Goal: Task Accomplishment & Management: Complete application form

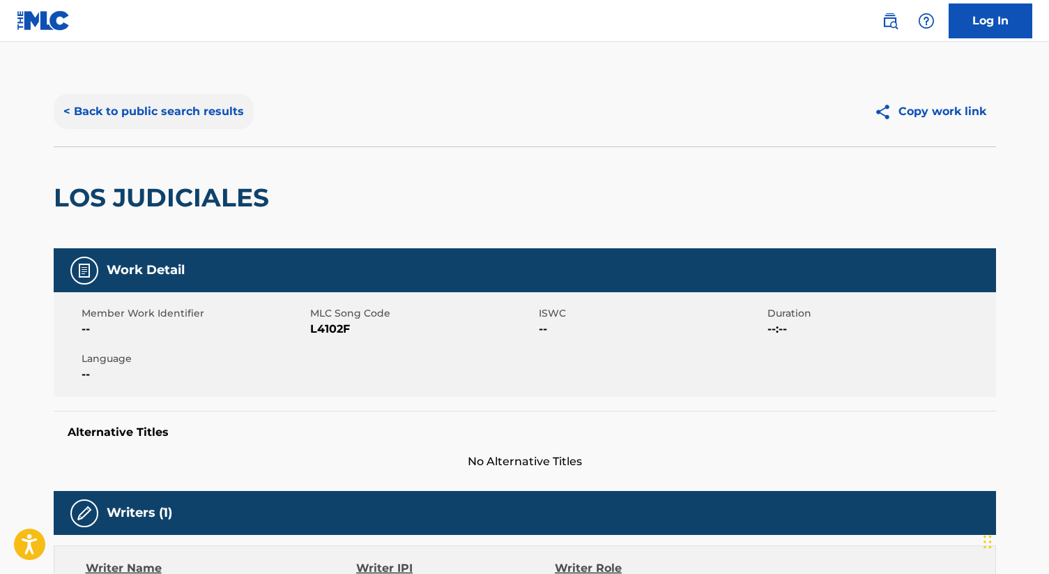
click at [231, 112] on button "< Back to public search results" at bounding box center [154, 111] width 200 height 35
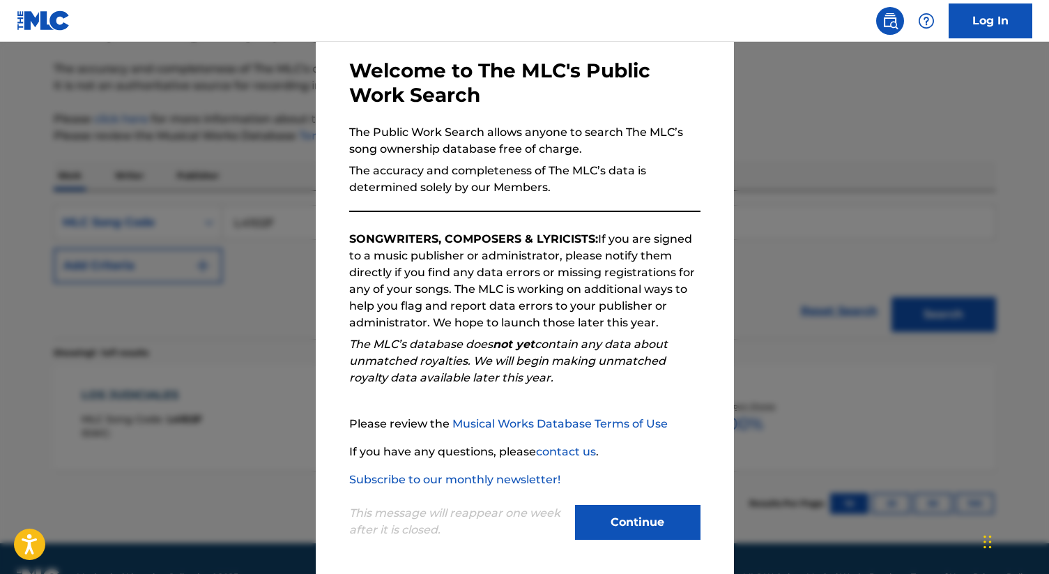
scroll to position [64, 0]
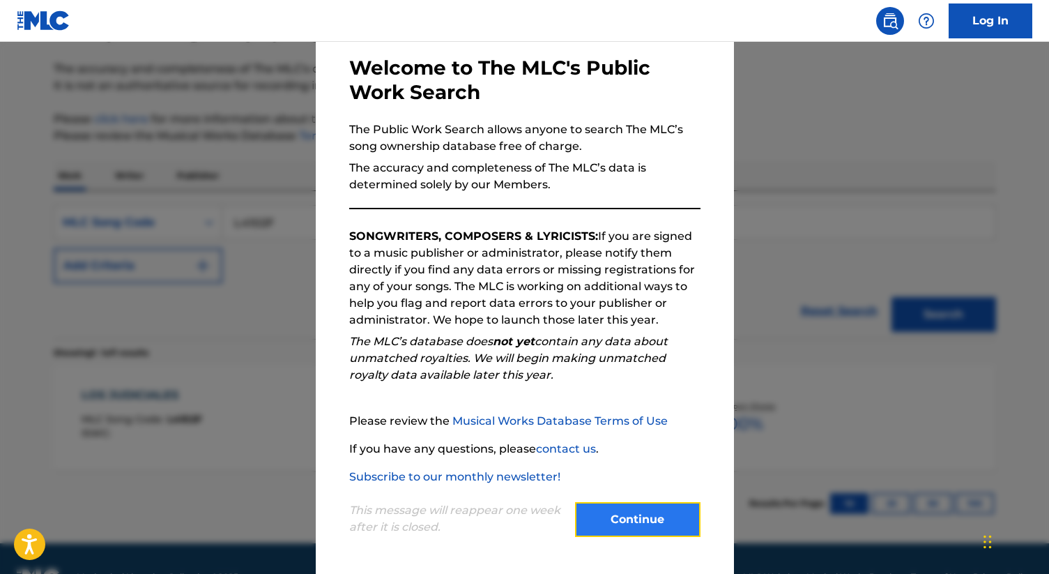
click at [631, 514] on button "Continue" at bounding box center [637, 519] width 125 height 35
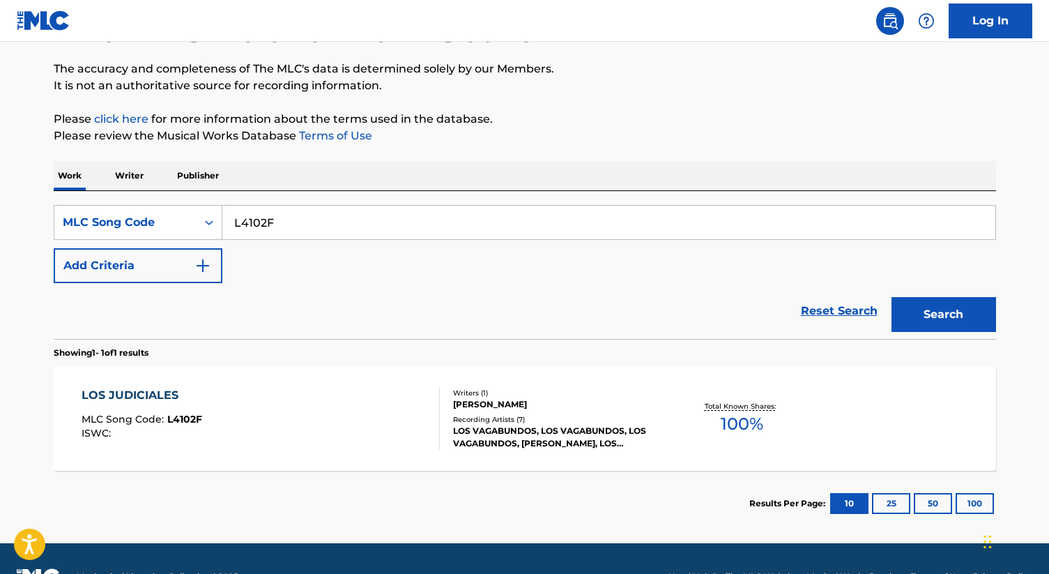
click at [275, 231] on input "L4102F" at bounding box center [608, 222] width 773 height 33
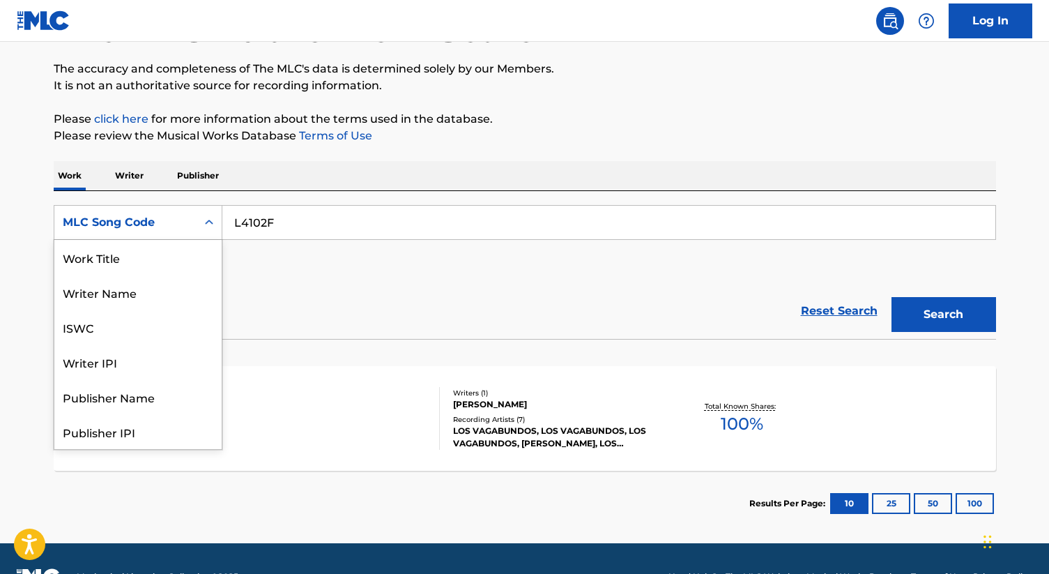
click at [118, 220] on div "MLC Song Code" at bounding box center [125, 222] width 125 height 17
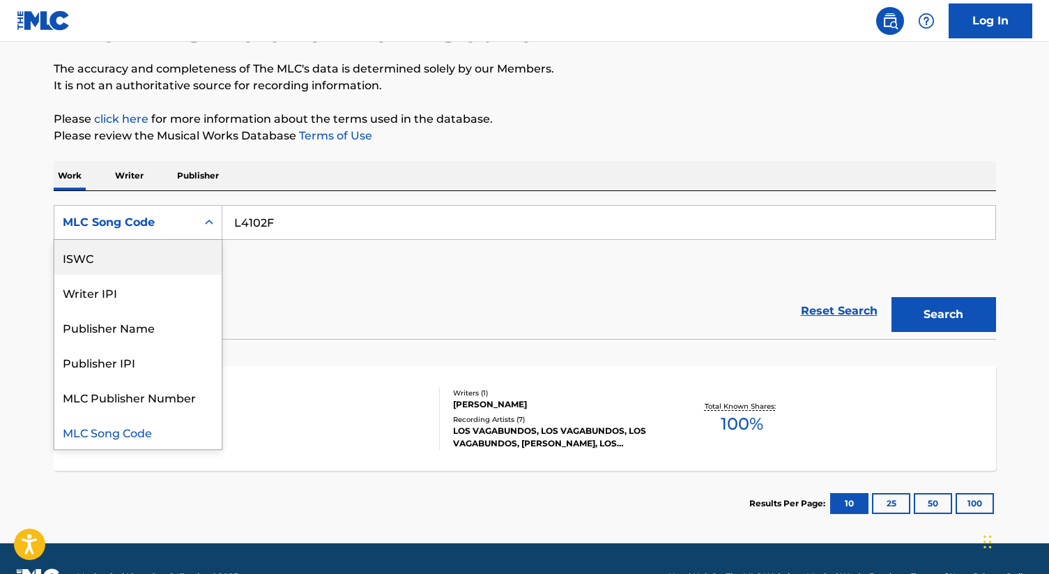
scroll to position [0, 0]
click at [112, 261] on div "Work Title" at bounding box center [137, 257] width 167 height 35
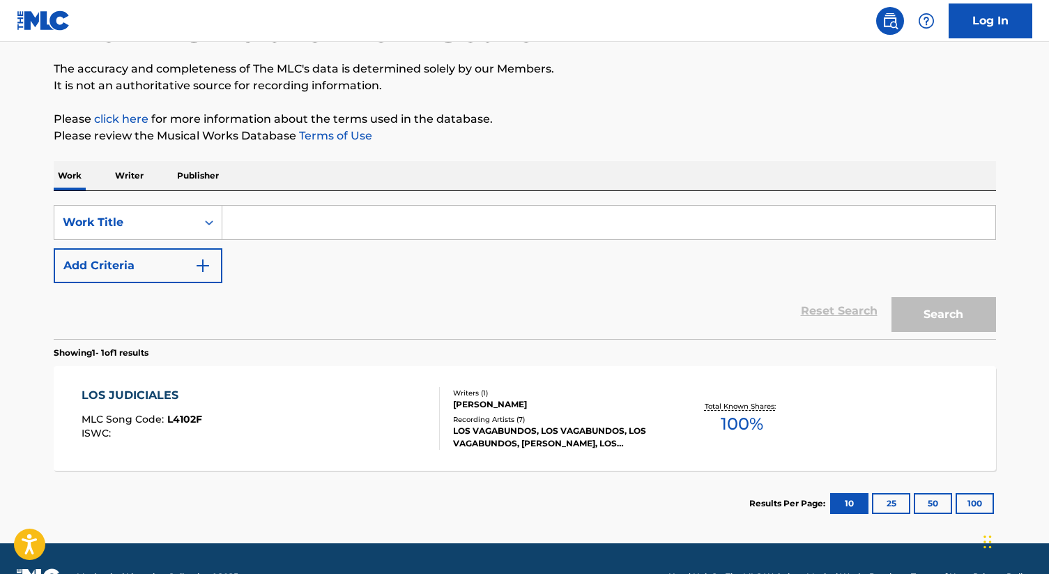
click at [282, 206] on input "Search Form" at bounding box center [608, 222] width 773 height 33
paste input "Settle For Your Sometimes"
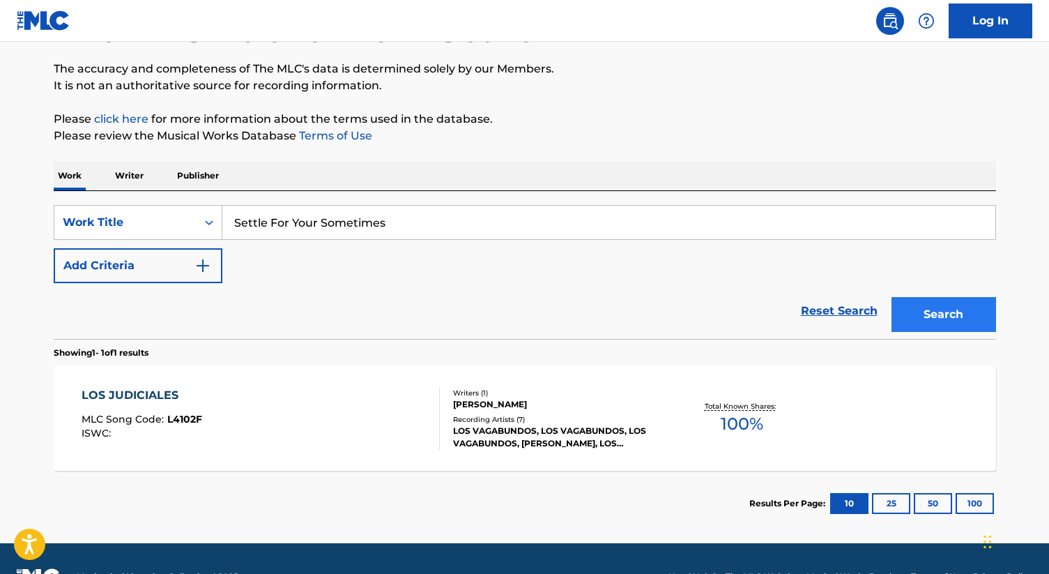
type input "Settle For Your Sometimes"
click at [946, 316] on button "Search" at bounding box center [943, 314] width 105 height 35
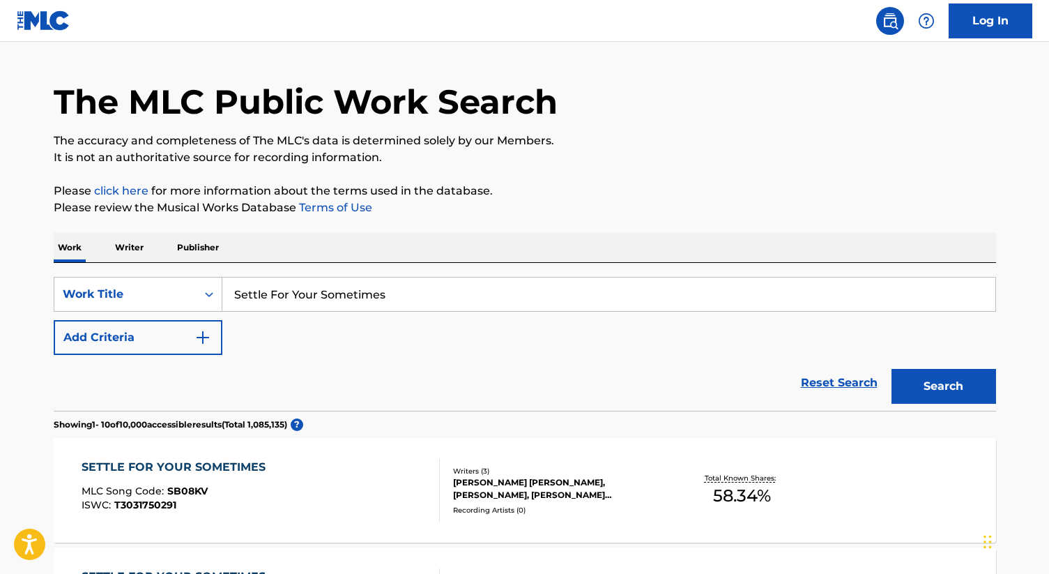
scroll to position [105, 0]
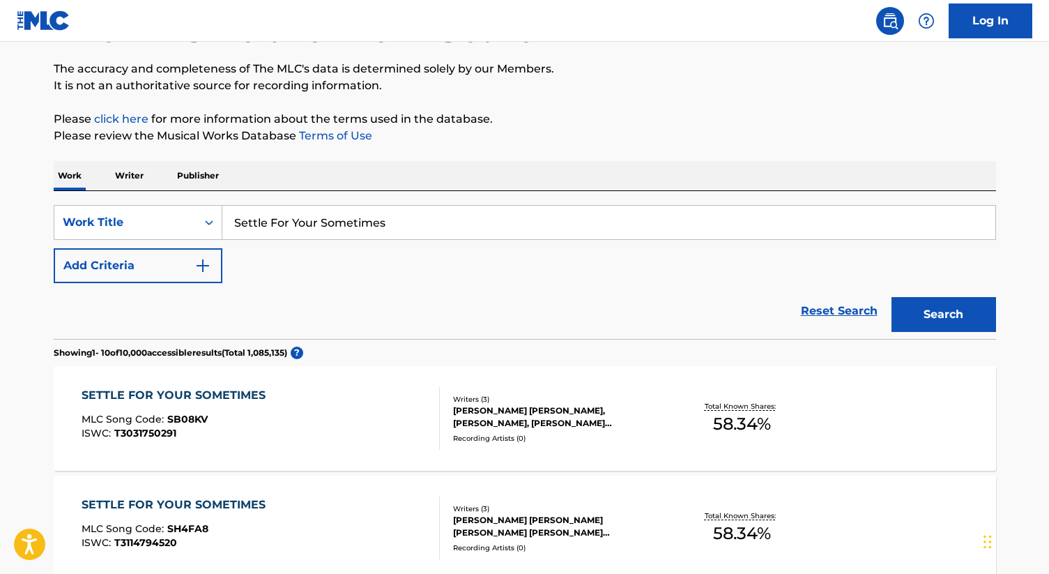
click at [516, 418] on div "[PERSON_NAME] [PERSON_NAME], [PERSON_NAME], [PERSON_NAME] [PERSON_NAME]" at bounding box center [558, 416] width 210 height 25
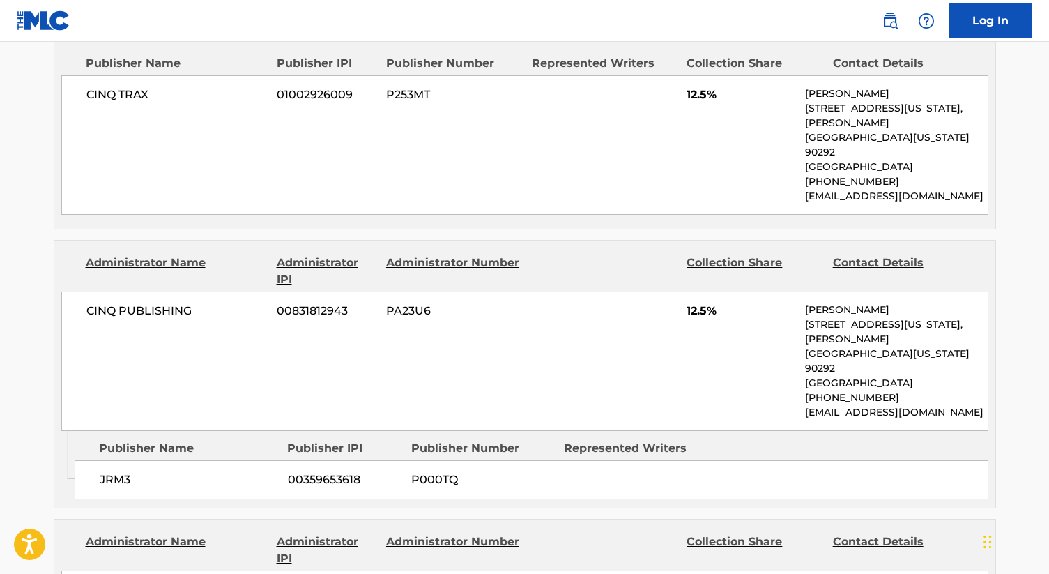
scroll to position [910, 0]
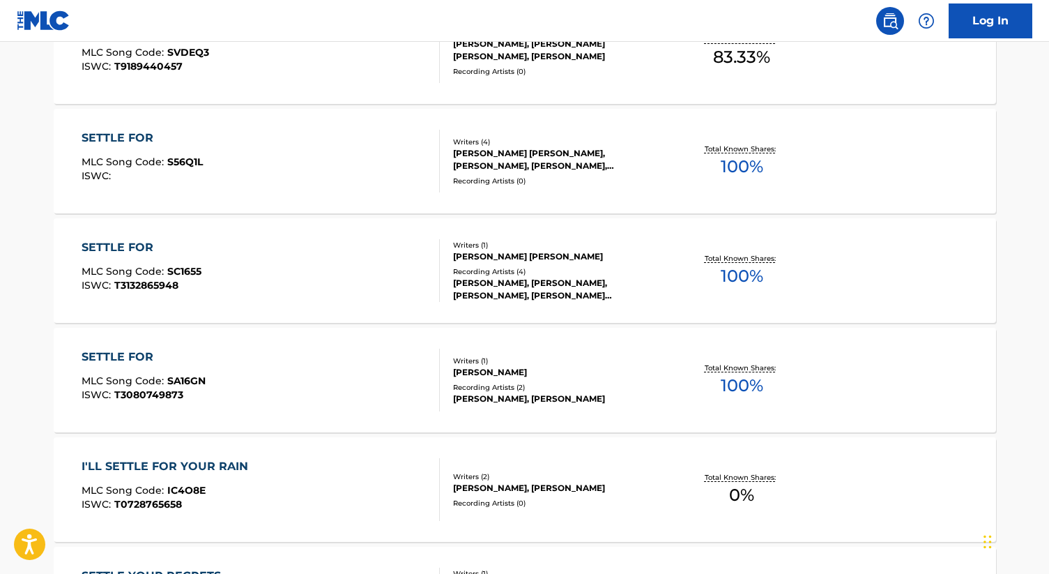
scroll to position [105, 0]
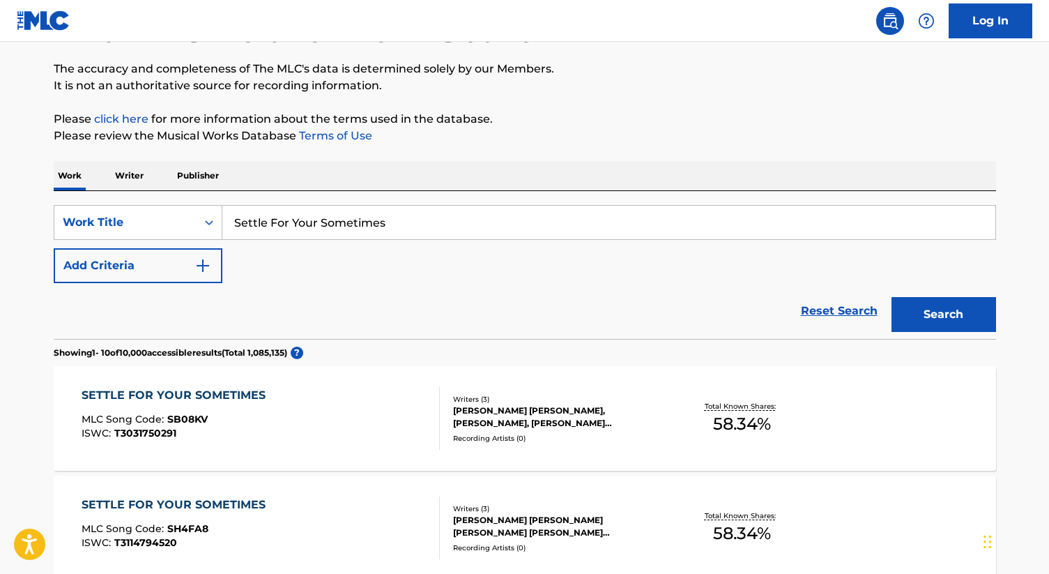
click at [538, 532] on div "[PERSON_NAME] [PERSON_NAME] [PERSON_NAME] [PERSON_NAME] [PERSON_NAME]" at bounding box center [558, 526] width 210 height 25
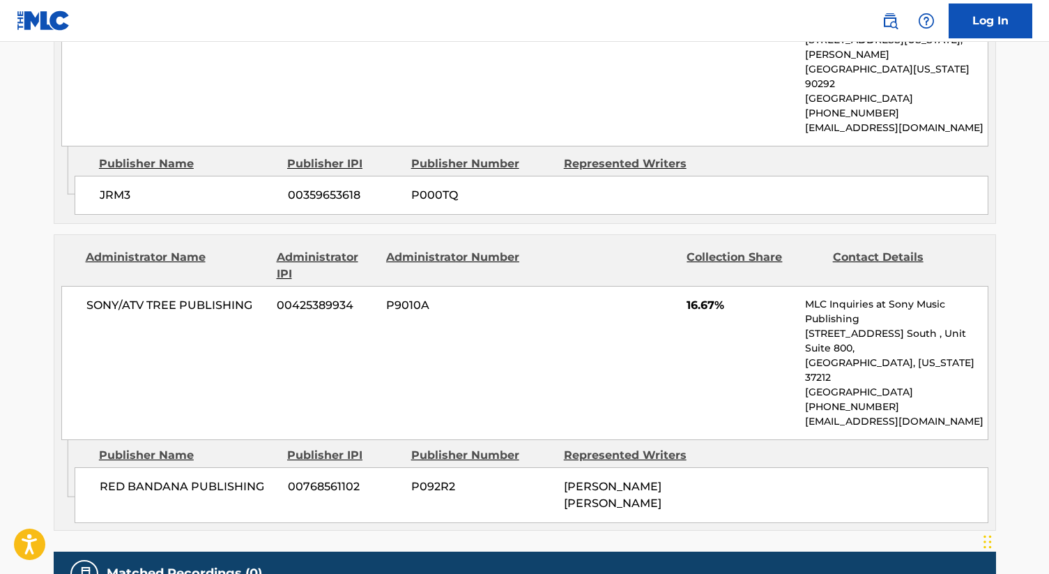
scroll to position [1226, 0]
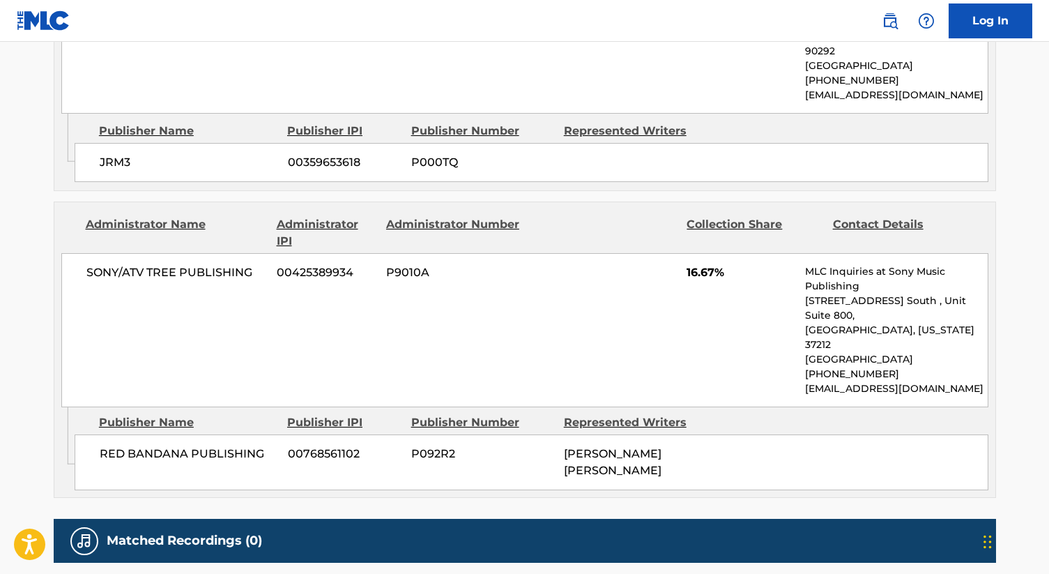
scroll to position [105, 0]
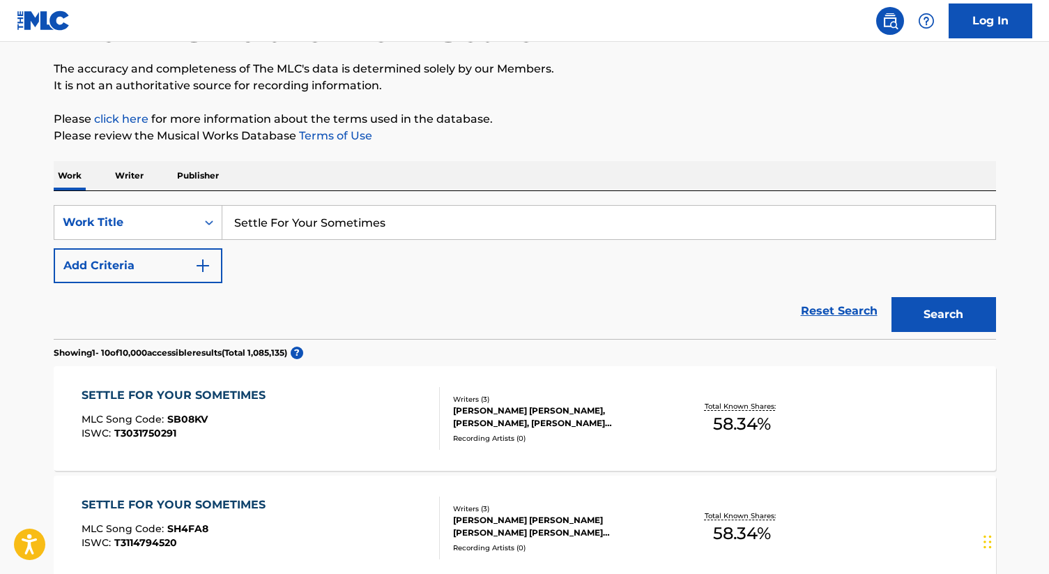
click at [516, 417] on div "[PERSON_NAME] [PERSON_NAME], [PERSON_NAME], [PERSON_NAME] [PERSON_NAME]" at bounding box center [558, 416] width 210 height 25
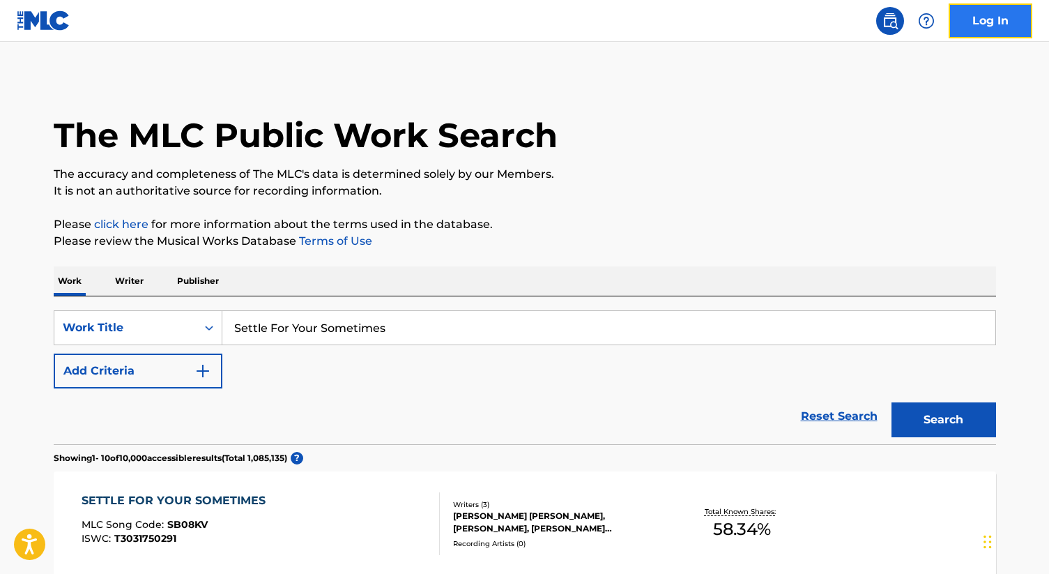
click at [993, 33] on link "Log In" at bounding box center [991, 20] width 84 height 35
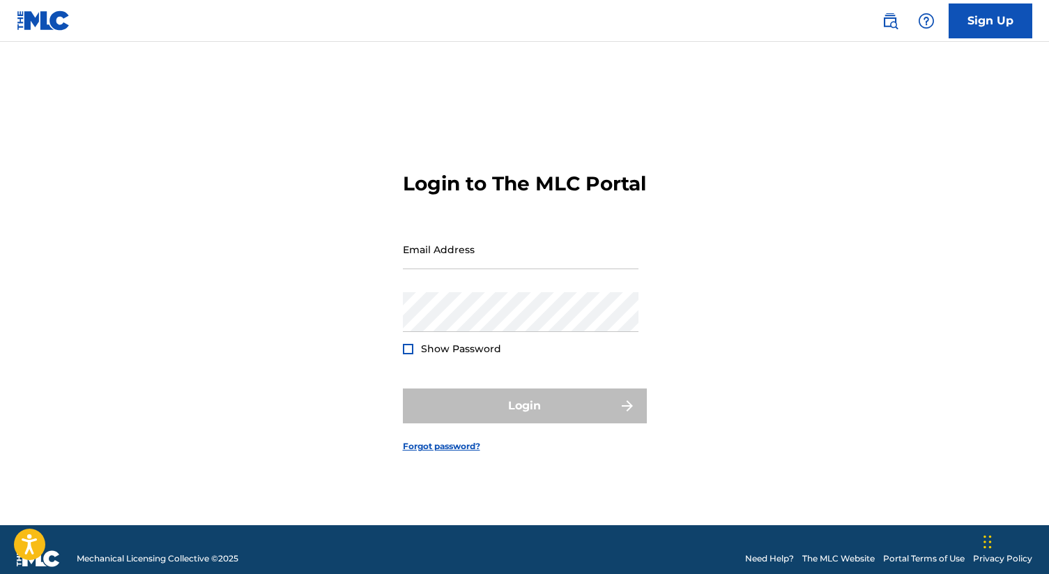
type input "[EMAIL_ADDRESS][DOMAIN_NAME]"
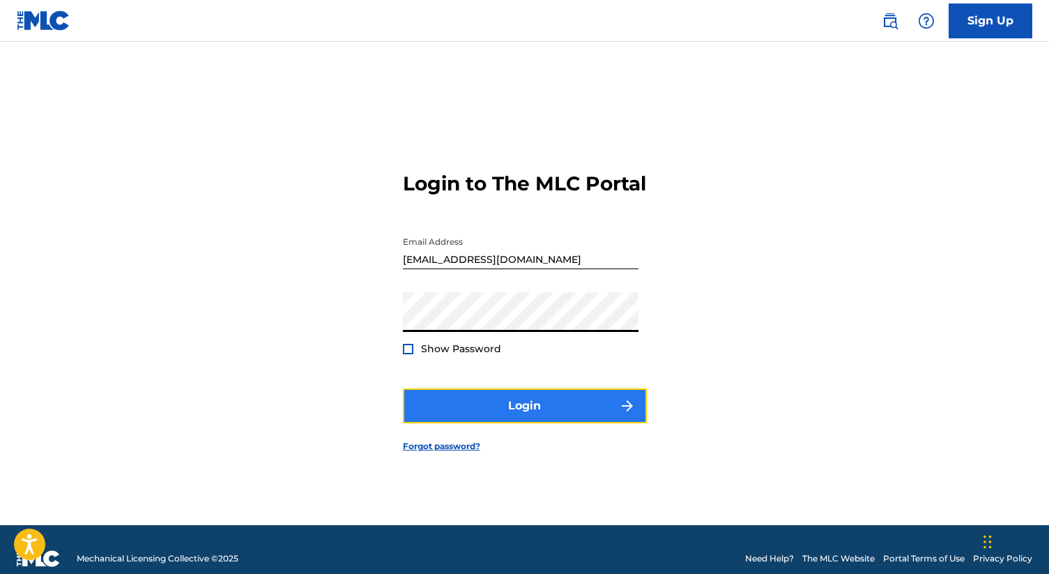
click at [533, 421] on button "Login" at bounding box center [525, 405] width 244 height 35
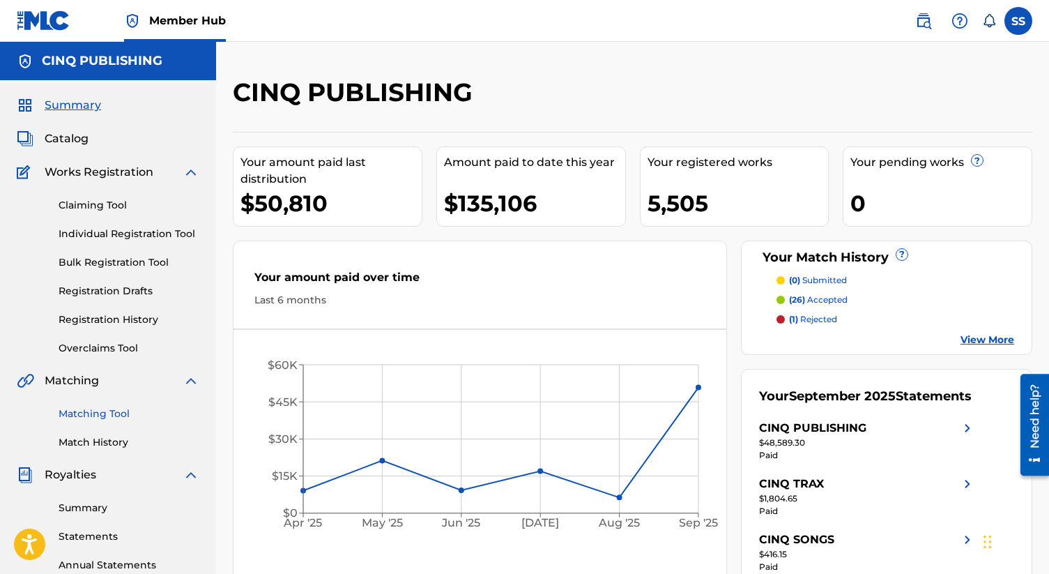
click at [95, 413] on link "Matching Tool" at bounding box center [129, 413] width 141 height 15
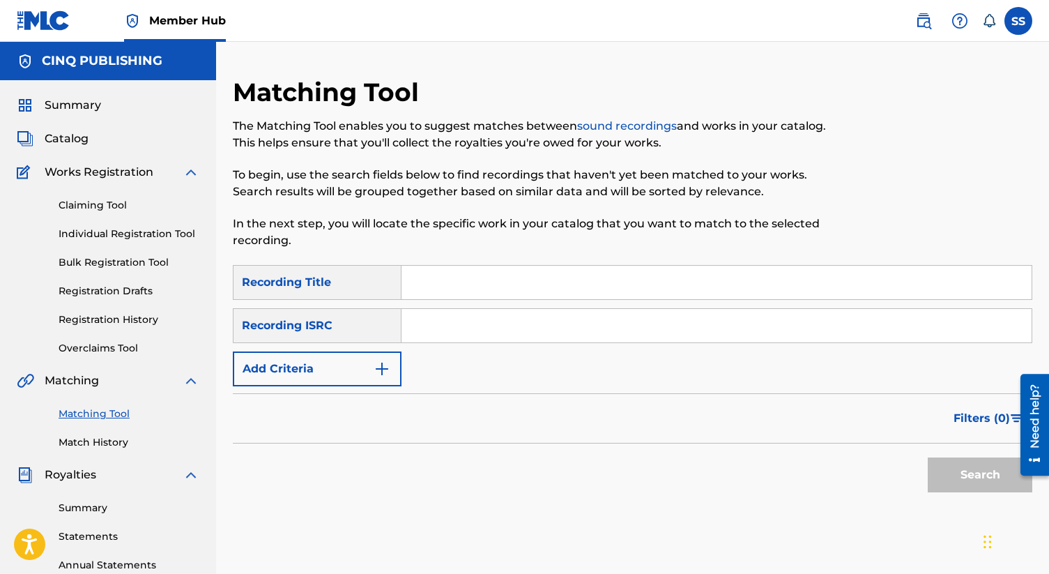
click at [443, 279] on input "Search Form" at bounding box center [716, 282] width 630 height 33
paste input "Settle For Your Sometimes"
type input "Settle For Your Sometimes"
click at [448, 332] on input "Search Form" at bounding box center [716, 325] width 630 height 33
click at [500, 282] on input "Settle For Your Sometimes" at bounding box center [716, 282] width 630 height 33
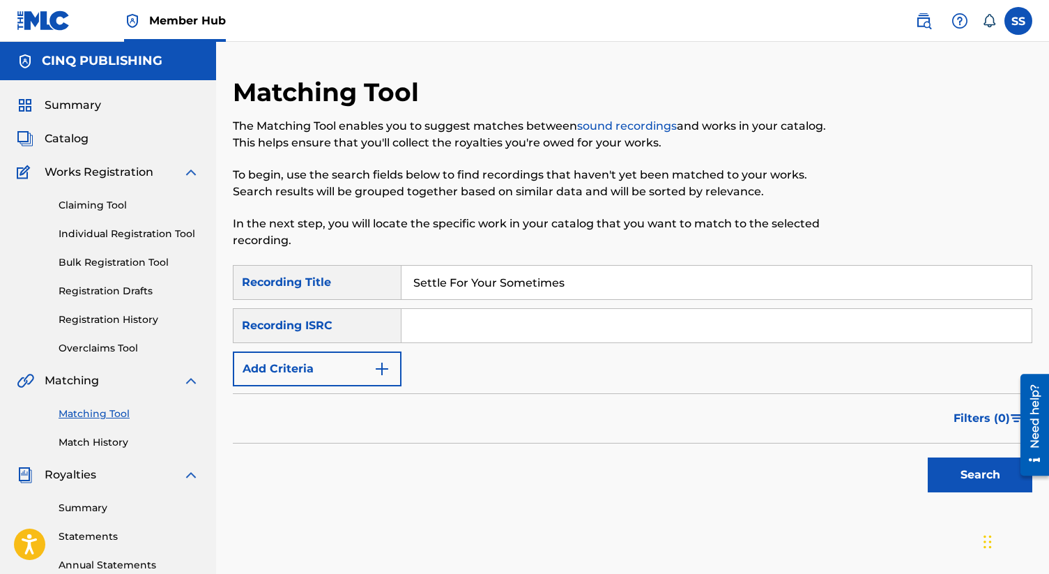
click at [500, 282] on input "Settle For Your Sometimes" at bounding box center [716, 282] width 630 height 33
click at [415, 515] on div "Matching Tool The Matching Tool enables you to suggest matches between sound re…" at bounding box center [632, 437] width 799 height 721
click at [106, 231] on link "Individual Registration Tool" at bounding box center [129, 234] width 141 height 15
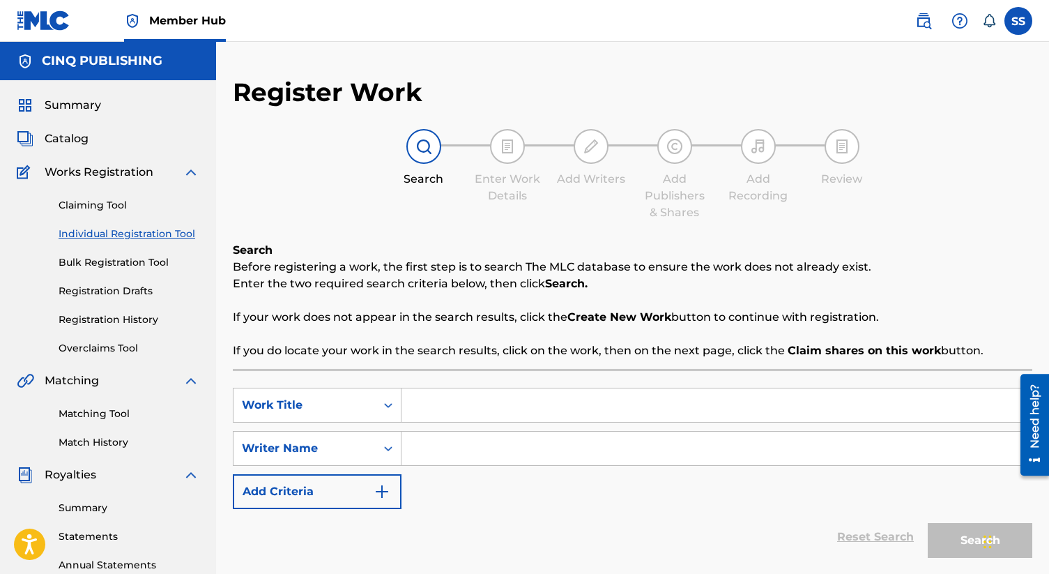
click at [422, 397] on input "Search Form" at bounding box center [716, 404] width 630 height 33
paste input "Settle For Your Sometimes"
type input "Settle For Your Sometimes"
click at [454, 500] on div "SearchWithCriteriad6b14f03-784e-4e1d-82da-48b9a7a1af8f Work Title Settle For Yo…" at bounding box center [632, 448] width 799 height 121
click at [433, 453] on input "Search Form" at bounding box center [716, 447] width 630 height 33
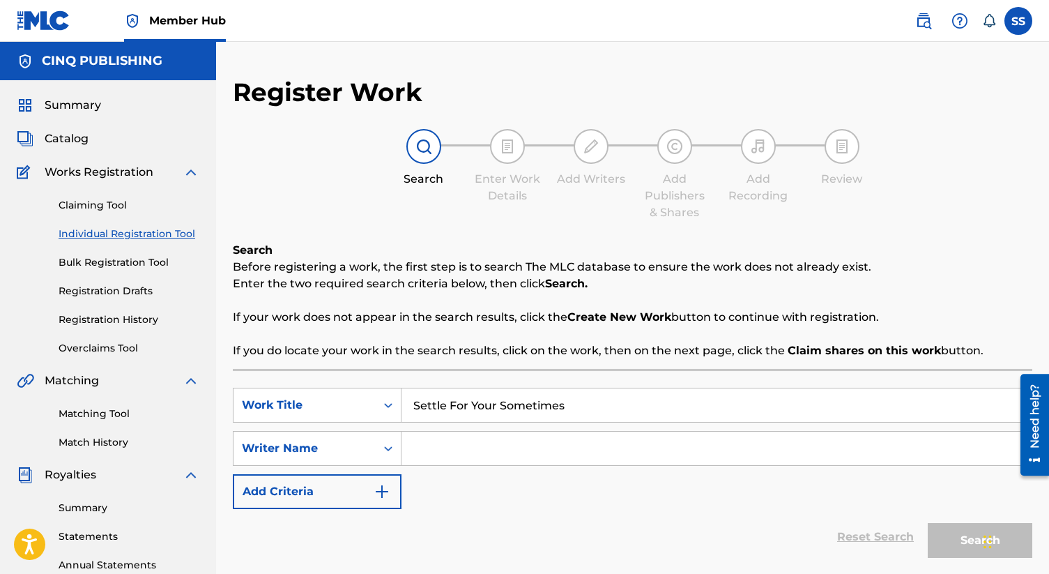
paste input "[PERSON_NAME] [PERSON_NAME]"
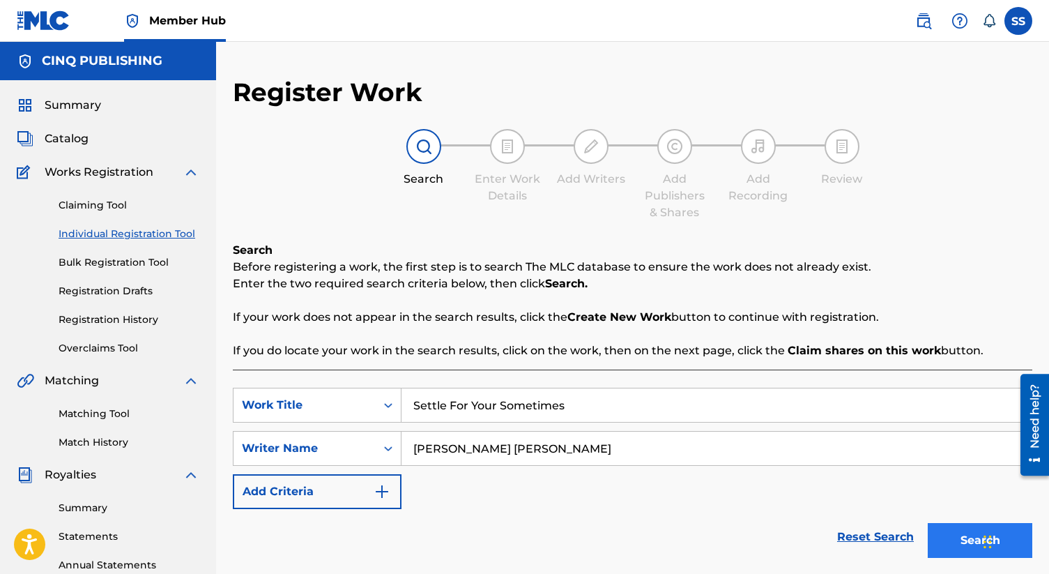
type input "[PERSON_NAME] [PERSON_NAME]"
click at [970, 542] on button "Search" at bounding box center [980, 540] width 105 height 35
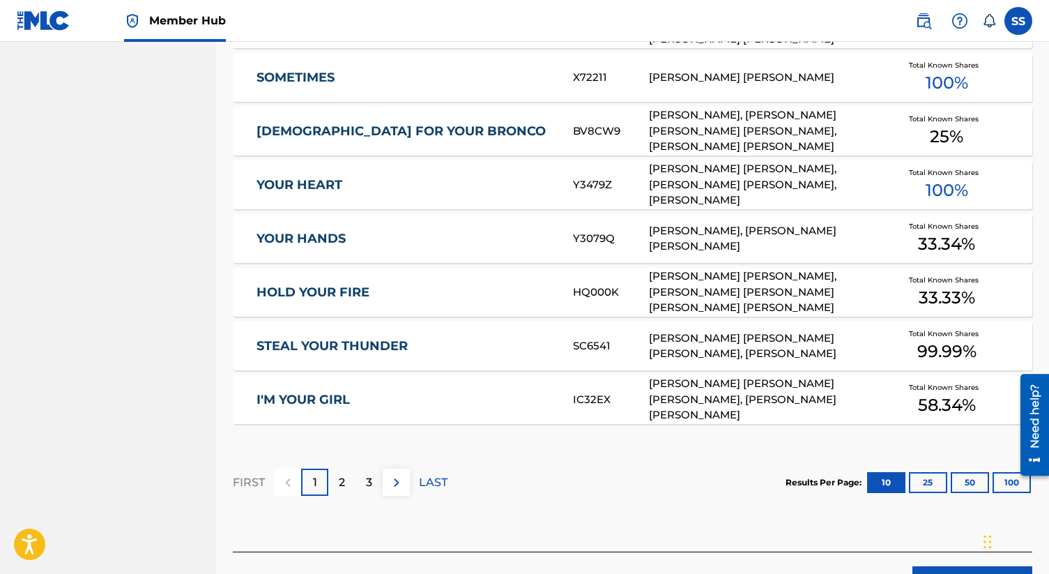
scroll to position [853, 0]
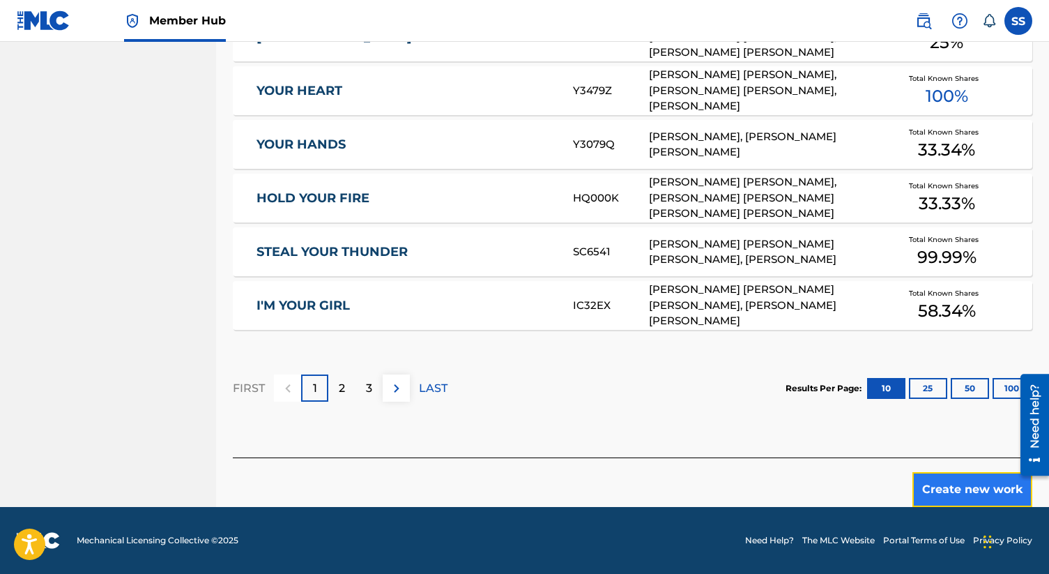
click at [960, 495] on button "Create new work" at bounding box center [972, 489] width 120 height 35
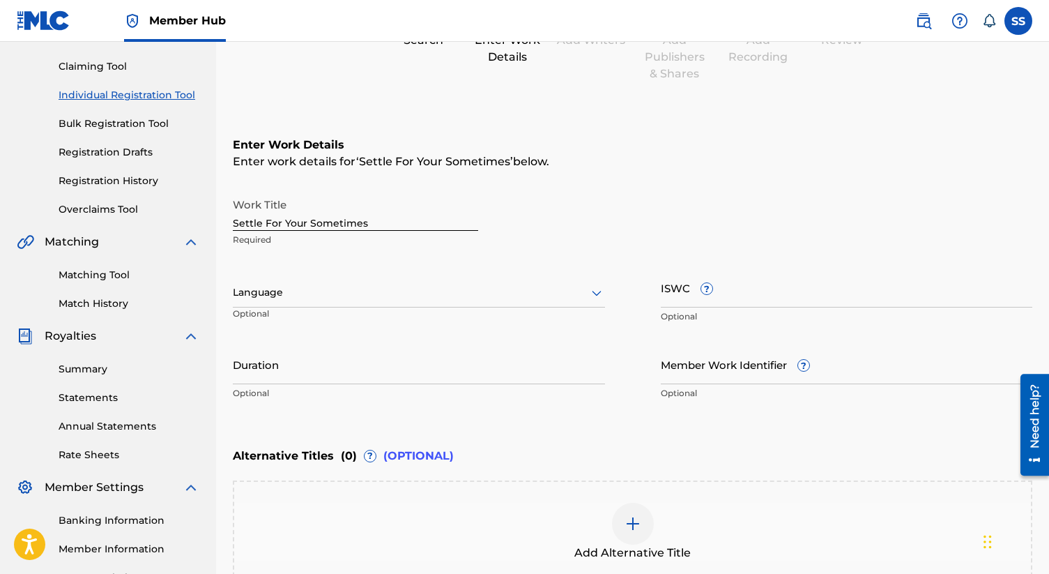
scroll to position [137, 0]
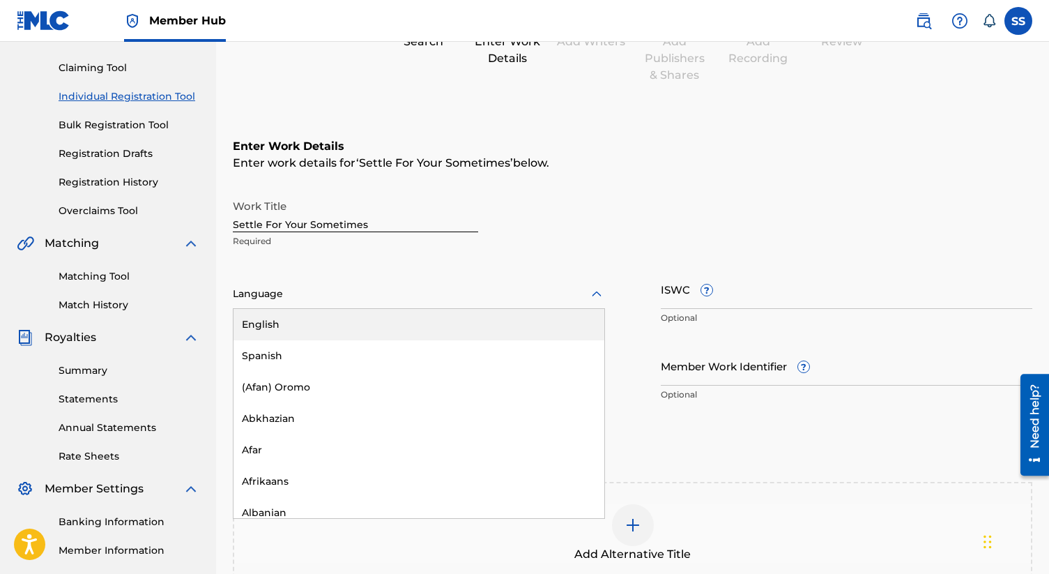
click at [597, 292] on icon at bounding box center [596, 294] width 17 height 17
click at [397, 328] on div "English" at bounding box center [418, 324] width 371 height 31
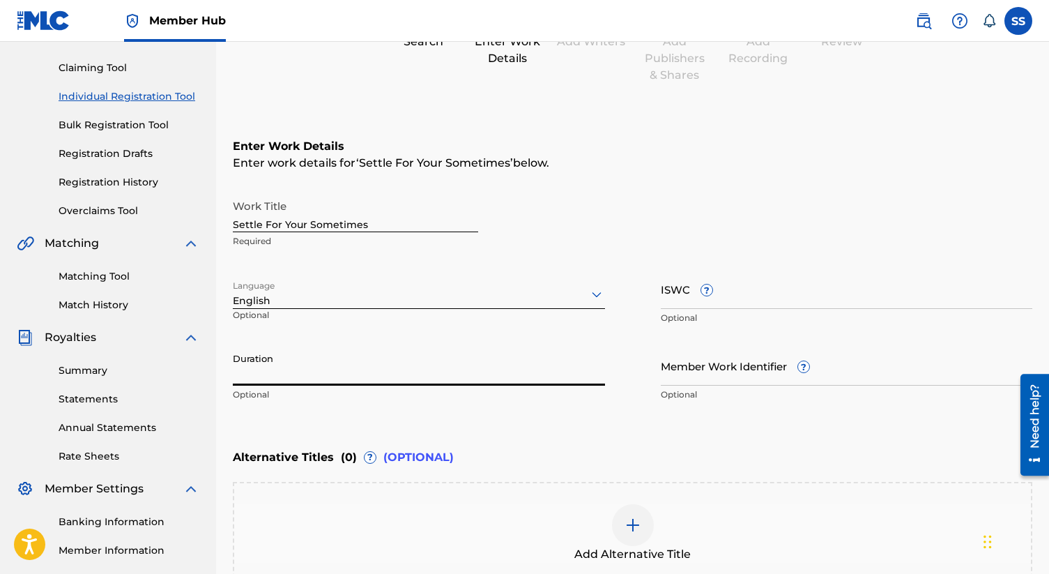
click at [379, 374] on input "Duration" at bounding box center [419, 366] width 372 height 40
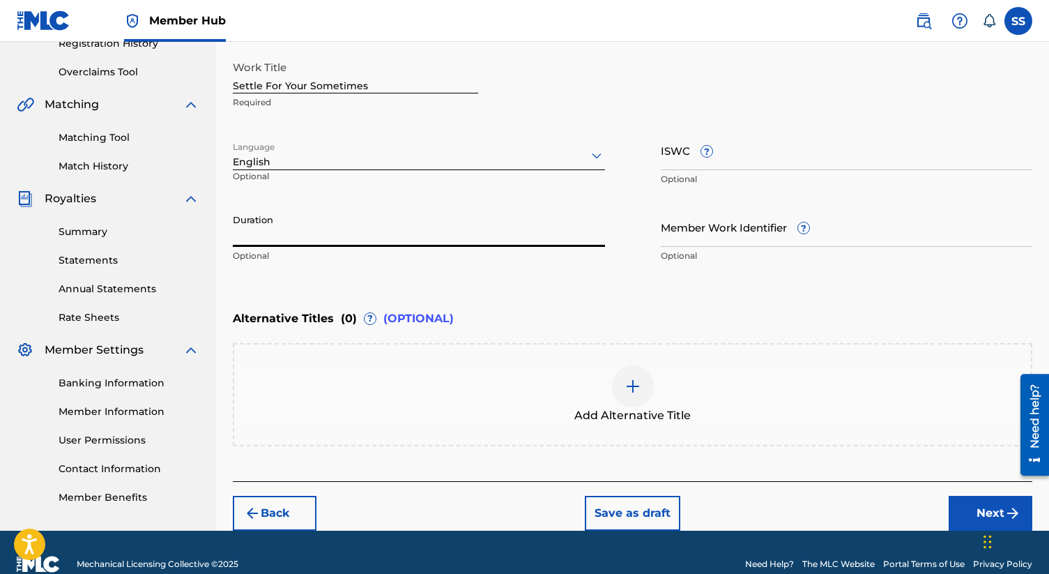
scroll to position [299, 0]
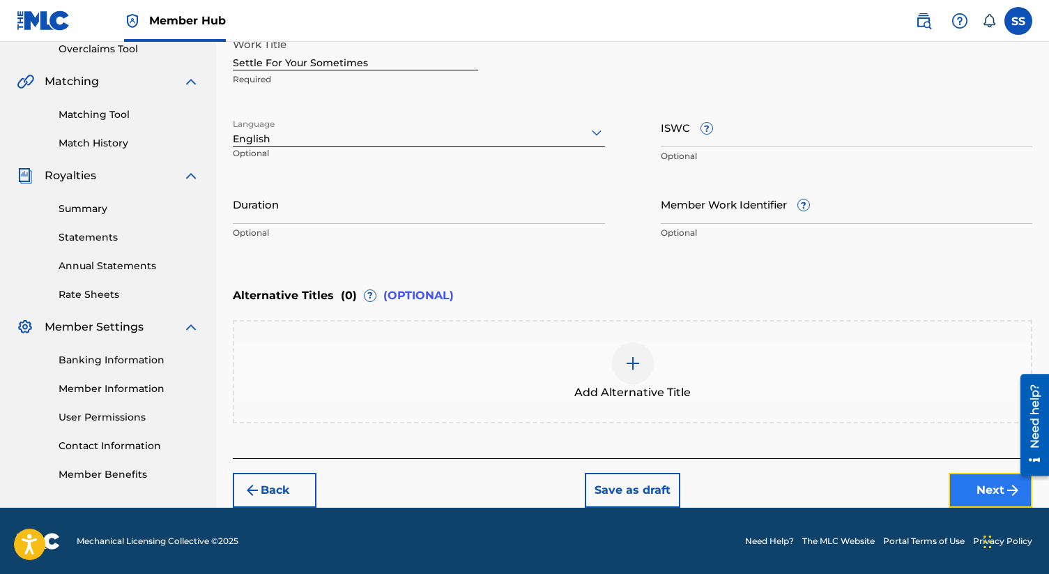
click at [988, 484] on button "Next" at bounding box center [991, 490] width 84 height 35
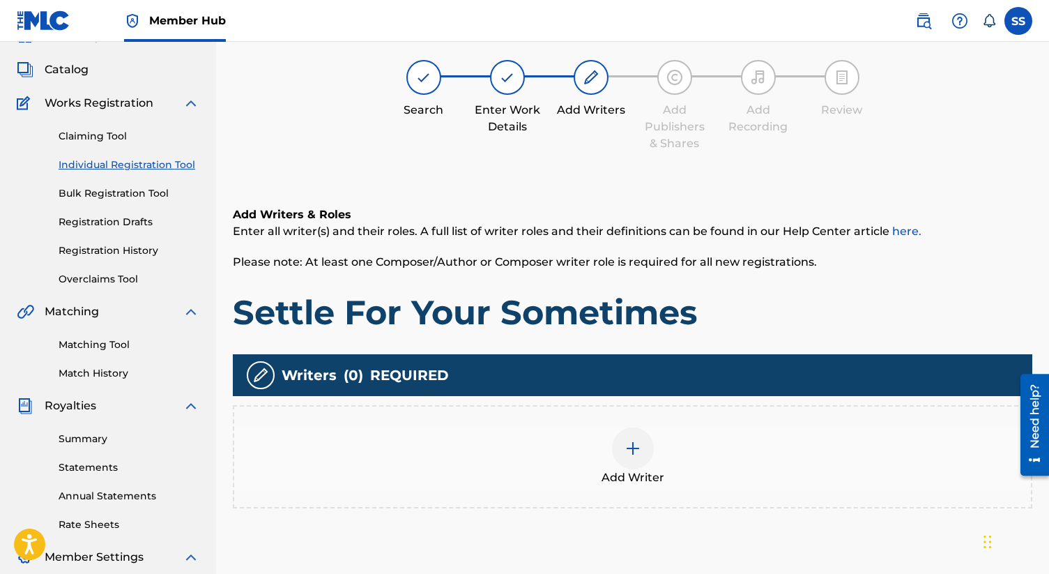
scroll to position [63, 0]
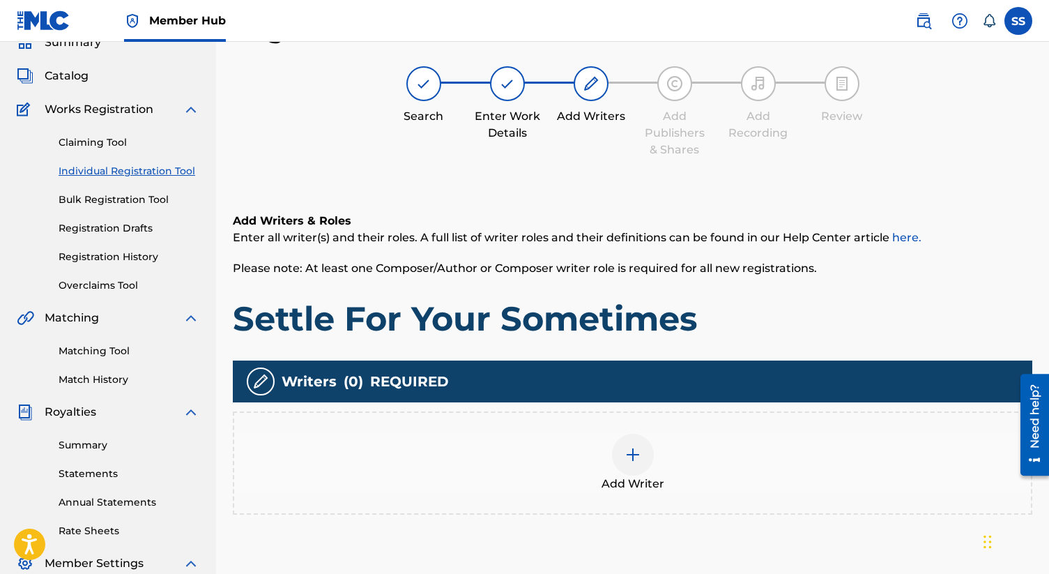
click at [638, 454] on img at bounding box center [633, 454] width 17 height 17
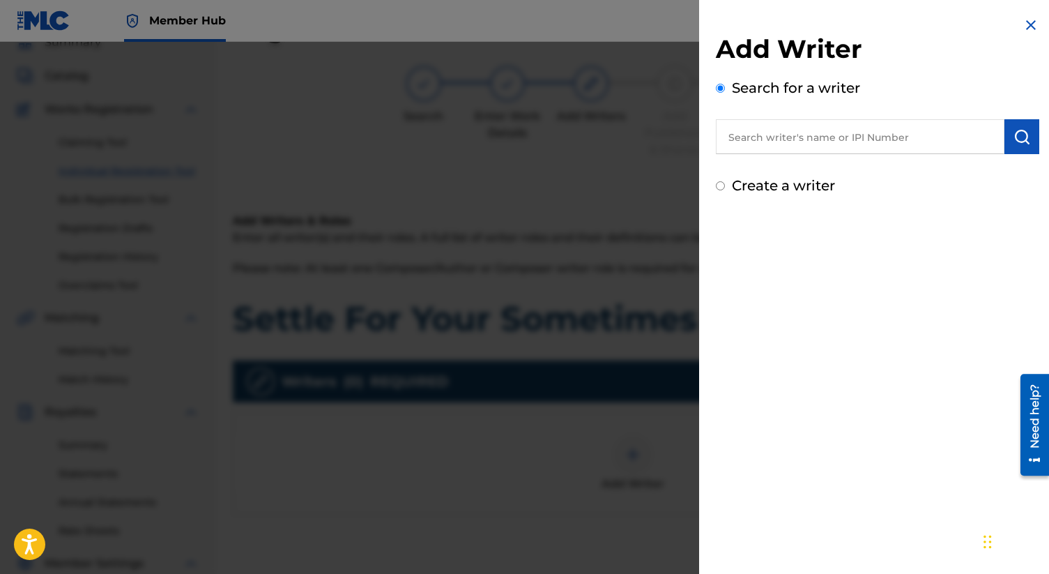
click at [761, 144] on input "text" at bounding box center [860, 136] width 289 height 35
paste input "[PERSON_NAME] [PERSON_NAME]"
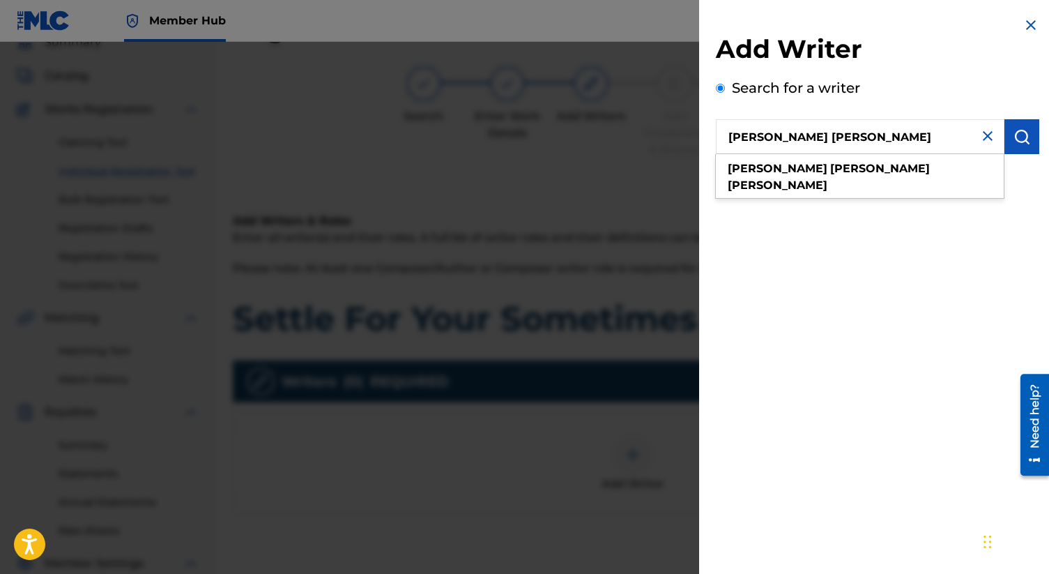
type input "[PERSON_NAME] [PERSON_NAME]"
click at [902, 236] on div "Add Writer Search for a writer [PERSON_NAME] [PERSON_NAME] Create a writer" at bounding box center [877, 287] width 357 height 574
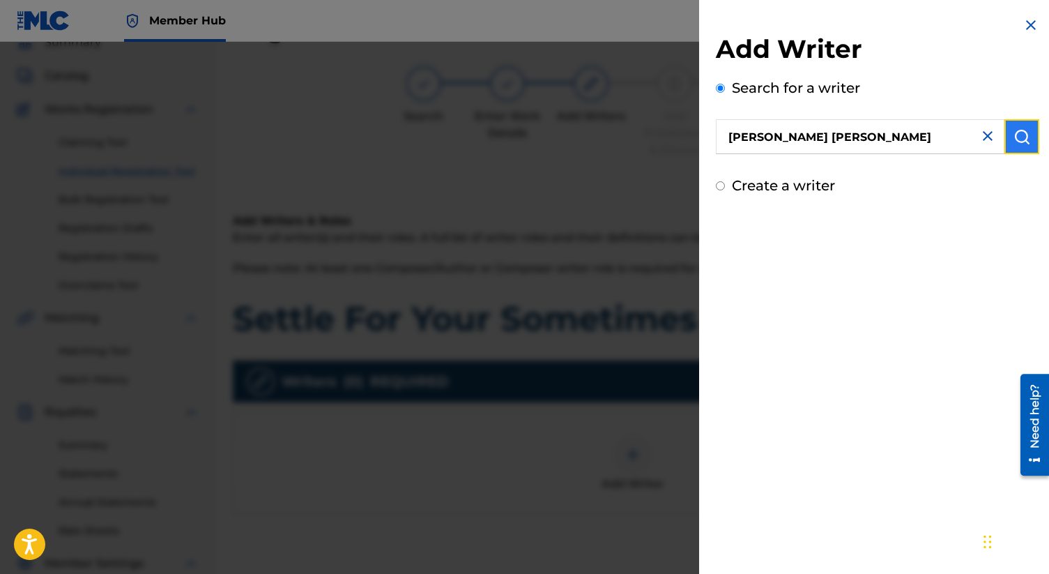
click at [1017, 137] on img "submit" at bounding box center [1021, 136] width 17 height 17
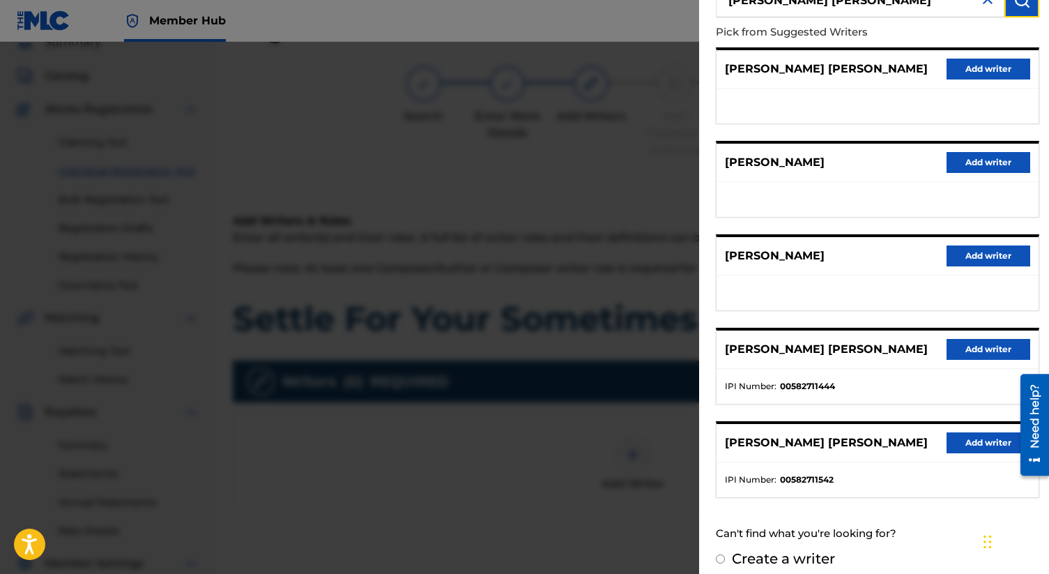
scroll to position [148, 0]
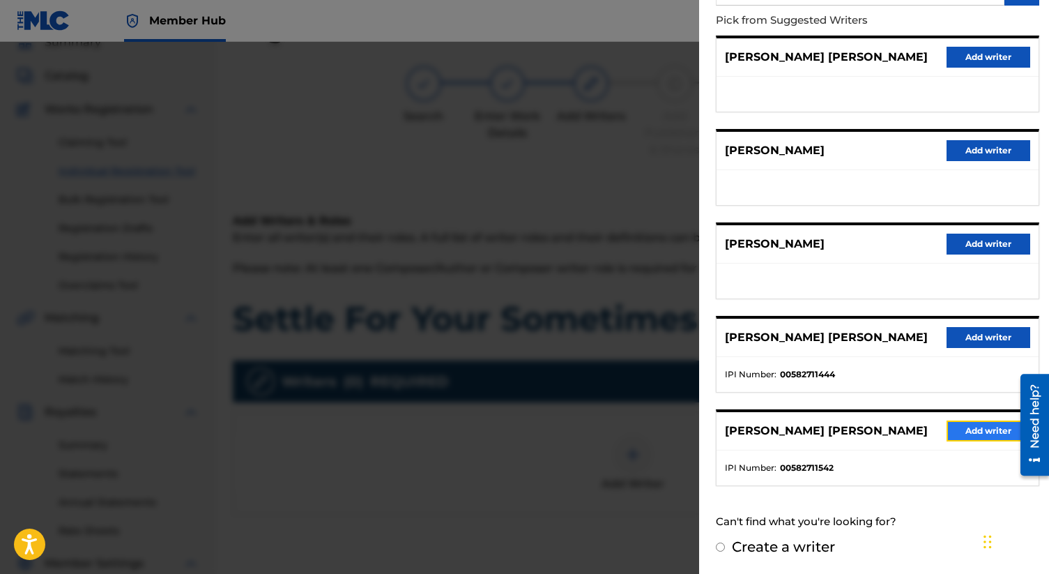
click at [979, 431] on button "Add writer" at bounding box center [989, 430] width 84 height 21
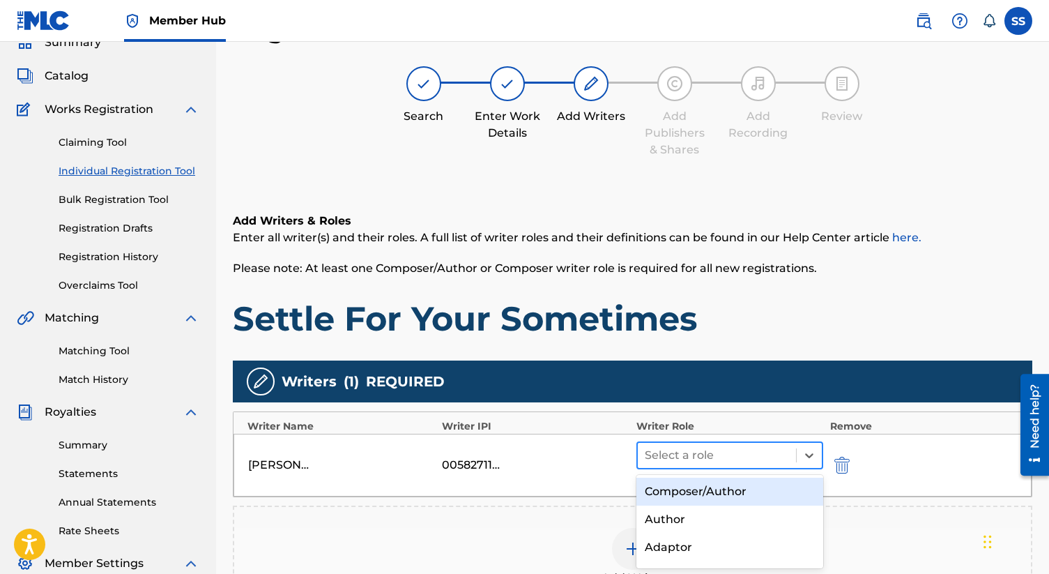
click at [698, 458] on div at bounding box center [717, 455] width 144 height 20
click at [700, 498] on div "Composer/Author" at bounding box center [729, 491] width 187 height 28
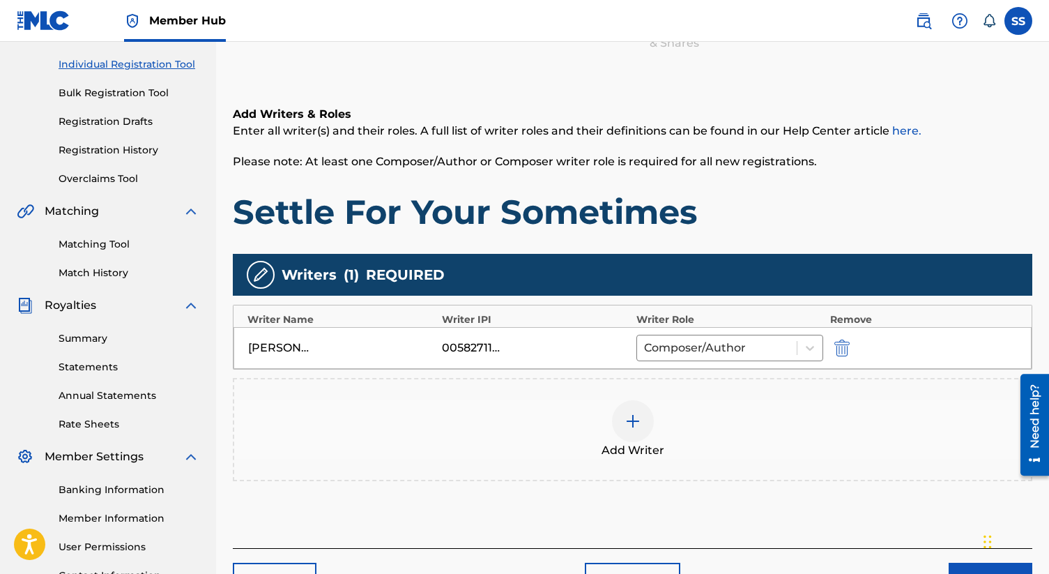
scroll to position [171, 0]
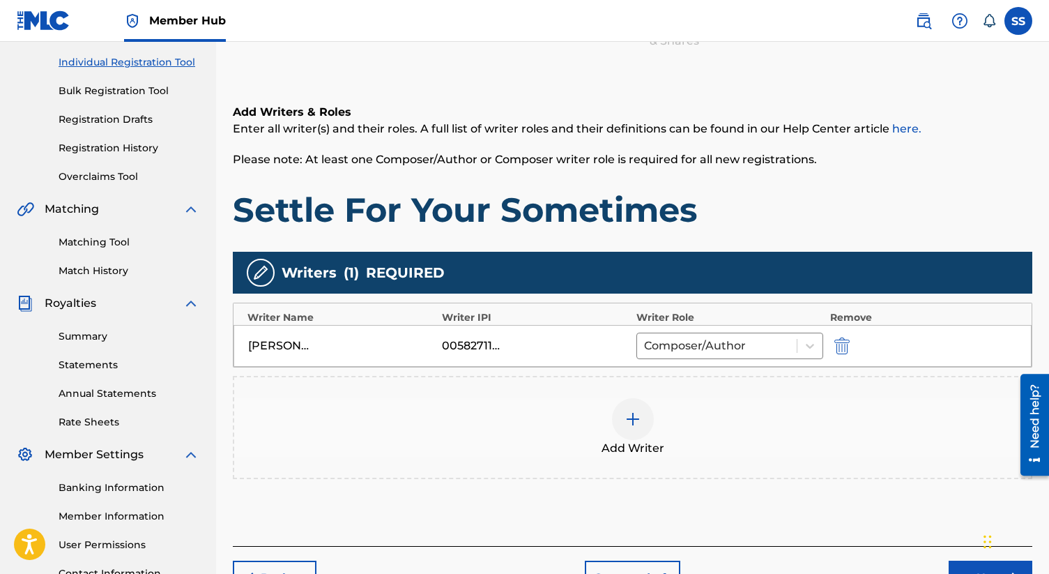
click at [630, 423] on img at bounding box center [633, 419] width 17 height 17
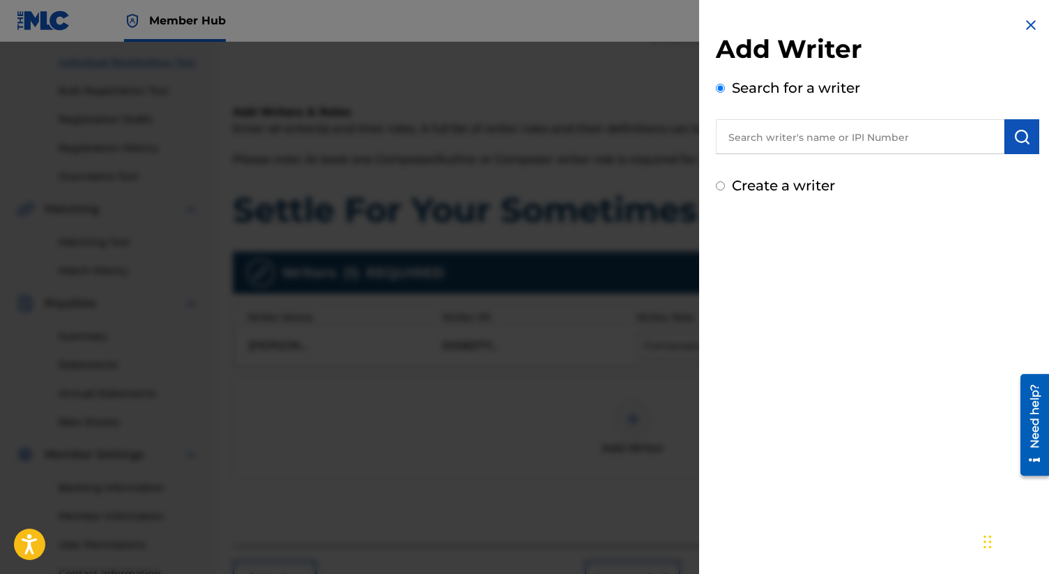
click at [797, 145] on input "text" at bounding box center [860, 136] width 289 height 35
paste input "[PERSON_NAME] [PERSON_NAME]"
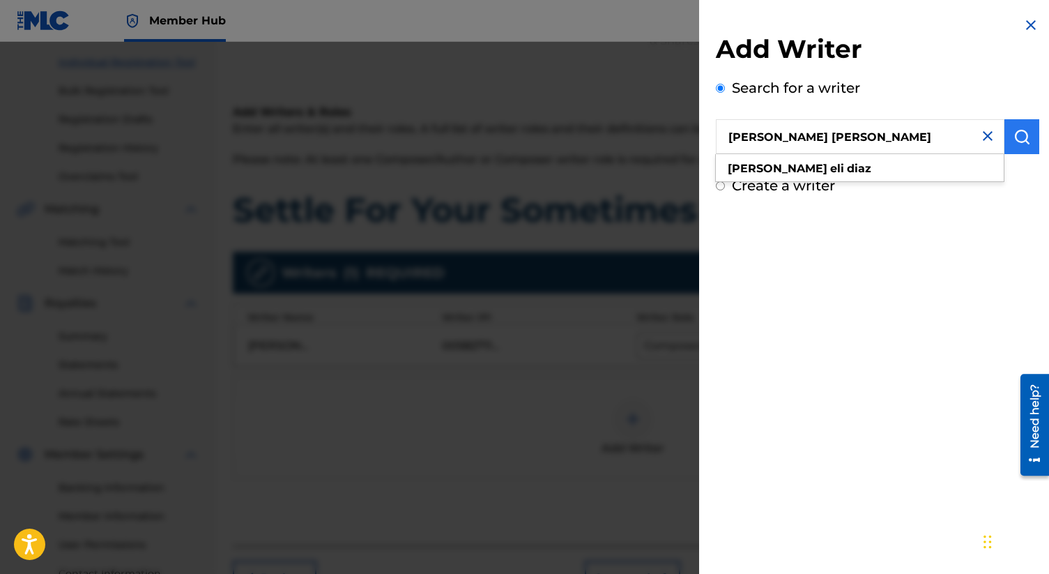
type input "[PERSON_NAME] [PERSON_NAME]"
click at [1015, 138] on img "submit" at bounding box center [1021, 136] width 17 height 17
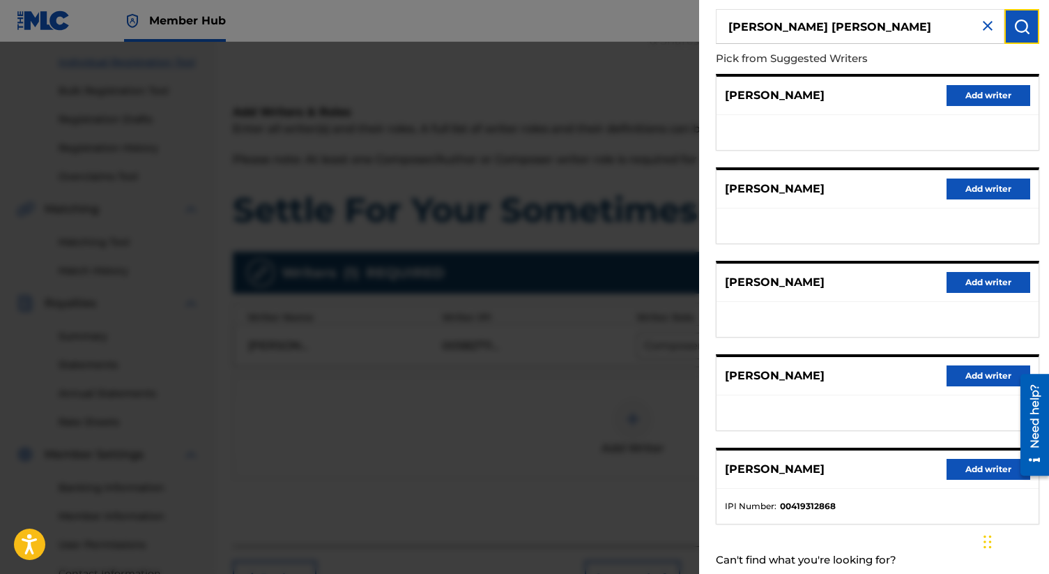
scroll to position [148, 0]
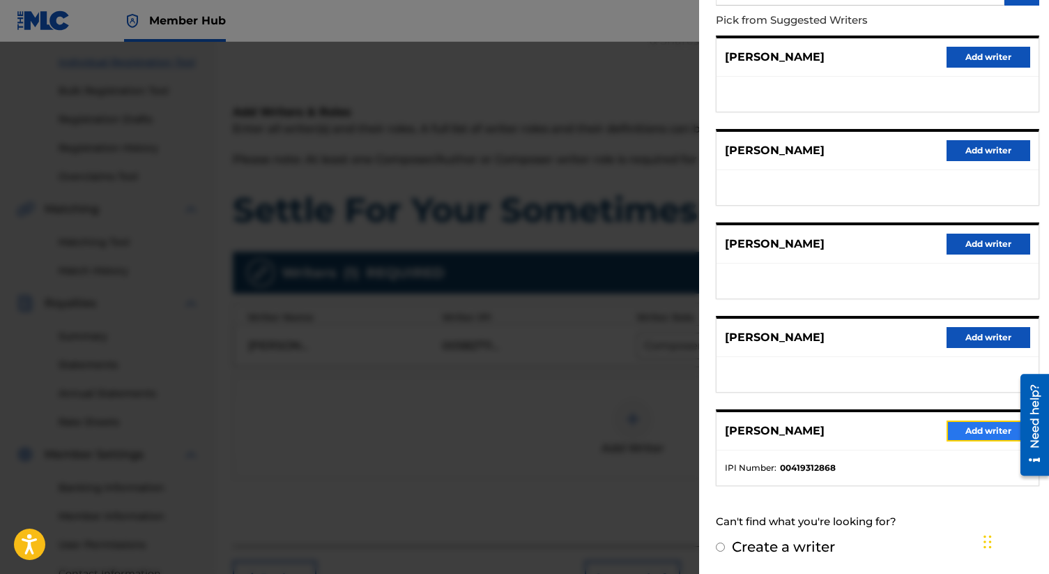
click at [988, 426] on button "Add writer" at bounding box center [989, 430] width 84 height 21
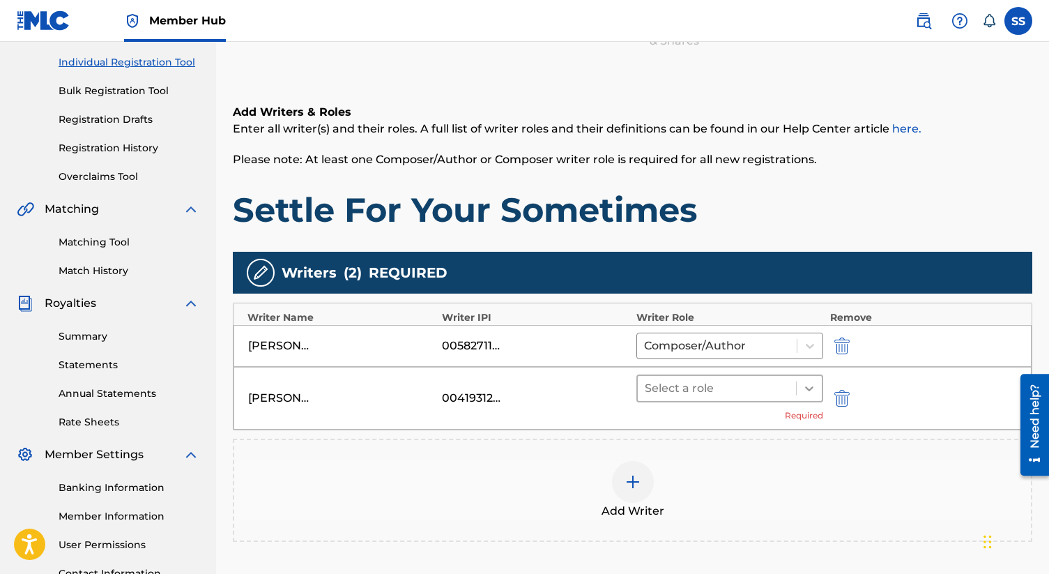
click at [803, 383] on icon at bounding box center [809, 388] width 14 height 14
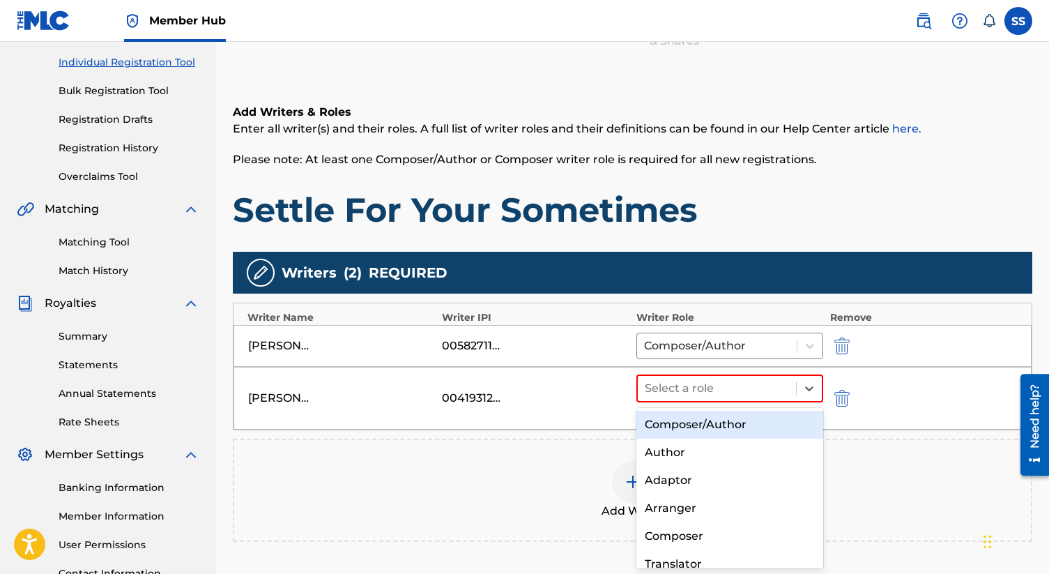
click at [728, 427] on div "Composer/Author" at bounding box center [729, 425] width 187 height 28
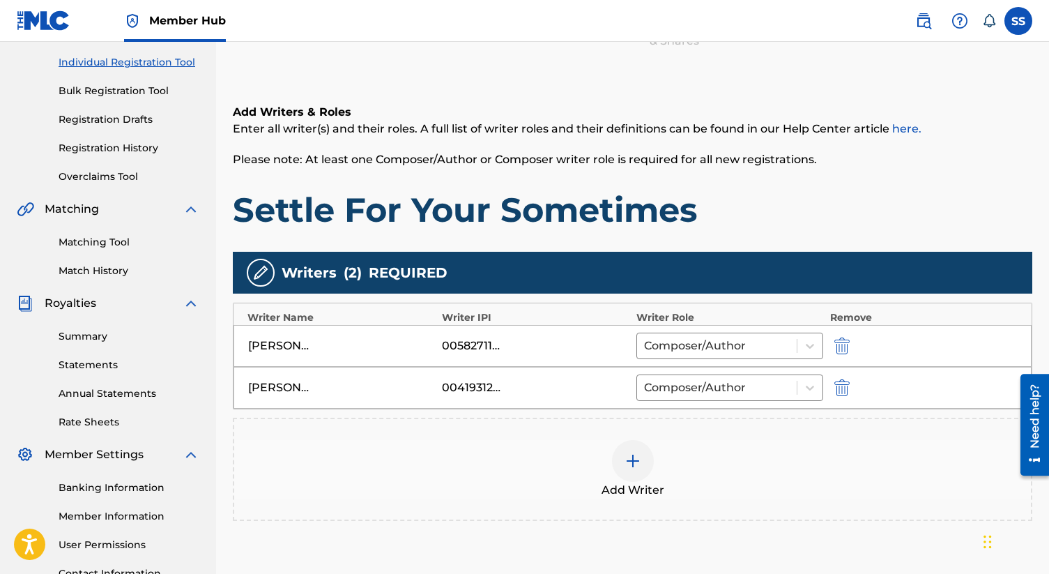
click at [636, 462] on img at bounding box center [633, 460] width 17 height 17
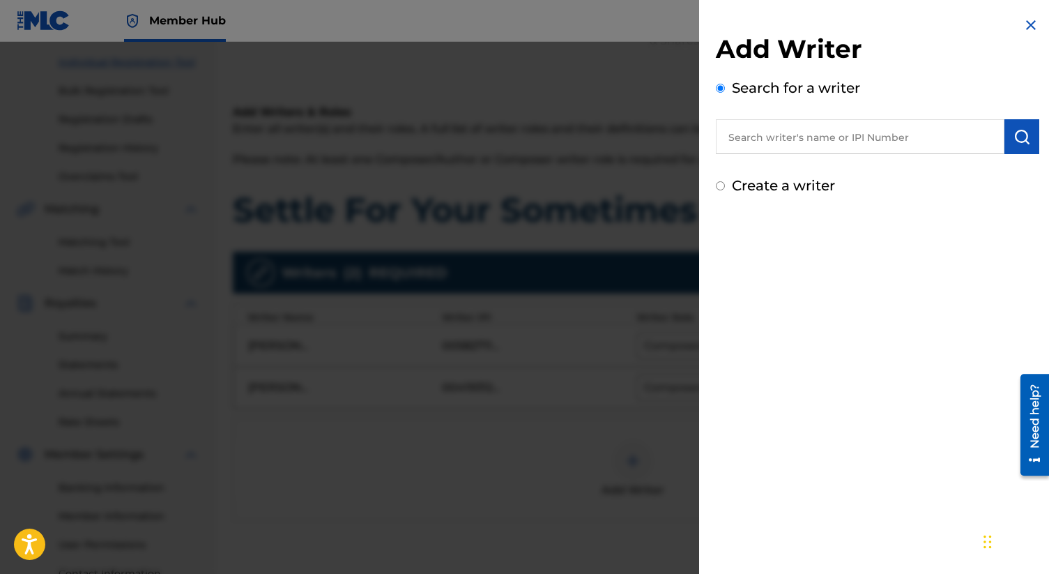
click at [808, 137] on input "text" at bounding box center [860, 136] width 289 height 35
paste input "[PERSON_NAME]"
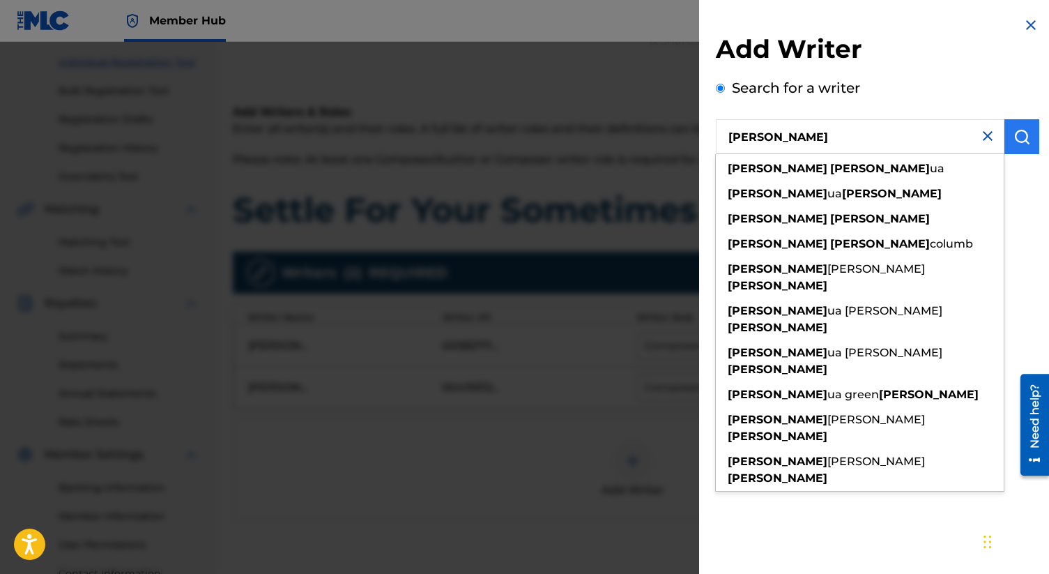
type input "[PERSON_NAME]"
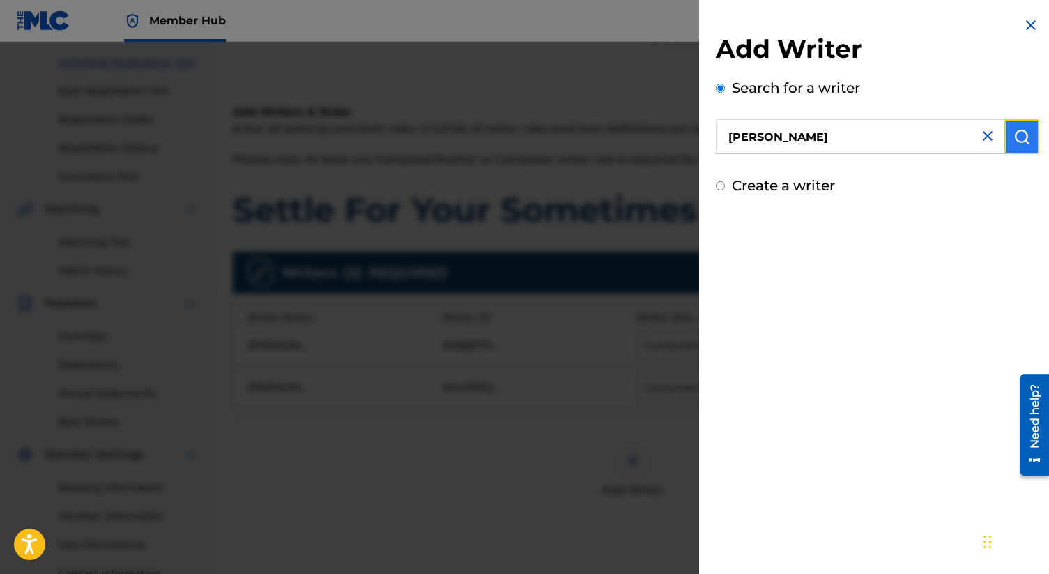
click at [1017, 146] on button "submit" at bounding box center [1021, 136] width 35 height 35
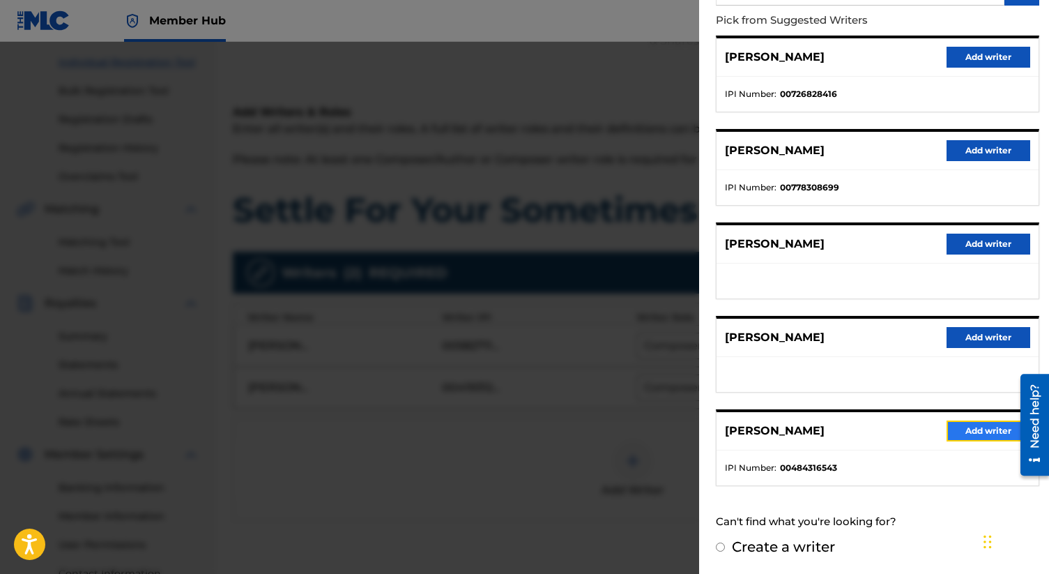
click at [969, 429] on button "Add writer" at bounding box center [989, 430] width 84 height 21
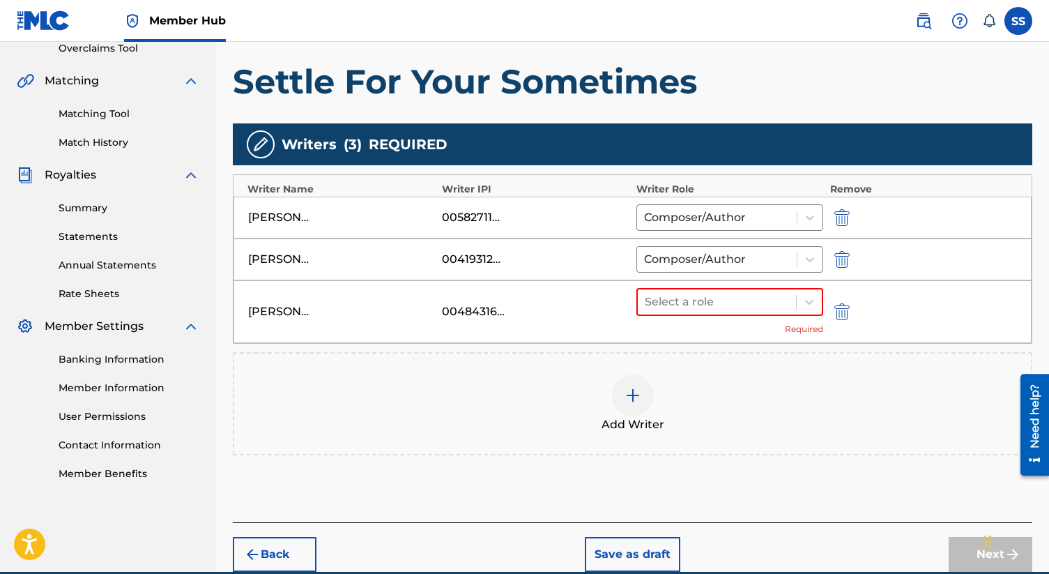
scroll to position [365, 0]
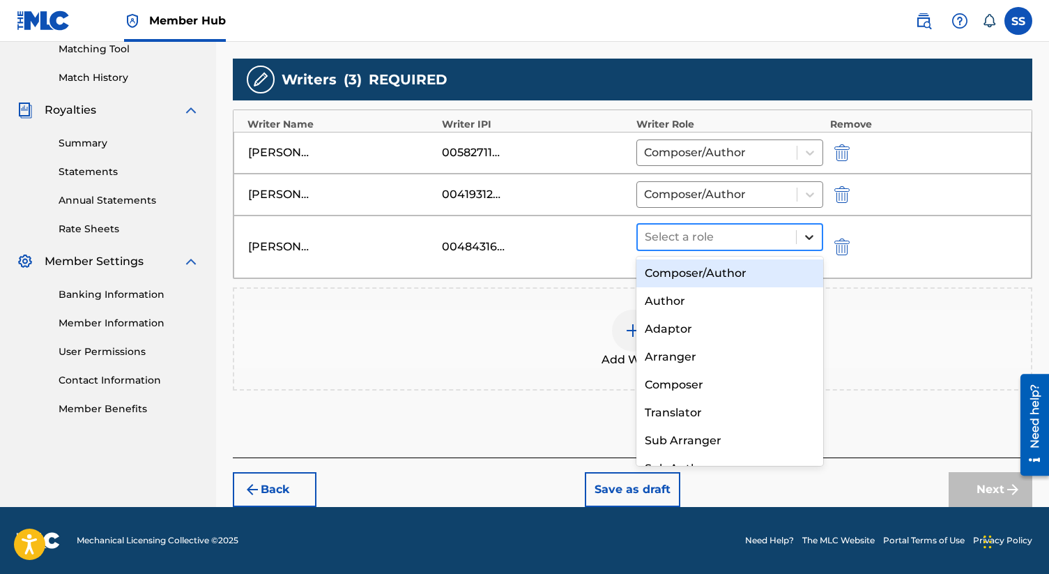
click at [811, 231] on icon at bounding box center [809, 237] width 14 height 14
click at [771, 278] on div "Composer/Author" at bounding box center [729, 273] width 187 height 28
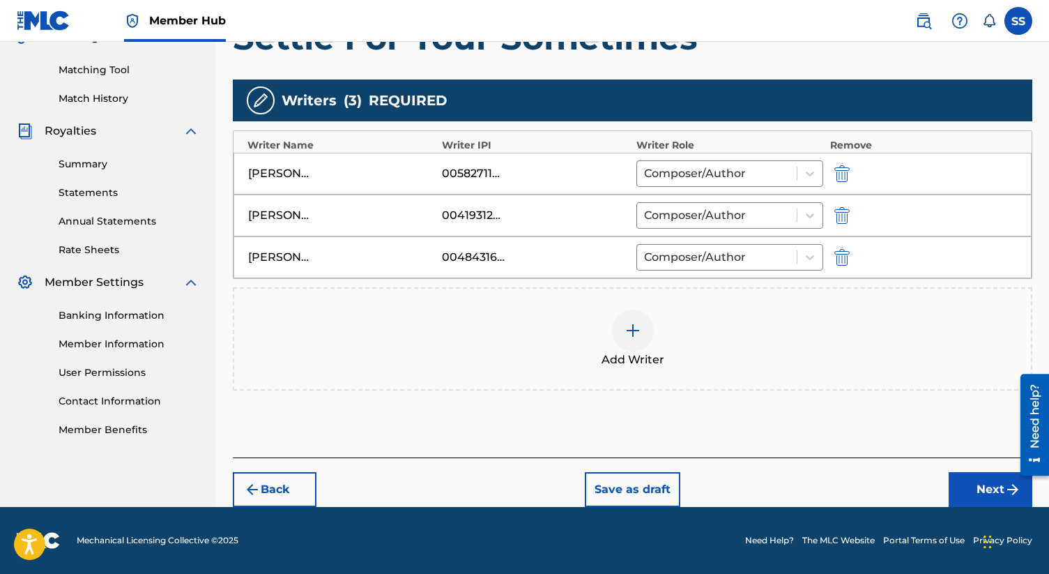
click at [814, 358] on div "Add Writer" at bounding box center [632, 338] width 797 height 59
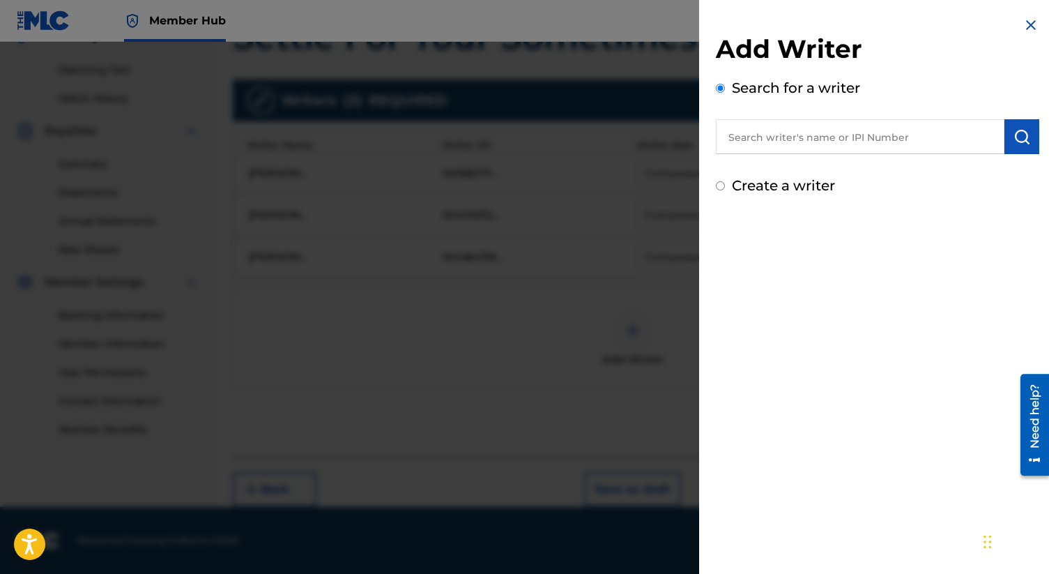
click at [1024, 16] on div "Add Writer Search for a writer Create a writer" at bounding box center [877, 106] width 357 height 213
click at [1025, 25] on img at bounding box center [1030, 25] width 17 height 17
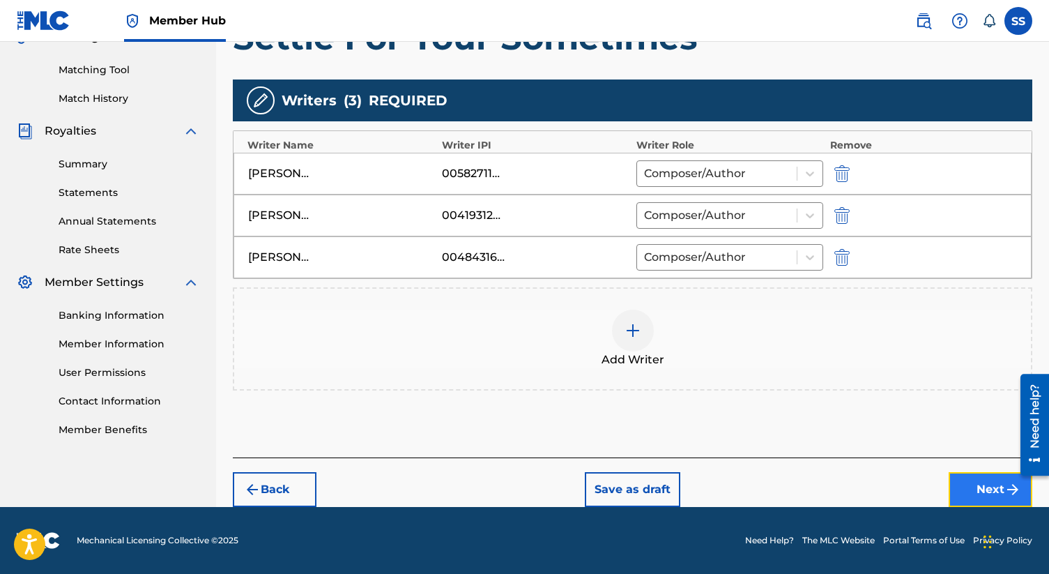
click at [991, 487] on button "Next" at bounding box center [991, 489] width 84 height 35
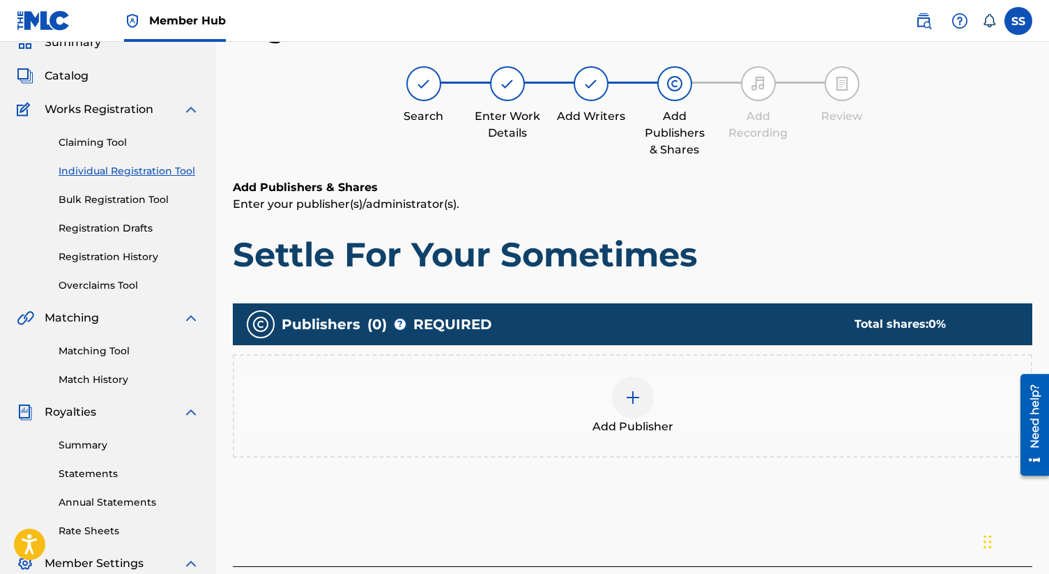
scroll to position [63, 0]
click at [638, 389] on img at bounding box center [633, 397] width 17 height 17
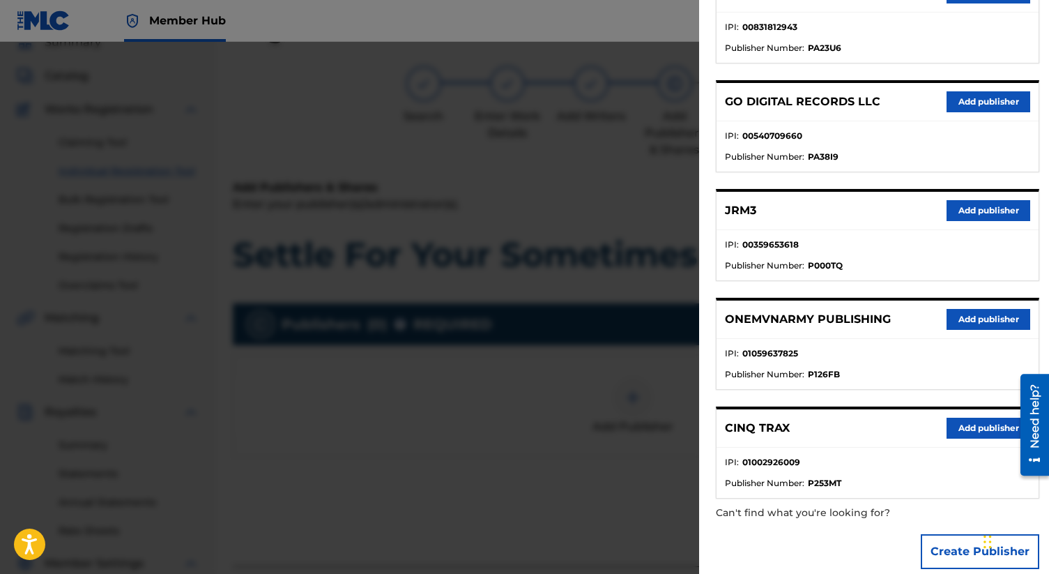
scroll to position [450, 0]
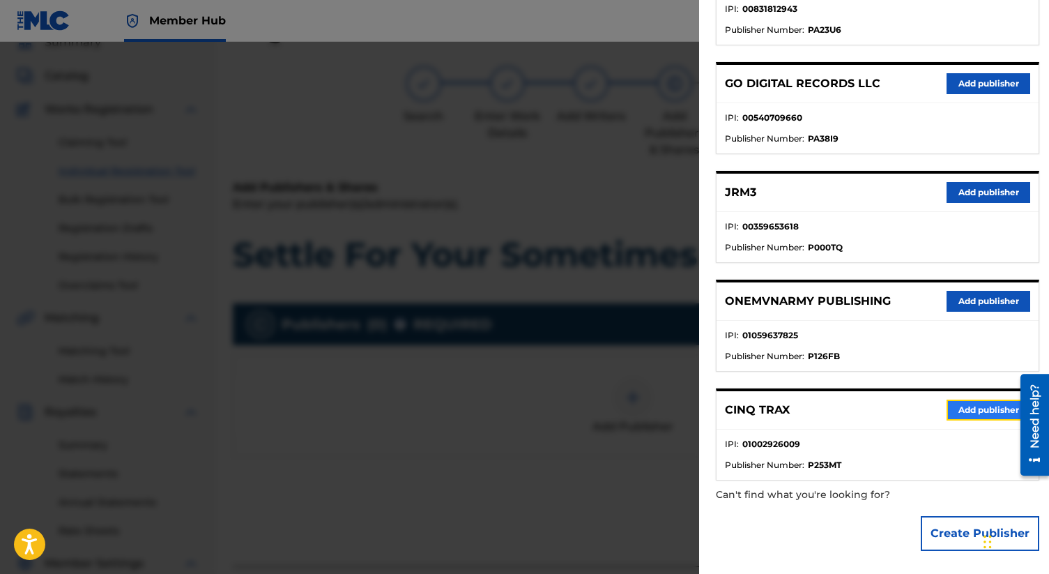
click at [976, 403] on button "Add publisher" at bounding box center [989, 409] width 84 height 21
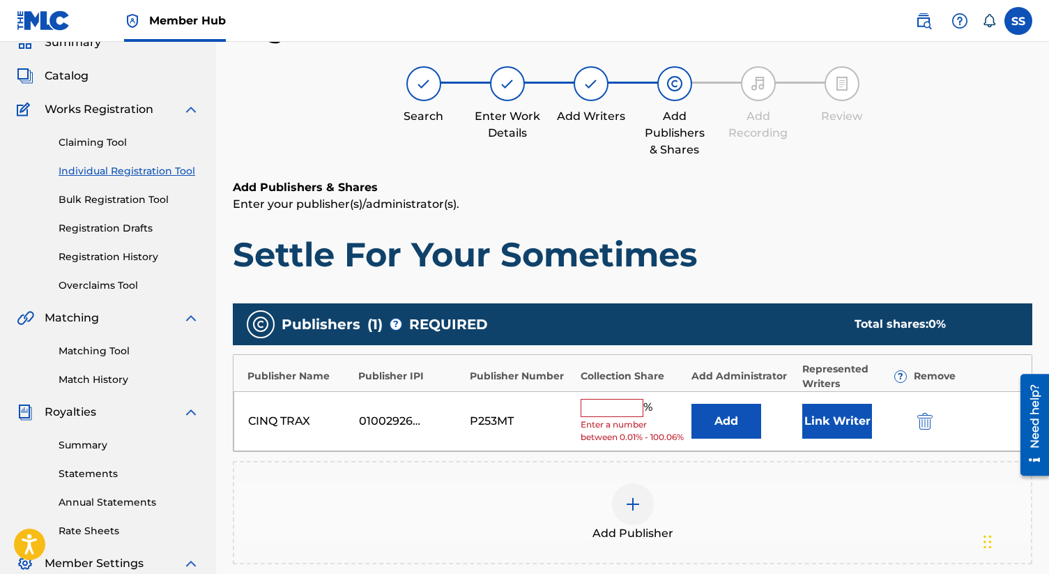
click at [619, 413] on input "text" at bounding box center [612, 408] width 63 height 18
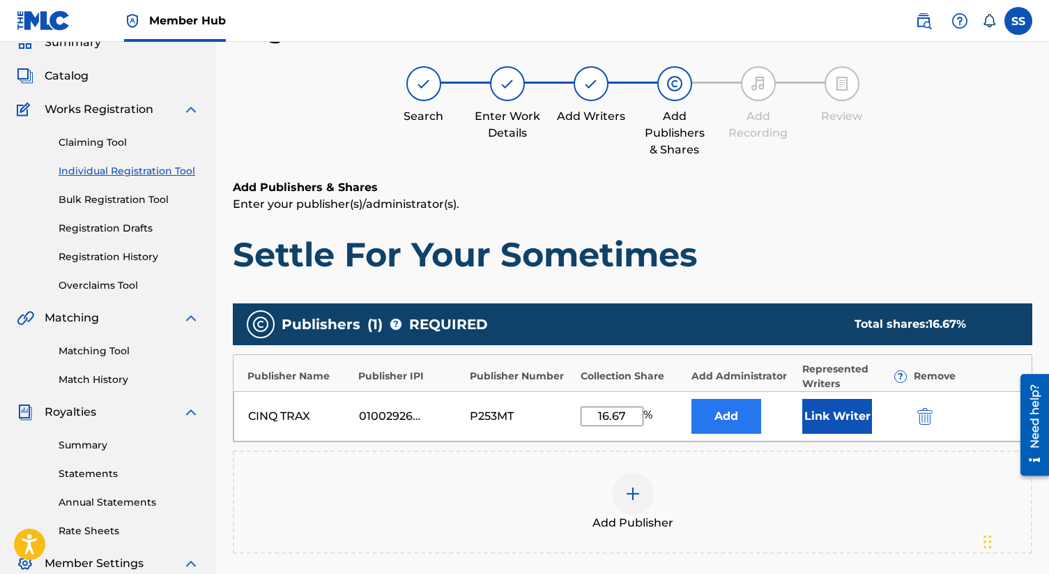
type input "16.67"
click at [727, 403] on button "Add" at bounding box center [726, 416] width 70 height 35
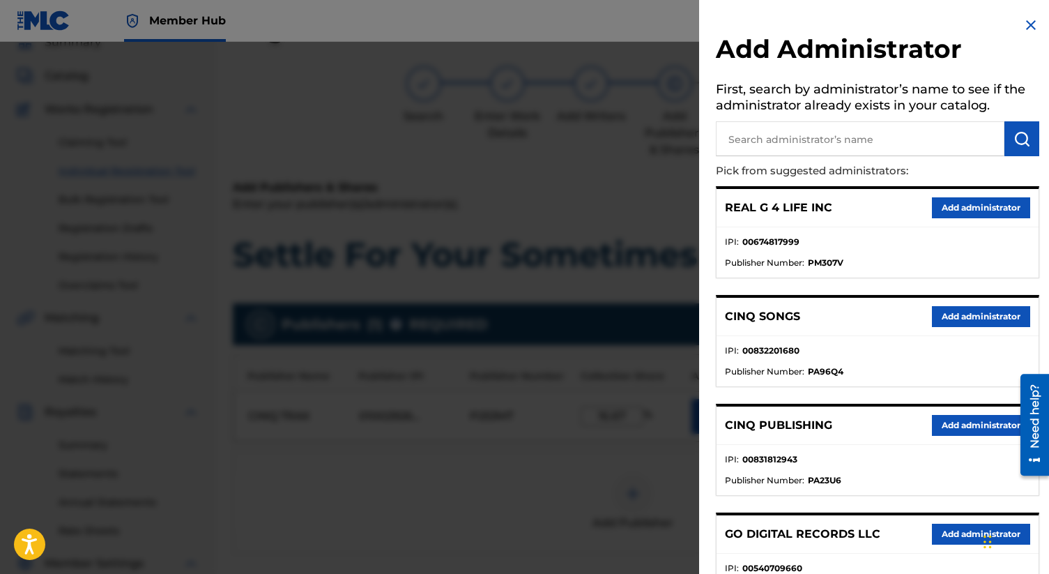
click at [482, 459] on div at bounding box center [524, 329] width 1049 height 574
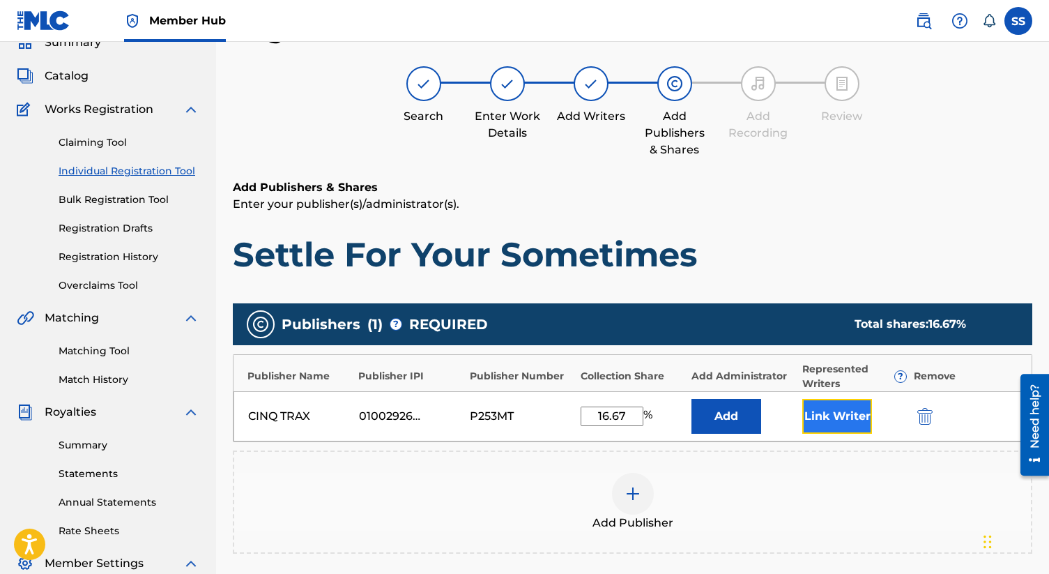
click at [848, 413] on button "Link Writer" at bounding box center [837, 416] width 70 height 35
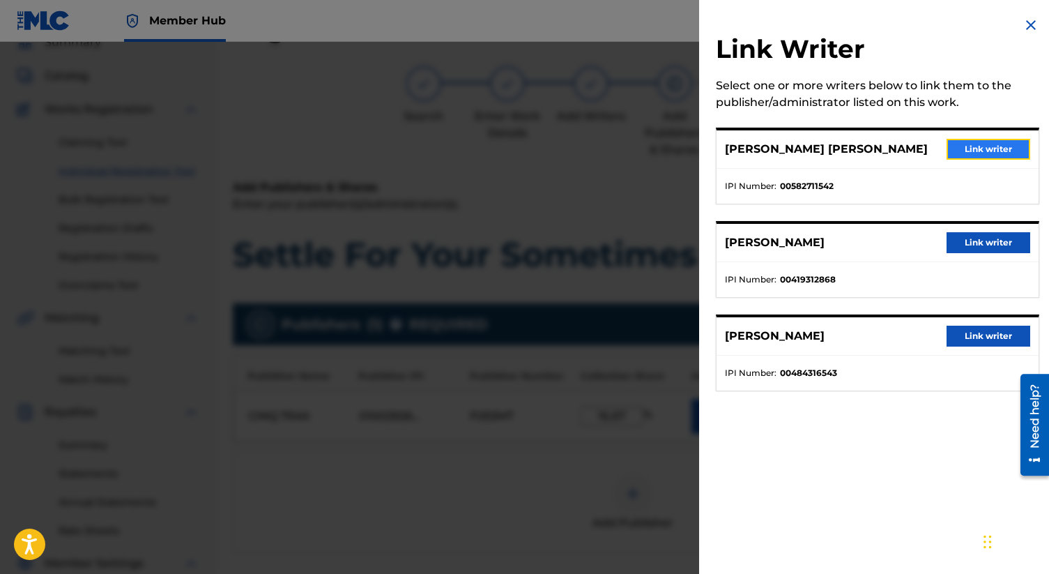
click at [965, 143] on button "Link writer" at bounding box center [989, 149] width 84 height 21
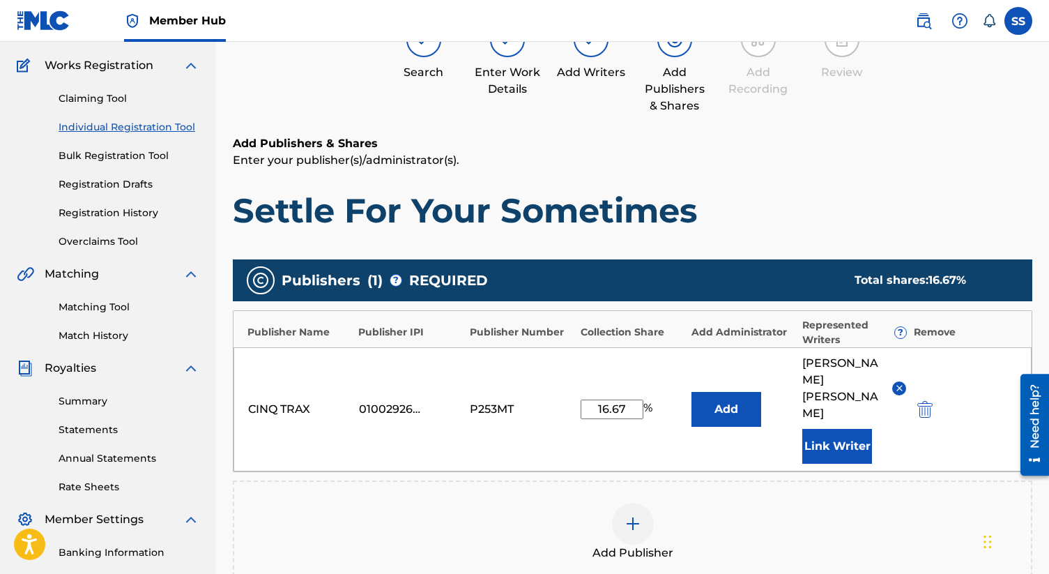
scroll to position [158, 0]
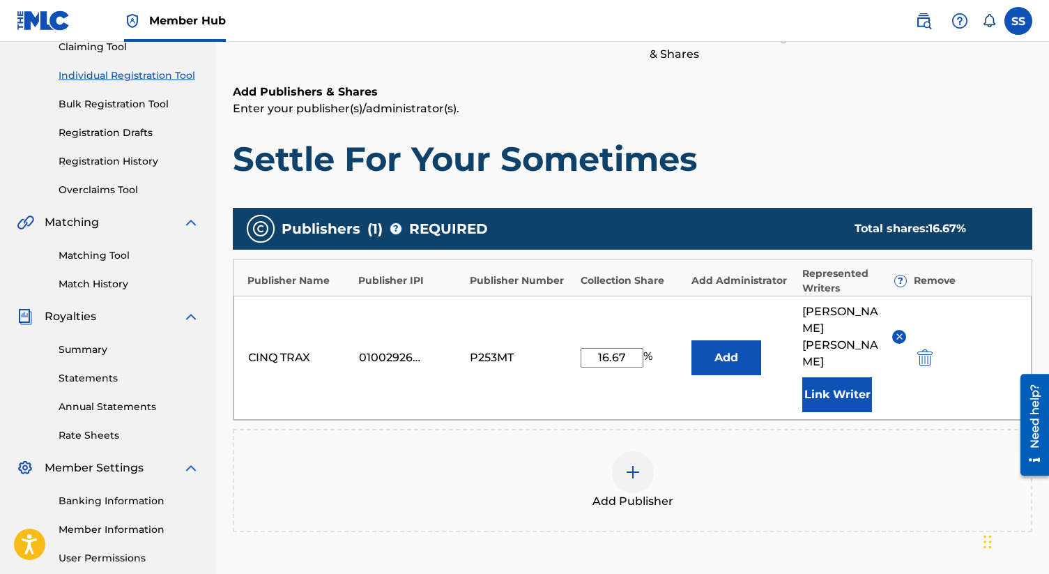
click at [637, 464] on img at bounding box center [633, 472] width 17 height 17
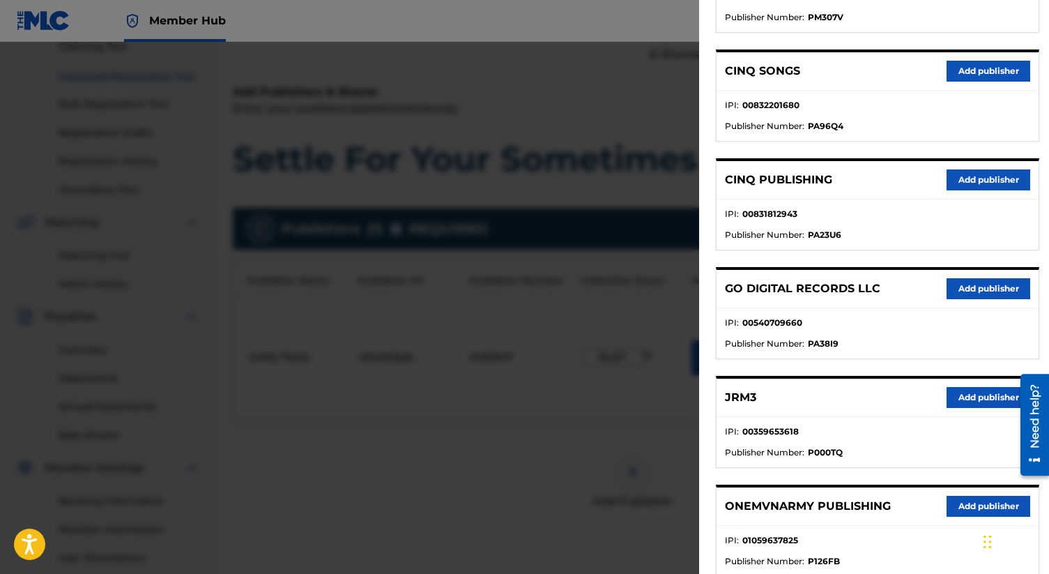
scroll to position [246, 0]
click at [969, 399] on button "Add publisher" at bounding box center [989, 396] width 84 height 21
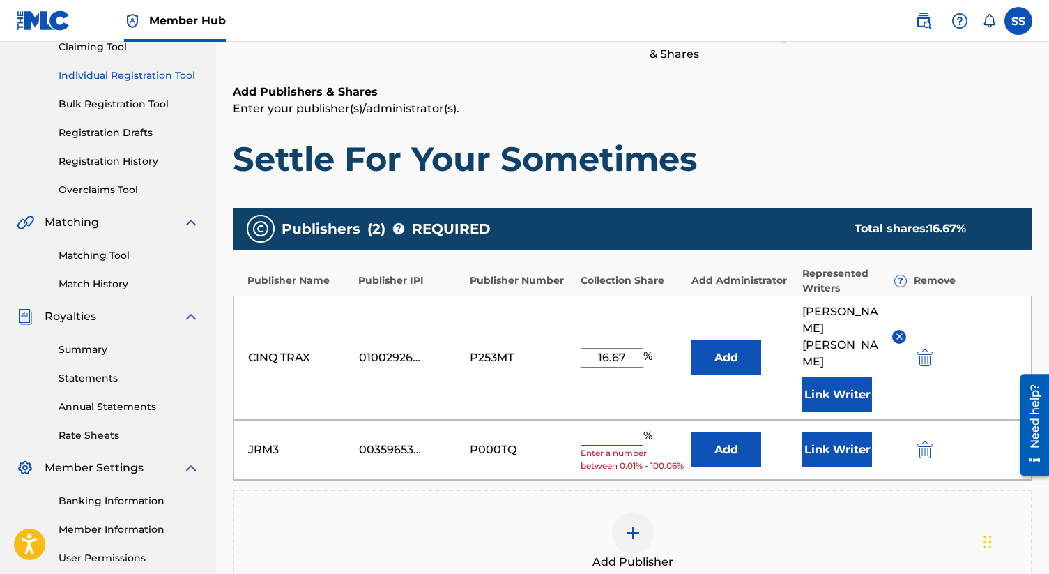
click at [606, 427] on input "text" at bounding box center [612, 436] width 63 height 18
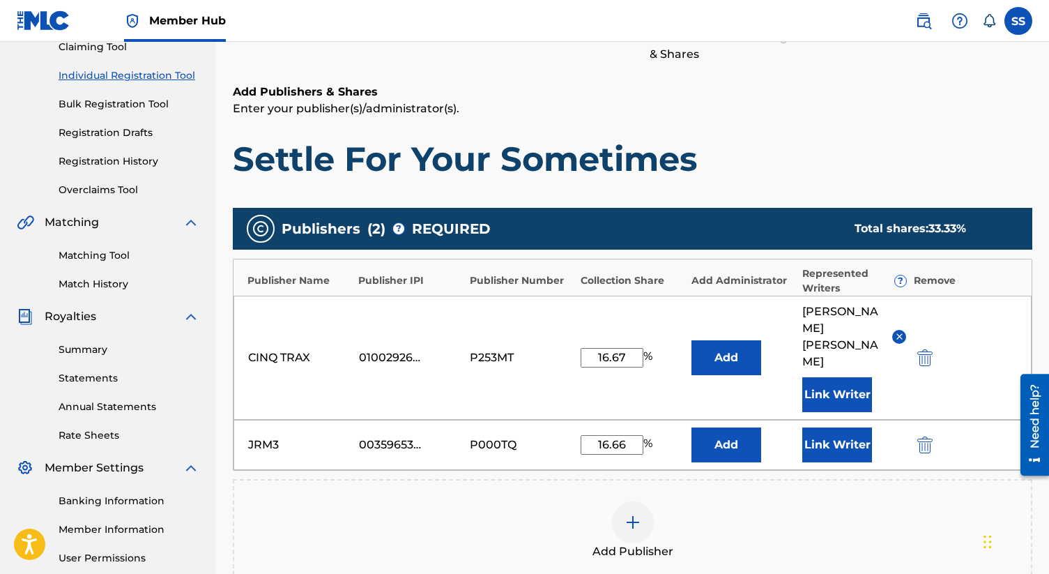
type input "16.66"
click at [757, 479] on div "Add Publisher" at bounding box center [632, 530] width 799 height 103
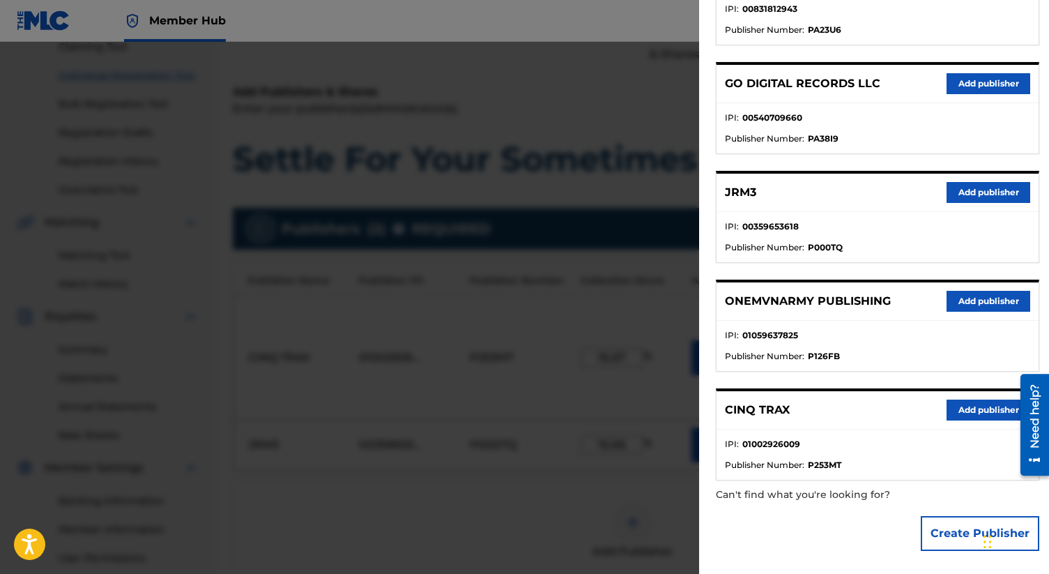
scroll to position [0, 0]
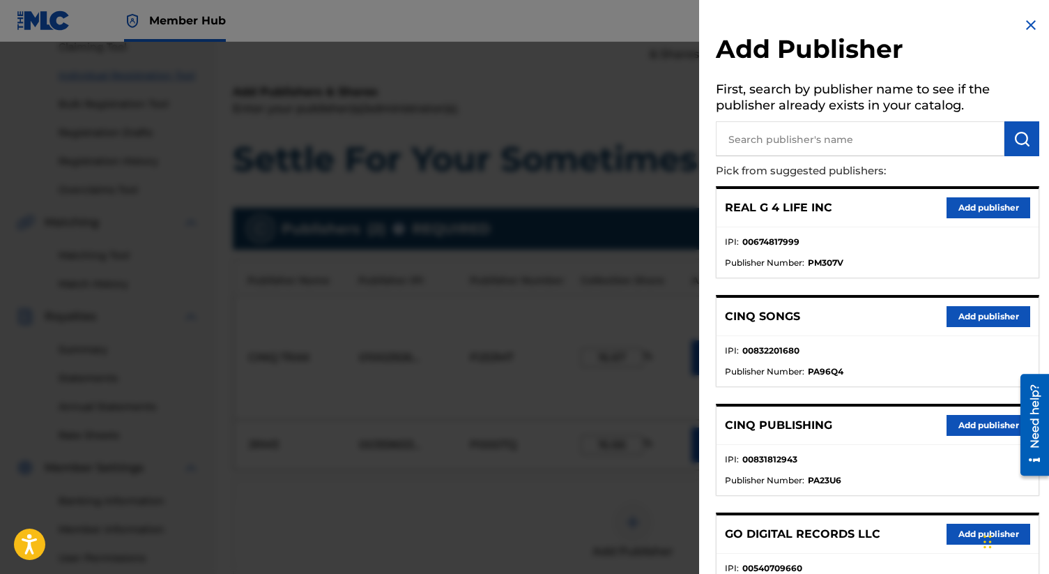
click at [1026, 20] on img at bounding box center [1030, 25] width 17 height 17
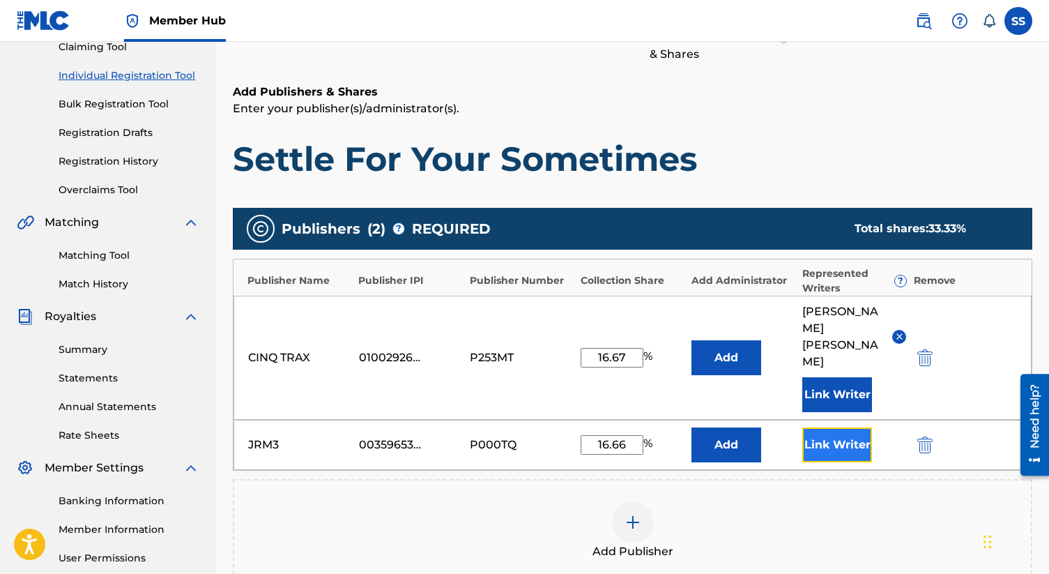
click at [847, 430] on button "Link Writer" at bounding box center [837, 444] width 70 height 35
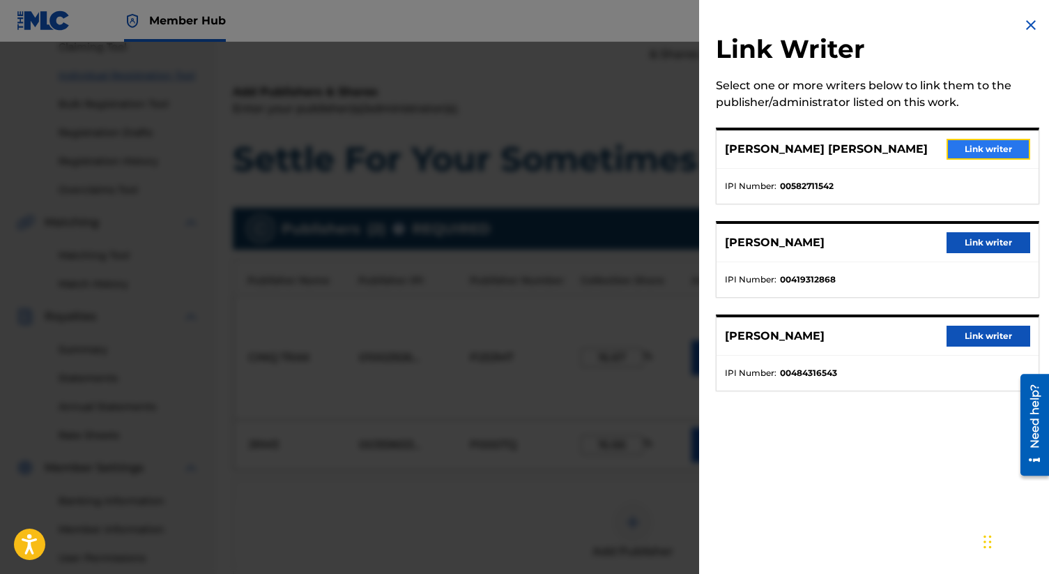
click at [980, 151] on button "Link writer" at bounding box center [989, 149] width 84 height 21
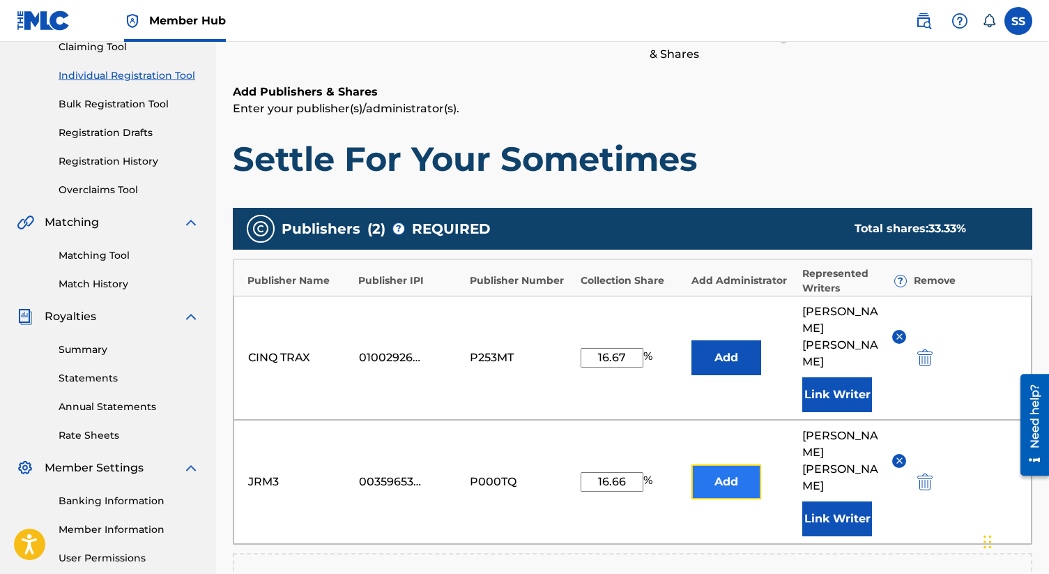
click at [721, 464] on button "Add" at bounding box center [726, 481] width 70 height 35
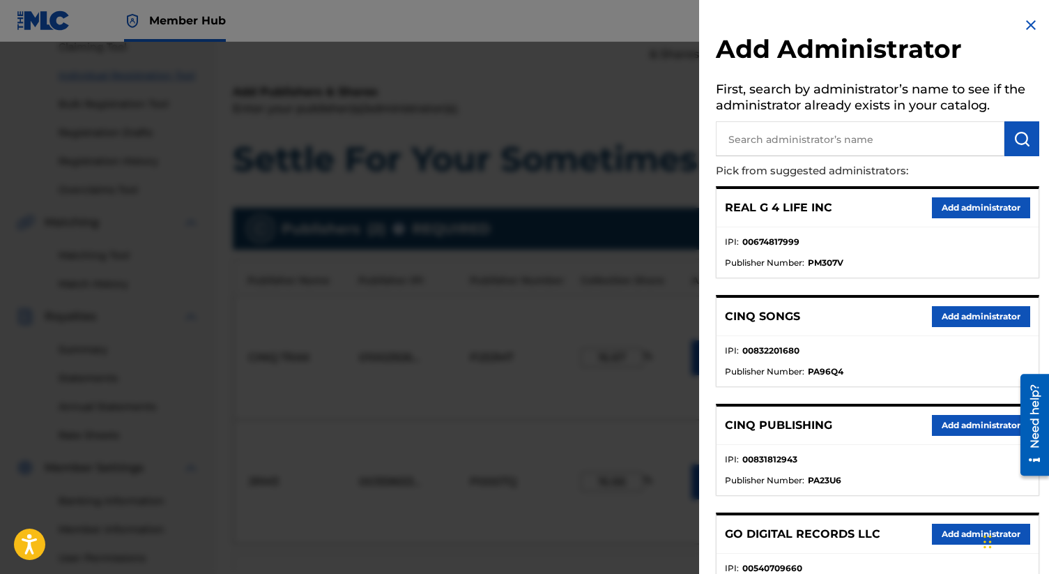
click at [755, 137] on input "text" at bounding box center [860, 138] width 289 height 35
click at [979, 418] on button "Add administrator" at bounding box center [981, 425] width 98 height 21
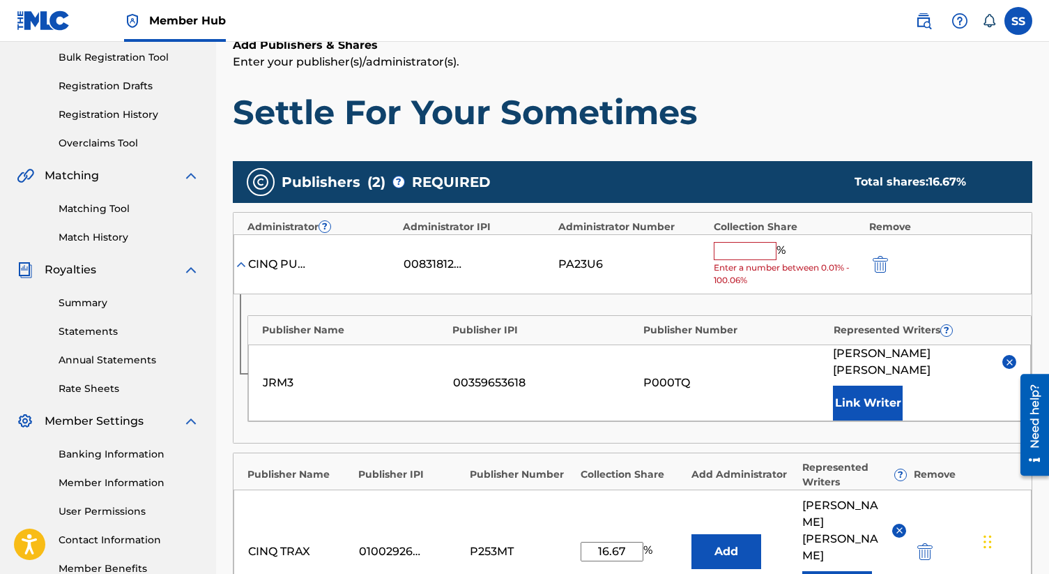
scroll to position [204, 0]
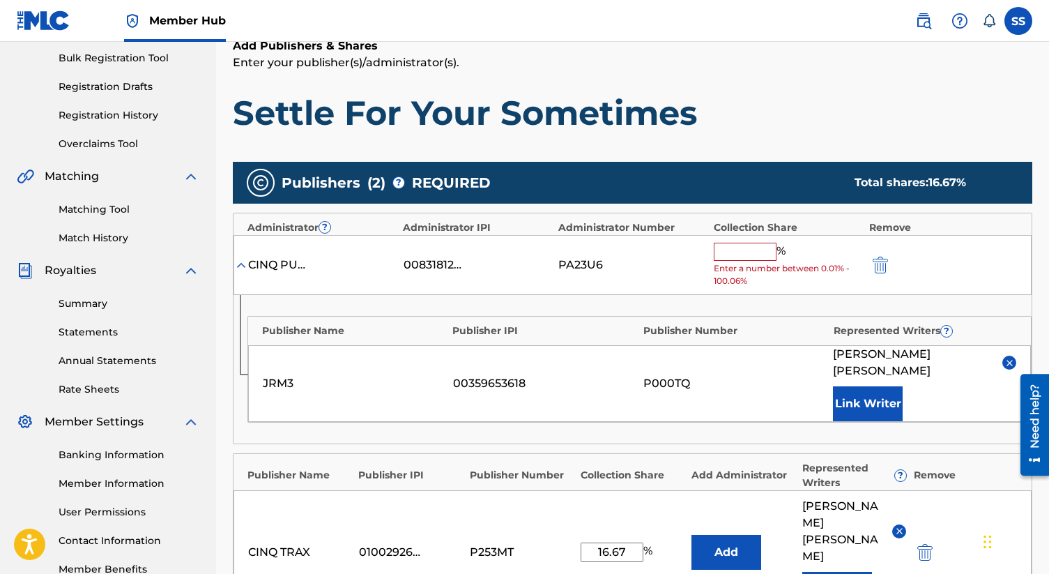
click at [749, 250] on input "text" at bounding box center [745, 252] width 63 height 18
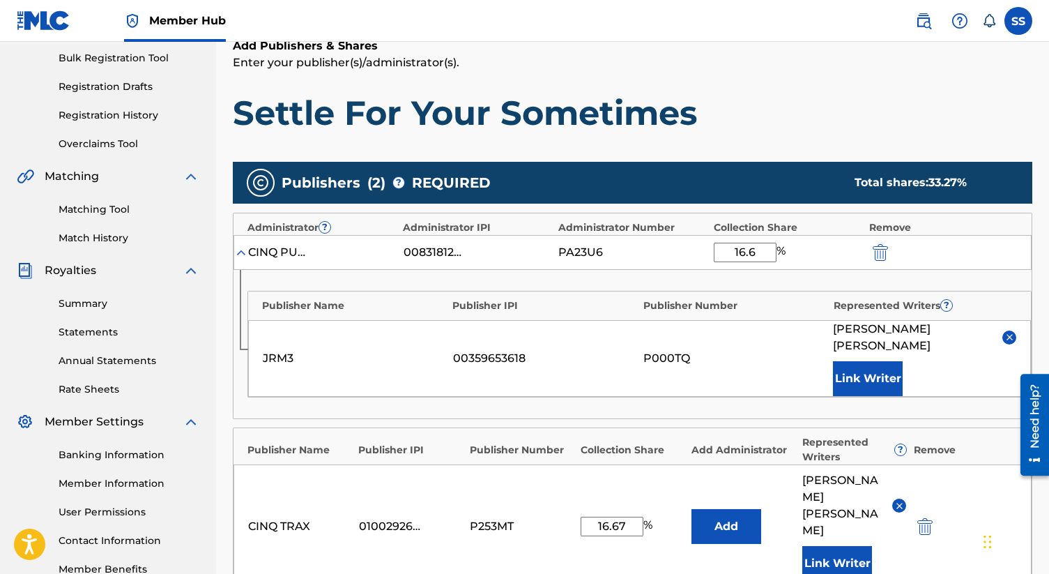
type input "16.66"
click button "submit" at bounding box center [878, 252] width 21 height 16
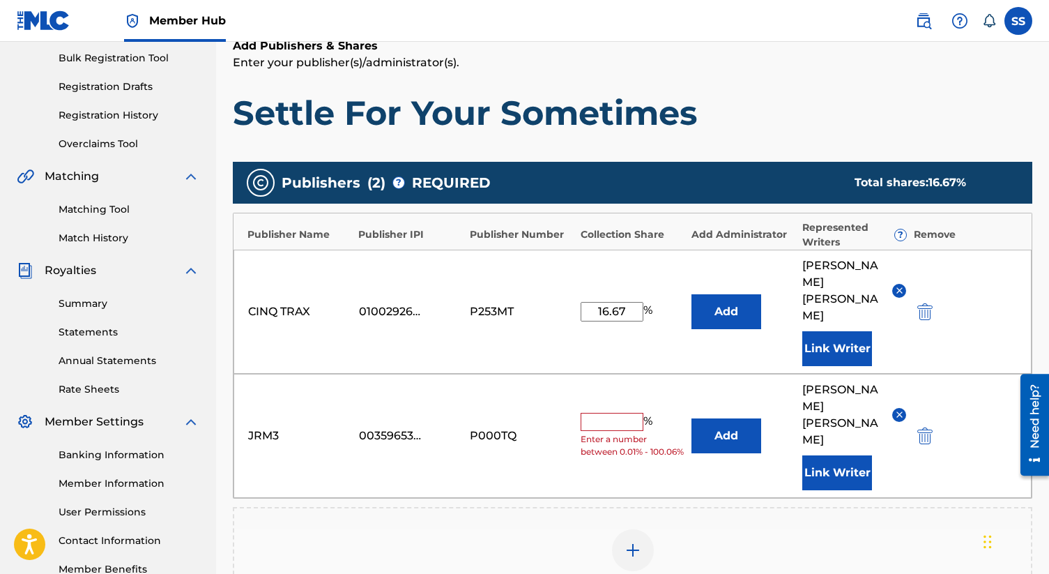
click at [603, 413] on input "text" at bounding box center [612, 422] width 63 height 18
type input "16.66"
click at [691, 294] on button "Add" at bounding box center [726, 311] width 70 height 35
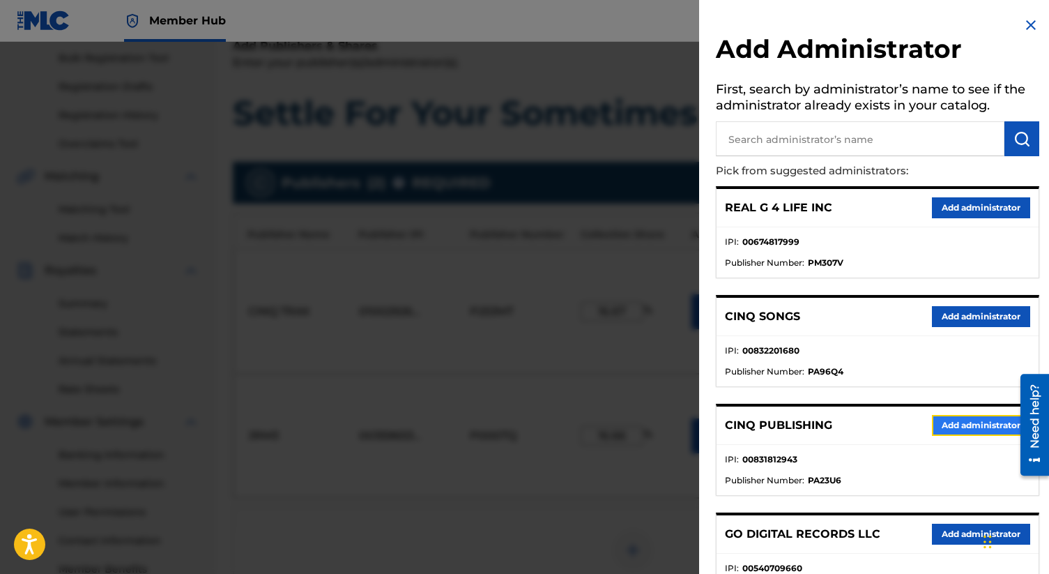
click at [957, 428] on button "Add administrator" at bounding box center [981, 425] width 98 height 21
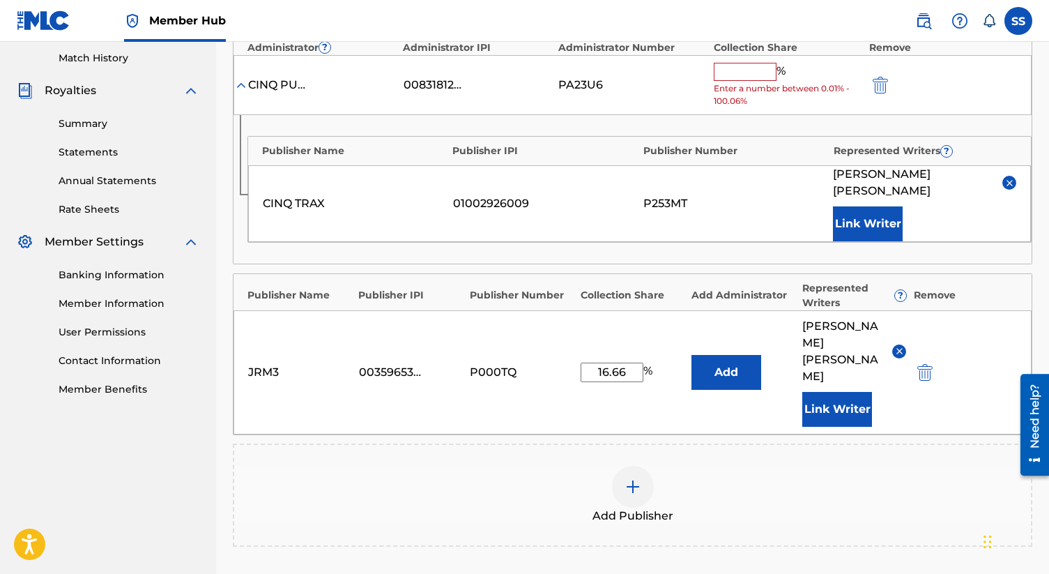
scroll to position [397, 0]
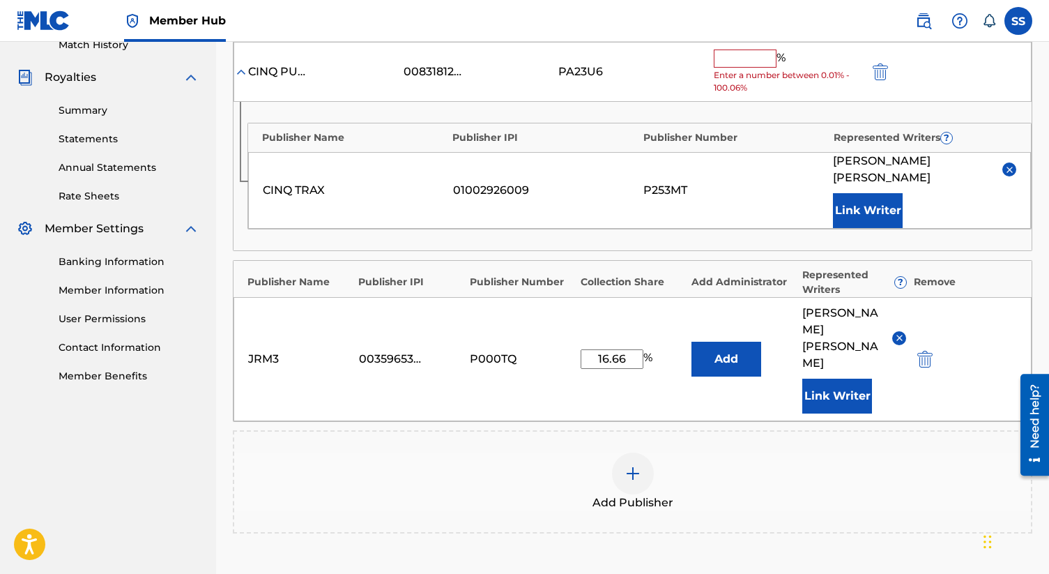
click at [434, 466] on div "Add Publisher" at bounding box center [632, 481] width 797 height 59
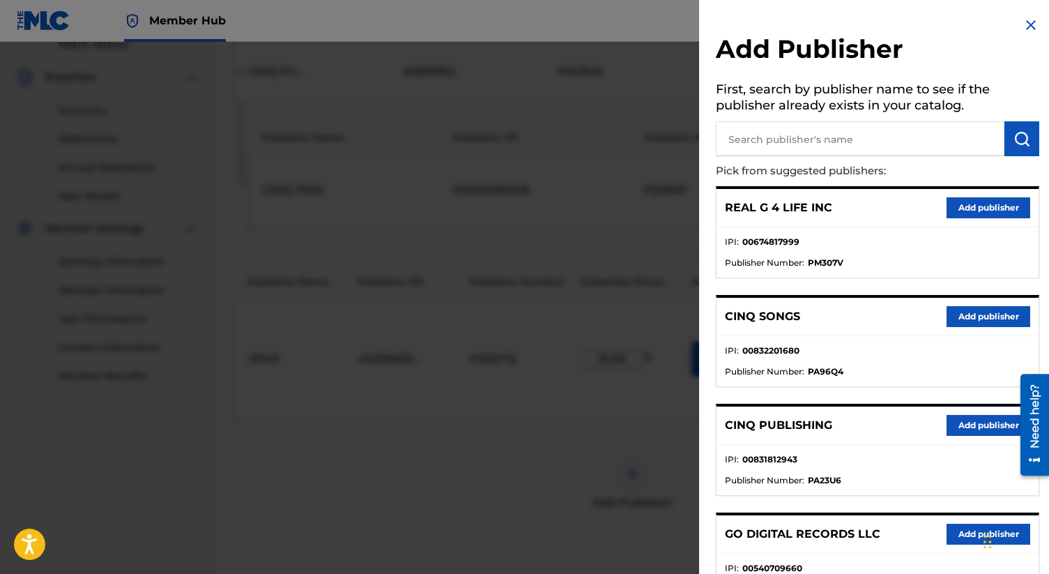
click at [1030, 25] on img at bounding box center [1030, 25] width 17 height 17
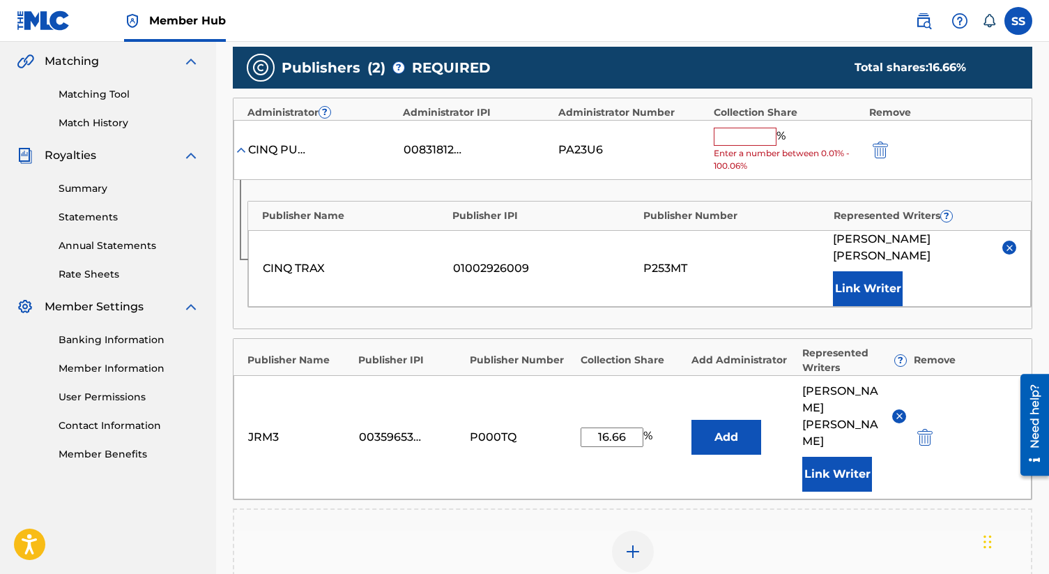
scroll to position [321, 0]
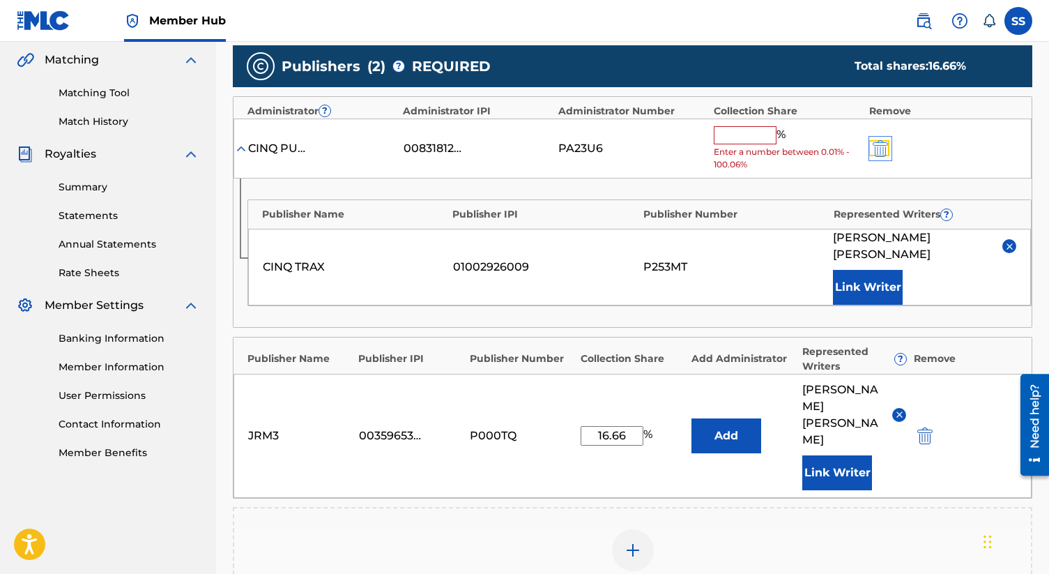
click at [880, 151] on img "submit" at bounding box center [880, 148] width 15 height 17
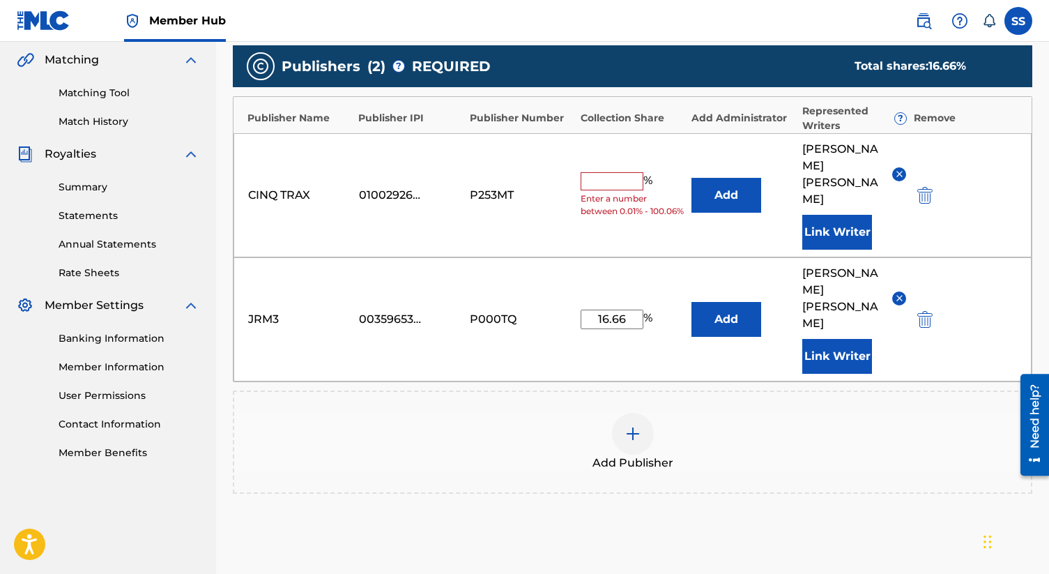
click at [404, 482] on div "Publishers ( 2 ) ? REQUIRED Total shares: 16.66 % Publisher Name Publisher IPI …" at bounding box center [632, 289] width 799 height 503
click at [607, 172] on input "text" at bounding box center [612, 181] width 63 height 18
type input "16.67"
click at [691, 178] on button "Add" at bounding box center [726, 195] width 70 height 35
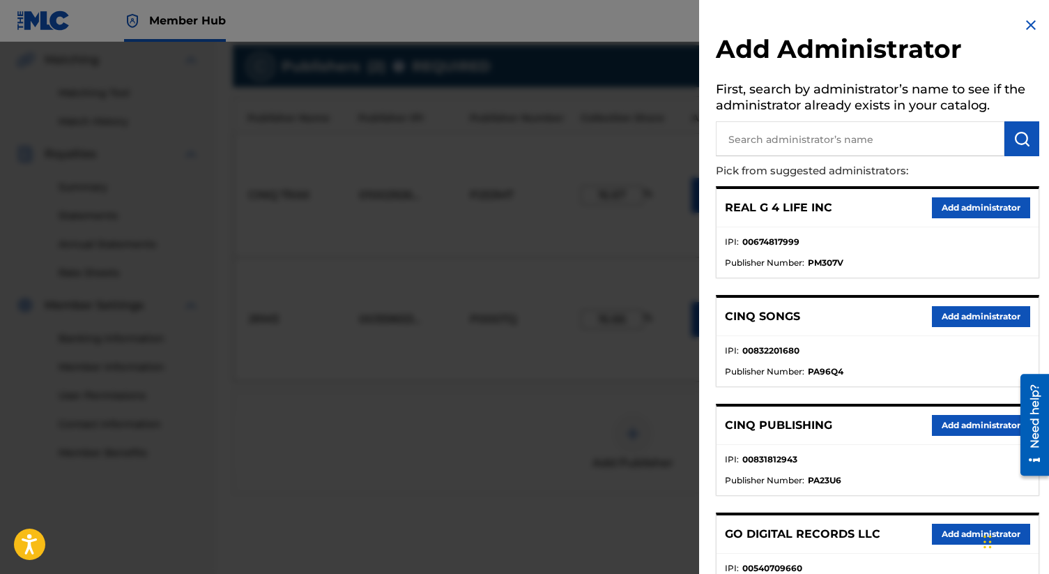
click at [1027, 22] on img at bounding box center [1030, 25] width 17 height 17
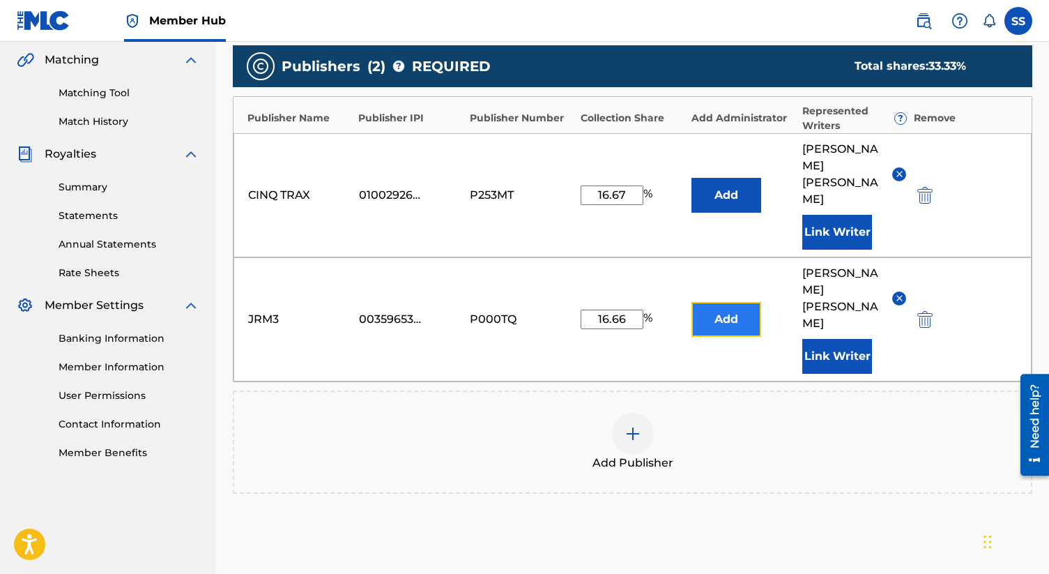
click at [731, 302] on button "Add" at bounding box center [726, 319] width 70 height 35
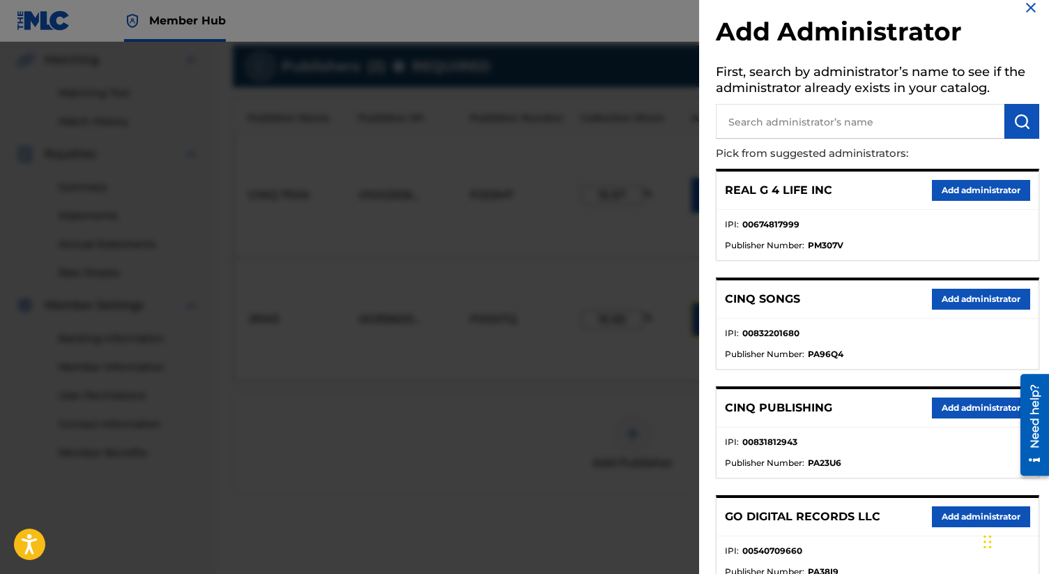
scroll to position [28, 0]
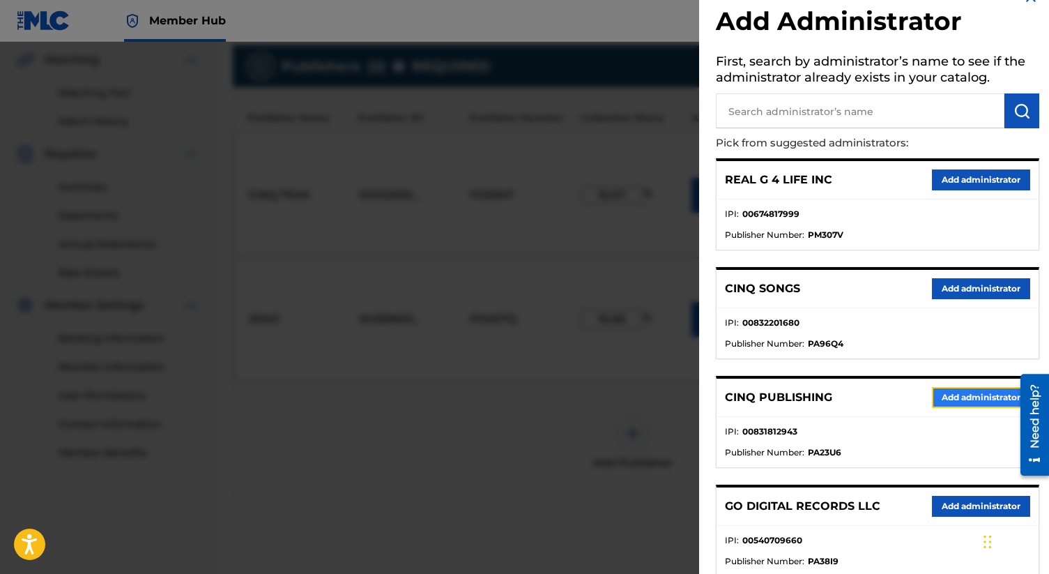
click at [986, 397] on button "Add administrator" at bounding box center [981, 397] width 98 height 21
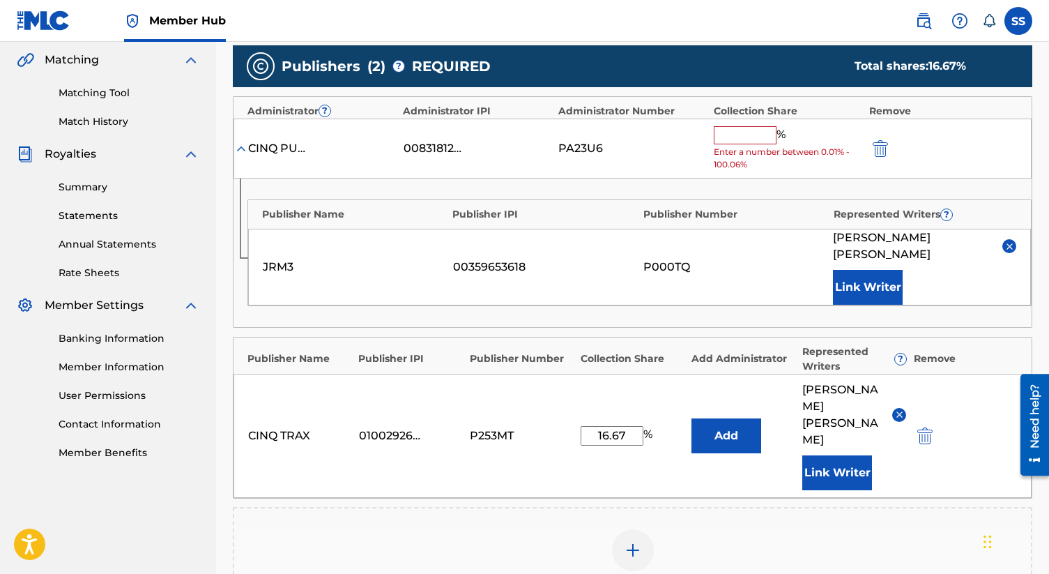
click at [742, 137] on input "text" at bounding box center [745, 135] width 63 height 18
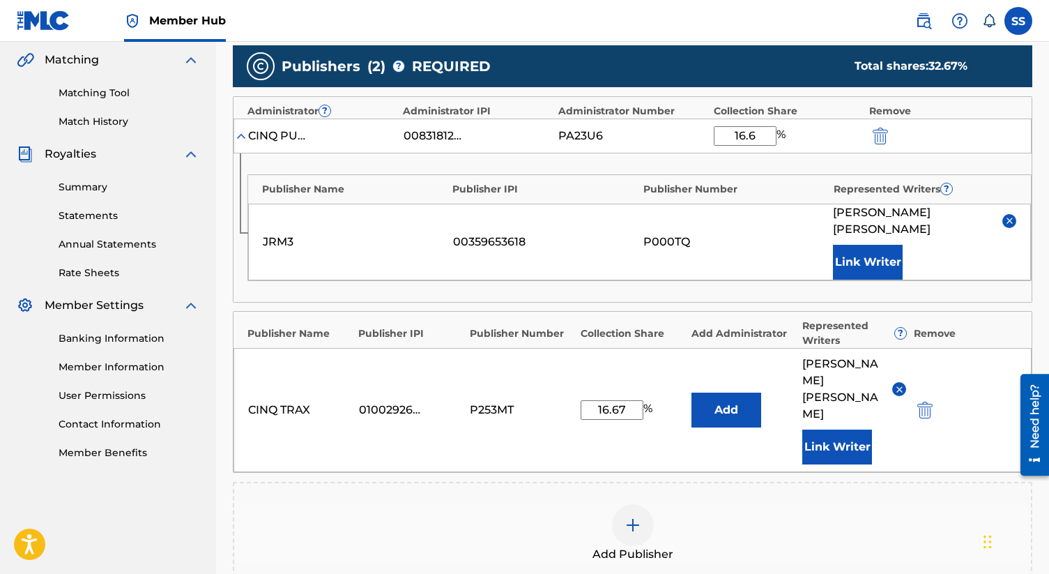
type input "16.66"
click button "submit" at bounding box center [878, 136] width 21 height 16
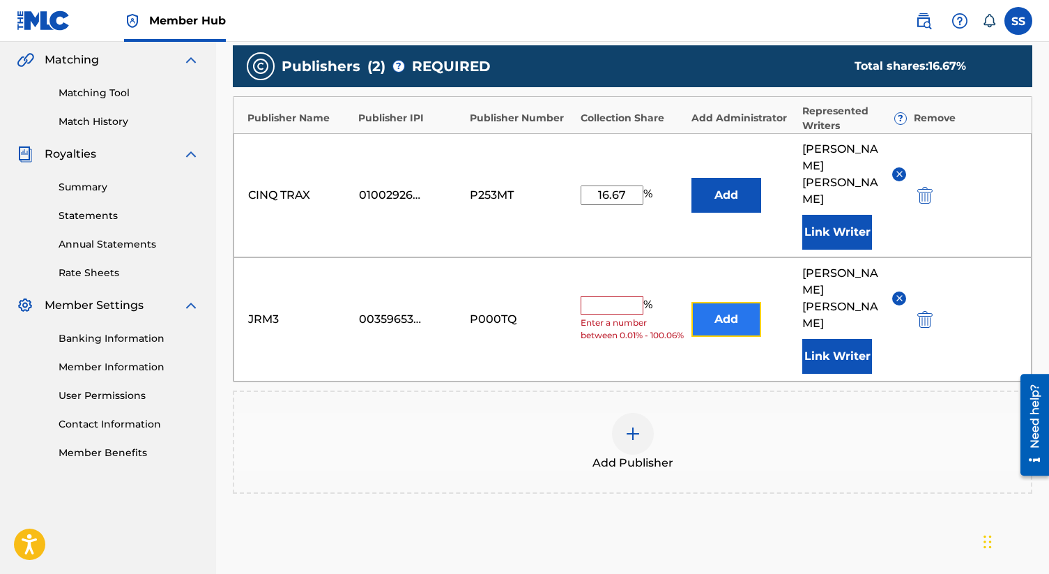
click at [726, 302] on button "Add" at bounding box center [726, 319] width 70 height 35
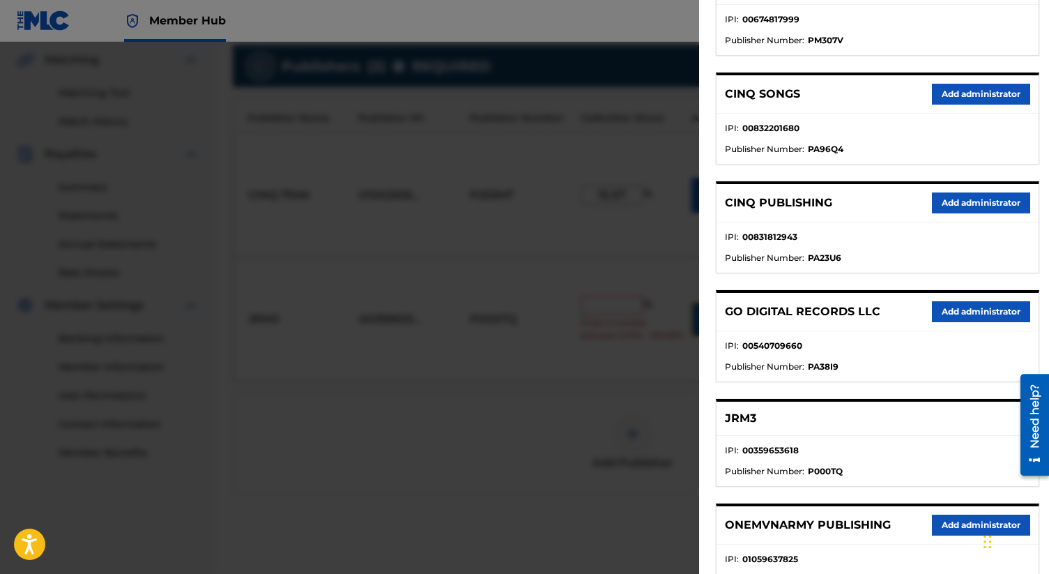
scroll to position [209, 0]
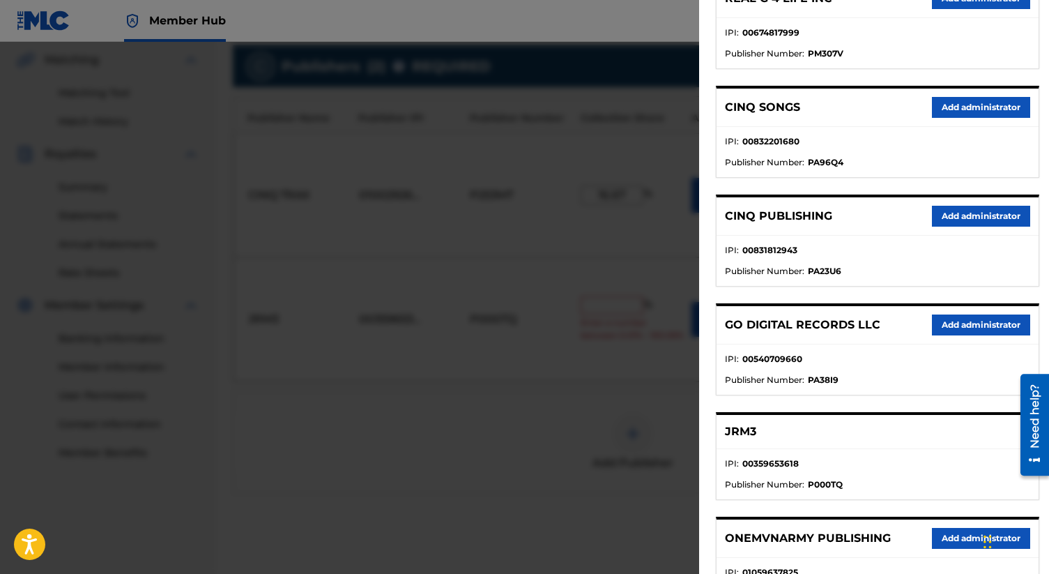
click at [802, 221] on p "CINQ PUBLISHING" at bounding box center [778, 216] width 107 height 17
click at [993, 213] on button "Add administrator" at bounding box center [981, 216] width 98 height 21
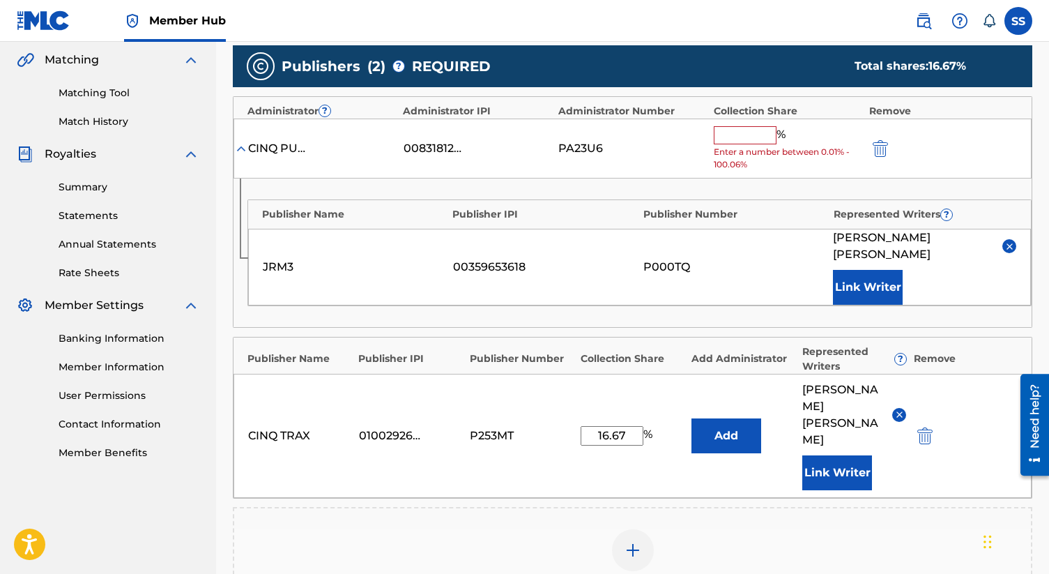
click at [749, 139] on input "text" at bounding box center [745, 135] width 63 height 18
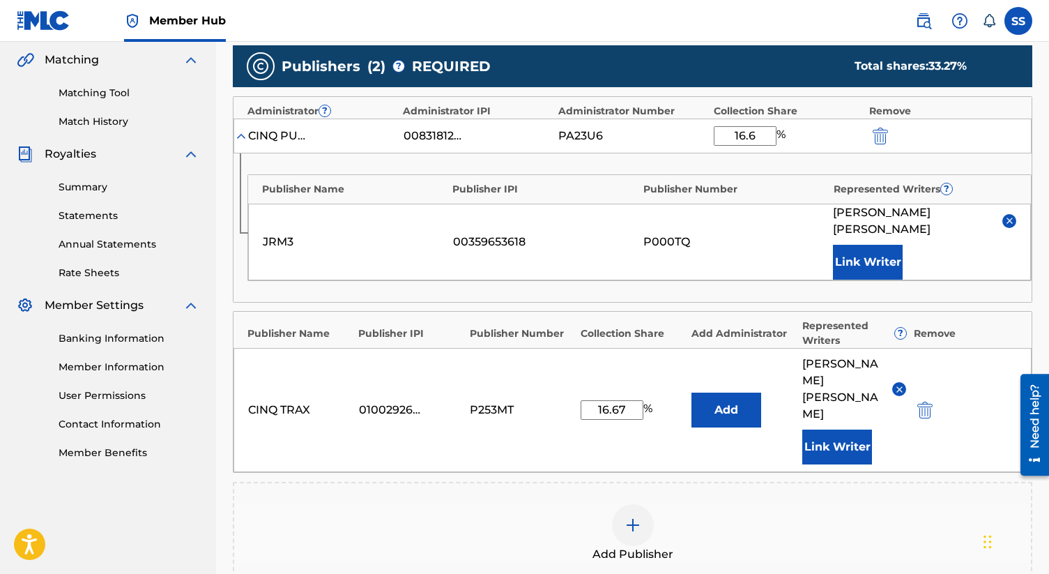
type input "16.66"
click button "submit" at bounding box center [878, 136] width 21 height 16
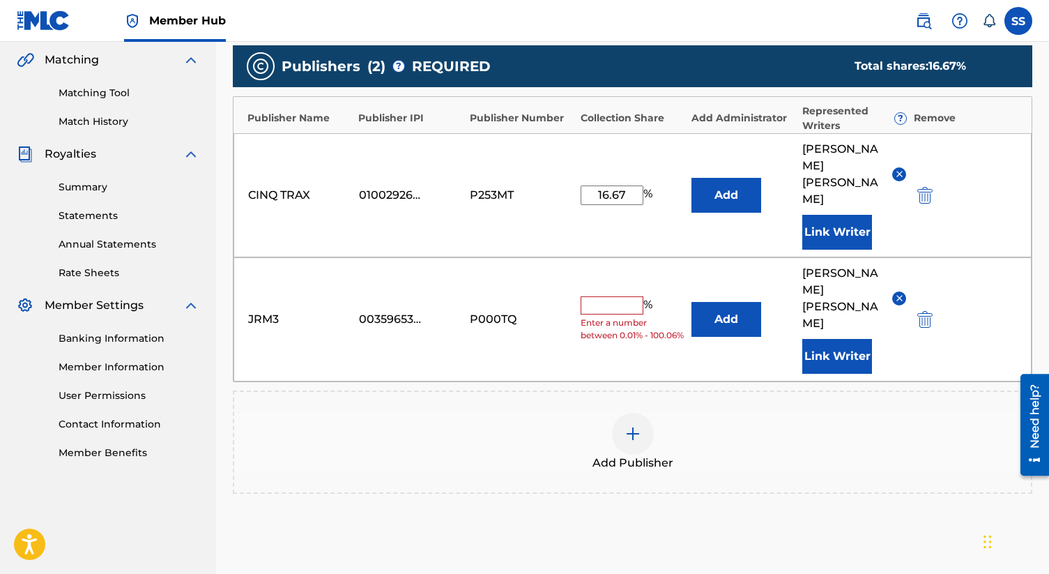
click at [613, 296] on input "text" at bounding box center [612, 305] width 63 height 18
type input "16.66"
click at [691, 178] on button "Add" at bounding box center [726, 195] width 70 height 35
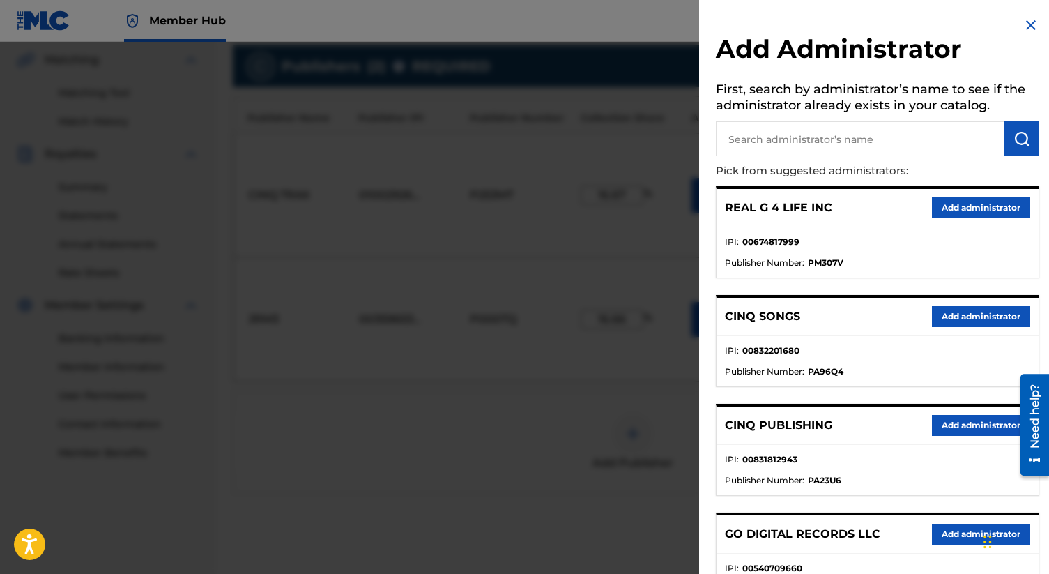
click at [1027, 24] on img at bounding box center [1030, 25] width 17 height 17
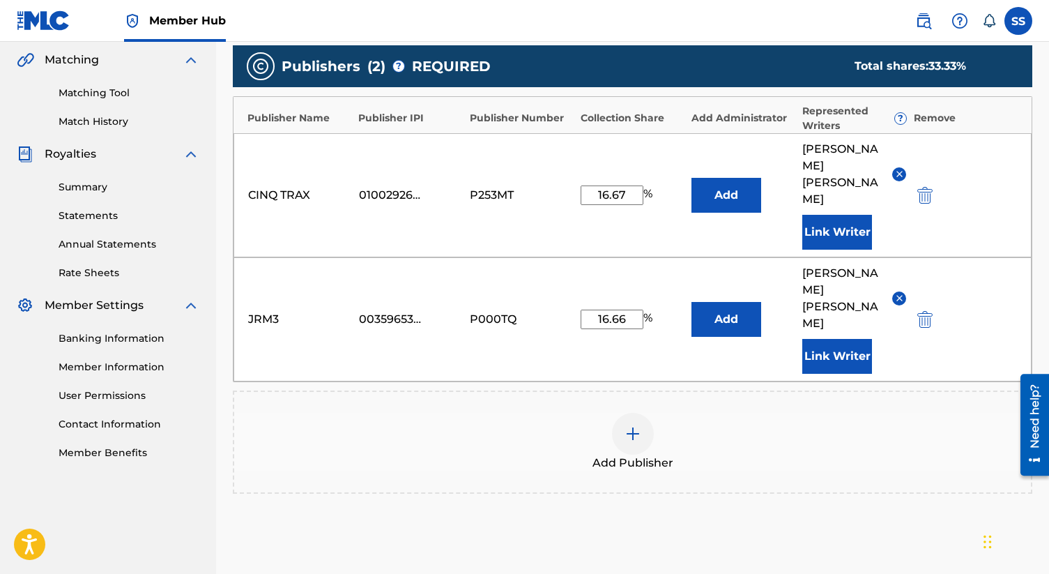
click at [825, 458] on div "Add Publisher" at bounding box center [632, 441] width 799 height 103
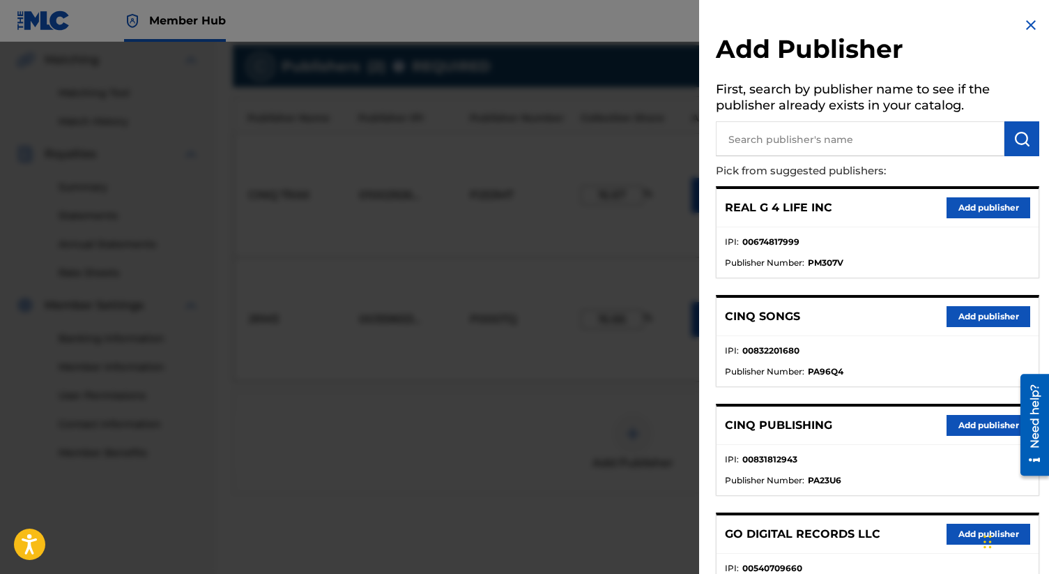
click at [1027, 24] on img at bounding box center [1030, 25] width 17 height 17
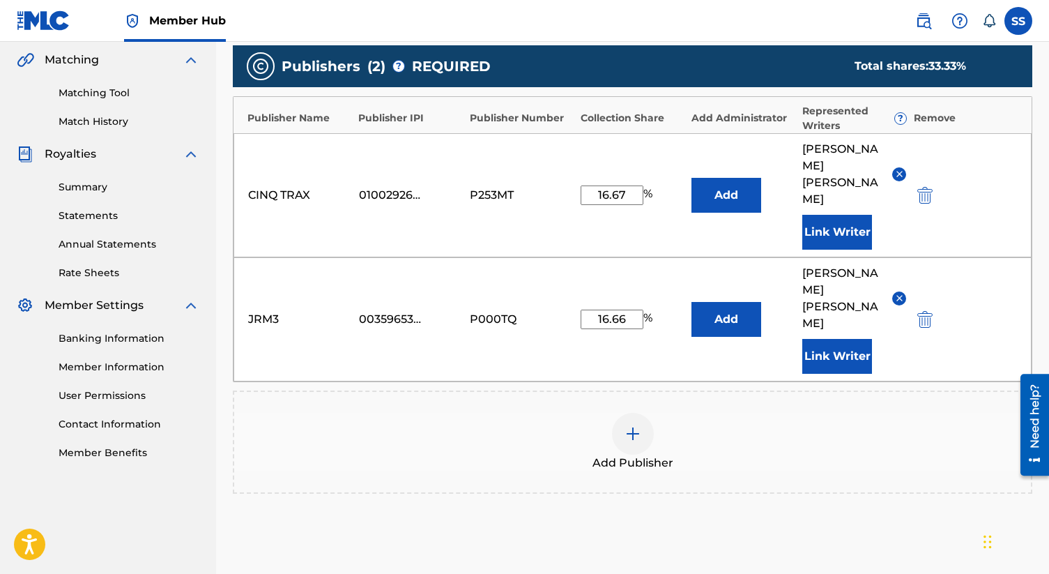
scroll to position [432, 0]
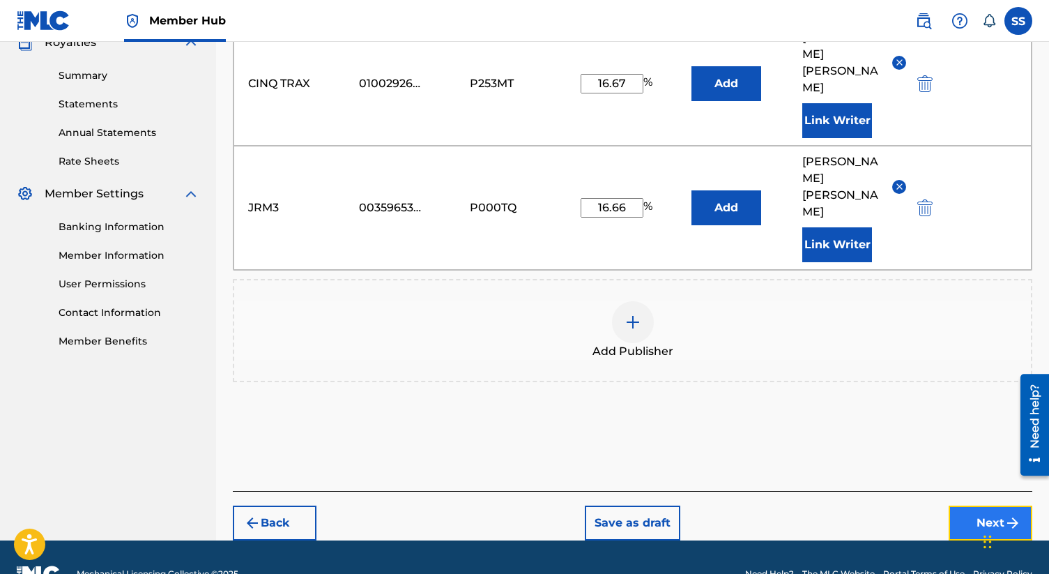
click at [984, 505] on button "Next" at bounding box center [991, 522] width 84 height 35
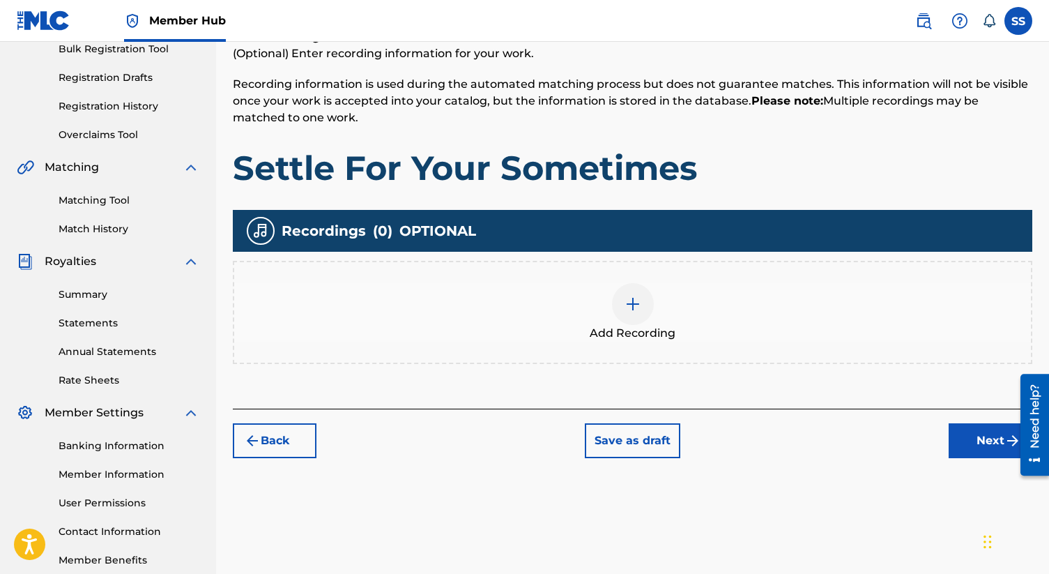
scroll to position [291, 0]
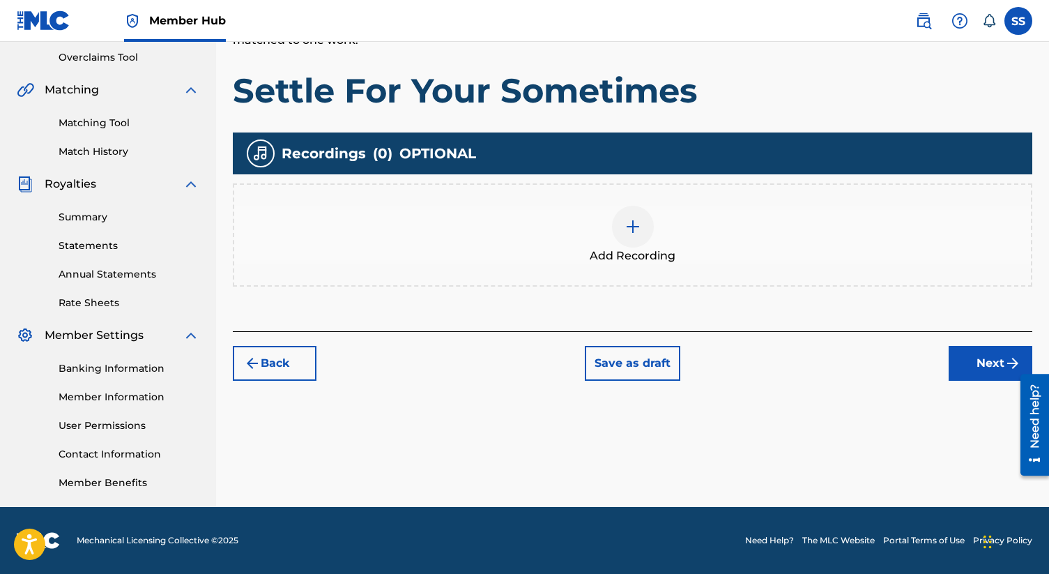
click at [634, 224] on img at bounding box center [633, 226] width 17 height 17
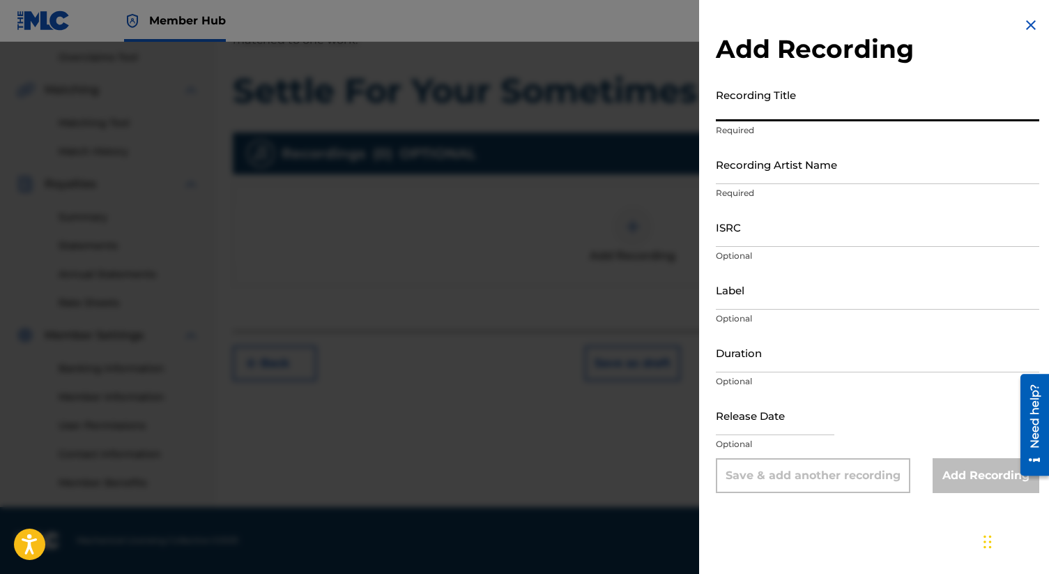
click at [752, 109] on input "Recording Title" at bounding box center [877, 102] width 323 height 40
paste input "[PERSON_NAME]"
click at [747, 117] on input "[PERSON_NAME]" at bounding box center [877, 102] width 323 height 40
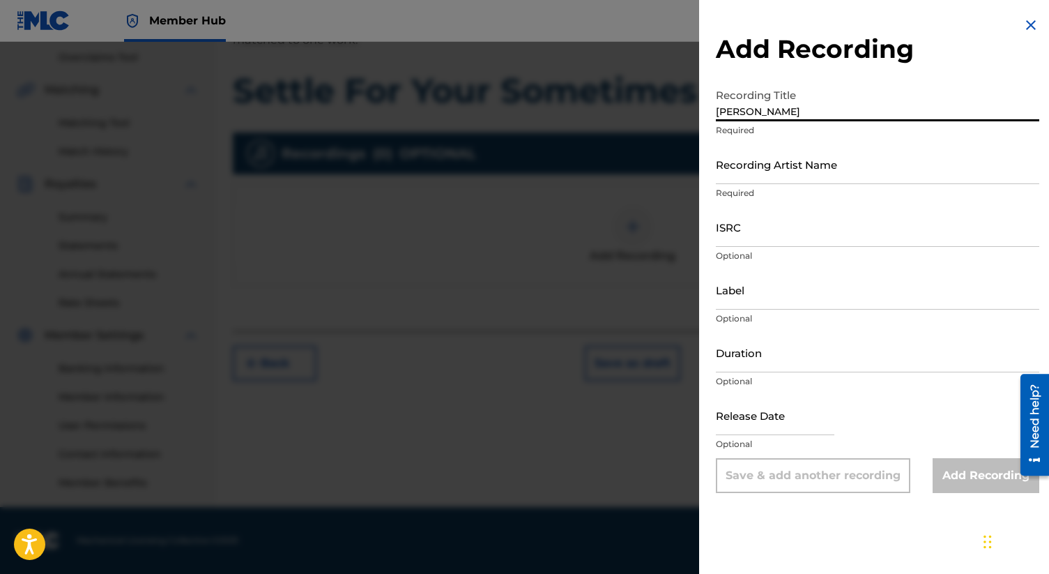
paste input "Settle For Your Sometimes"
type input "Settle For Your Sometimes"
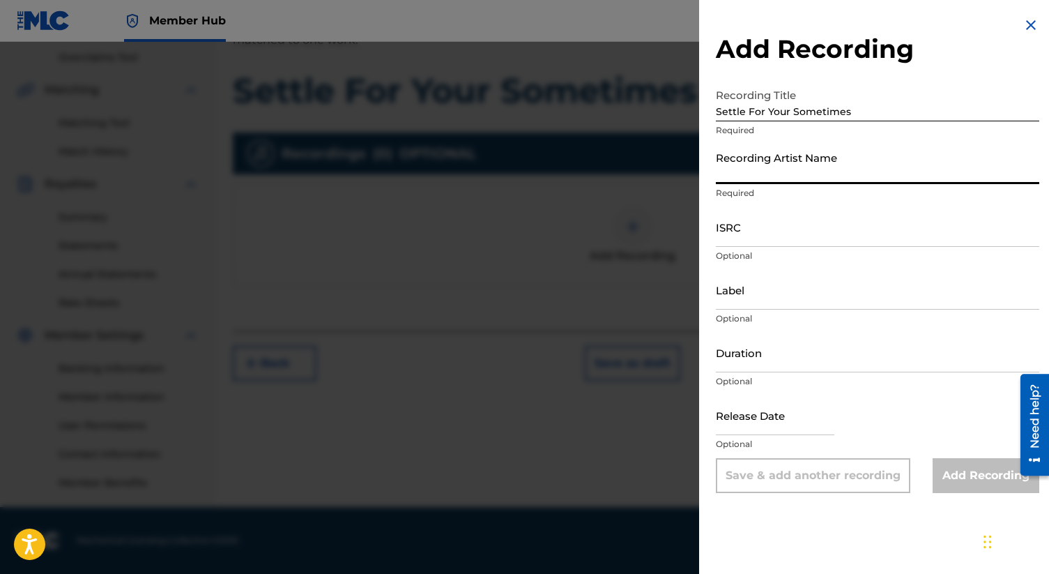
click at [733, 169] on input "Recording Artist Name" at bounding box center [877, 164] width 323 height 40
paste input "[PERSON_NAME]"
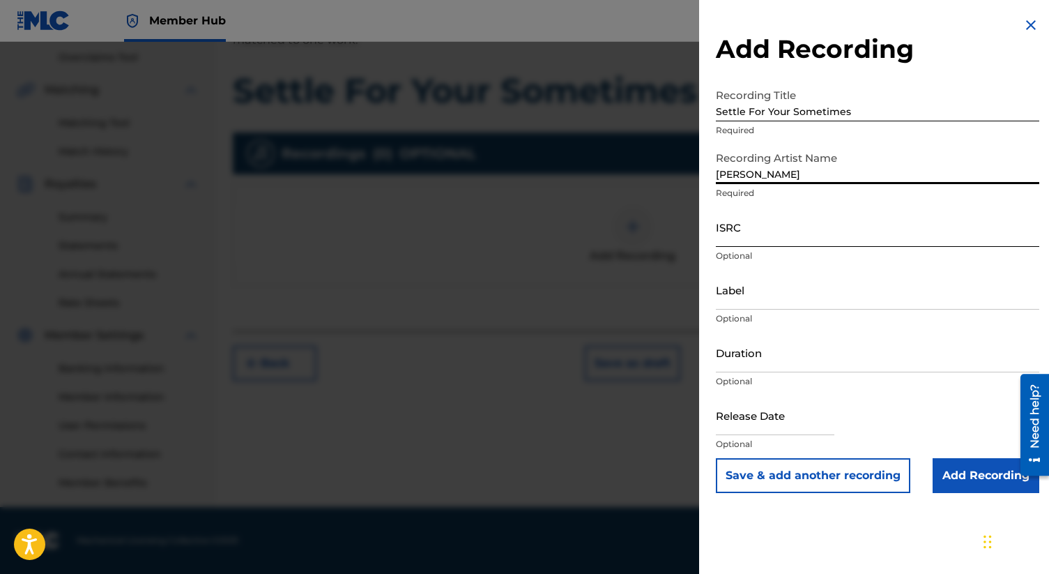
type input "[PERSON_NAME]"
click at [753, 238] on input "ISRC" at bounding box center [877, 227] width 323 height 40
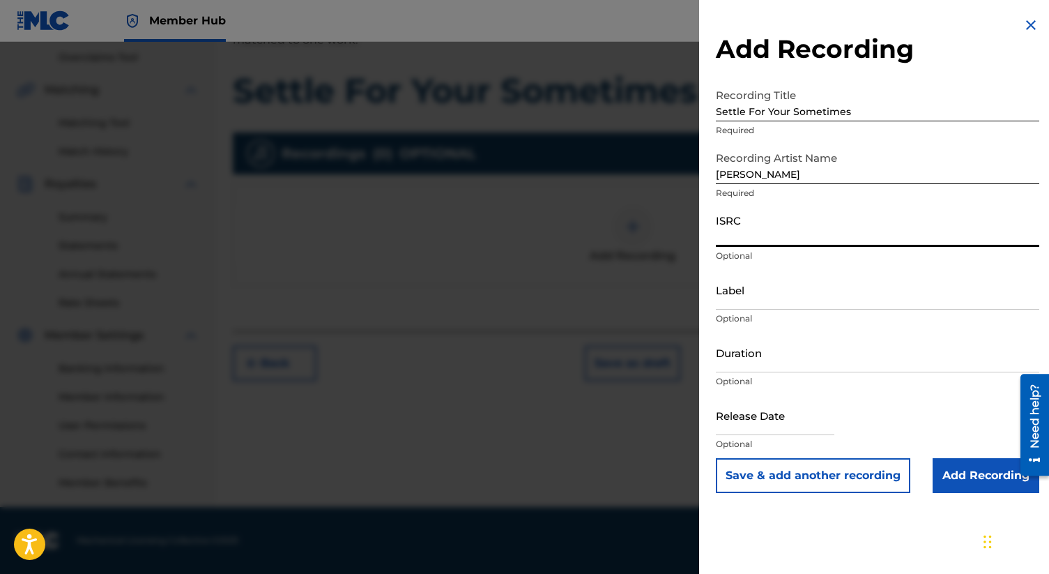
paste input "QM6P42523445"
type input "QM6P42523445"
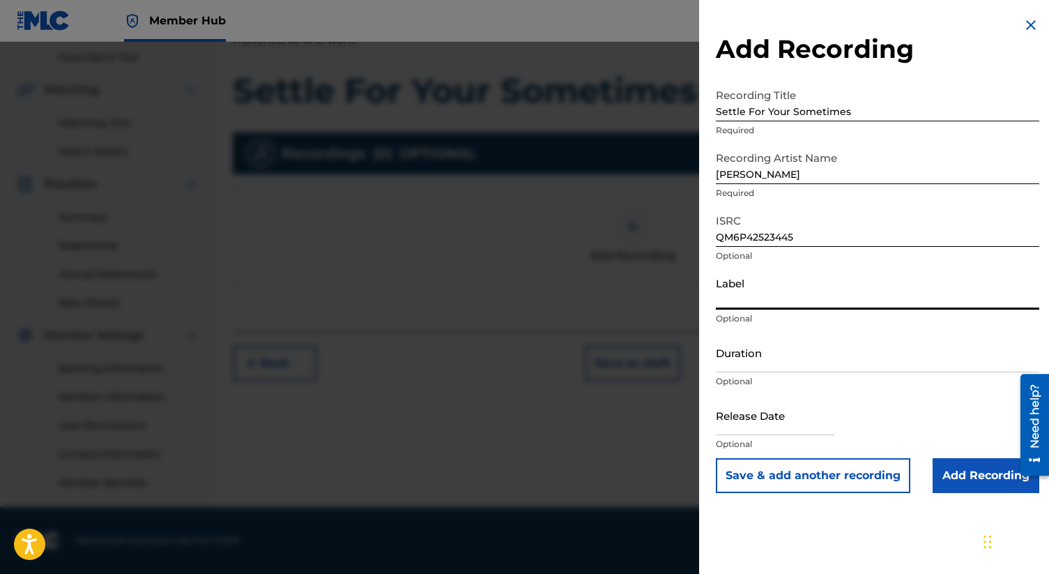
click at [736, 296] on input "Label" at bounding box center [877, 290] width 323 height 40
type input "UnLevel Records"
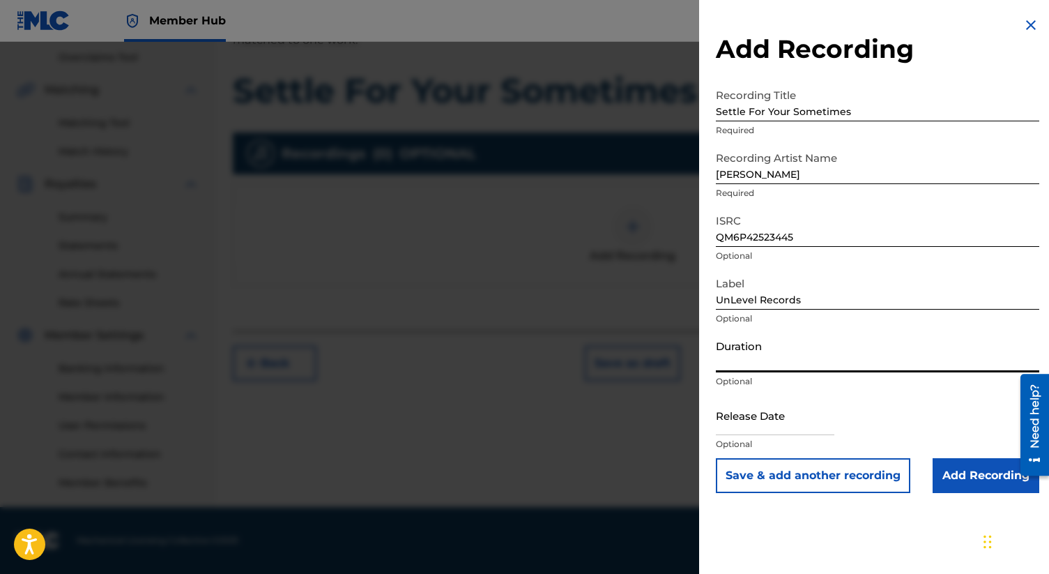
click at [765, 357] on input "Duration" at bounding box center [877, 352] width 323 height 40
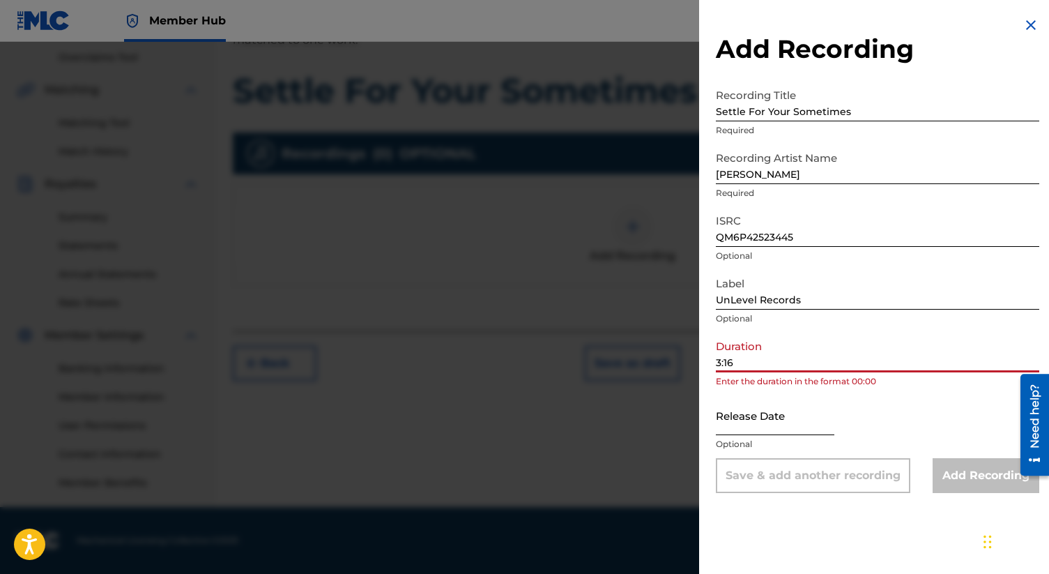
type input "3:16"
click at [750, 413] on input "text" at bounding box center [775, 415] width 118 height 40
select select "8"
select select "2025"
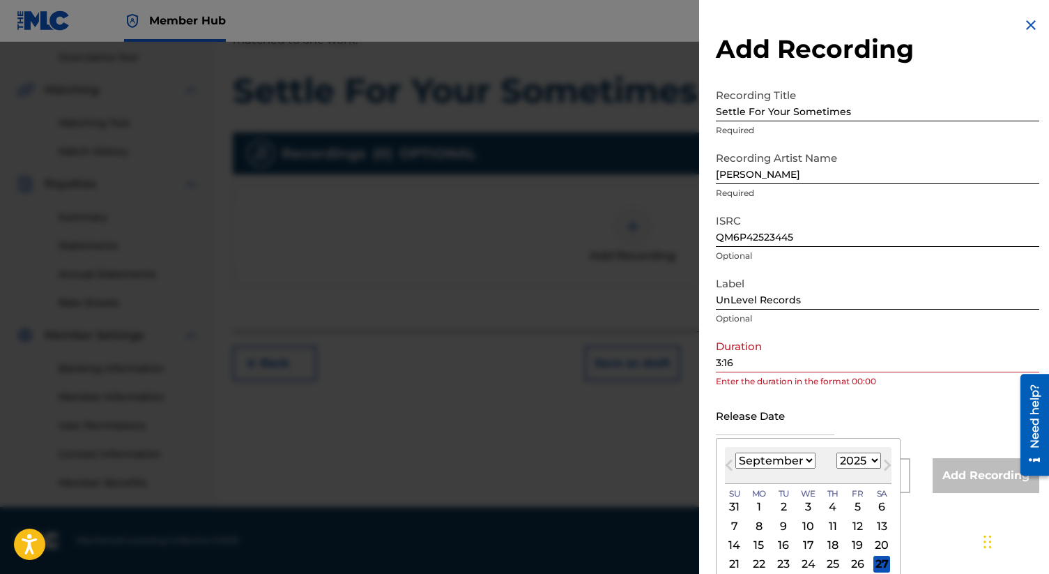
click at [717, 358] on input "3:16" at bounding box center [877, 352] width 323 height 40
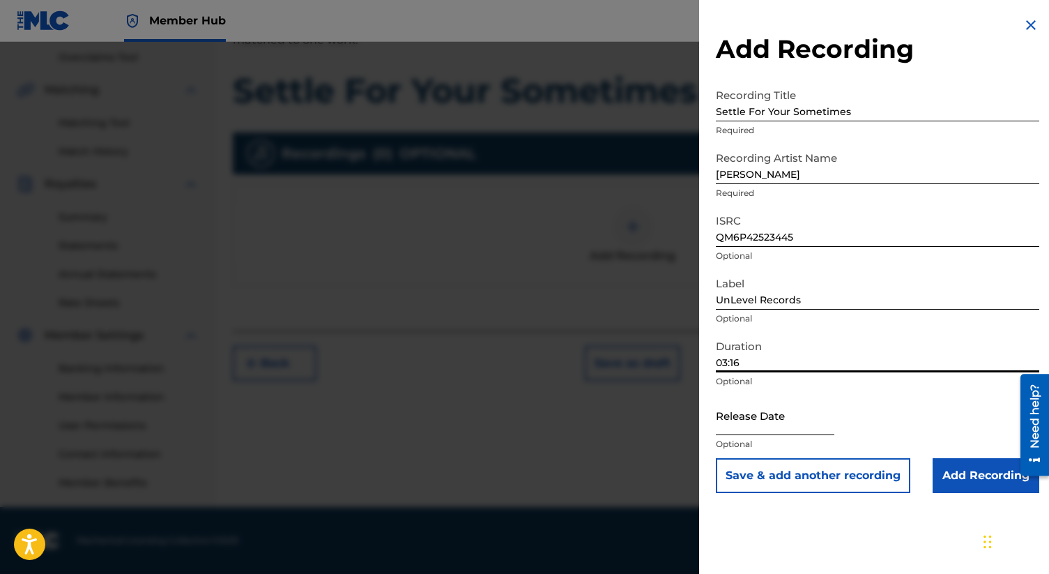
type input "03:16"
select select "8"
select select "2025"
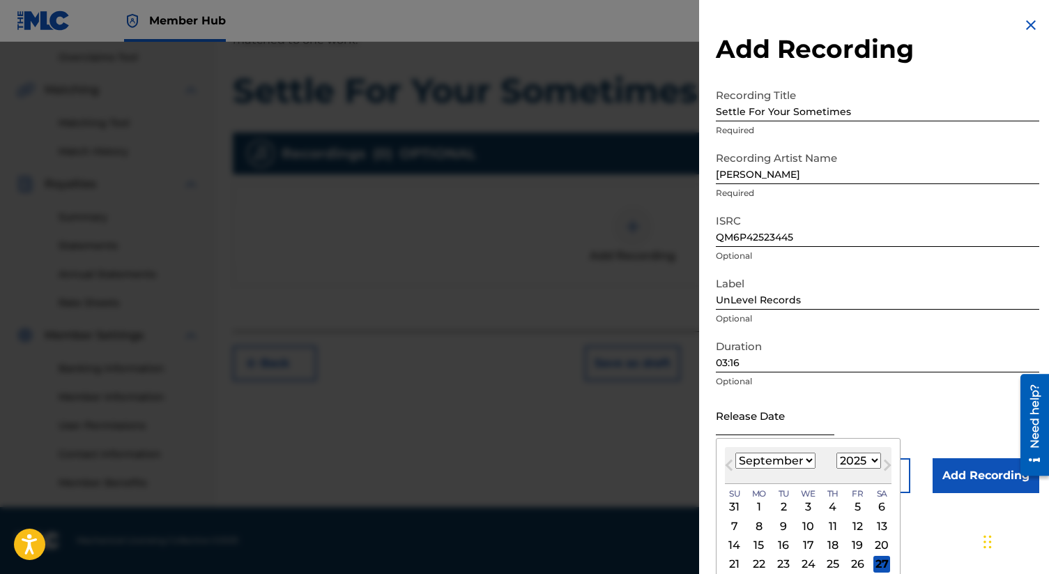
click at [748, 417] on input "text" at bounding box center [775, 415] width 118 height 40
click at [787, 457] on select "January February March April May June July August September October November De…" at bounding box center [775, 460] width 80 height 16
select select "7"
click at [735, 452] on select "January February March April May June July August September October November De…" at bounding box center [775, 460] width 80 height 16
click at [856, 507] on div "1" at bounding box center [857, 506] width 17 height 17
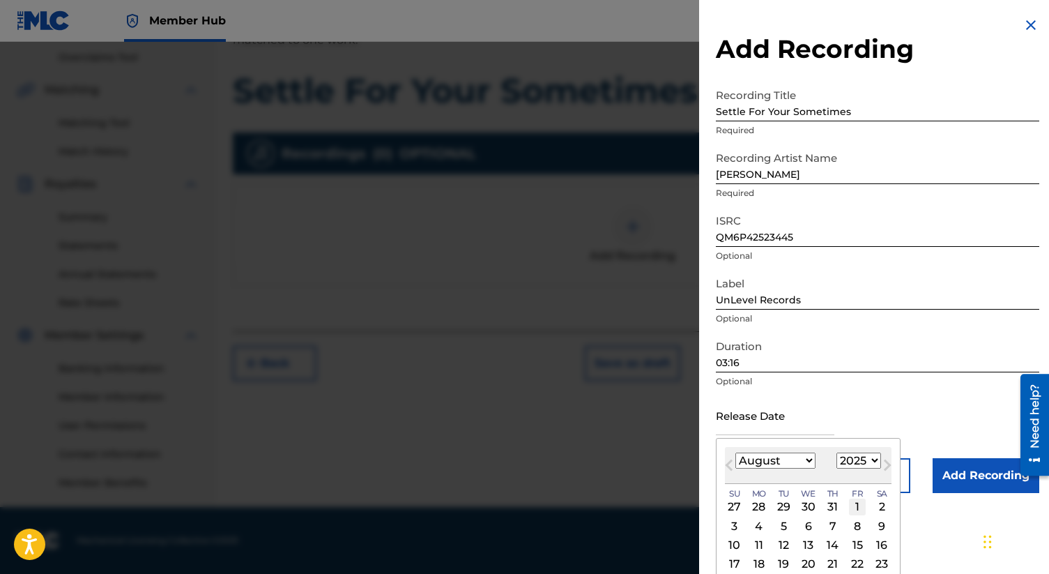
type input "[DATE]"
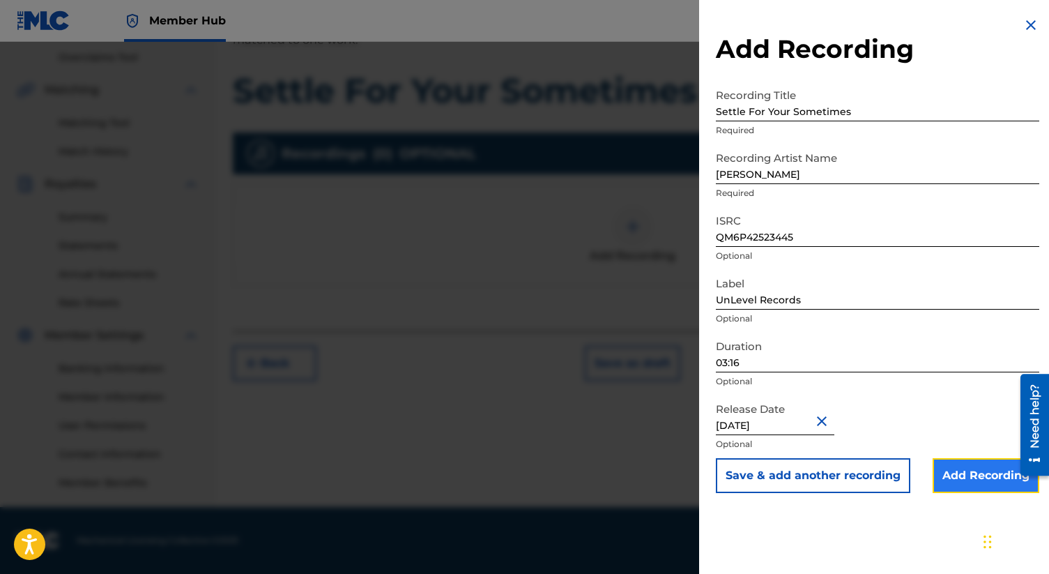
click at [978, 483] on input "Add Recording" at bounding box center [986, 475] width 107 height 35
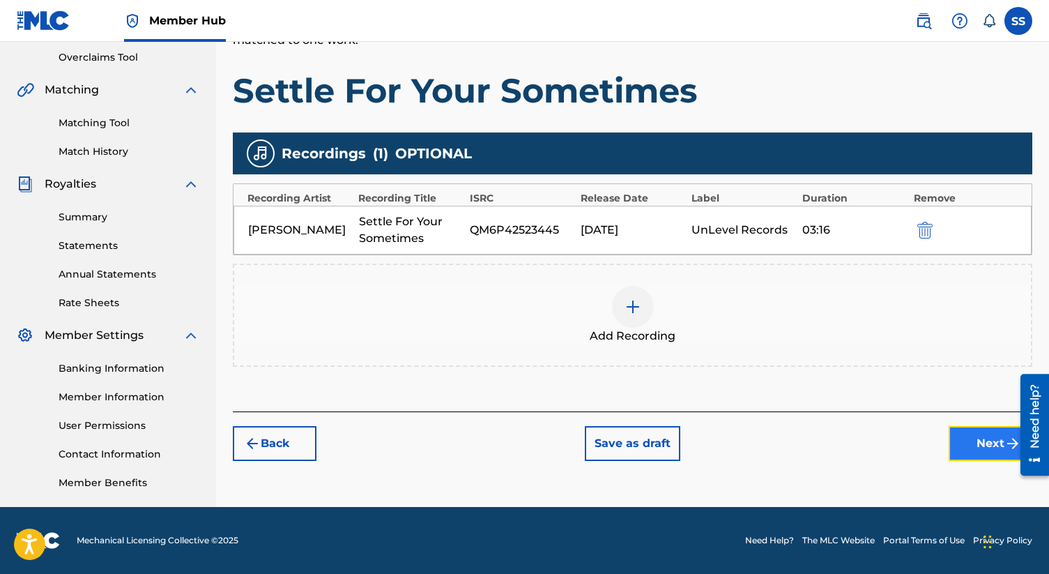
click at [986, 442] on button "Next" at bounding box center [991, 443] width 84 height 35
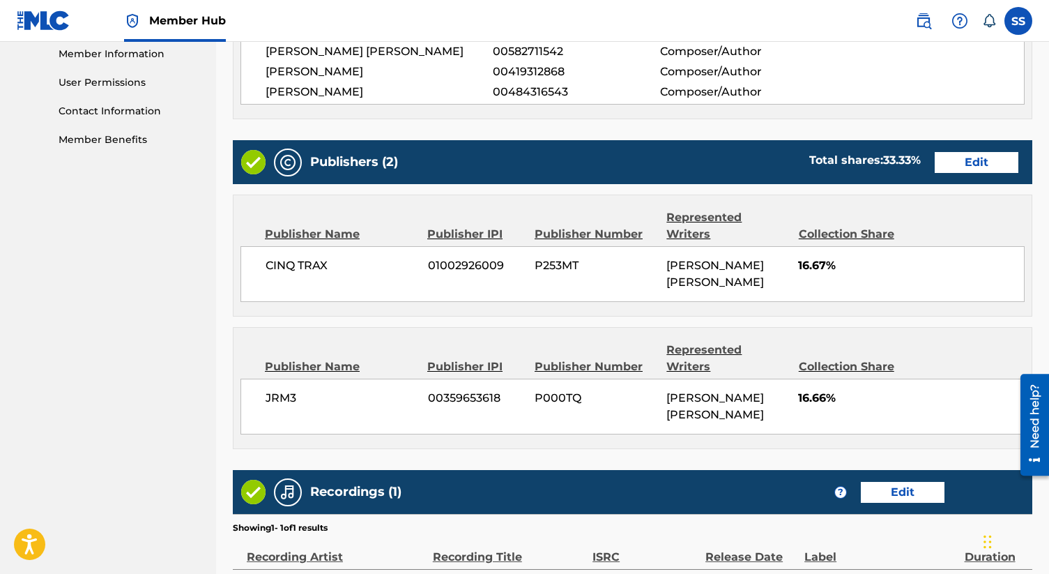
scroll to position [635, 0]
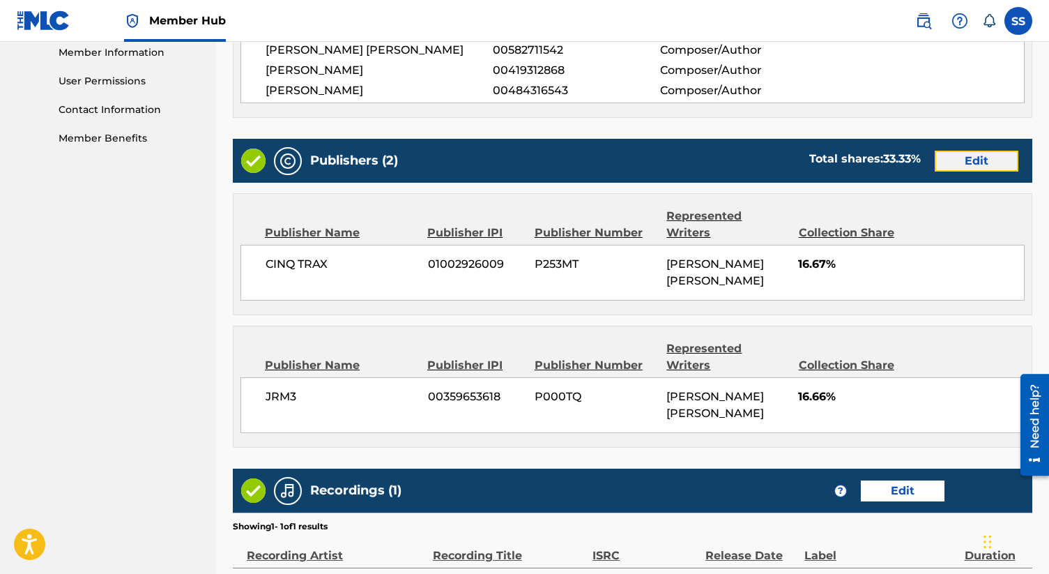
click at [955, 168] on button "Edit" at bounding box center [977, 161] width 84 height 21
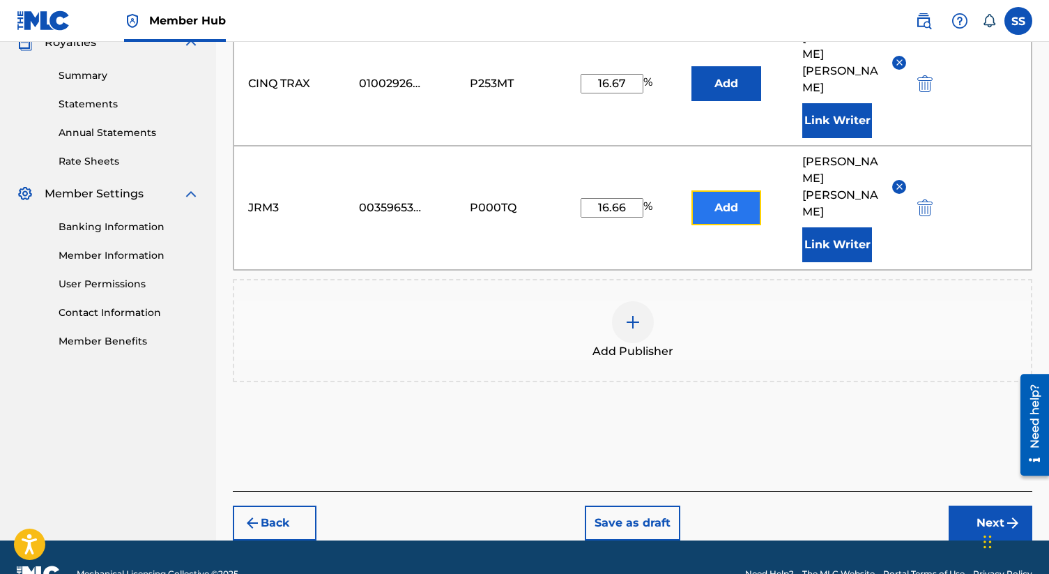
click at [730, 190] on button "Add" at bounding box center [726, 207] width 70 height 35
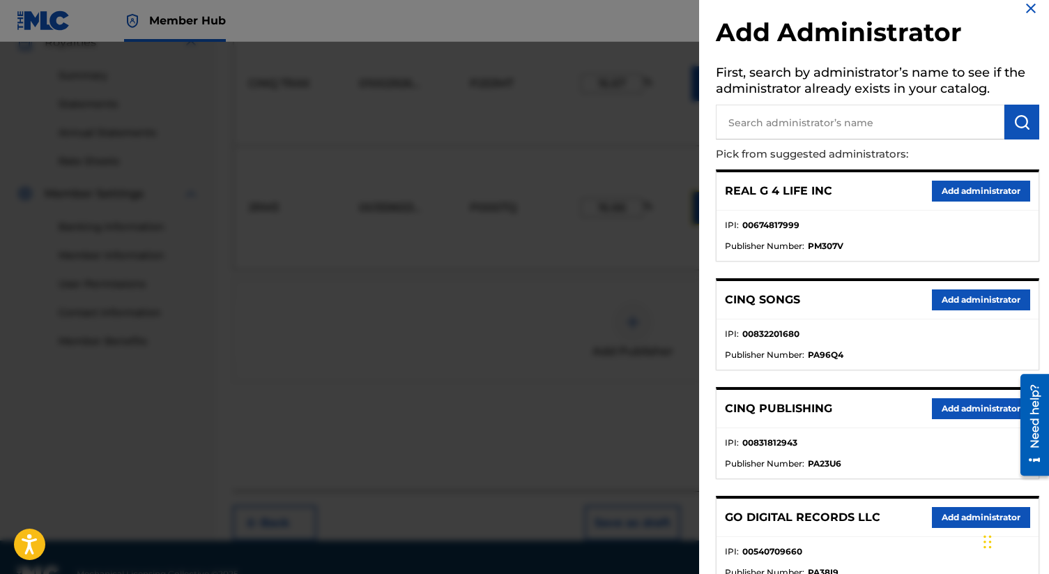
scroll to position [15, 0]
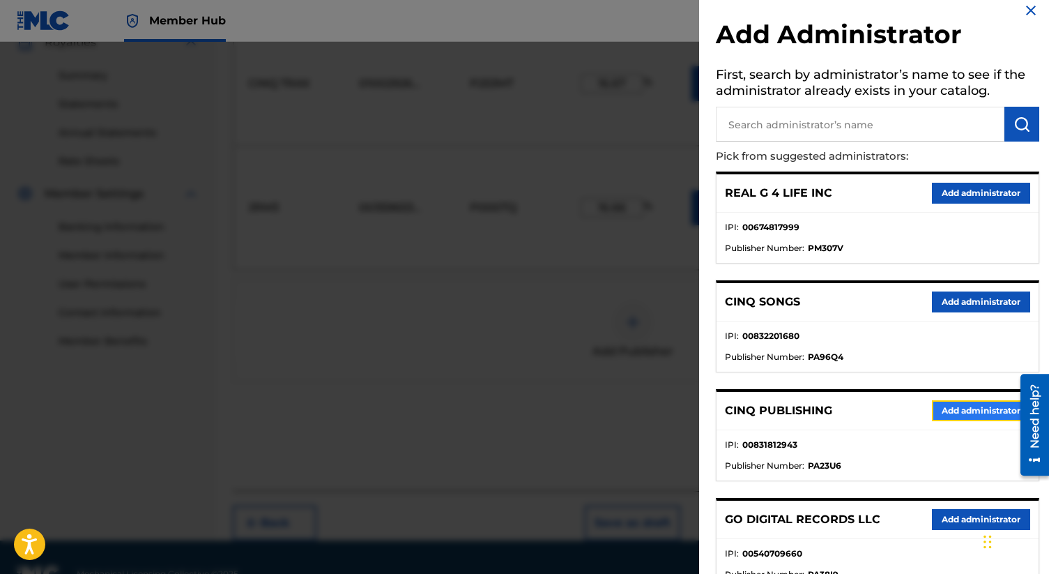
click at [944, 417] on button "Add administrator" at bounding box center [981, 410] width 98 height 21
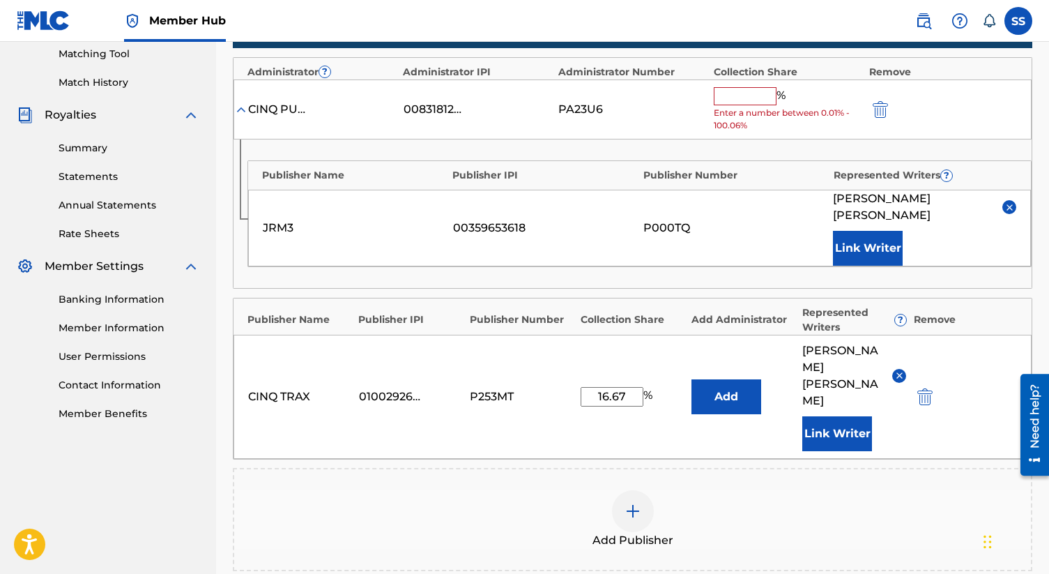
scroll to position [261, 0]
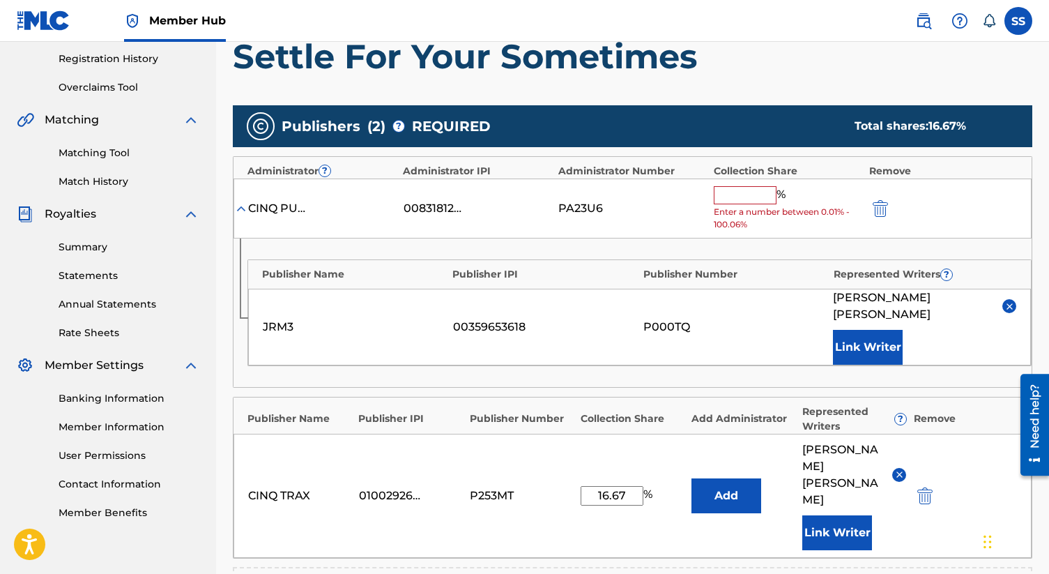
click at [743, 194] on input "text" at bounding box center [745, 195] width 63 height 18
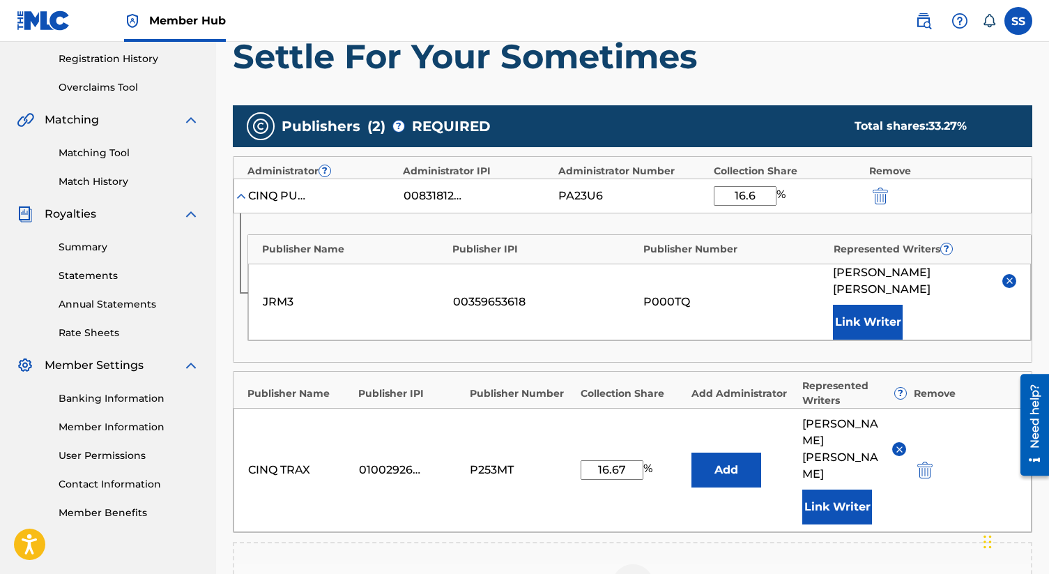
type input "16.66"
click button "submit" at bounding box center [878, 195] width 21 height 16
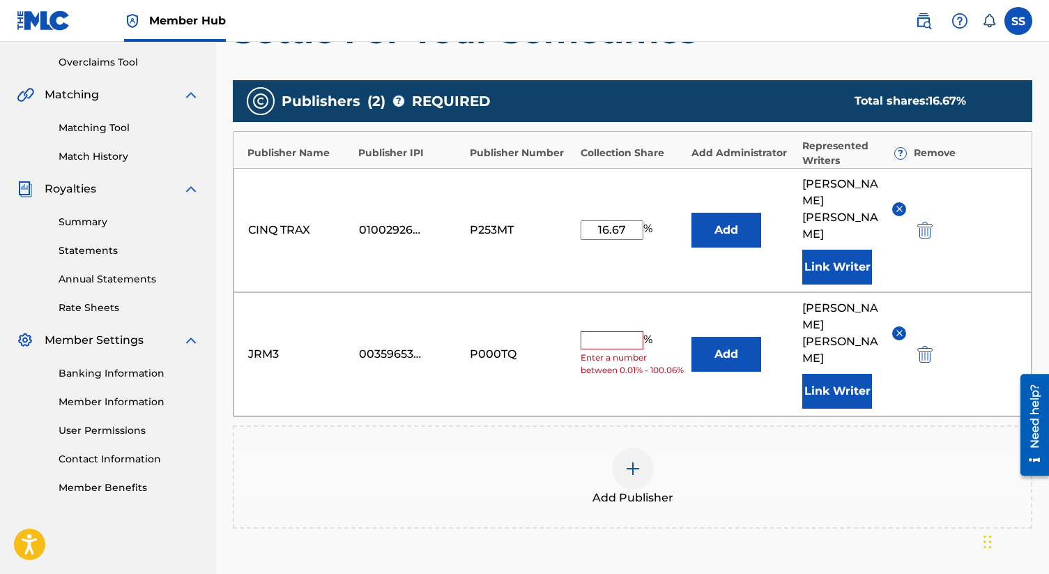
scroll to position [270, 0]
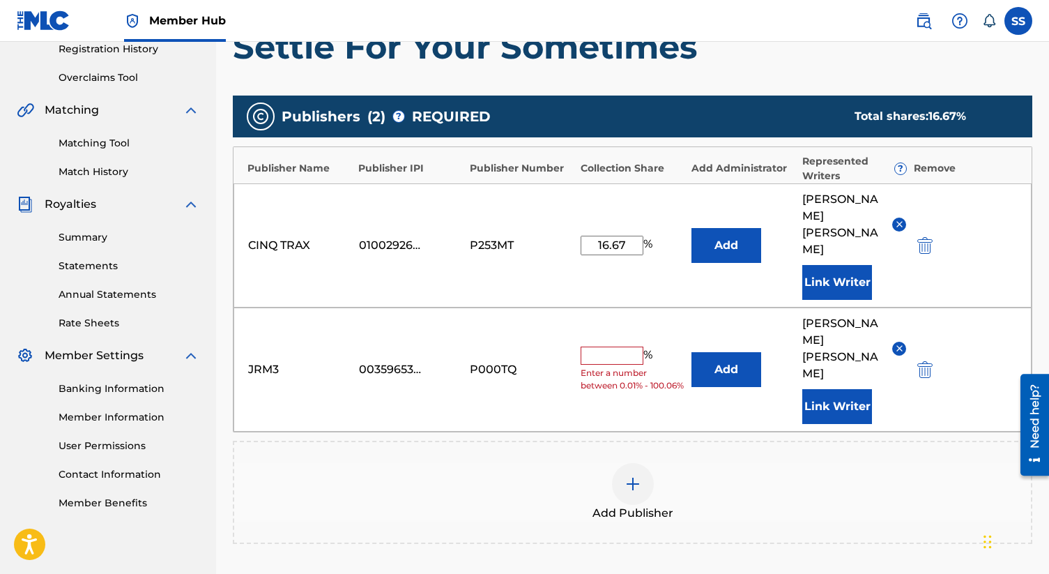
click at [609, 346] on input "text" at bounding box center [612, 355] width 63 height 18
type input "16.66"
click at [728, 441] on div "Add Publisher" at bounding box center [632, 492] width 799 height 103
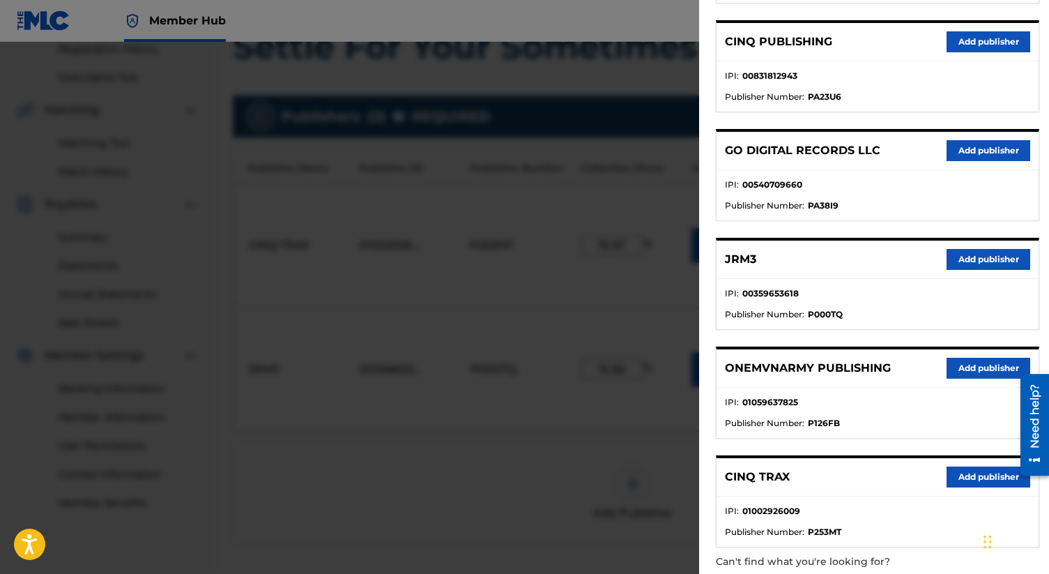
scroll to position [450, 0]
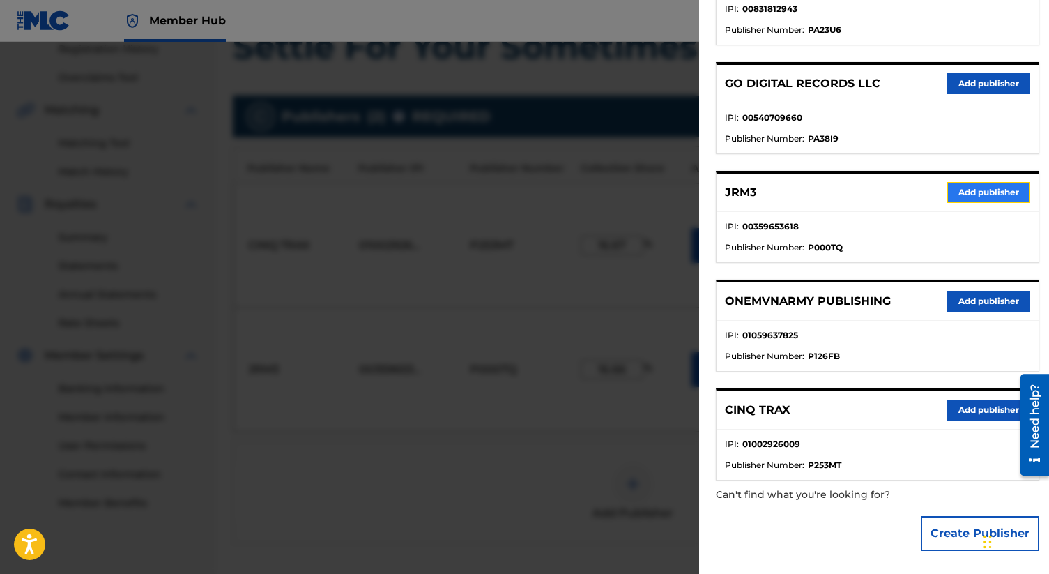
click at [979, 187] on button "Add publisher" at bounding box center [989, 192] width 84 height 21
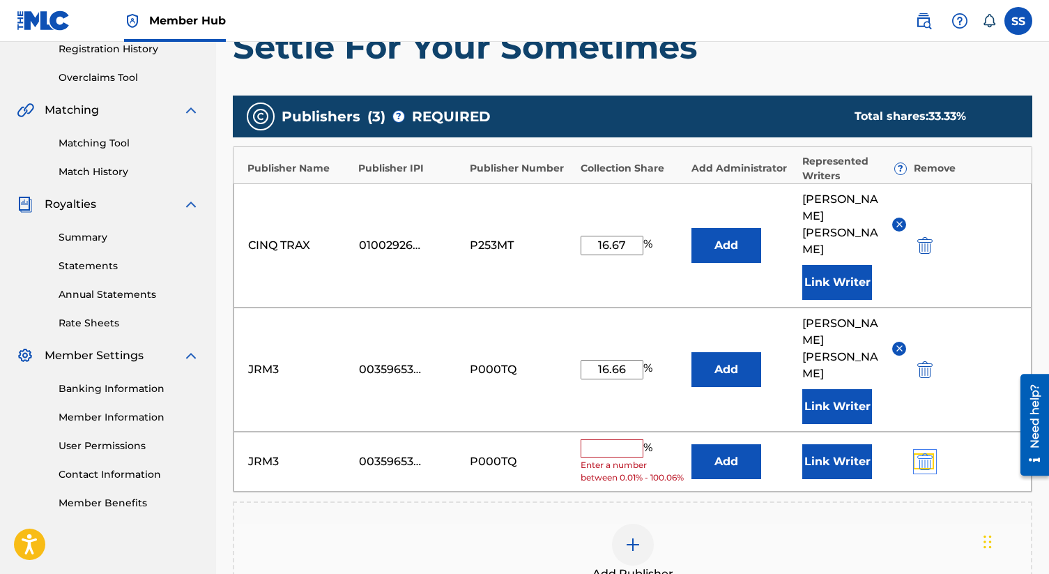
click at [924, 453] on img "submit" at bounding box center [924, 461] width 15 height 17
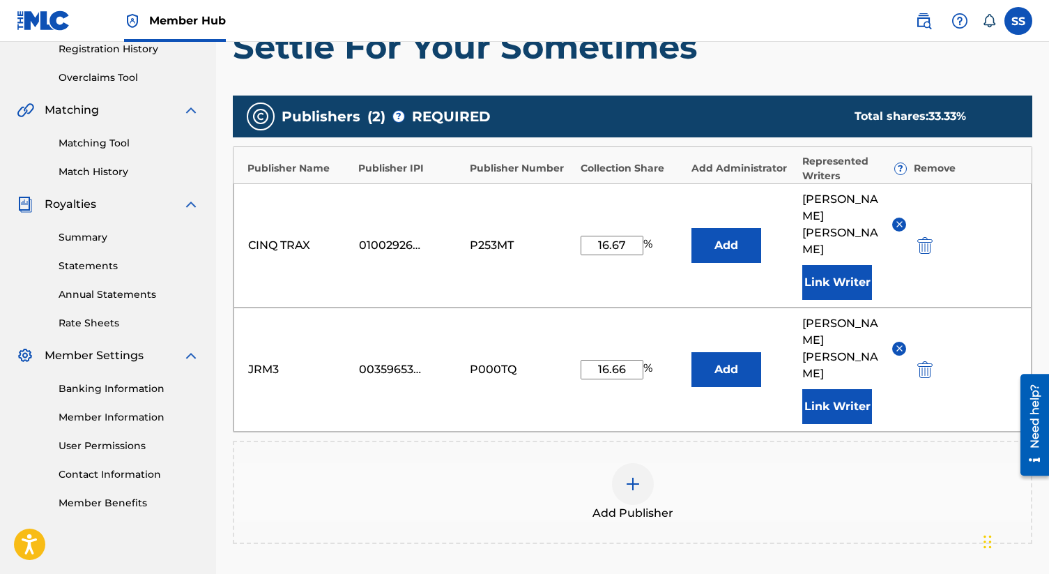
click at [890, 477] on div "Add Publisher" at bounding box center [632, 492] width 797 height 59
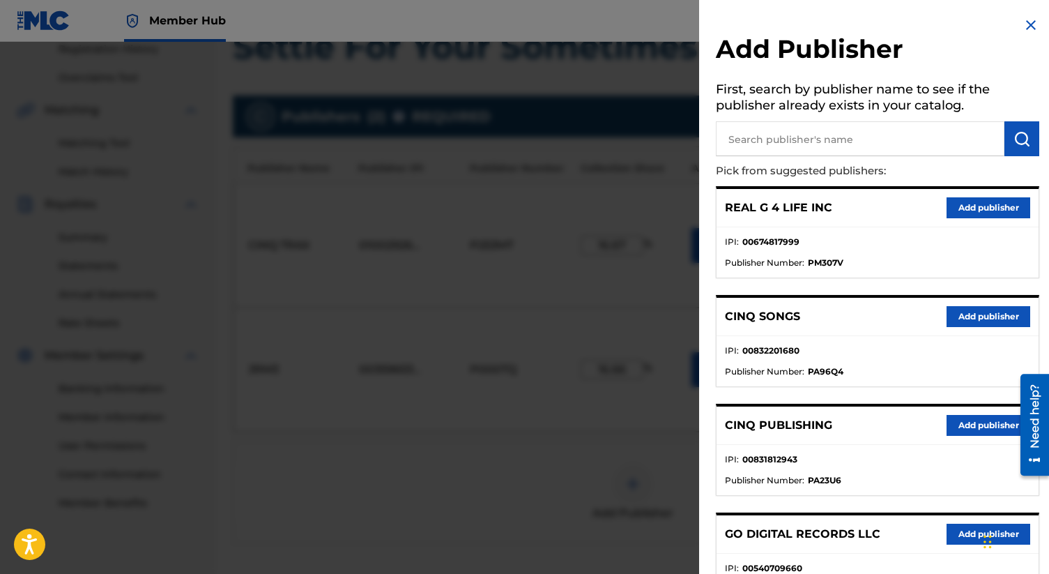
click at [1027, 3] on div "Add Publisher First, search by publisher name to see if the publisher already e…" at bounding box center [877, 512] width 357 height 1025
click at [1026, 23] on img at bounding box center [1030, 25] width 17 height 17
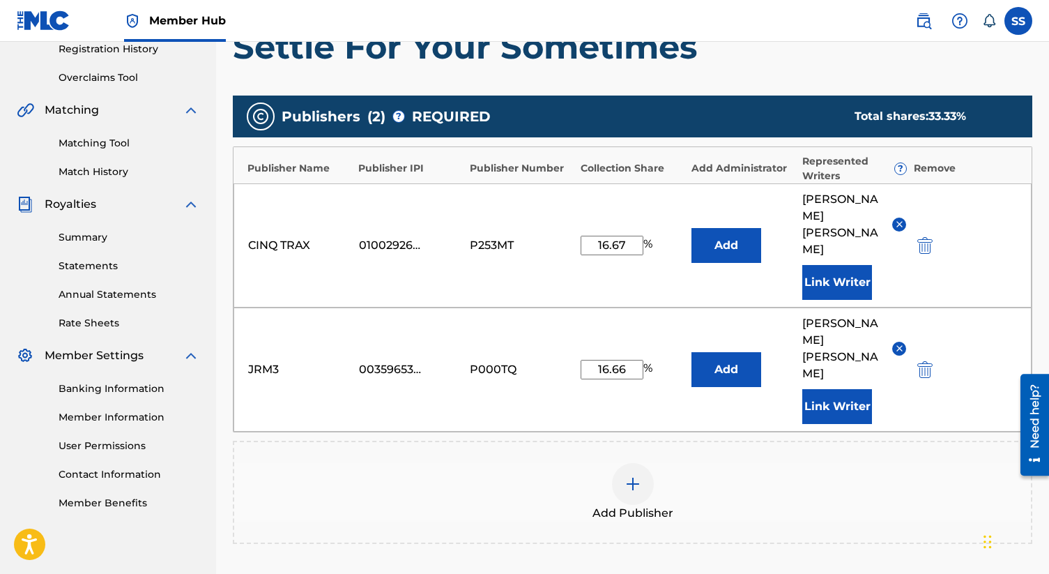
click at [534, 357] on div "JRM3 00359653618 P000TQ 16.66 % Add [PERSON_NAME] [PERSON_NAME] Link Writer" at bounding box center [632, 369] width 798 height 124
click at [634, 360] on input "16.66" at bounding box center [612, 370] width 63 height 20
click at [691, 228] on button "Add" at bounding box center [726, 245] width 70 height 35
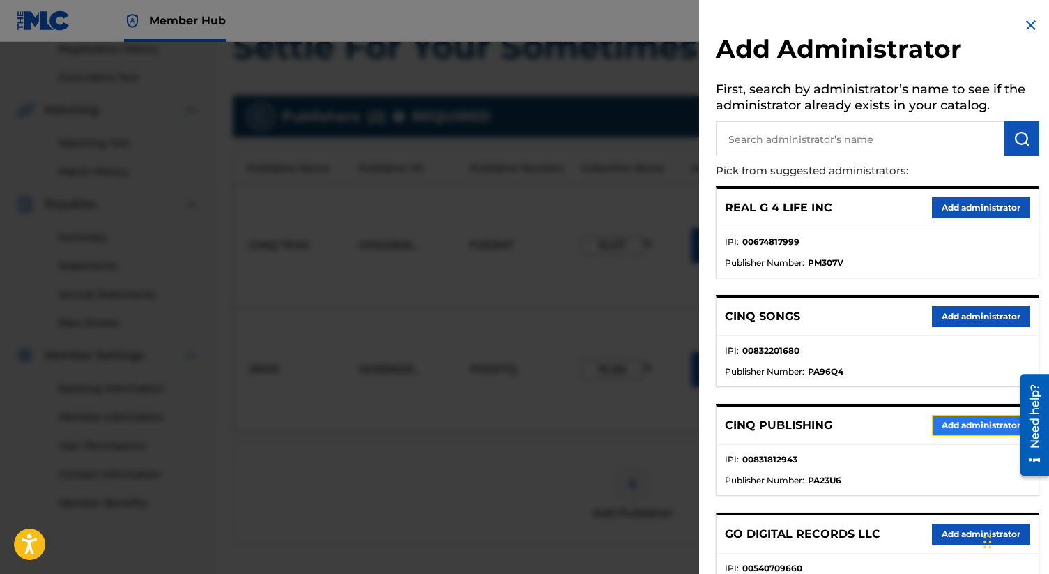
click at [964, 427] on button "Add administrator" at bounding box center [981, 425] width 98 height 21
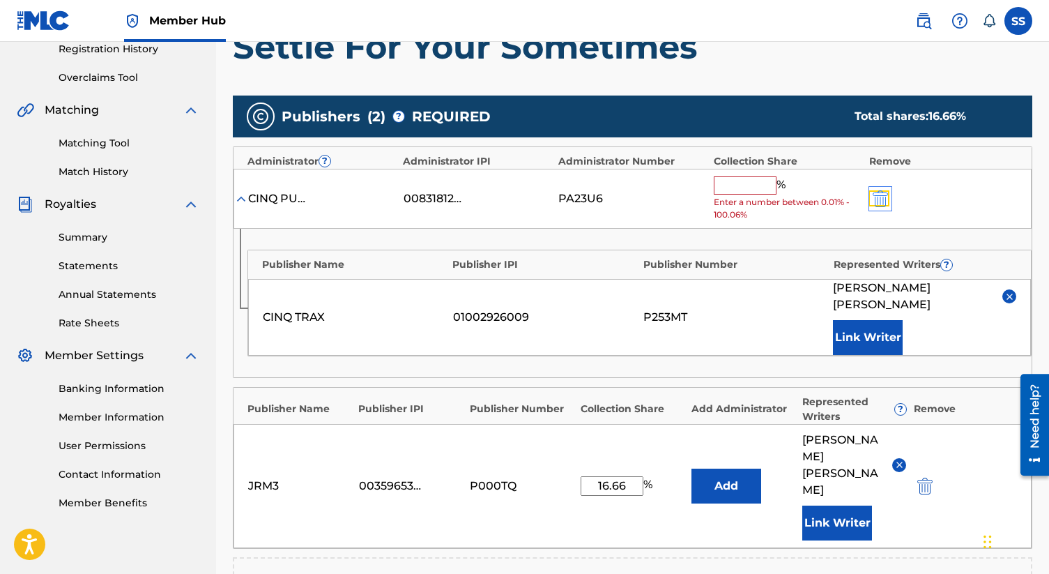
click at [878, 199] on img "submit" at bounding box center [880, 198] width 15 height 17
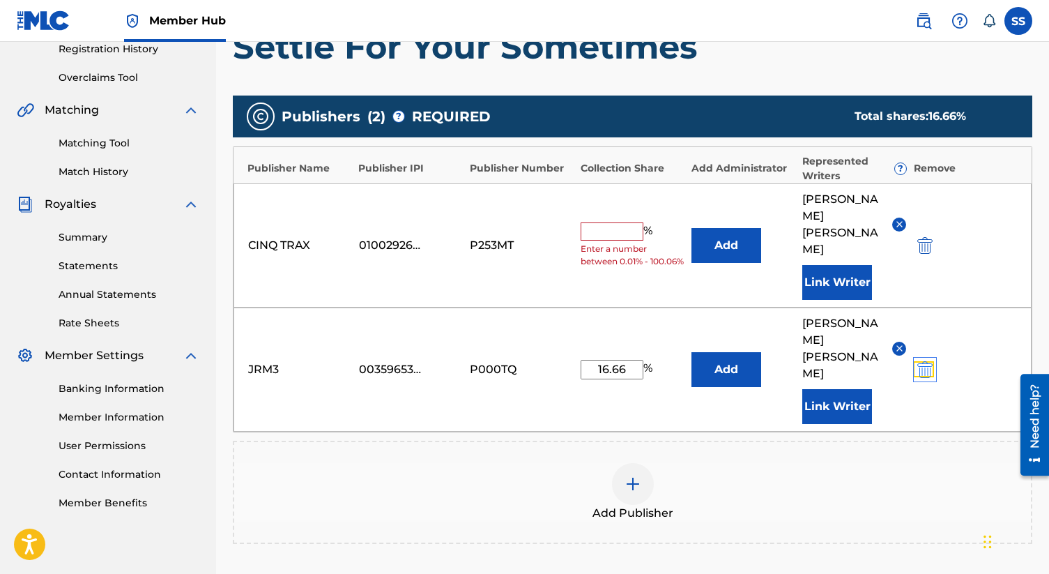
click at [927, 361] on img "submit" at bounding box center [924, 369] width 15 height 17
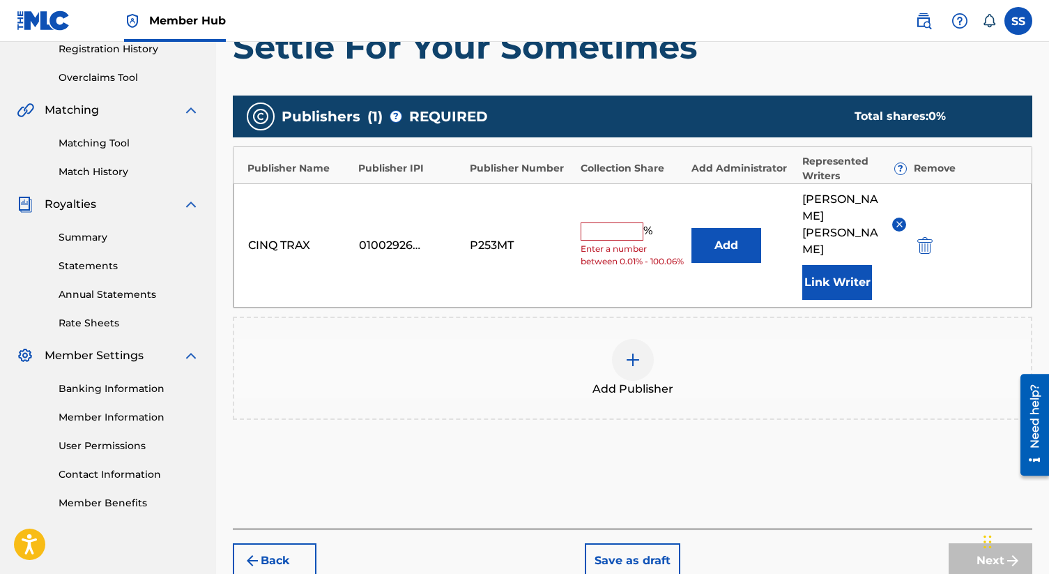
click at [634, 351] on img at bounding box center [633, 359] width 17 height 17
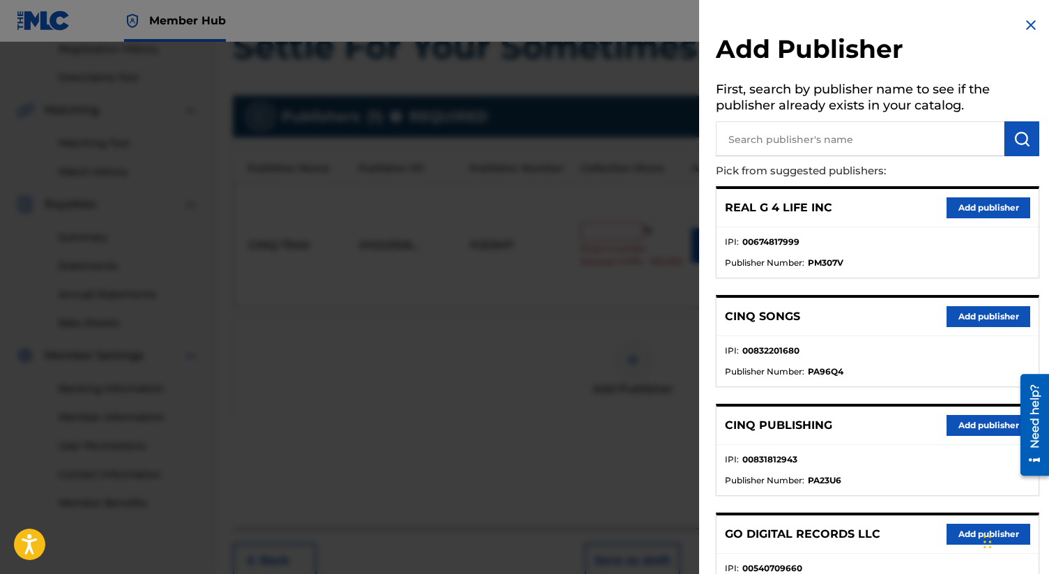
click at [798, 429] on p "CINQ PUBLISHING" at bounding box center [778, 425] width 107 height 17
click at [968, 423] on button "Add publisher" at bounding box center [989, 425] width 84 height 21
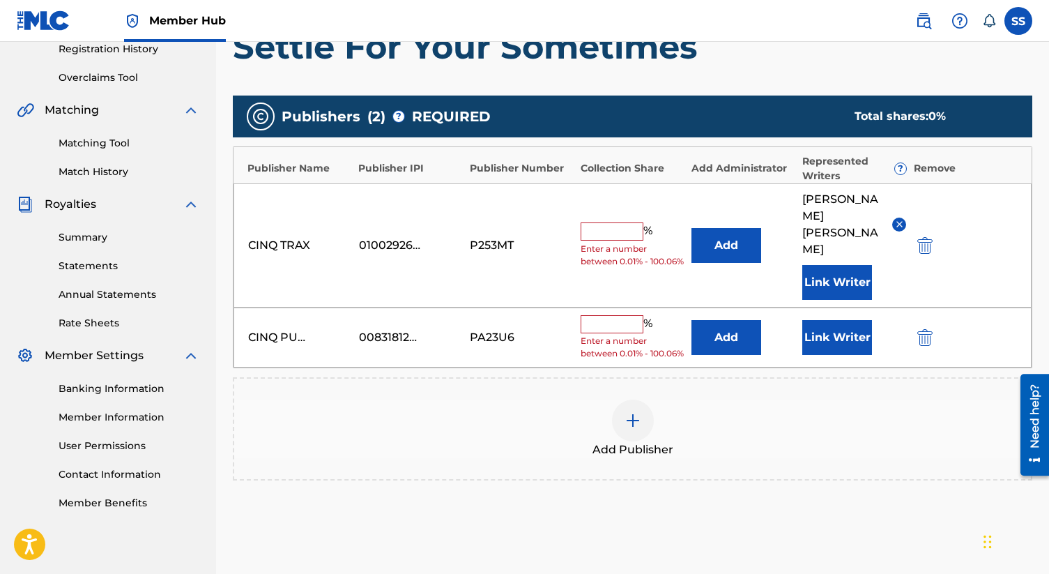
click at [612, 315] on input "text" at bounding box center [612, 324] width 63 height 18
type input "16.66"
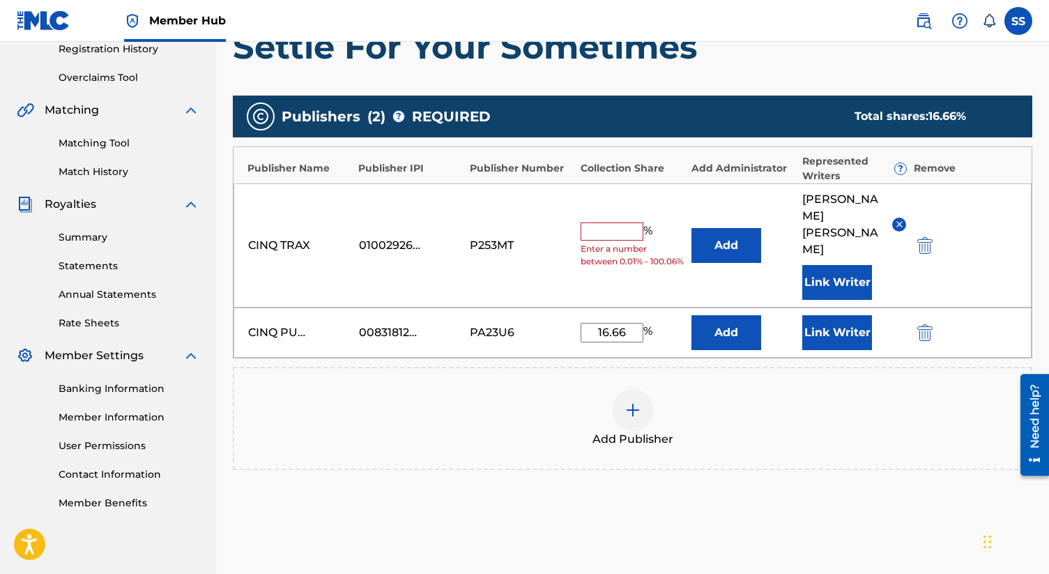
click at [596, 222] on input "text" at bounding box center [612, 231] width 63 height 18
click at [597, 222] on input "text" at bounding box center [612, 231] width 63 height 18
type input "16.67"
click at [763, 391] on div "Add Publisher" at bounding box center [632, 418] width 797 height 59
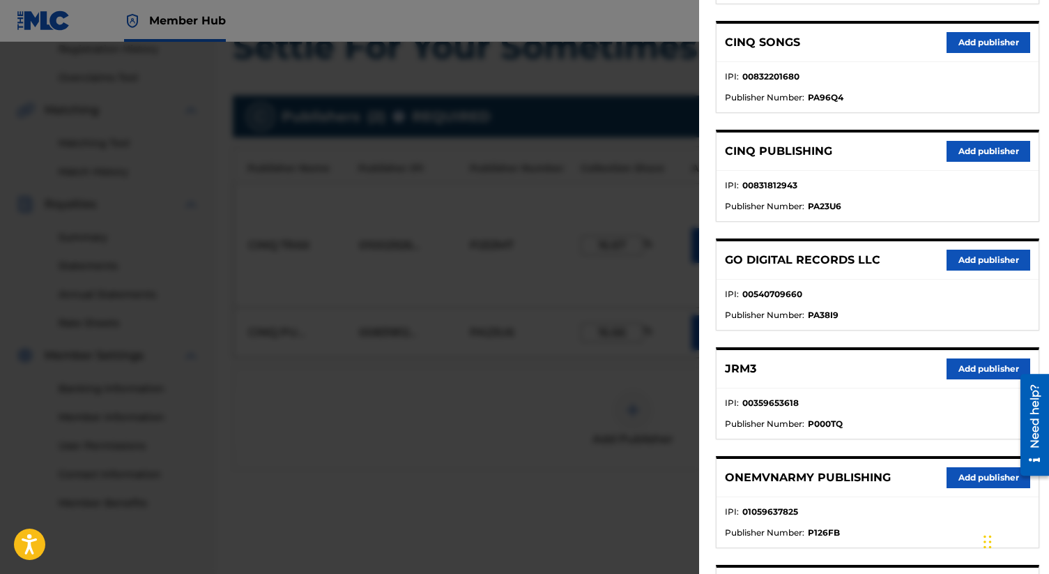
scroll to position [276, 0]
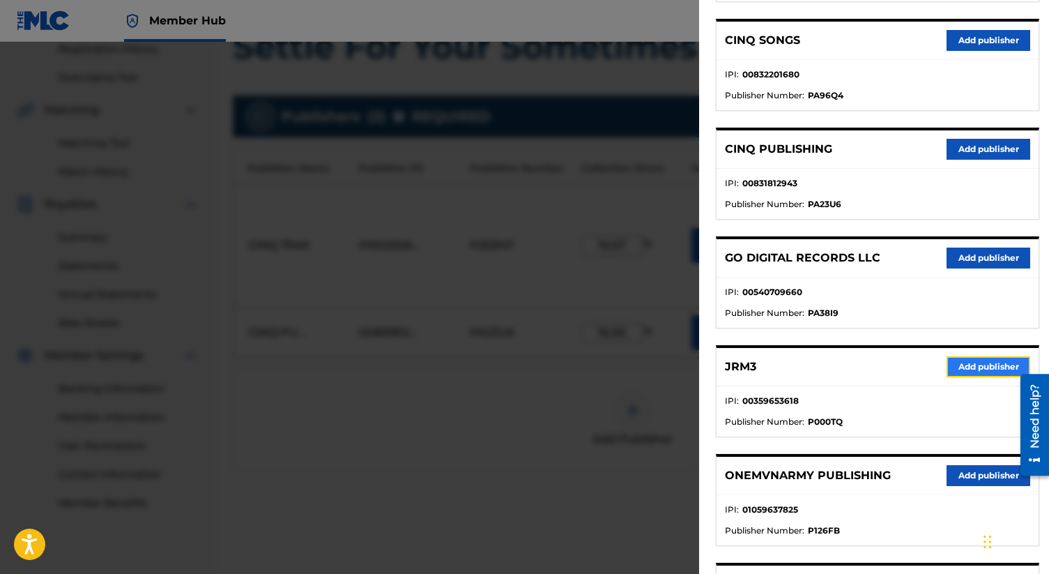
click at [981, 367] on button "Add publisher" at bounding box center [989, 366] width 84 height 21
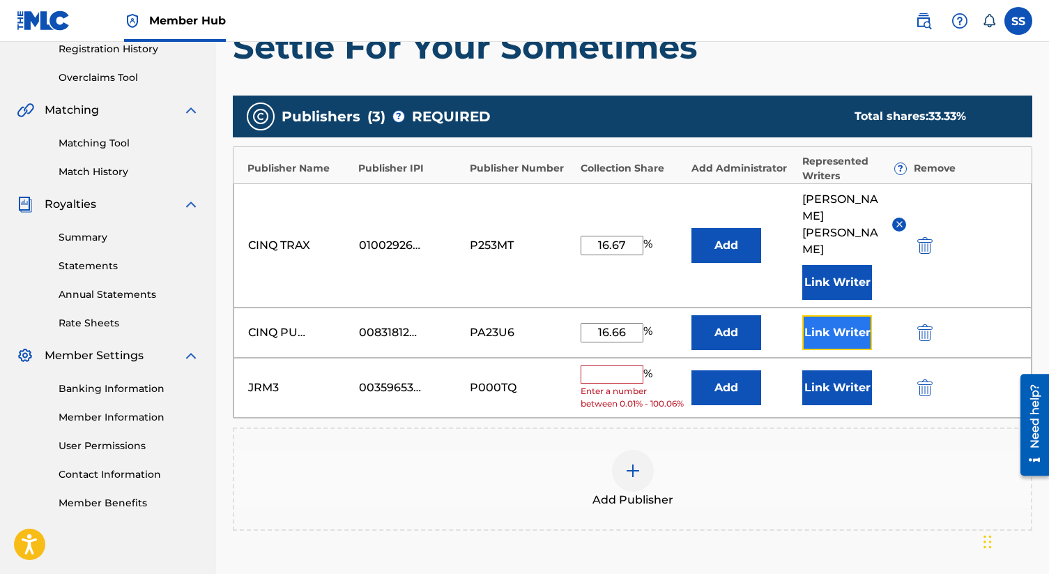
click at [850, 315] on button "Link Writer" at bounding box center [837, 332] width 70 height 35
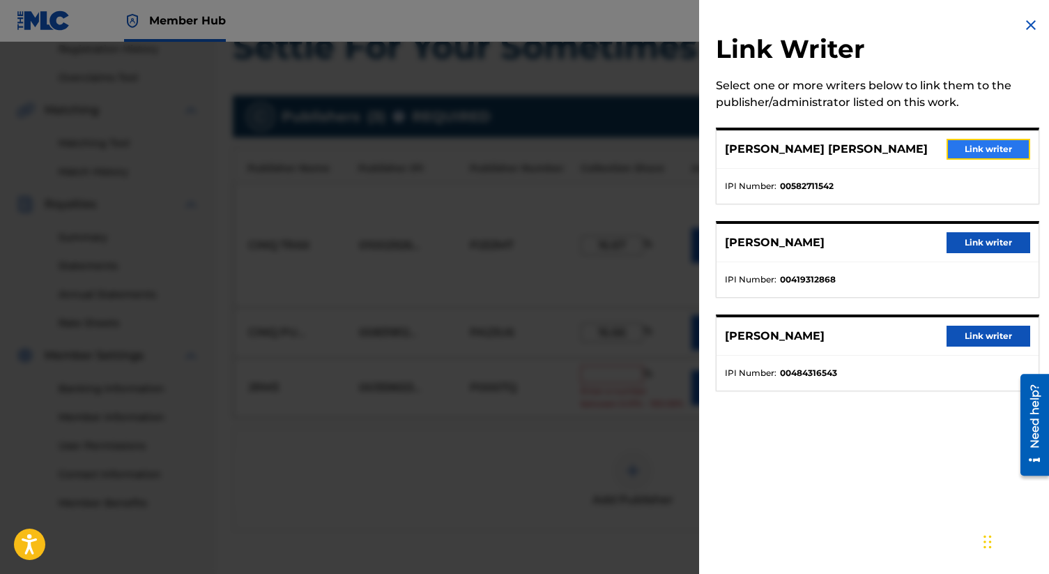
click at [973, 139] on button "Link writer" at bounding box center [989, 149] width 84 height 21
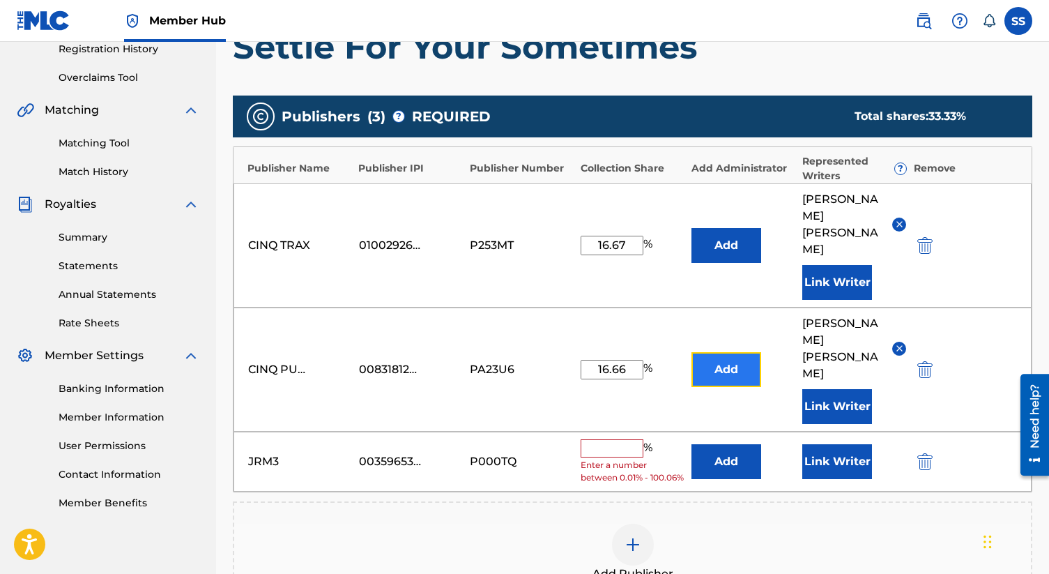
click at [742, 352] on button "Add" at bounding box center [726, 369] width 70 height 35
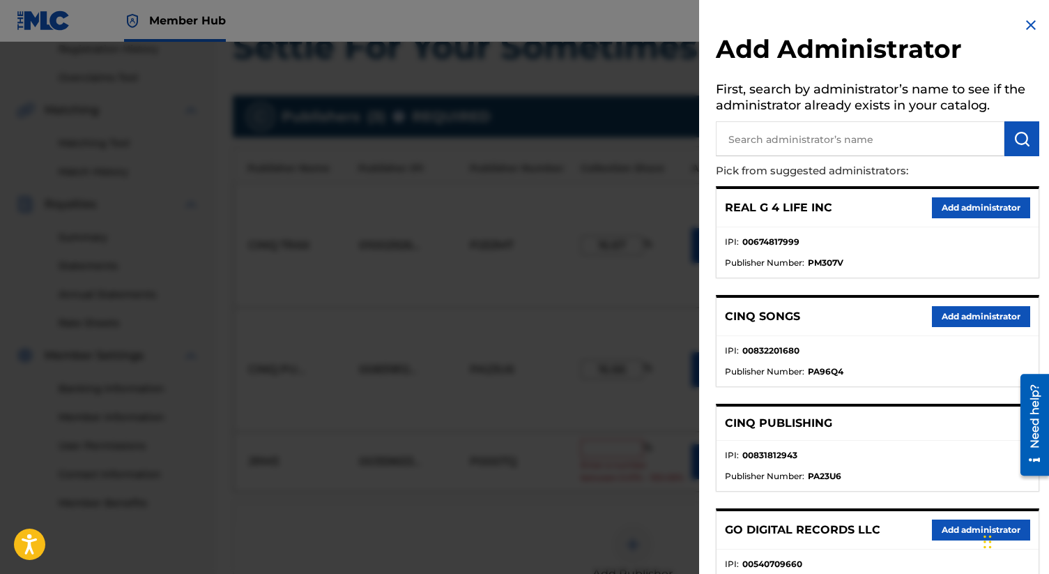
click at [1025, 20] on img at bounding box center [1030, 25] width 17 height 17
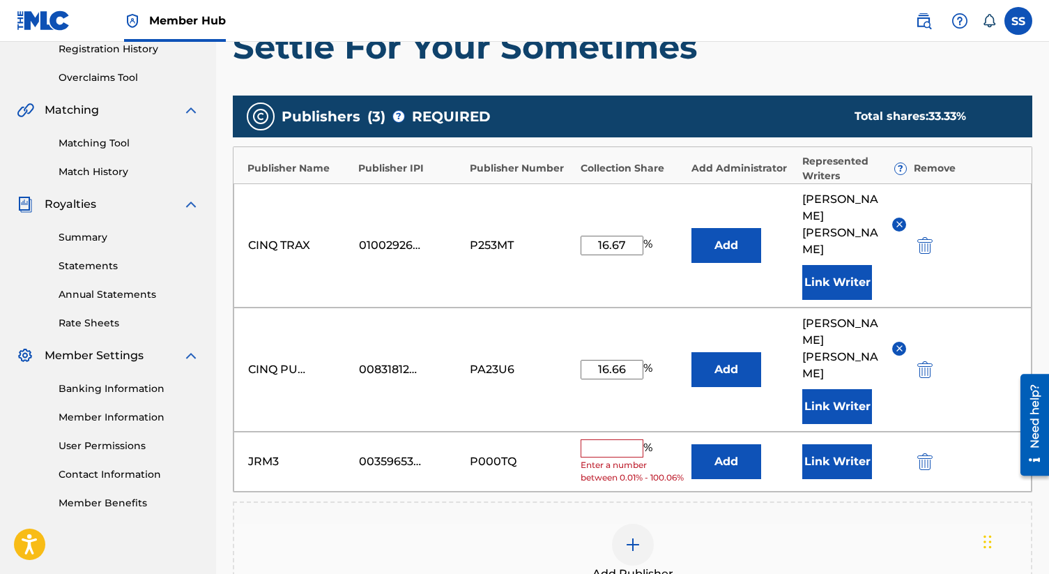
click at [900, 343] on img at bounding box center [899, 348] width 10 height 10
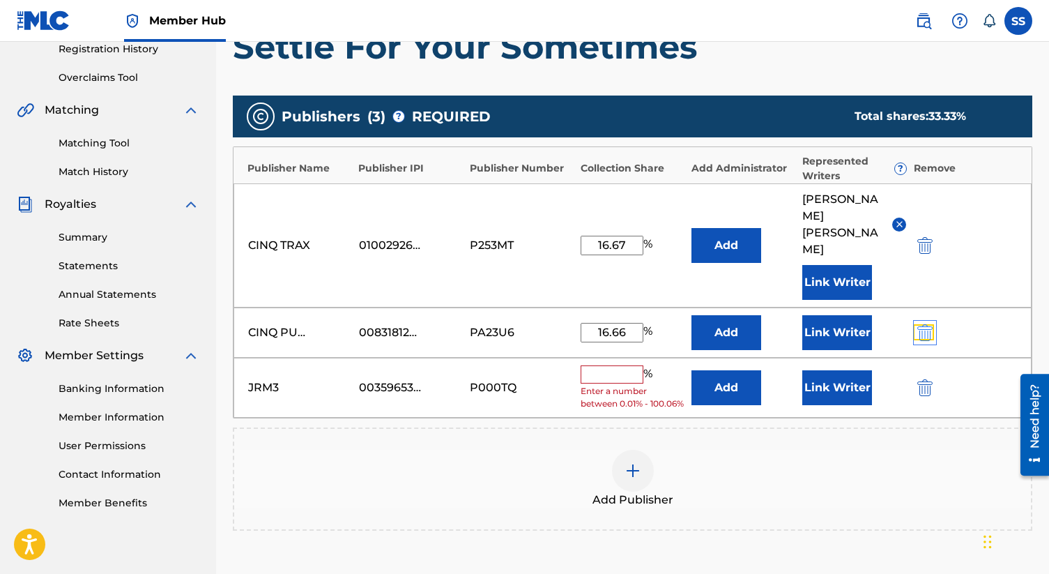
click at [923, 324] on img "submit" at bounding box center [924, 332] width 15 height 17
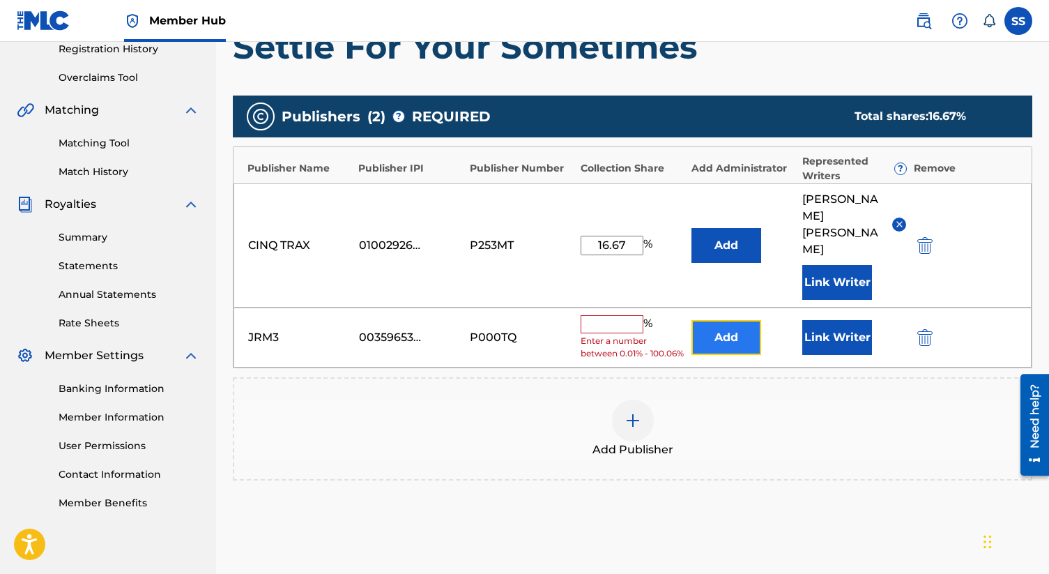
click at [721, 325] on button "Add" at bounding box center [726, 337] width 70 height 35
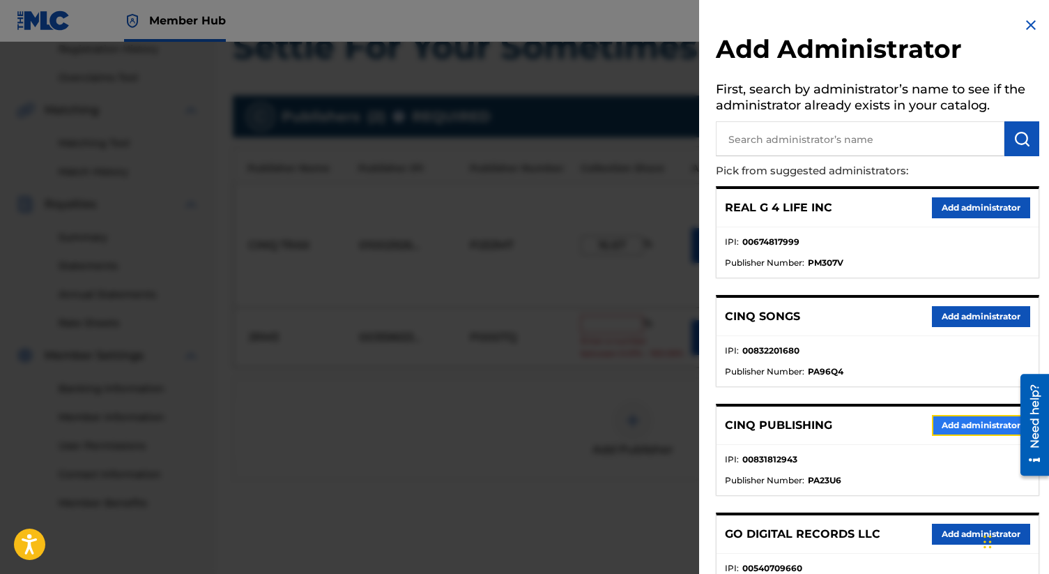
click at [960, 427] on button "Add administrator" at bounding box center [981, 425] width 98 height 21
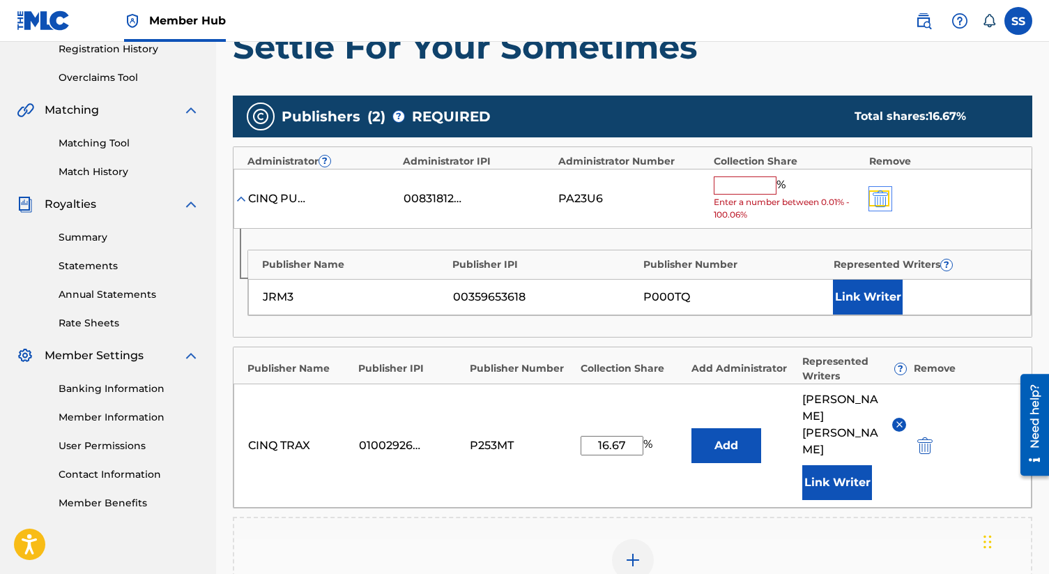
click at [882, 194] on img "submit" at bounding box center [880, 198] width 15 height 17
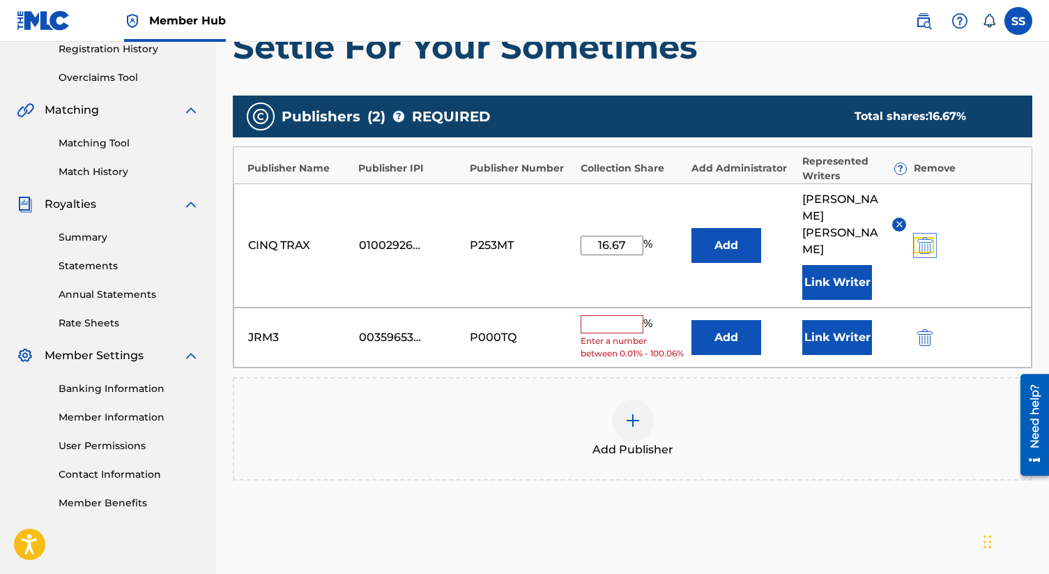
click at [925, 237] on img "submit" at bounding box center [924, 245] width 15 height 17
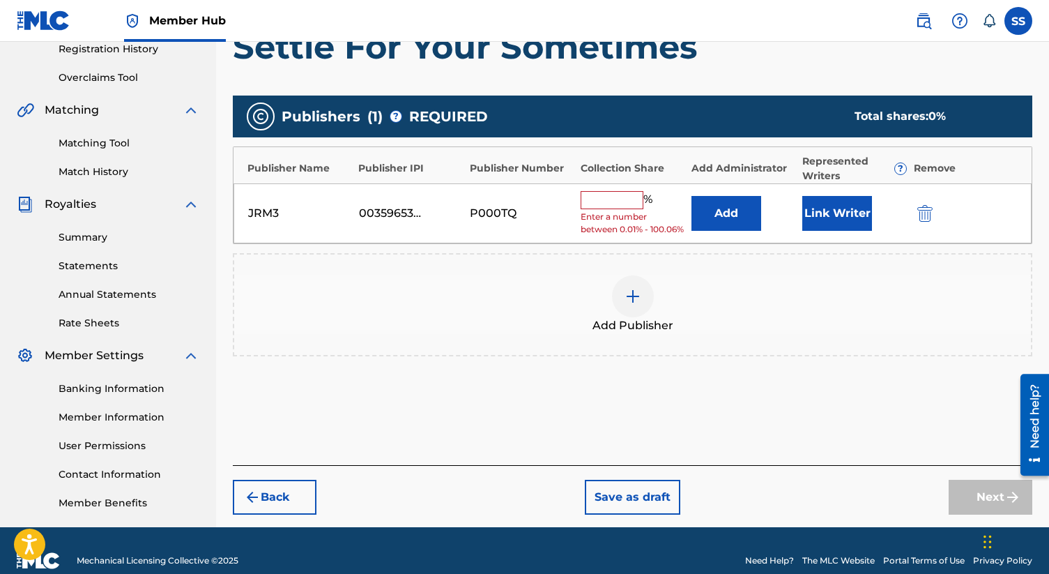
click at [600, 201] on input "text" at bounding box center [612, 200] width 63 height 18
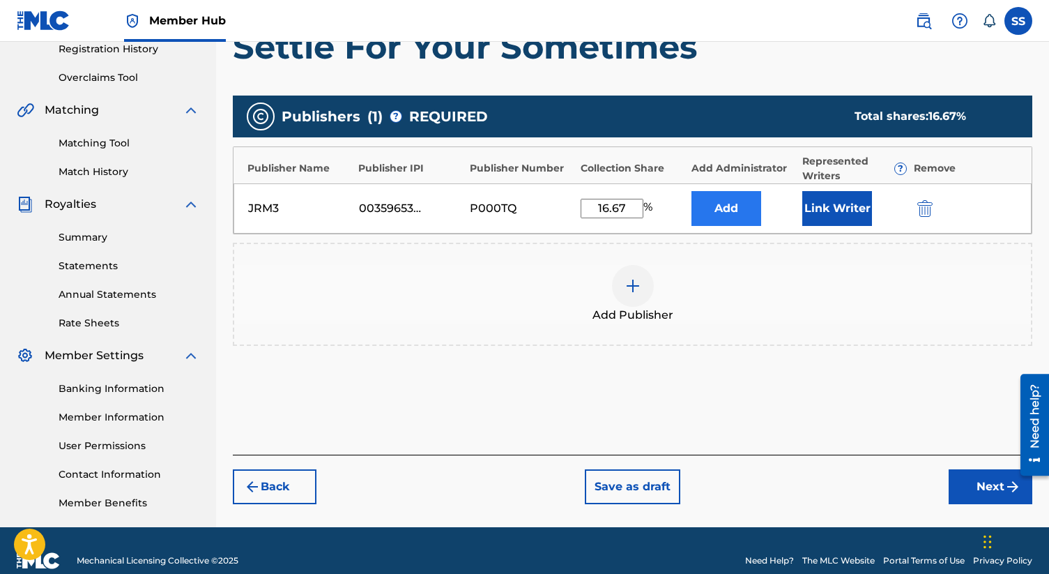
type input "16.67"
click at [713, 201] on button "Add" at bounding box center [726, 208] width 70 height 35
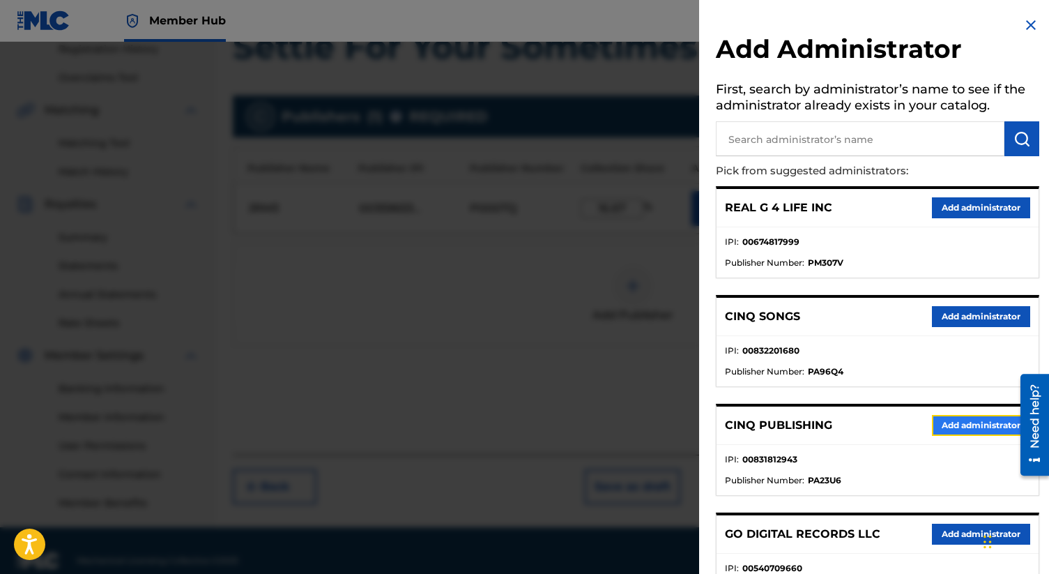
click at [959, 420] on button "Add administrator" at bounding box center [981, 425] width 98 height 21
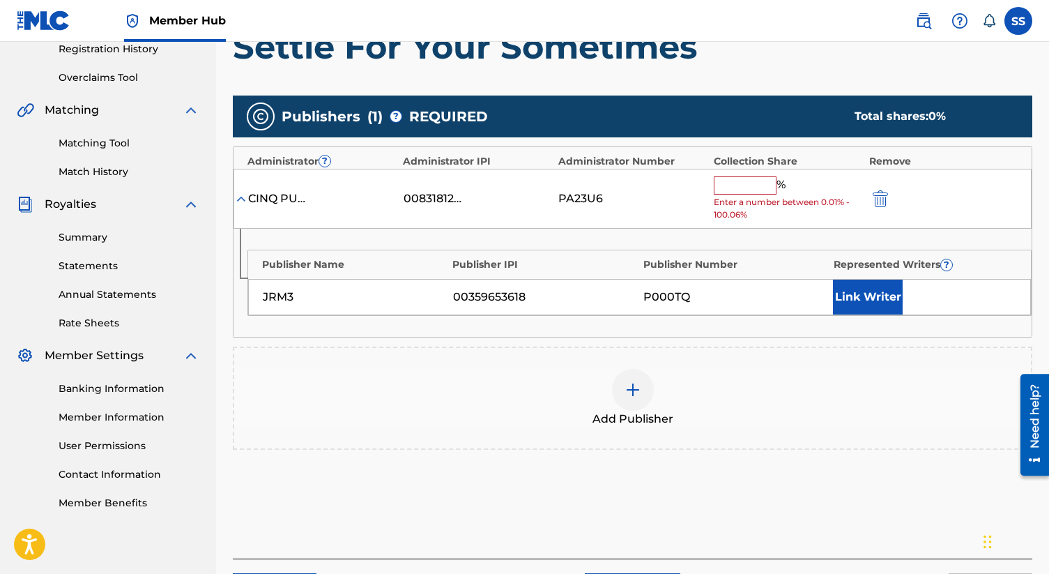
click at [734, 188] on input "text" at bounding box center [745, 185] width 63 height 18
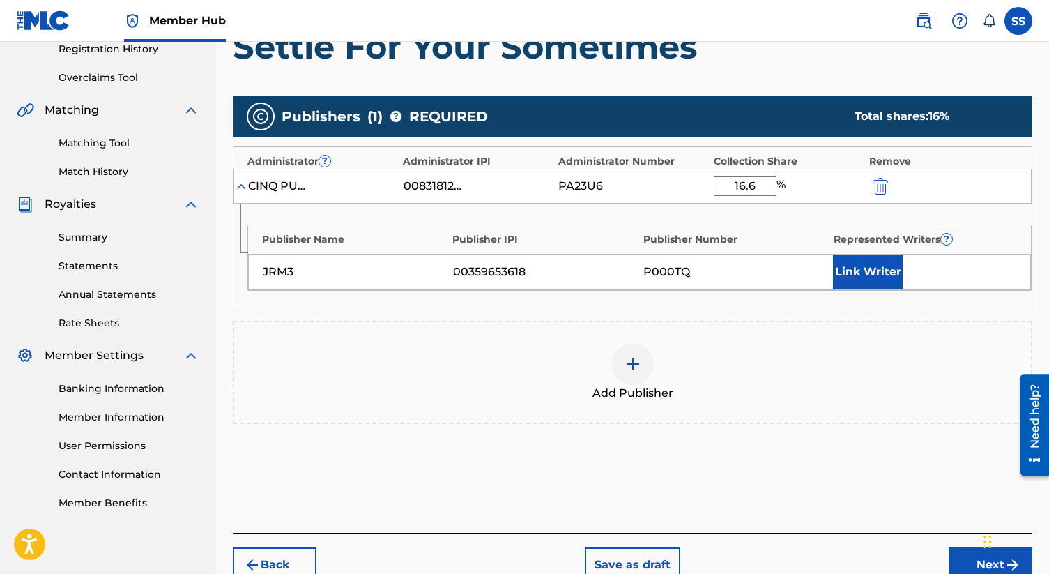
type input "16.66"
click button "submit" at bounding box center [878, 186] width 21 height 16
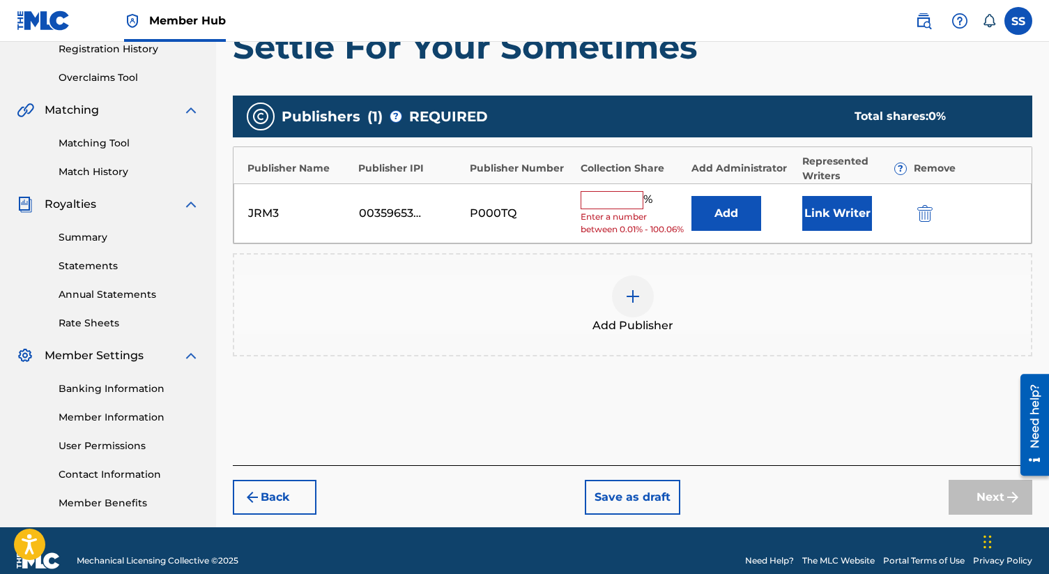
click at [634, 195] on input "text" at bounding box center [612, 200] width 63 height 18
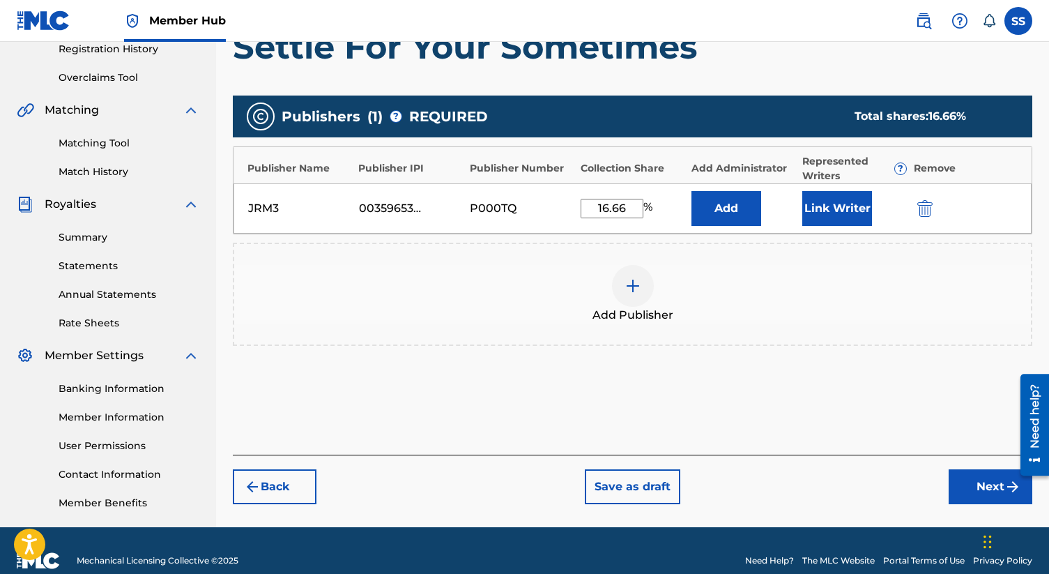
type input "16.66"
click at [691, 191] on button "Add" at bounding box center [726, 208] width 70 height 35
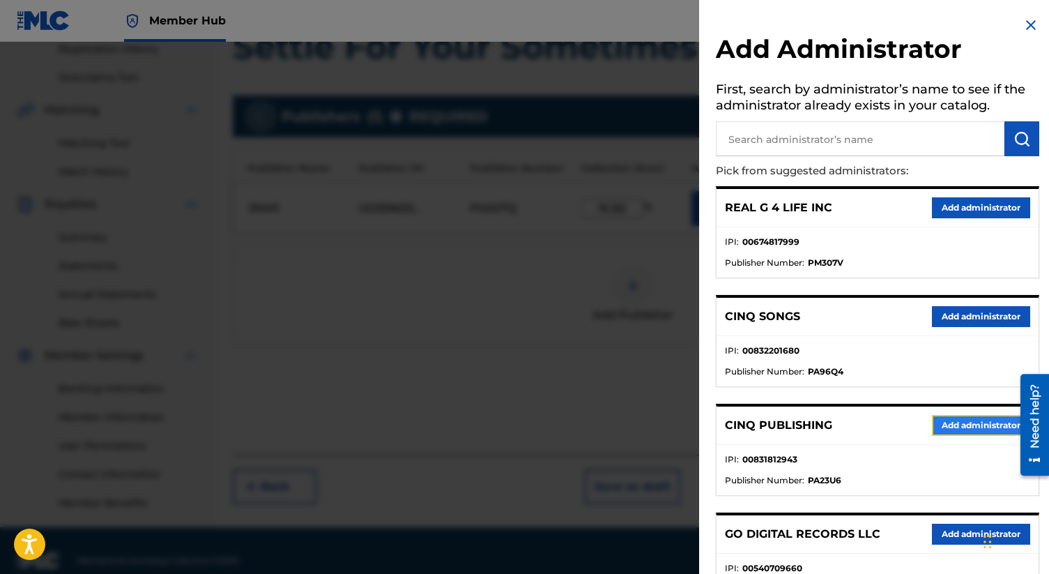
click at [976, 419] on button "Add administrator" at bounding box center [981, 425] width 98 height 21
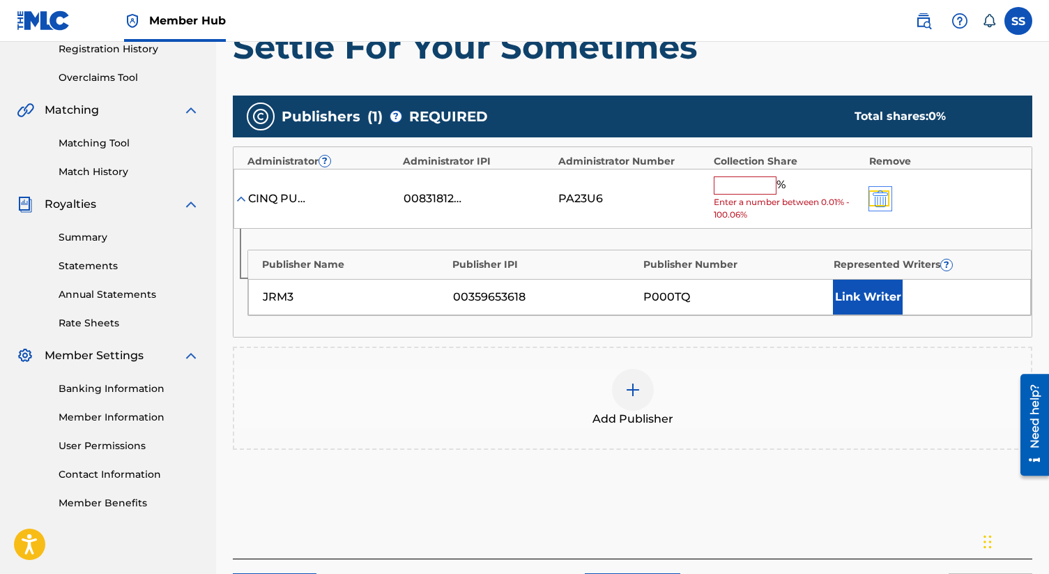
click at [882, 196] on img "submit" at bounding box center [880, 198] width 15 height 17
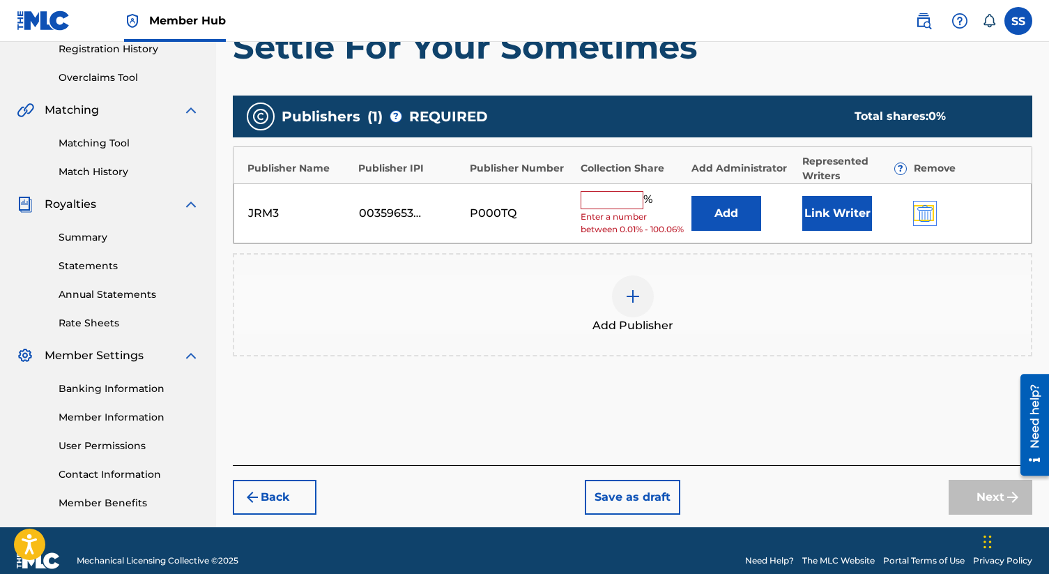
click at [927, 216] on img "submit" at bounding box center [924, 213] width 15 height 17
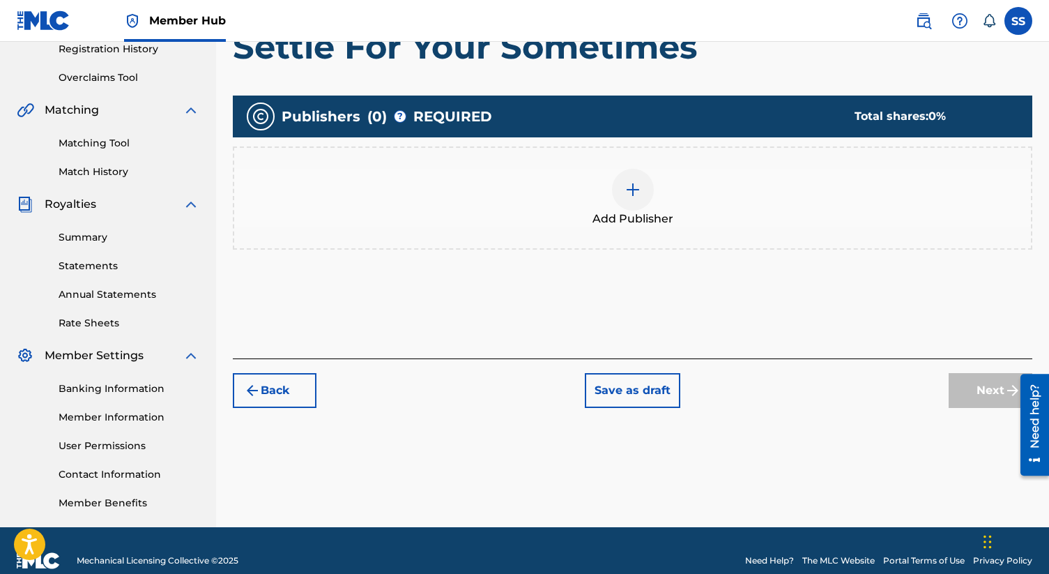
click at [629, 198] on div at bounding box center [633, 190] width 42 height 42
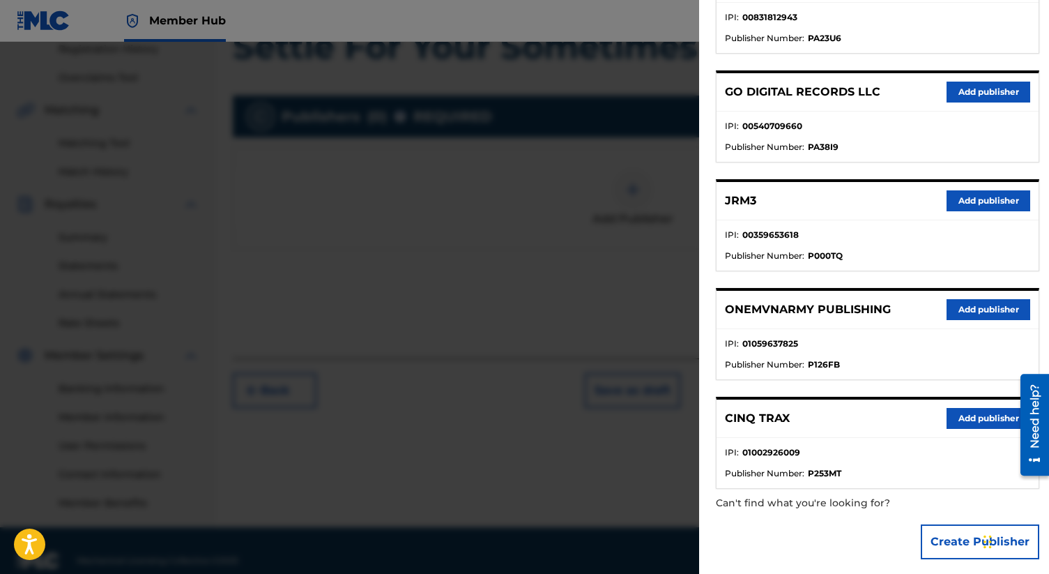
scroll to position [450, 0]
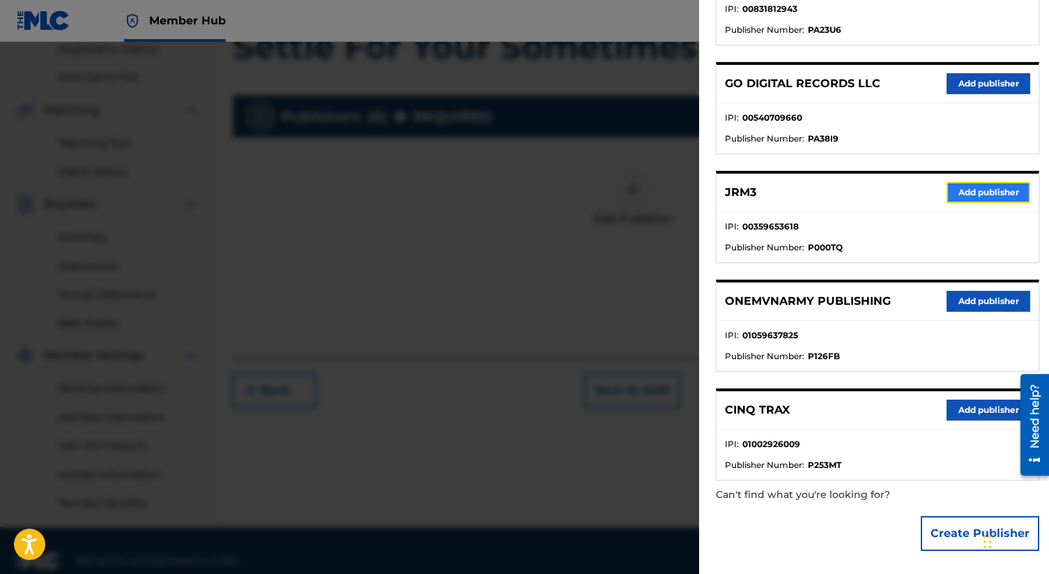
click at [968, 186] on button "Add publisher" at bounding box center [989, 192] width 84 height 21
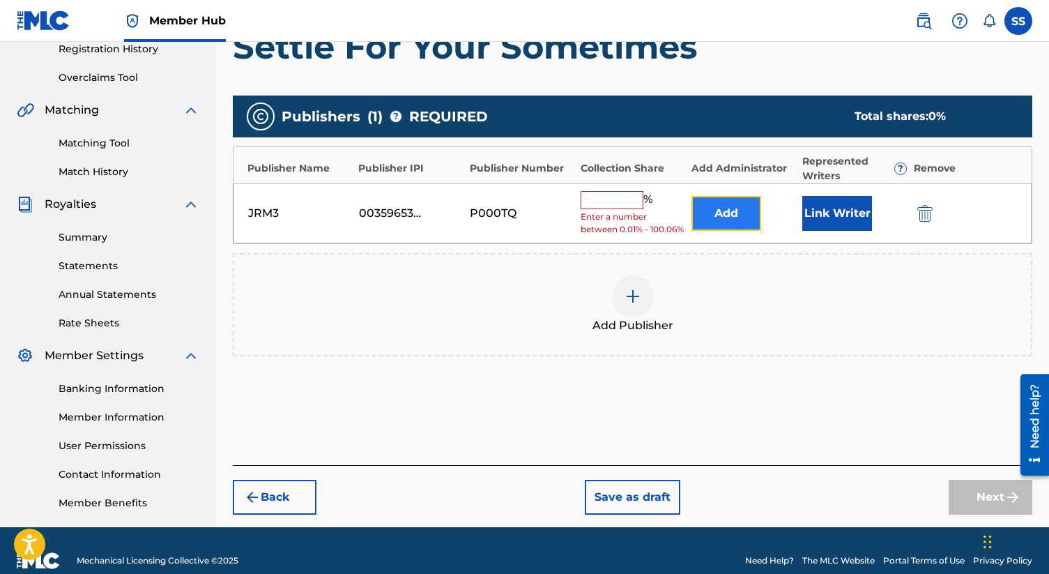
click at [740, 216] on button "Add" at bounding box center [726, 213] width 70 height 35
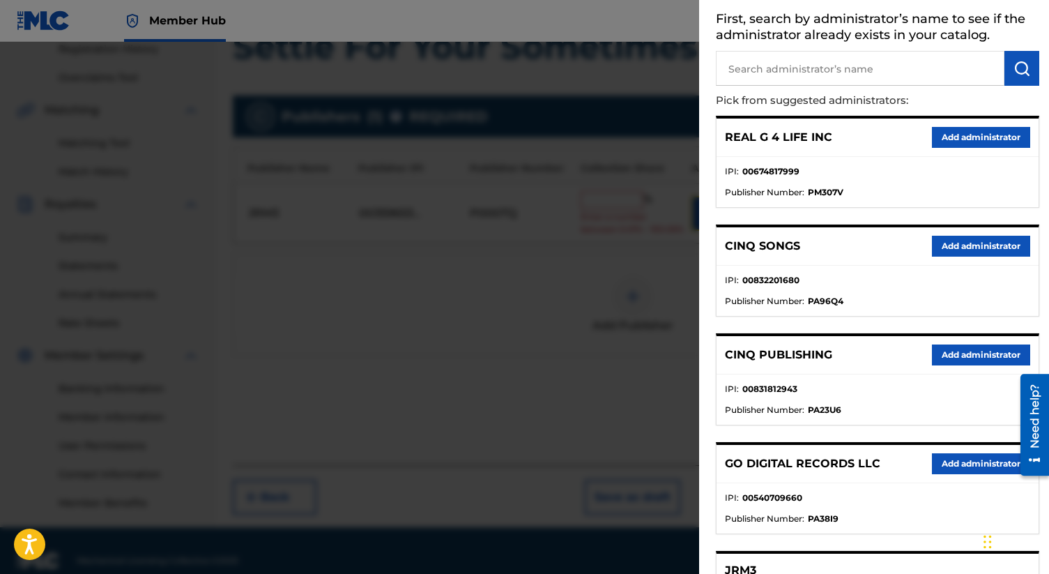
scroll to position [82, 0]
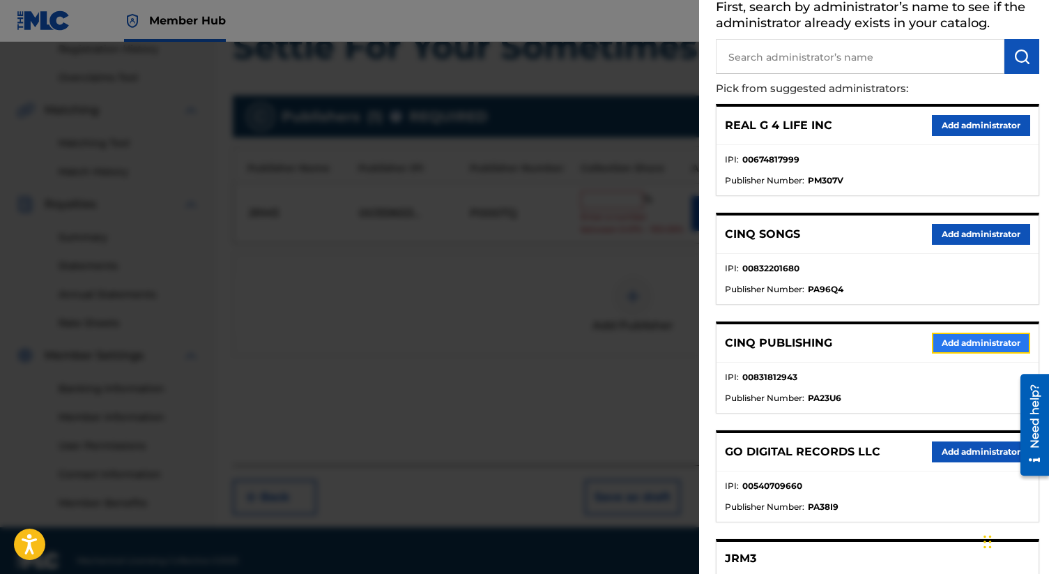
click at [976, 339] on button "Add administrator" at bounding box center [981, 342] width 98 height 21
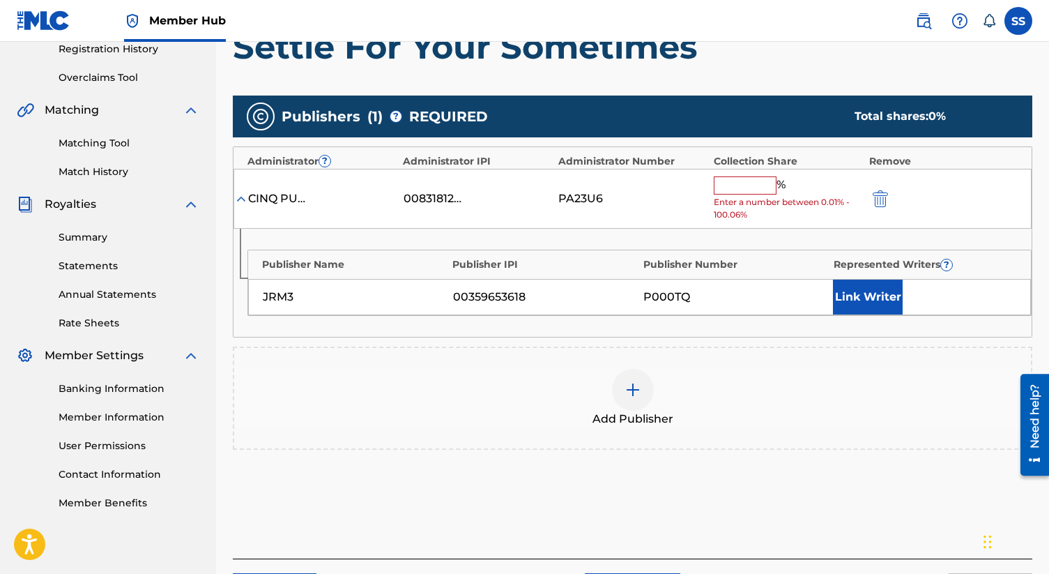
click at [757, 187] on input "text" at bounding box center [745, 185] width 63 height 18
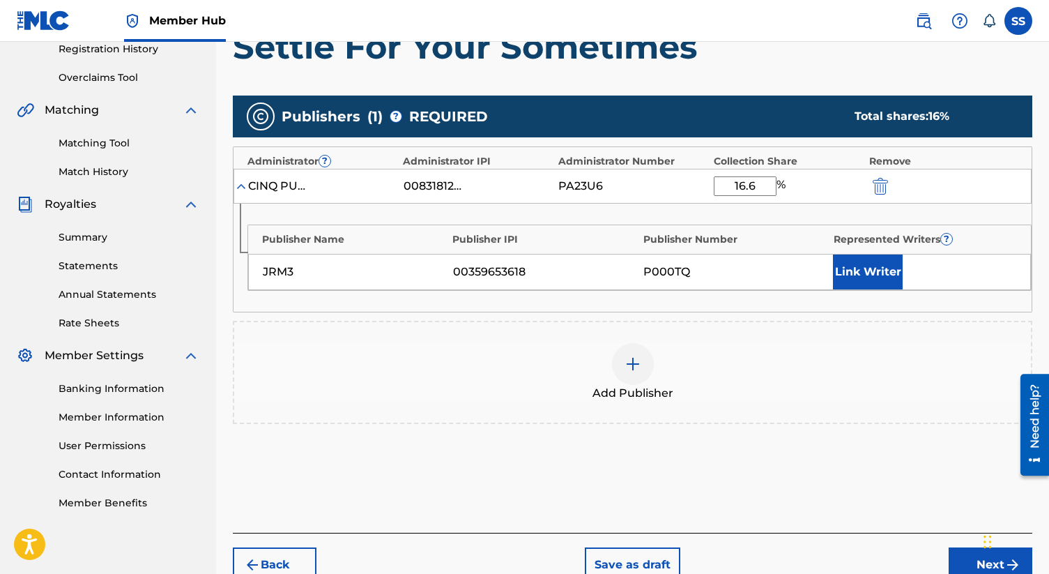
type input "16.66"
click button "submit" at bounding box center [878, 186] width 21 height 16
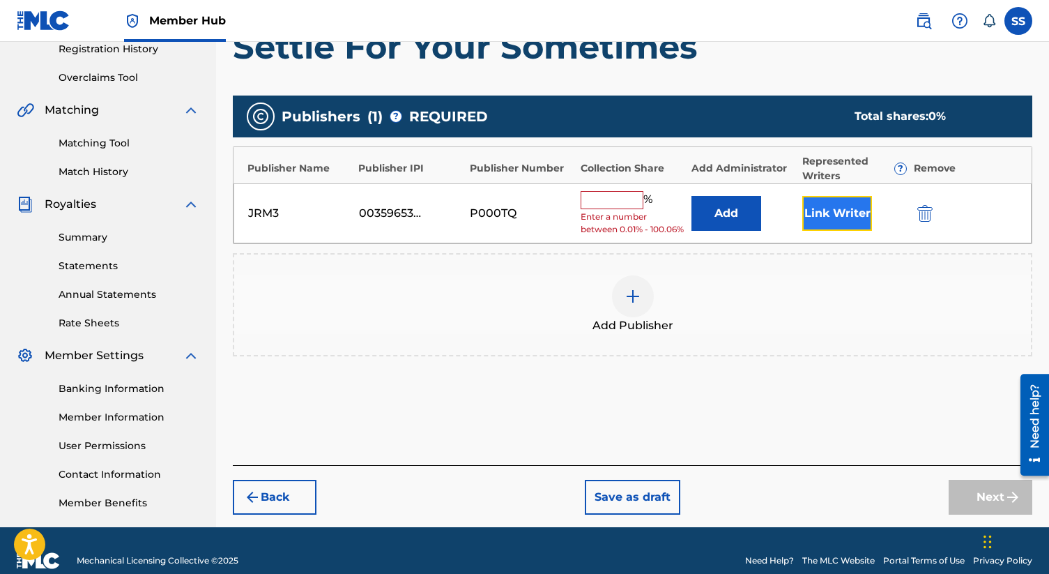
click at [848, 224] on button "Link Writer" at bounding box center [837, 213] width 70 height 35
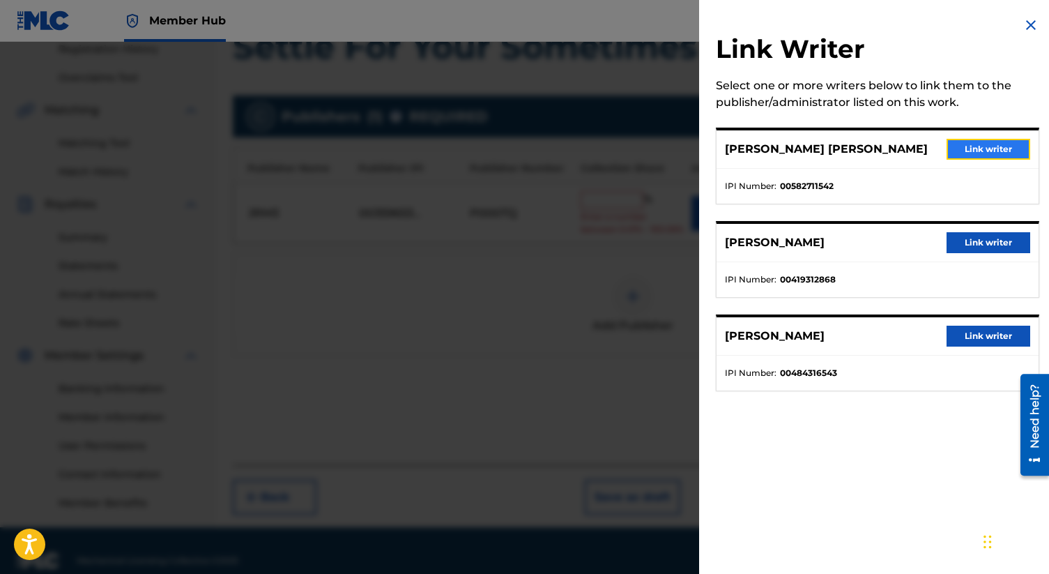
click at [1002, 140] on button "Link writer" at bounding box center [989, 149] width 84 height 21
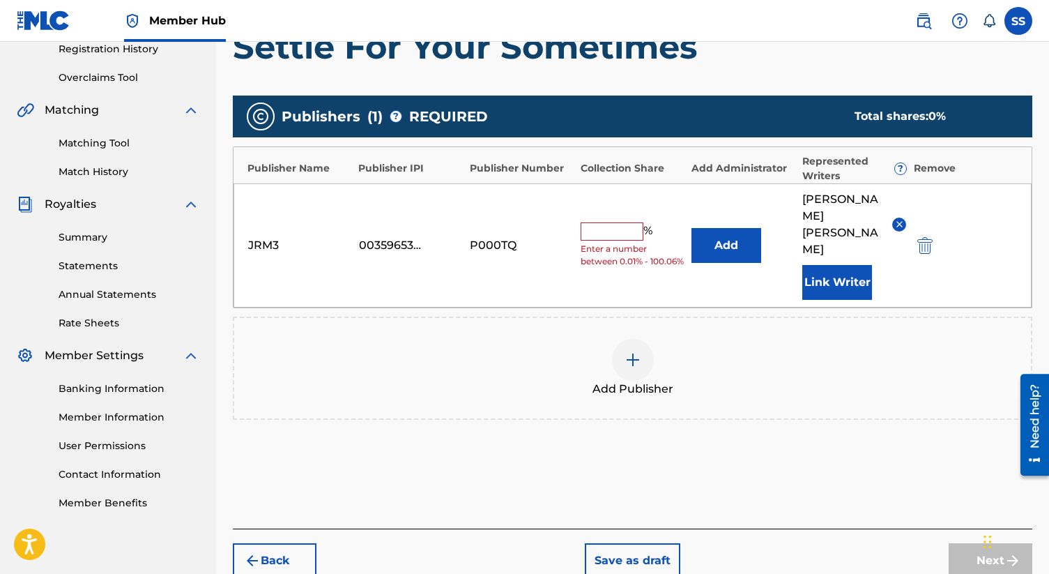
click at [776, 404] on div "Publishers ( 1 ) ? REQUIRED Total shares: 0 % Publisher Name Publisher IPI Publ…" at bounding box center [632, 264] width 799 height 338
click at [627, 351] on img at bounding box center [633, 359] width 17 height 17
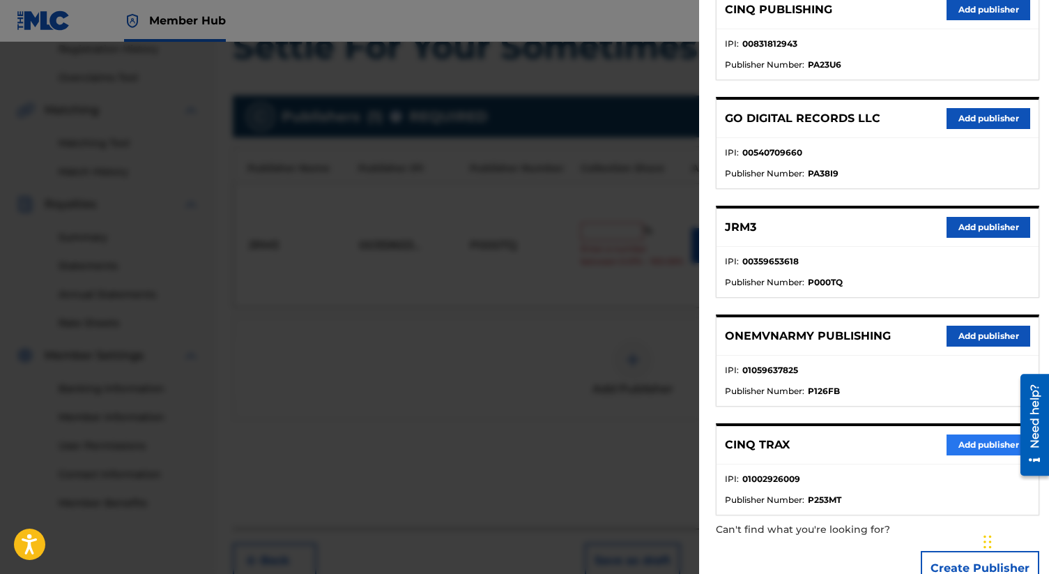
scroll to position [417, 0]
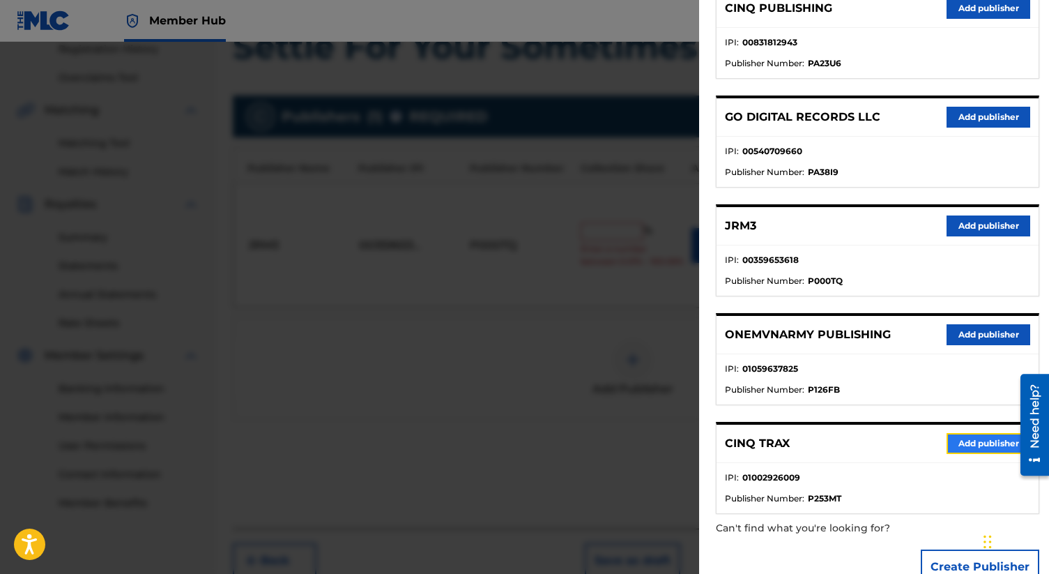
click at [966, 443] on button "Add publisher" at bounding box center [989, 443] width 84 height 21
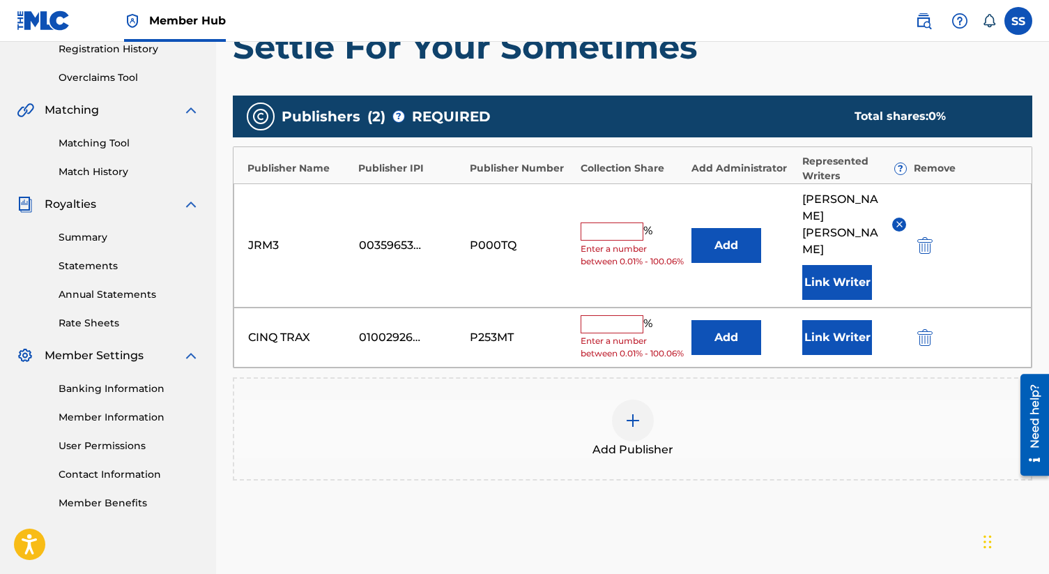
click at [596, 315] on input "text" at bounding box center [612, 324] width 63 height 18
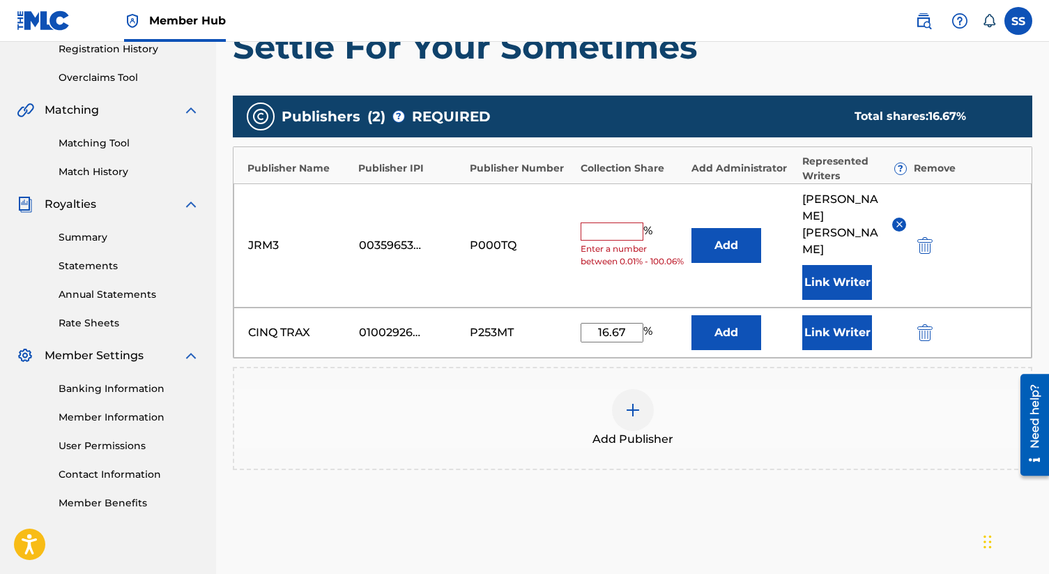
type input "16.67"
click at [691, 228] on button "Add" at bounding box center [726, 245] width 70 height 35
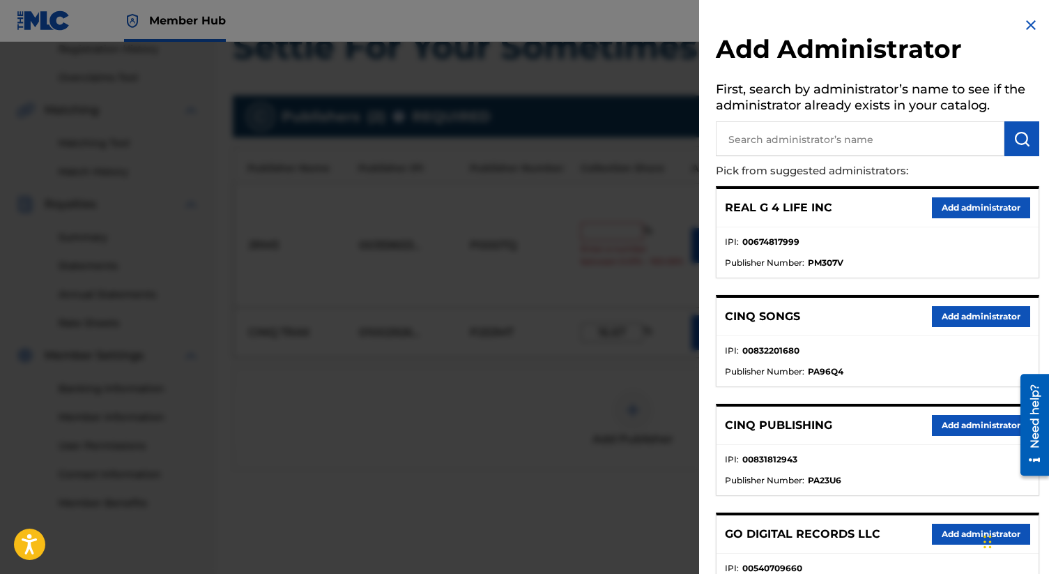
click at [1027, 22] on img at bounding box center [1030, 25] width 17 height 17
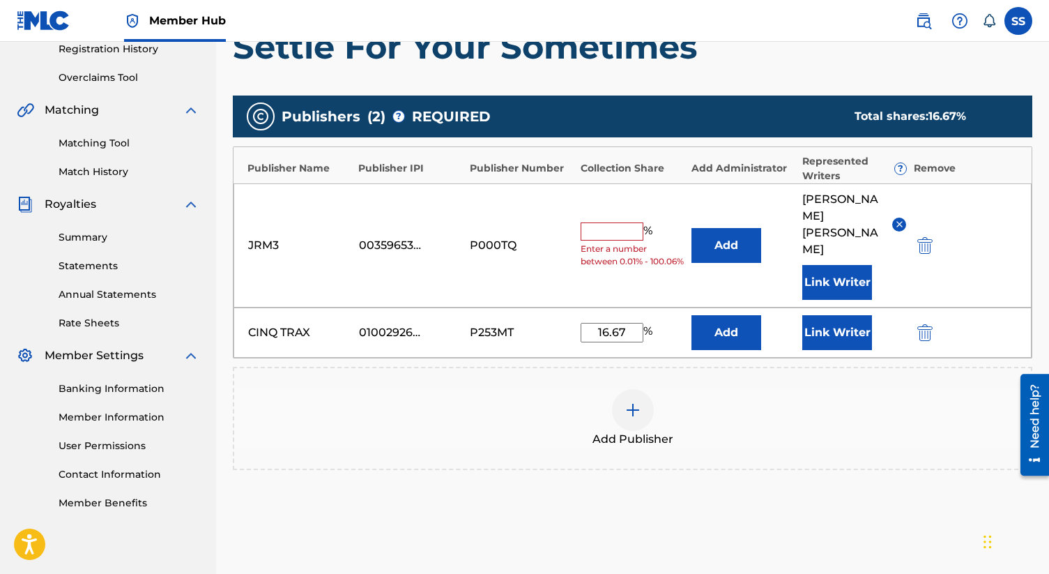
click at [638, 222] on input "text" at bounding box center [612, 231] width 63 height 18
type input "16.66"
click at [691, 228] on button "Add" at bounding box center [726, 245] width 70 height 35
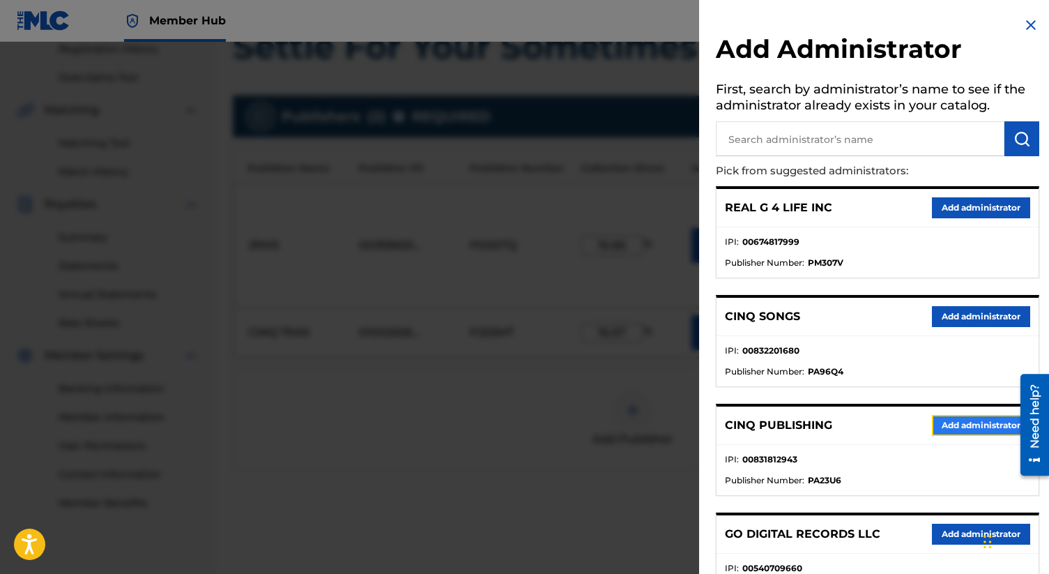
click at [957, 422] on button "Add administrator" at bounding box center [981, 425] width 98 height 21
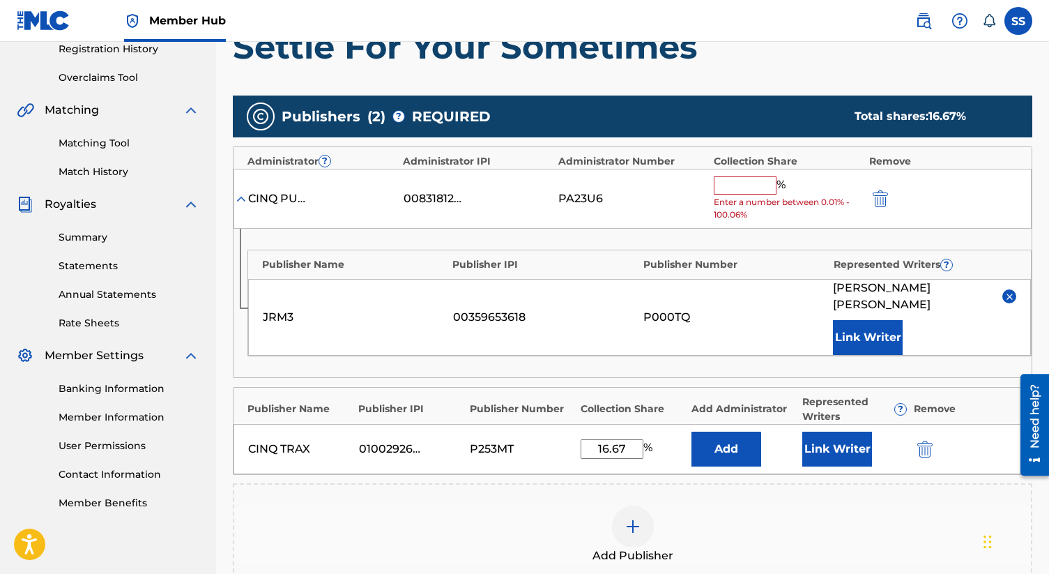
click at [754, 189] on input "text" at bounding box center [745, 185] width 63 height 18
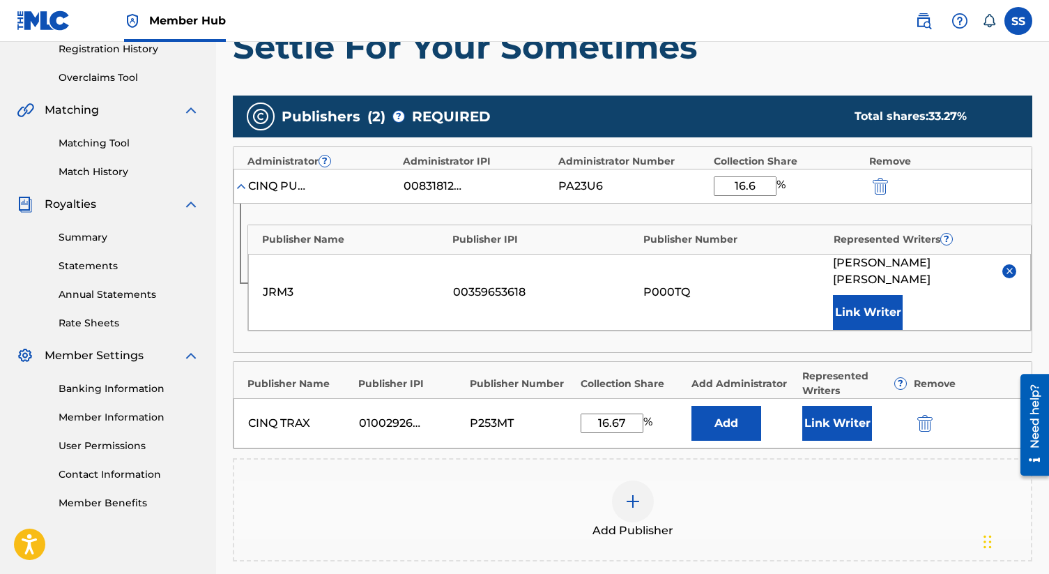
type input "16.66"
click button "submit" at bounding box center [878, 186] width 21 height 16
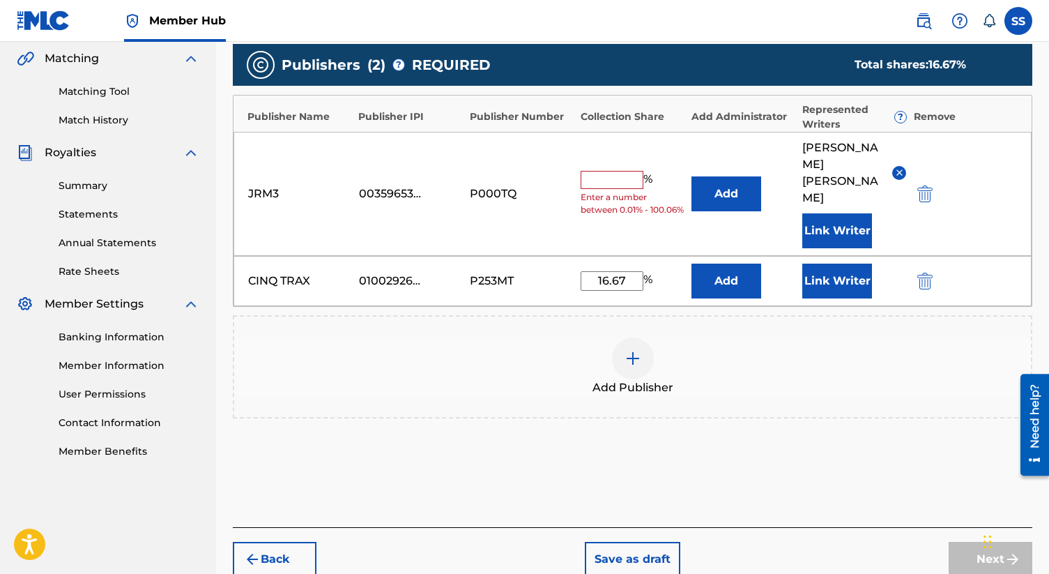
scroll to position [375, 0]
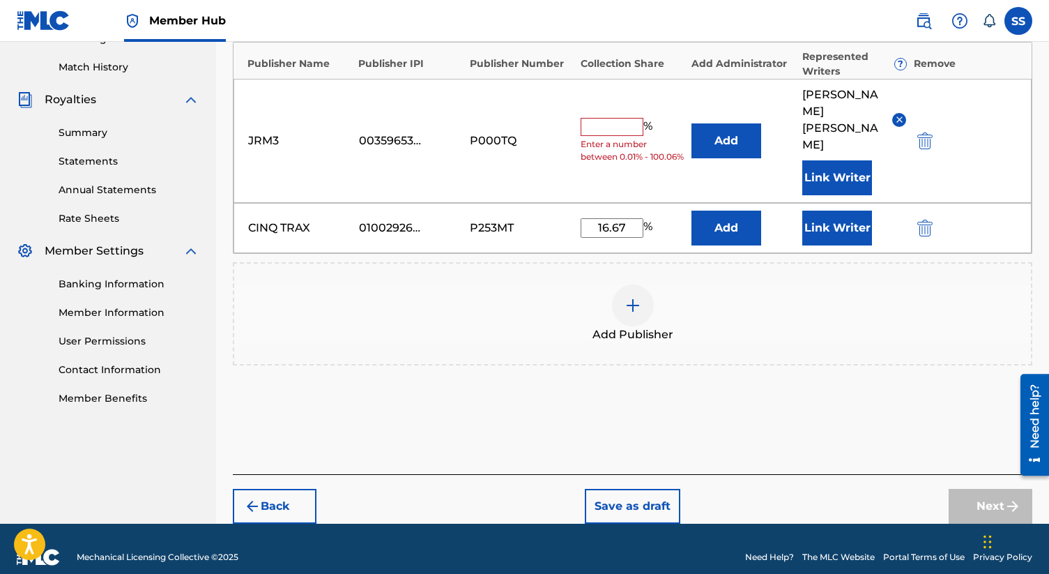
click at [985, 495] on div "Next" at bounding box center [991, 506] width 84 height 35
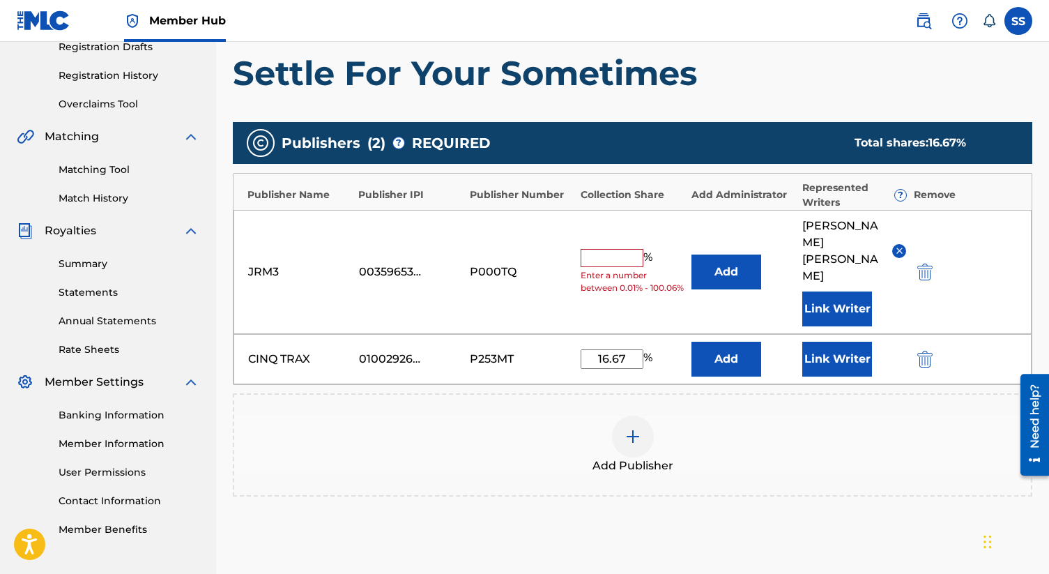
scroll to position [231, 0]
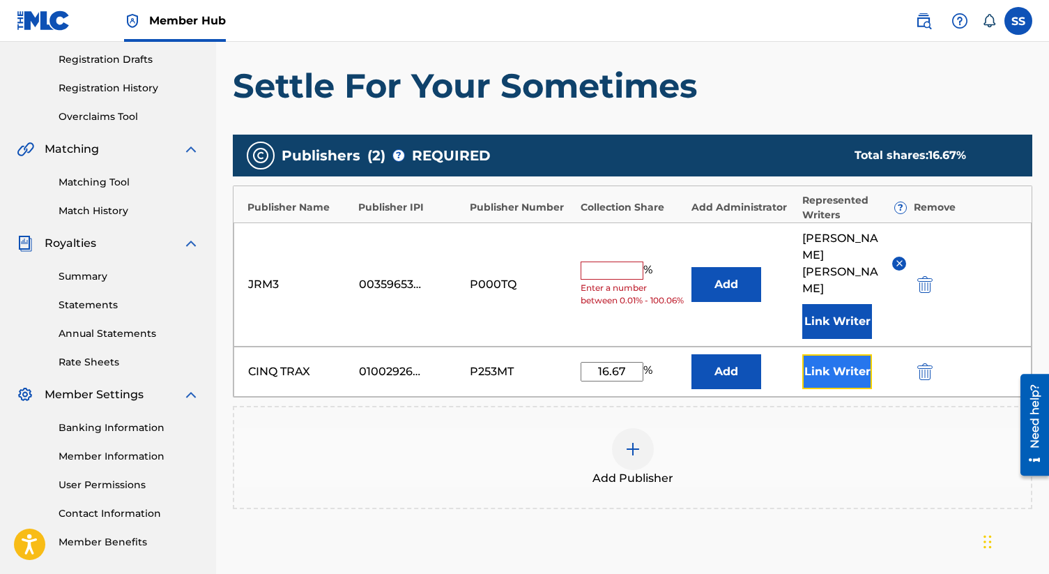
click at [838, 354] on button "Link Writer" at bounding box center [837, 371] width 70 height 35
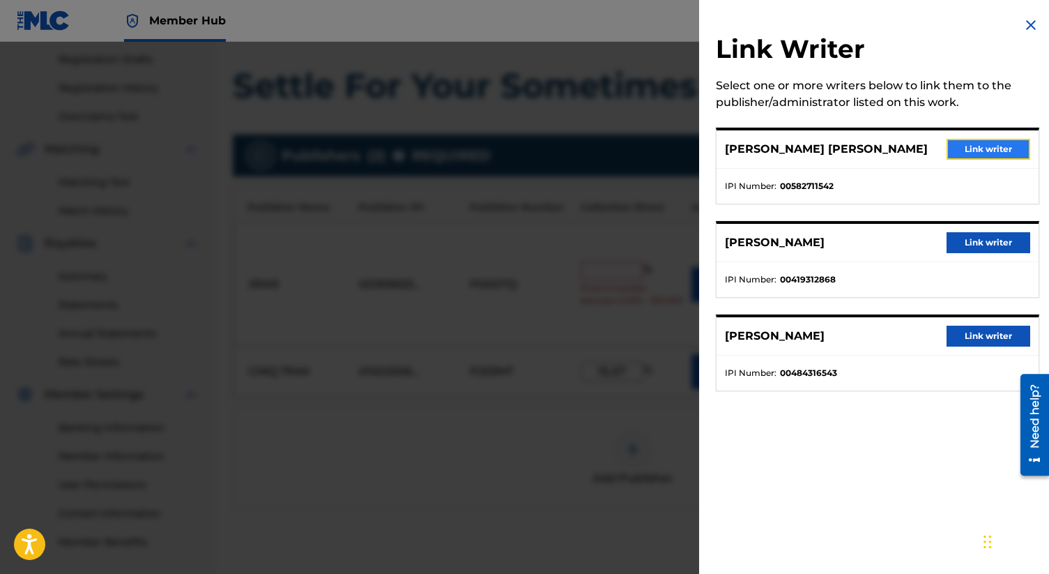
click at [979, 154] on button "Link writer" at bounding box center [989, 149] width 84 height 21
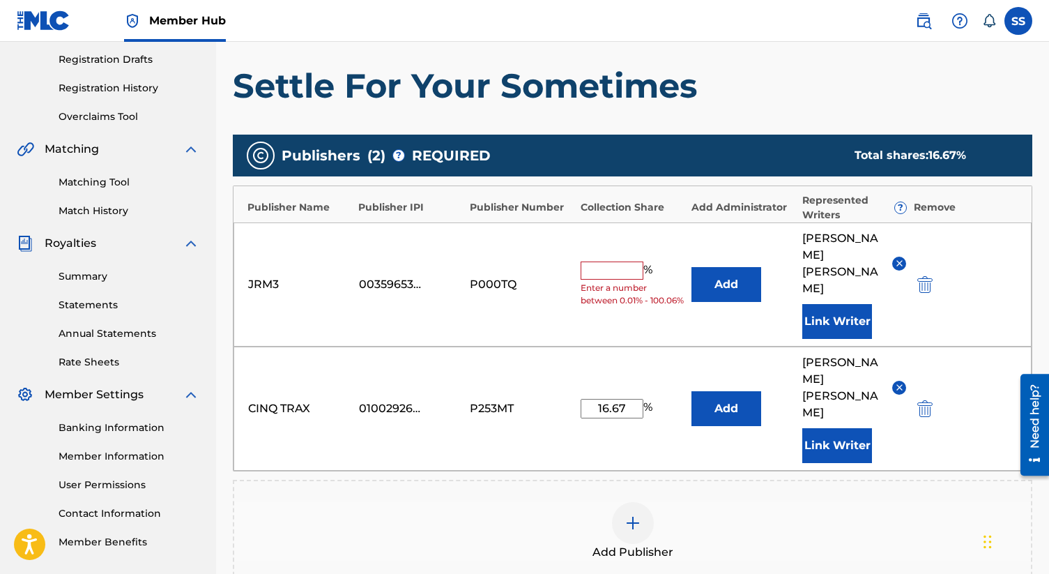
click at [613, 261] on input "text" at bounding box center [612, 270] width 63 height 18
type input "16.67"
click at [717, 276] on button "Add" at bounding box center [726, 284] width 70 height 35
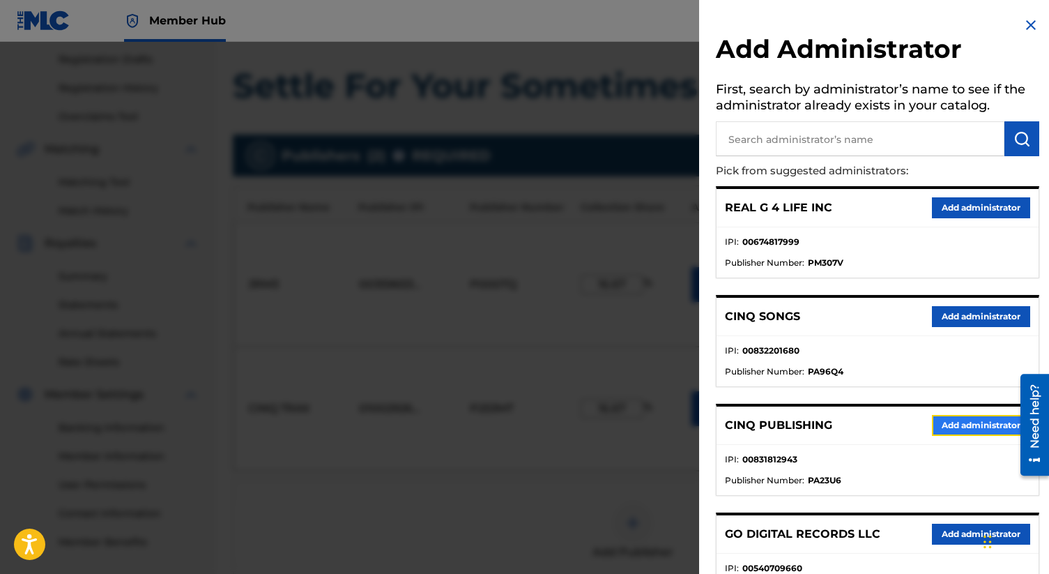
click at [982, 421] on button "Add administrator" at bounding box center [981, 425] width 98 height 21
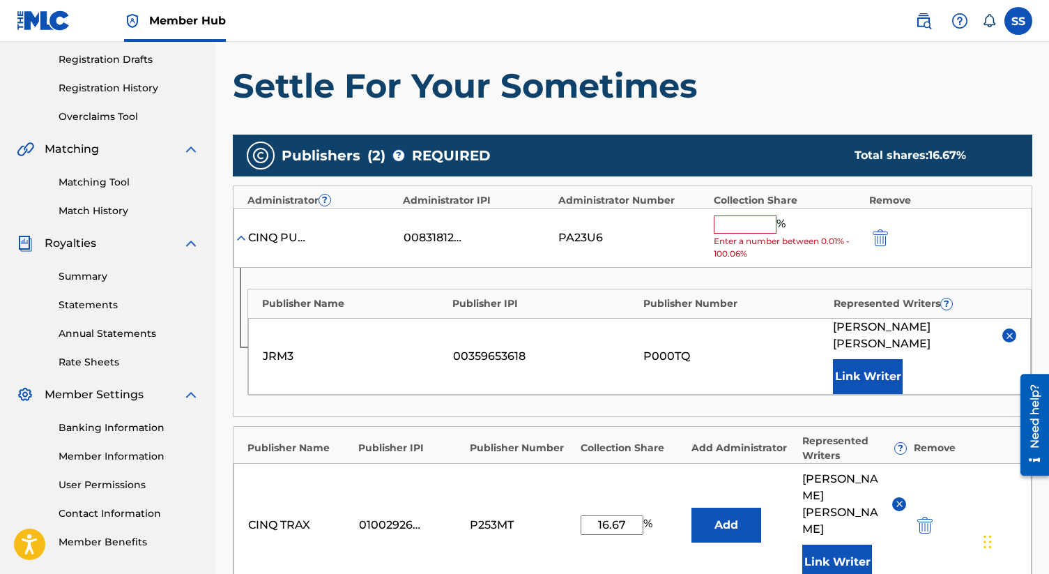
click at [746, 229] on input "text" at bounding box center [745, 224] width 63 height 18
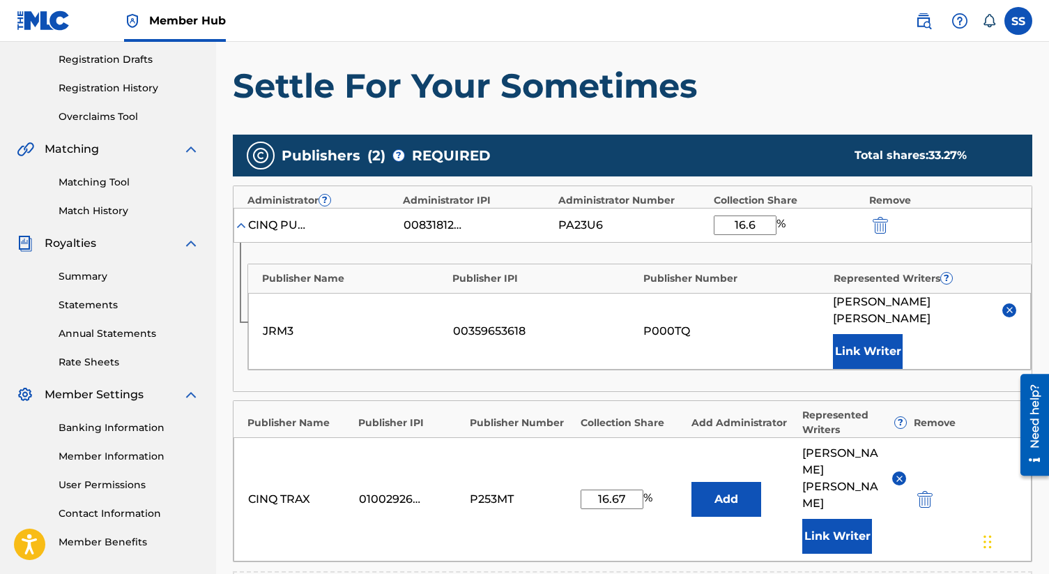
type input "16.66"
click button "submit" at bounding box center [878, 225] width 21 height 16
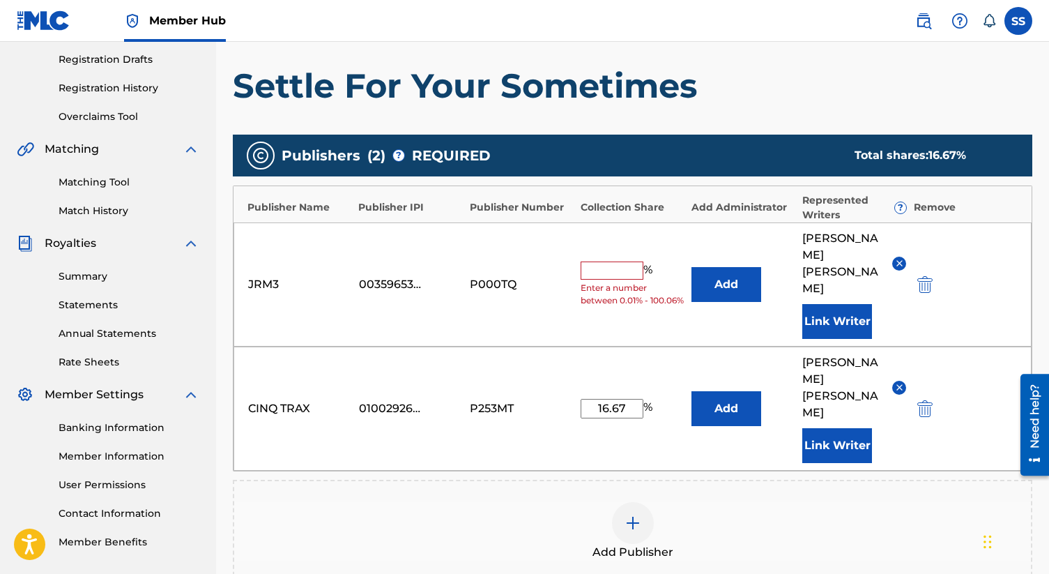
click at [623, 261] on input "text" at bounding box center [612, 270] width 63 height 18
type input "0"
click at [691, 267] on button "Add" at bounding box center [726, 284] width 70 height 35
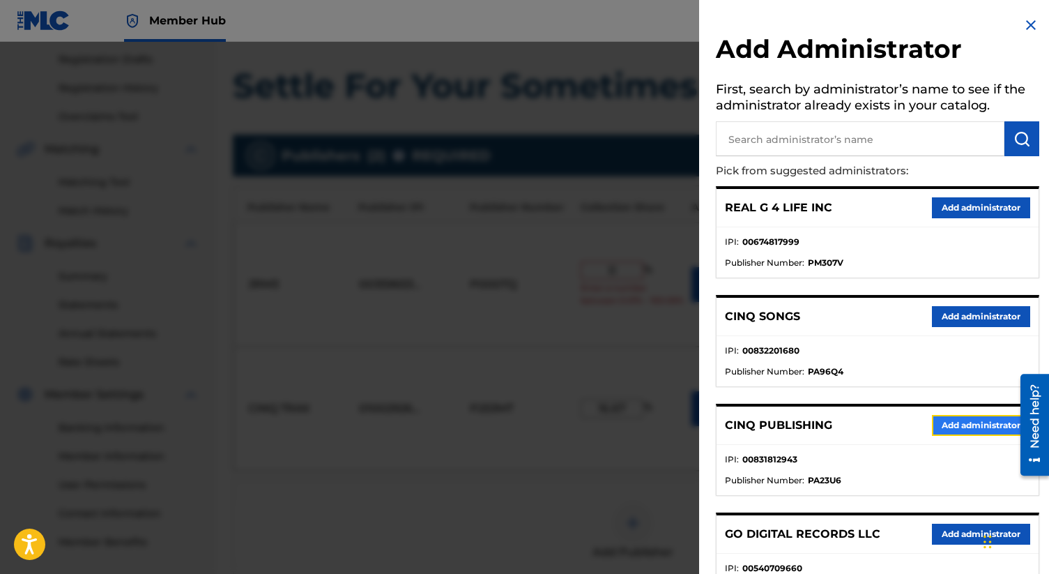
click at [963, 428] on button "Add administrator" at bounding box center [981, 425] width 98 height 21
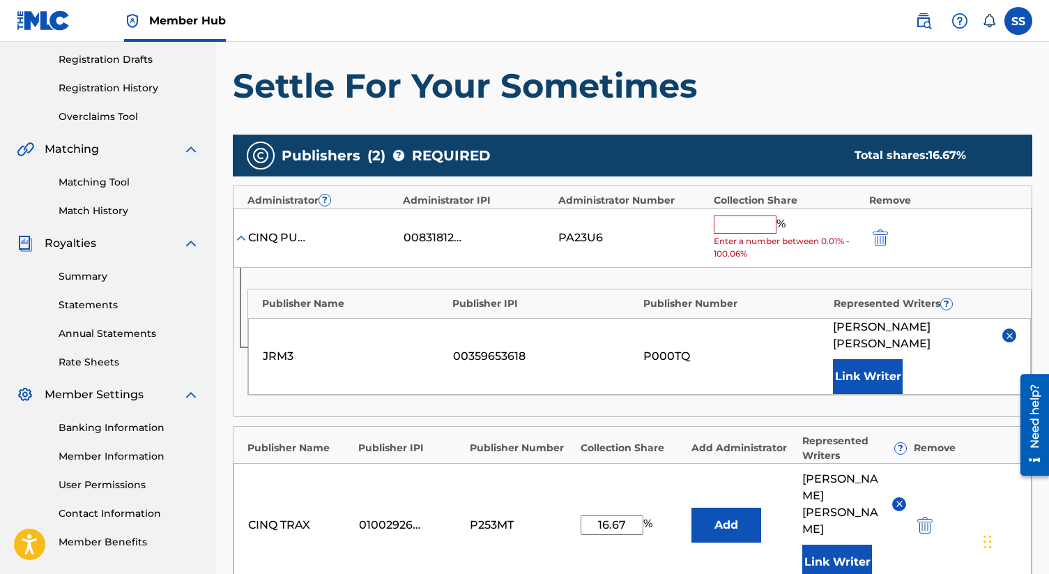
click at [755, 222] on input "text" at bounding box center [745, 224] width 63 height 18
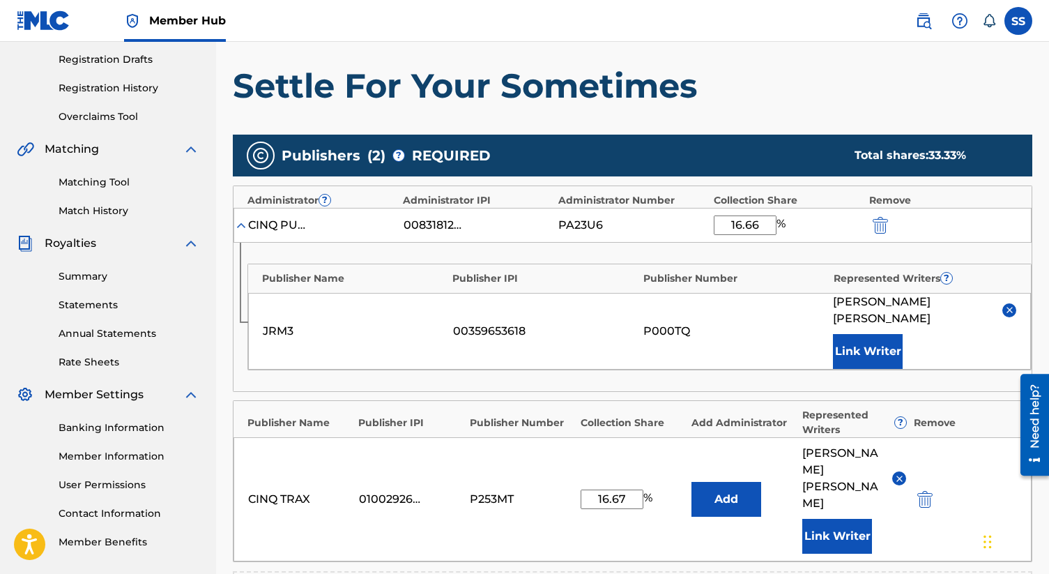
type input "16.66"
click at [926, 102] on h1 "Settle For Your Sometimes" at bounding box center [632, 86] width 799 height 42
click at [768, 227] on input "16.66" at bounding box center [745, 225] width 63 height 20
click button "submit" at bounding box center [878, 225] width 21 height 16
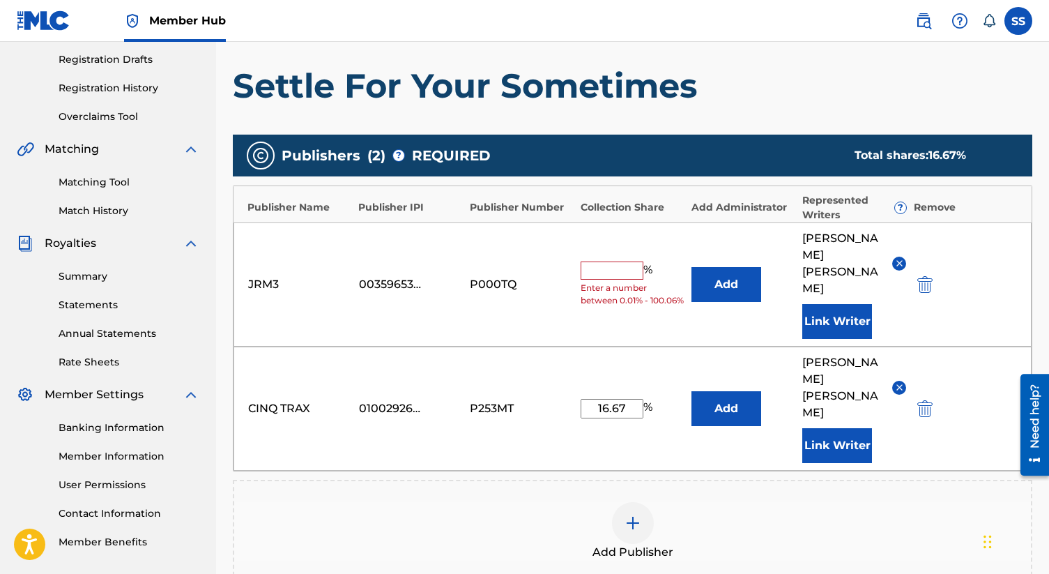
click at [610, 261] on input "text" at bounding box center [612, 270] width 63 height 18
type input "16.66"
click at [691, 267] on button "Add" at bounding box center [726, 284] width 70 height 35
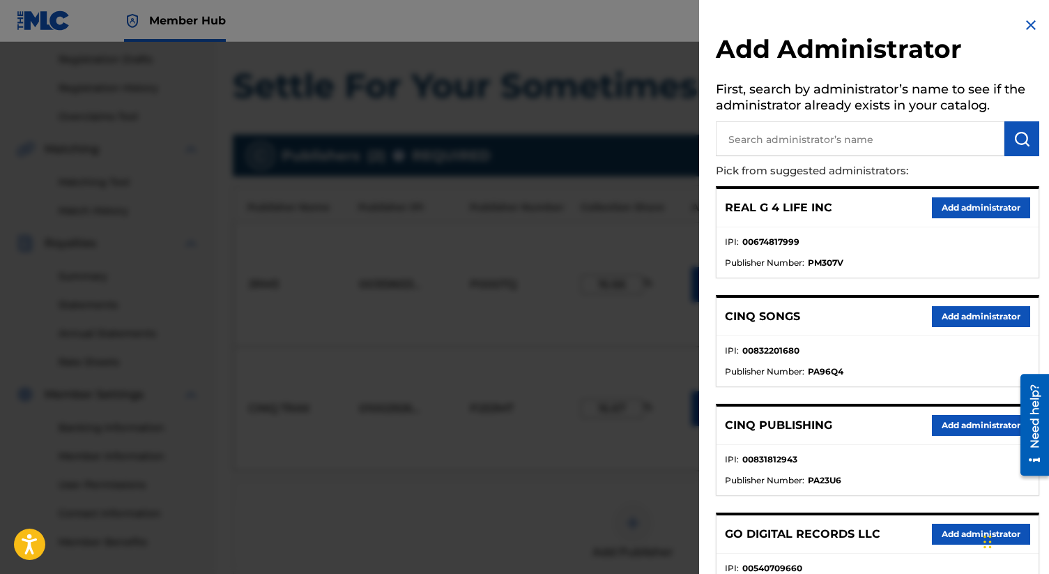
click at [1027, 19] on img at bounding box center [1030, 25] width 17 height 17
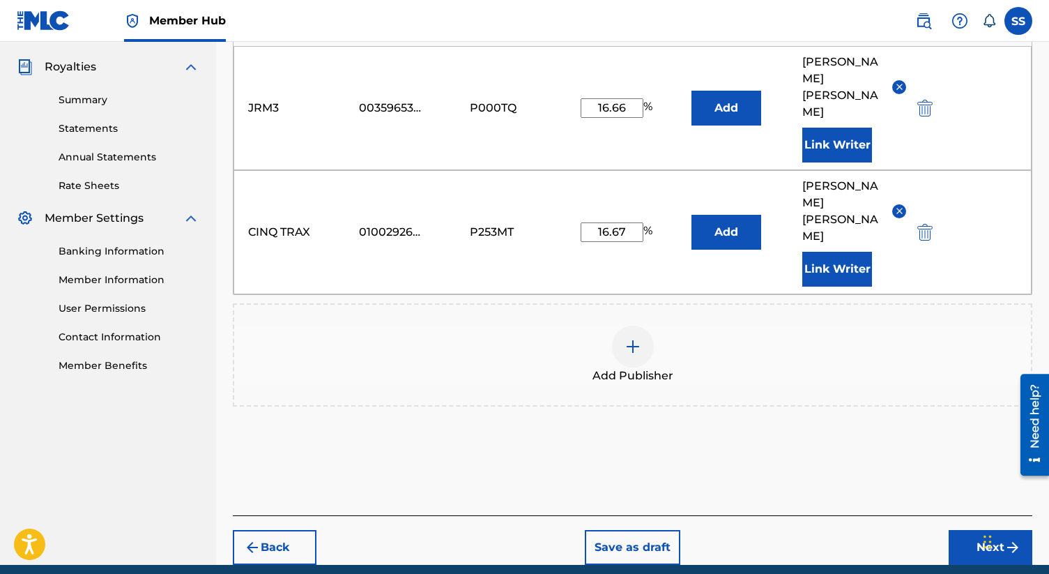
scroll to position [432, 0]
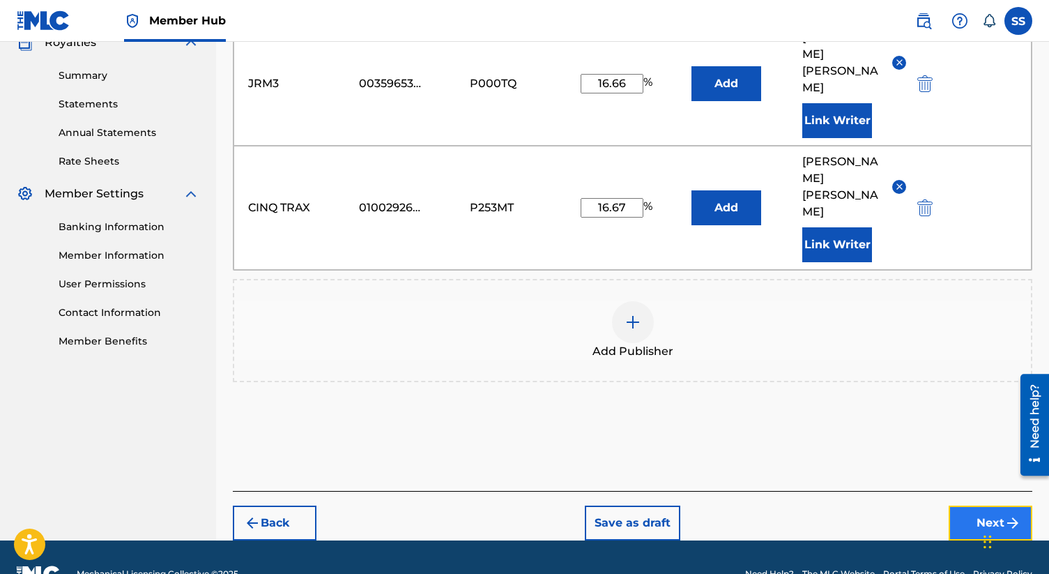
click at [986, 505] on button "Next" at bounding box center [991, 522] width 84 height 35
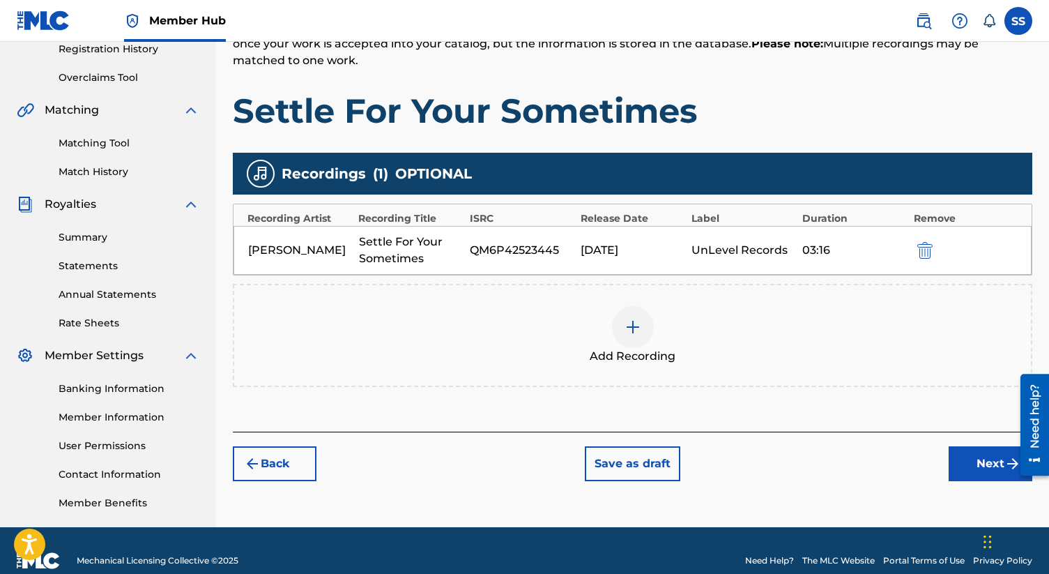
scroll to position [291, 0]
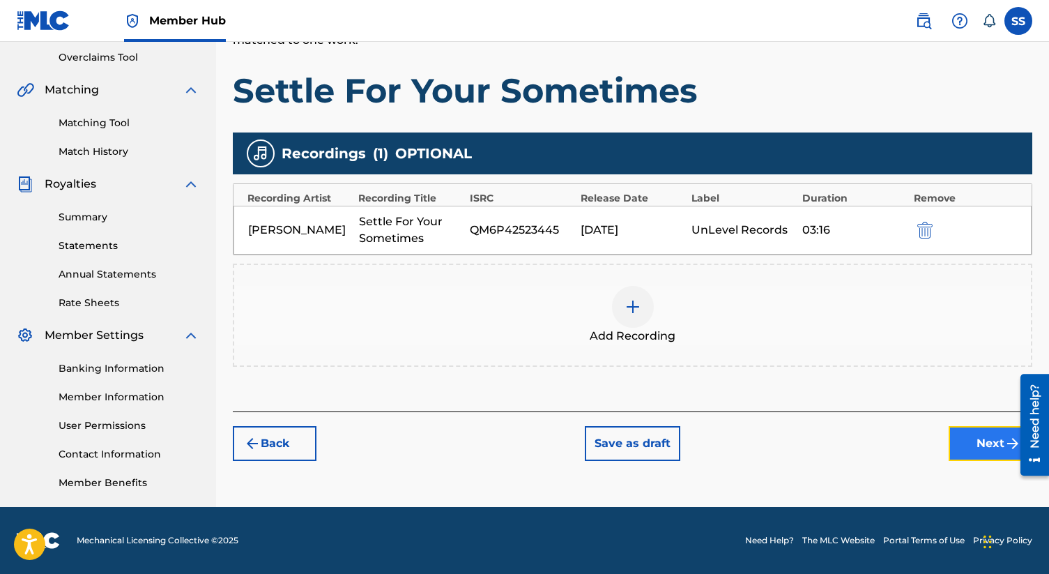
click at [979, 439] on button "Next" at bounding box center [991, 443] width 84 height 35
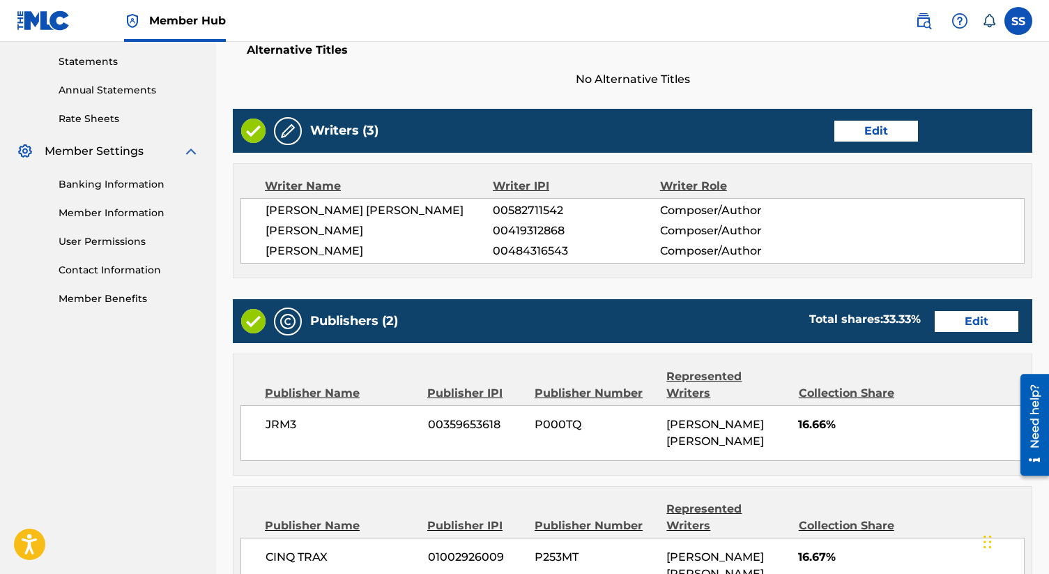
scroll to position [487, 0]
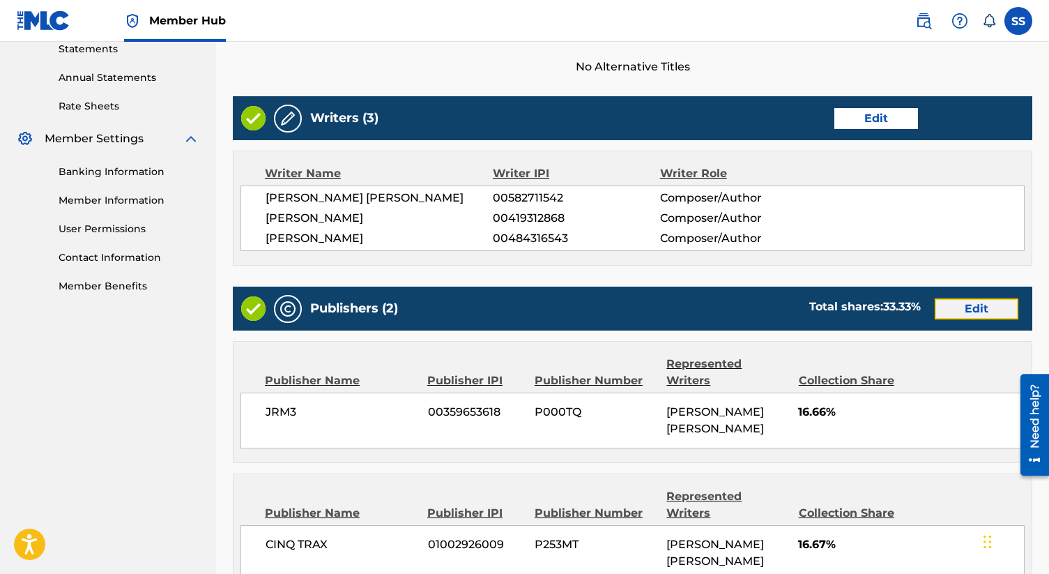
click at [983, 305] on button "Edit" at bounding box center [977, 308] width 84 height 21
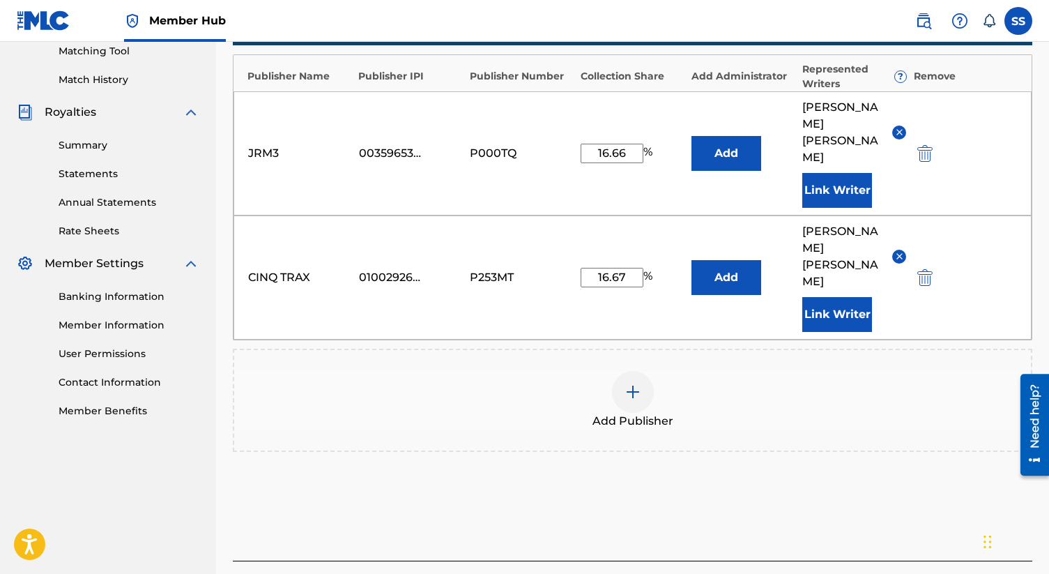
scroll to position [358, 0]
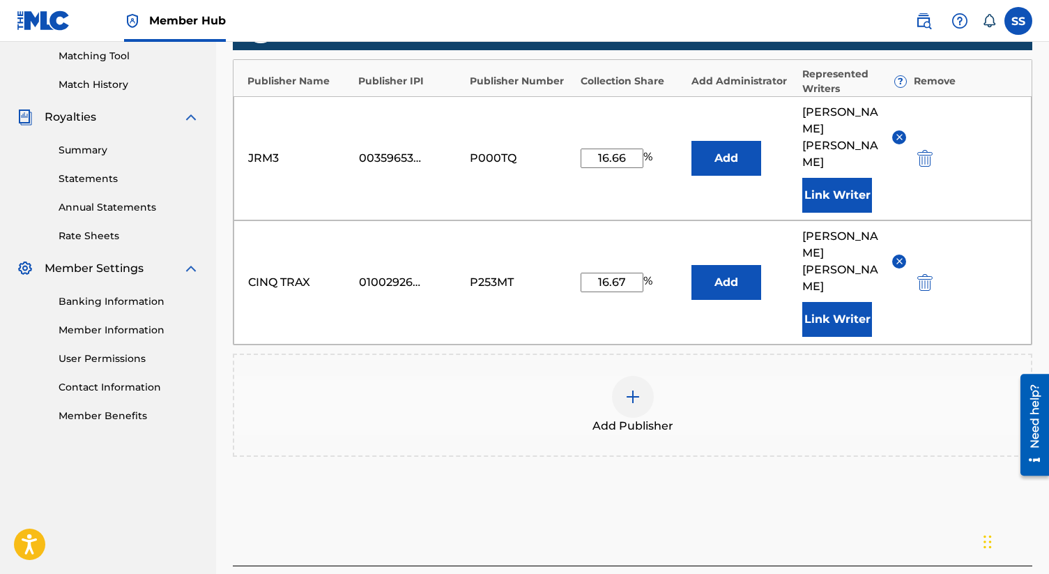
click at [634, 388] on img at bounding box center [633, 396] width 17 height 17
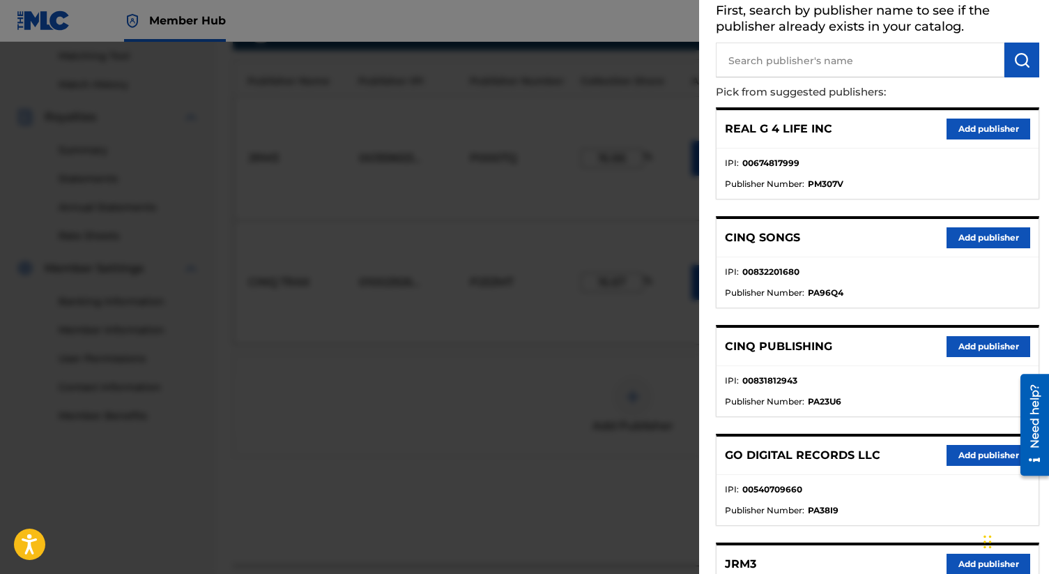
scroll to position [91, 0]
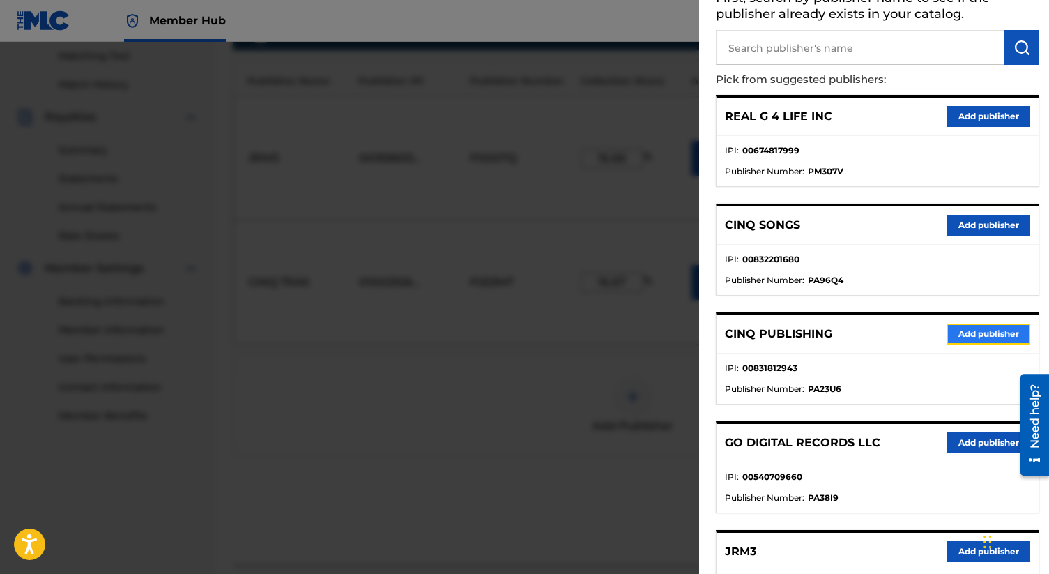
click at [984, 325] on button "Add publisher" at bounding box center [989, 333] width 84 height 21
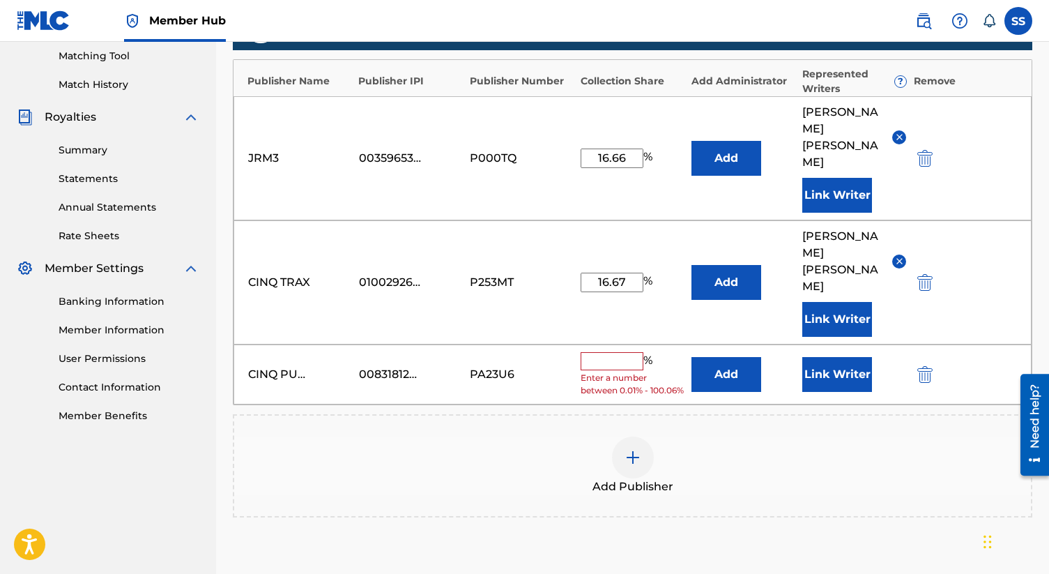
click at [597, 352] on input "text" at bounding box center [612, 361] width 63 height 18
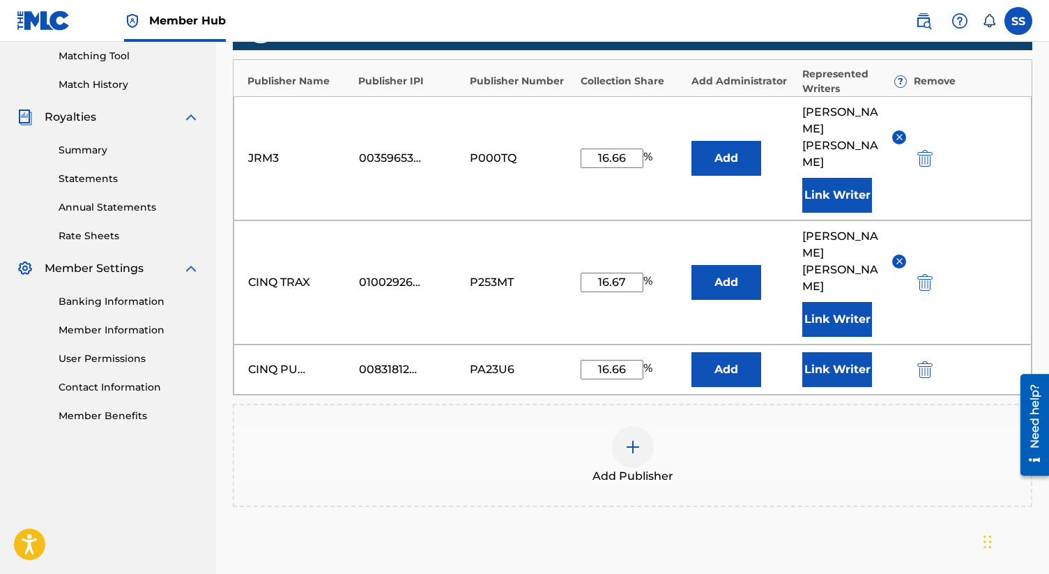
type input "16.66"
click at [691, 141] on button "Add" at bounding box center [726, 158] width 70 height 35
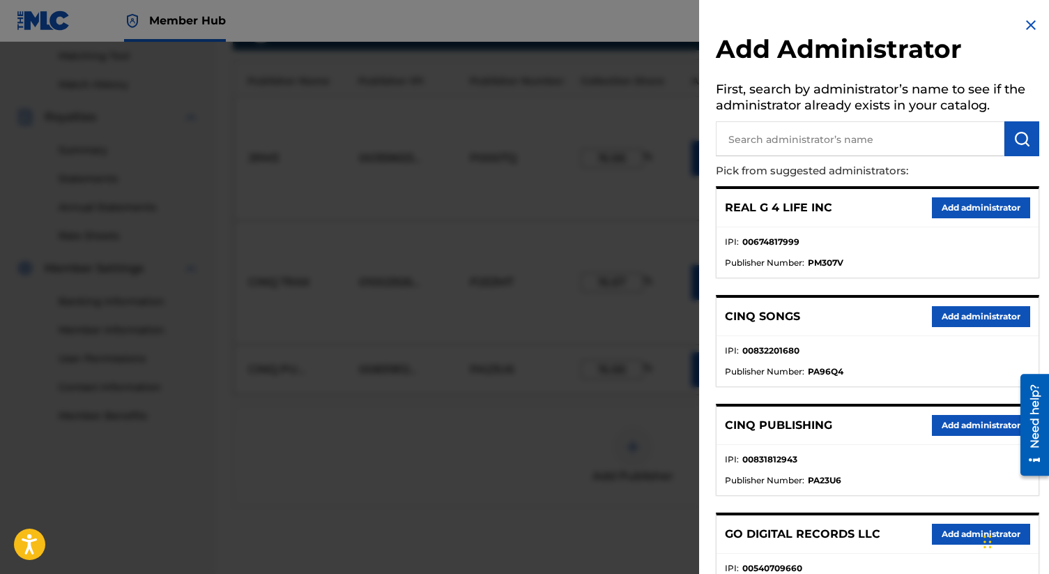
click at [1024, 18] on img at bounding box center [1030, 25] width 17 height 17
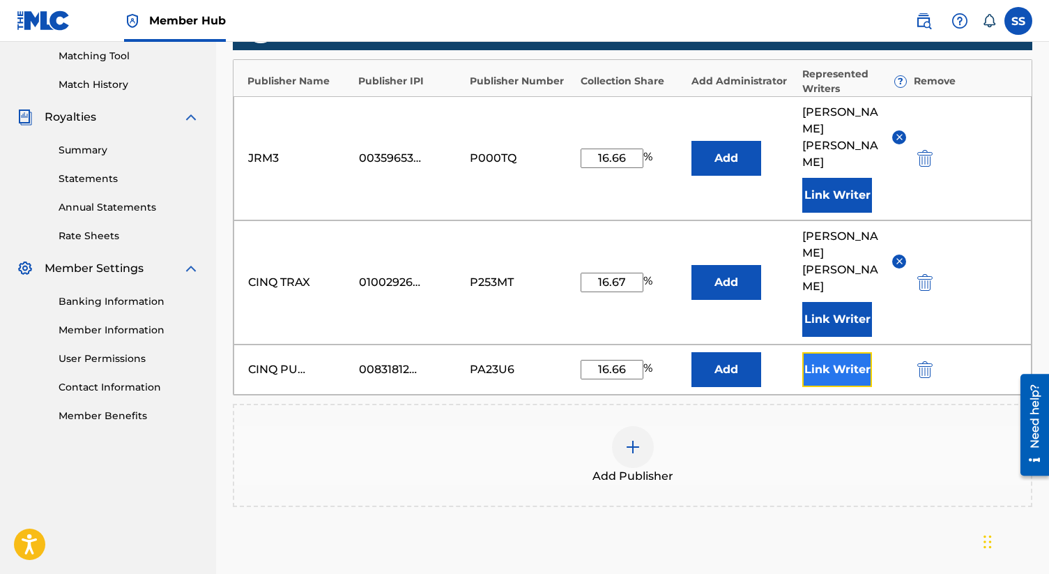
click at [839, 352] on button "Link Writer" at bounding box center [837, 369] width 70 height 35
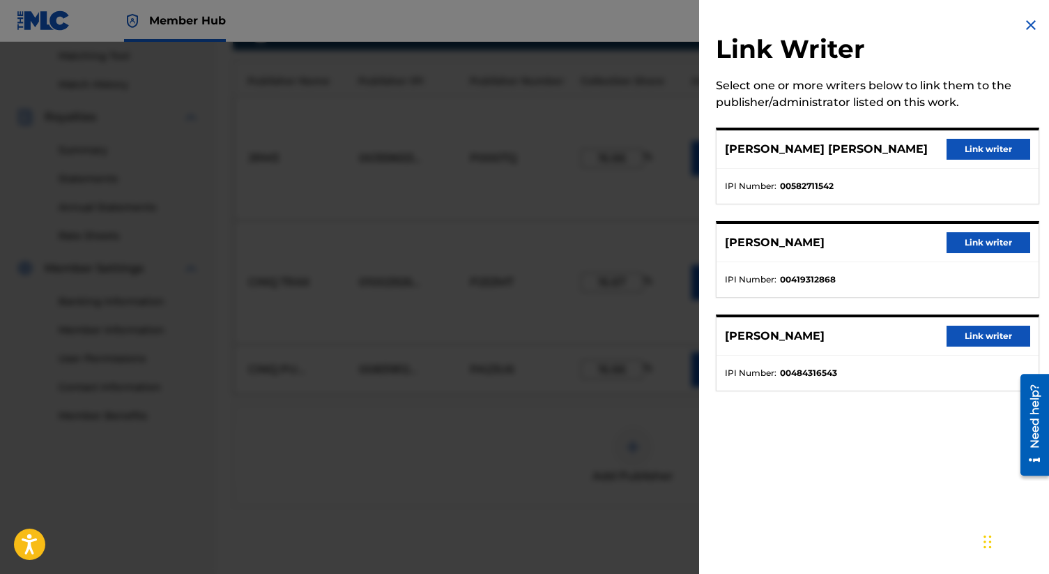
click at [981, 138] on div "[PERSON_NAME] [PERSON_NAME] Link writer" at bounding box center [878, 149] width 322 height 38
click at [980, 146] on button "Link writer" at bounding box center [989, 149] width 84 height 21
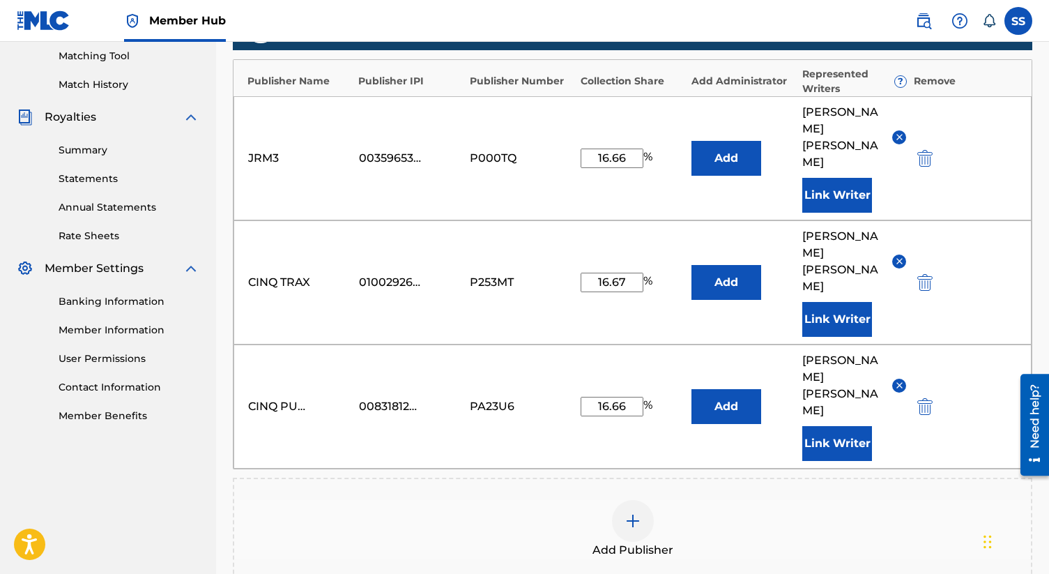
click at [744, 500] on div "Add Publisher" at bounding box center [632, 529] width 797 height 59
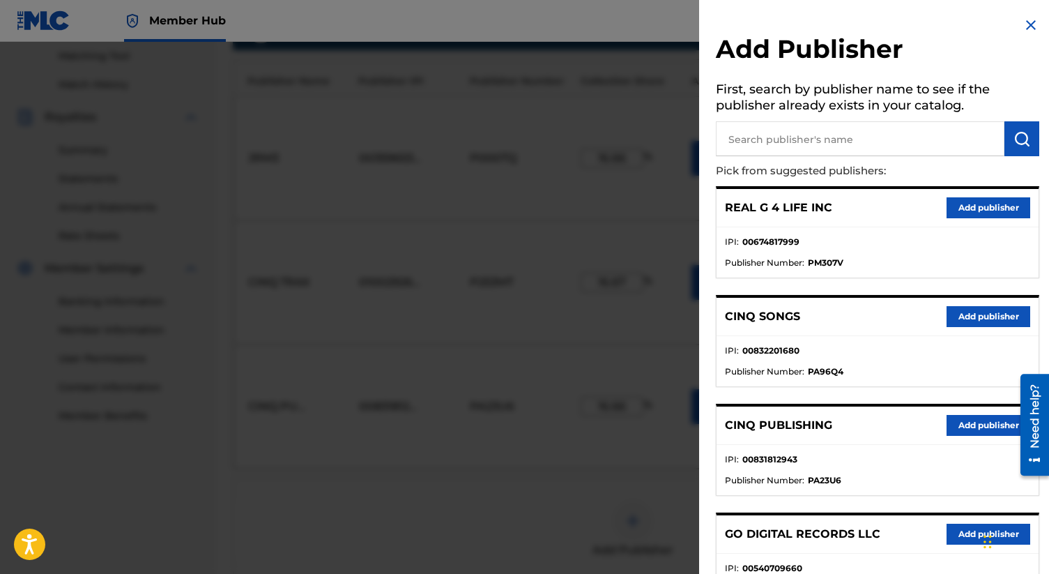
click at [1025, 18] on img at bounding box center [1030, 25] width 17 height 17
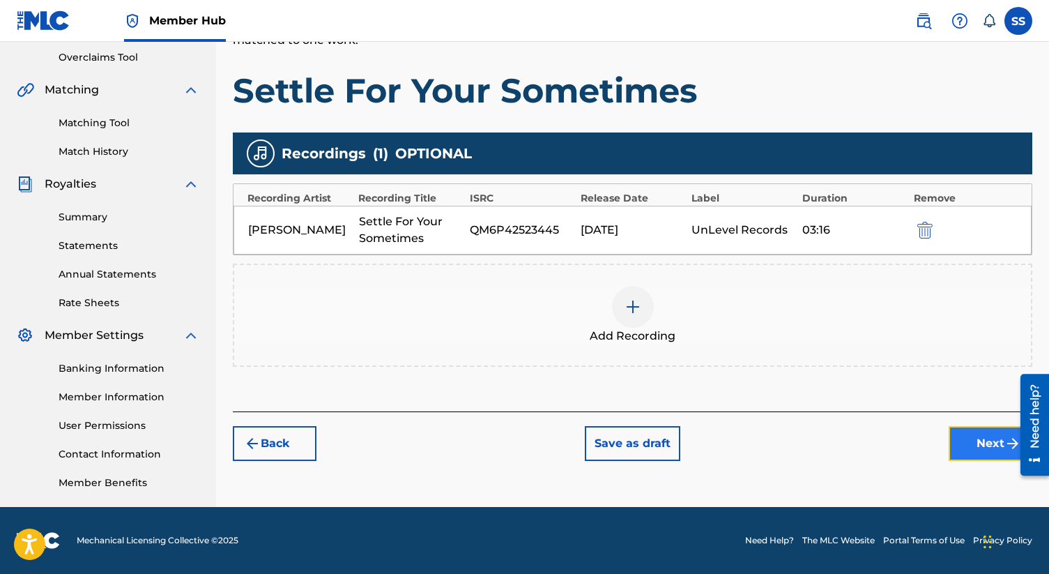
click at [979, 436] on button "Next" at bounding box center [991, 443] width 84 height 35
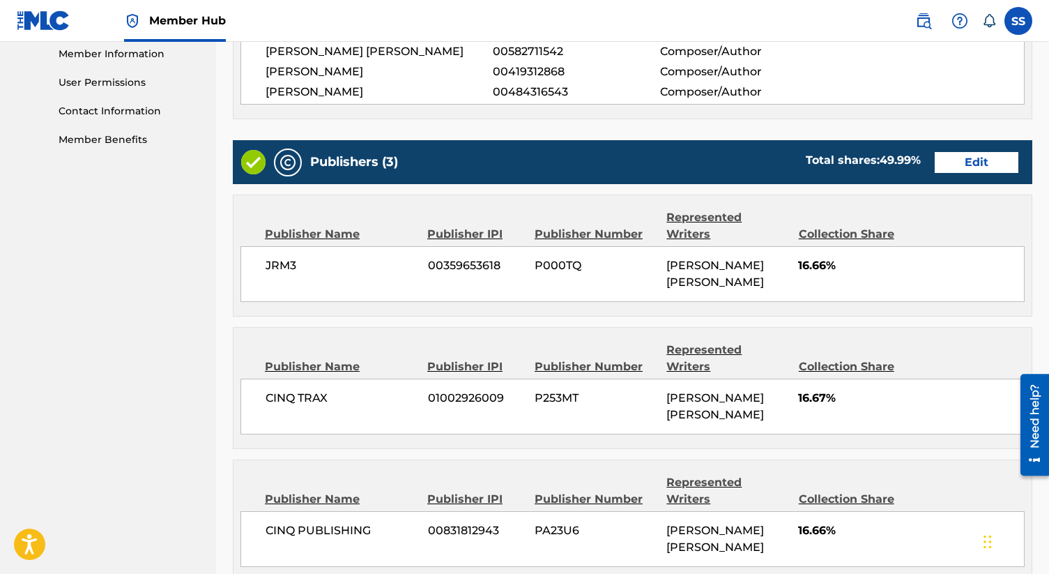
scroll to position [635, 0]
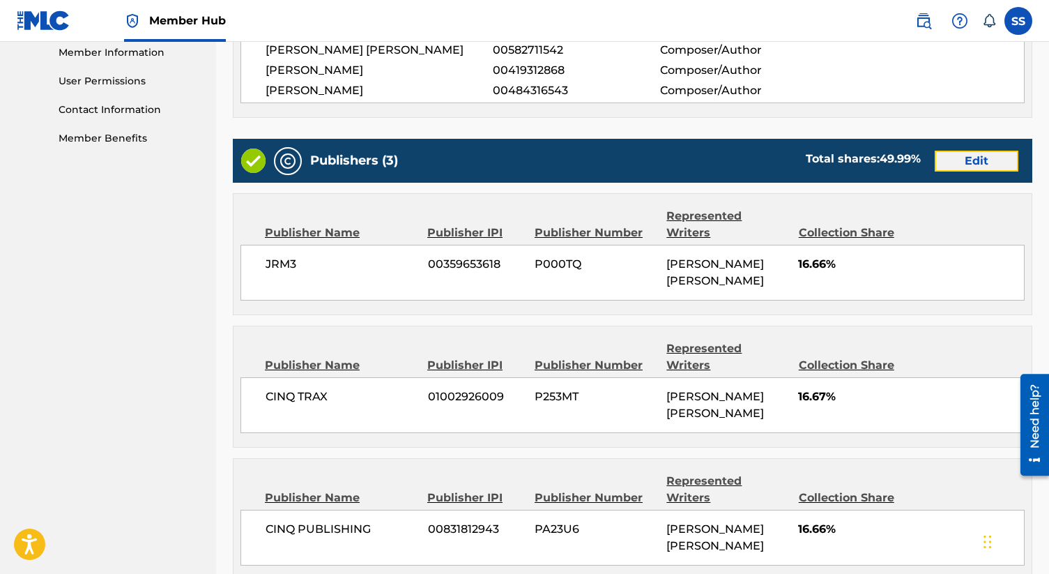
click at [970, 153] on button "Edit" at bounding box center [977, 161] width 84 height 21
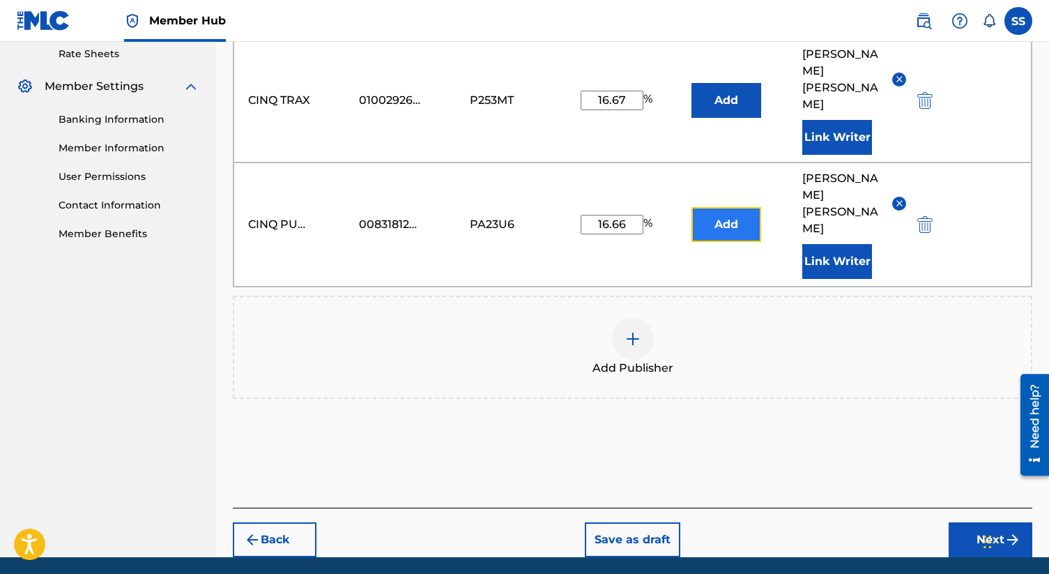
click at [741, 207] on button "Add" at bounding box center [726, 224] width 70 height 35
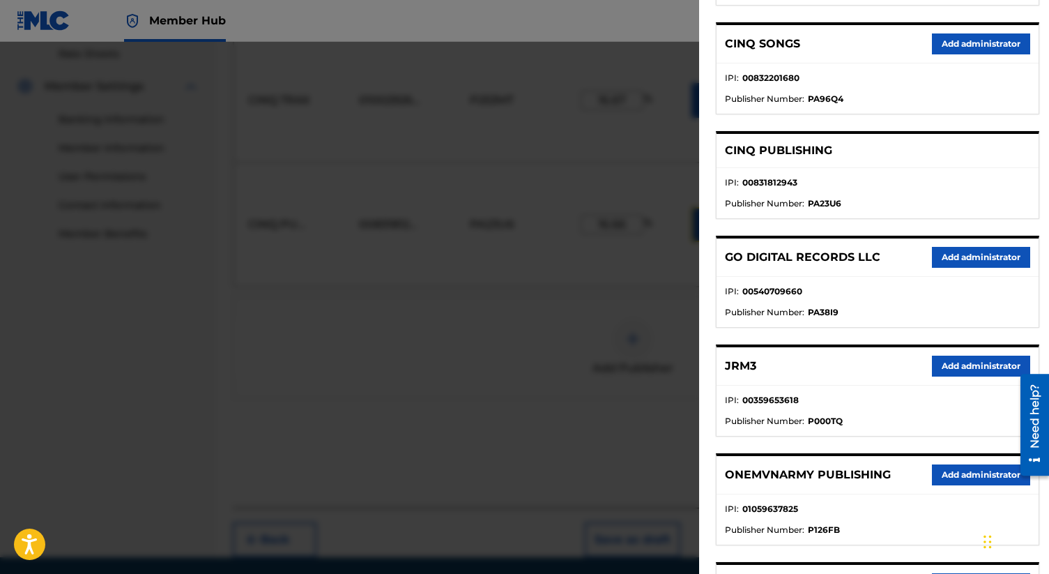
scroll to position [0, 0]
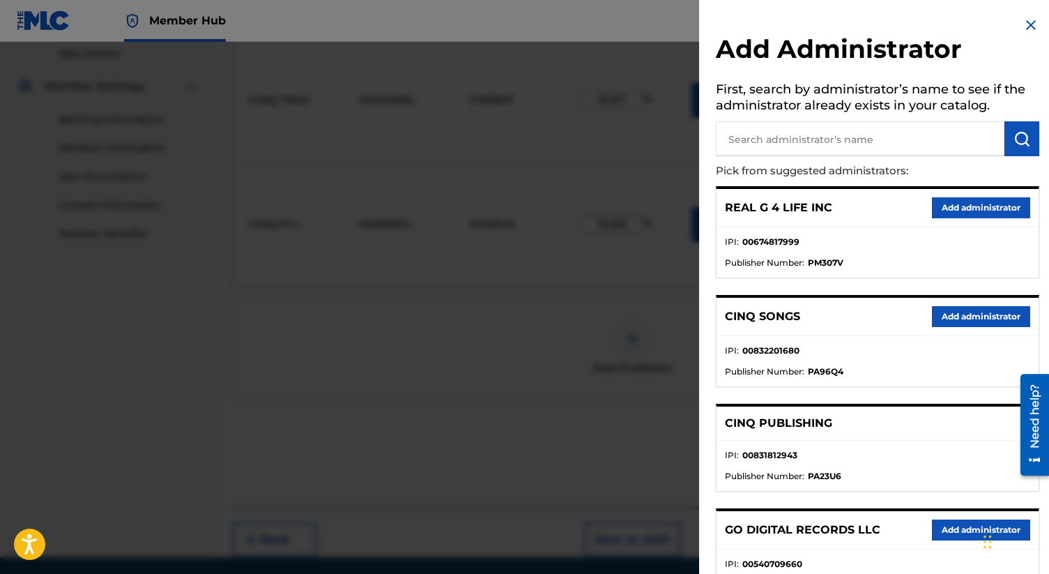
click at [1029, 20] on img at bounding box center [1030, 25] width 17 height 17
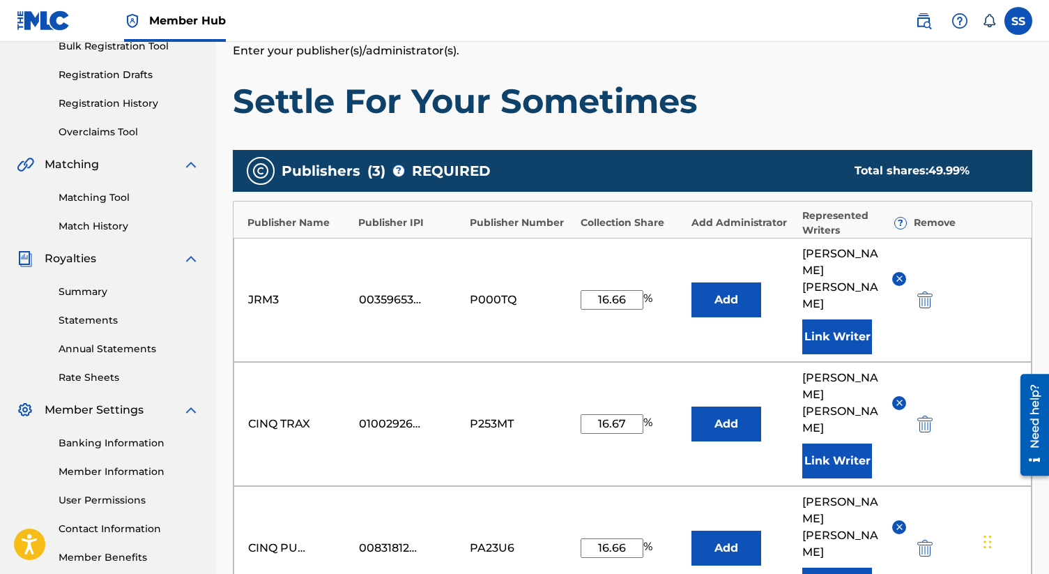
scroll to position [231, 0]
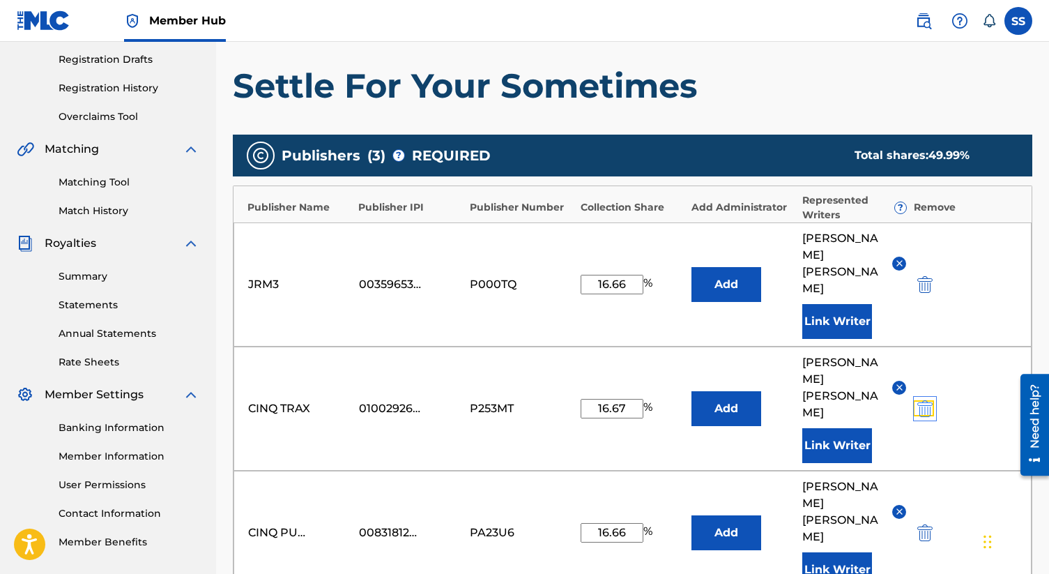
click at [927, 400] on img "submit" at bounding box center [924, 408] width 15 height 17
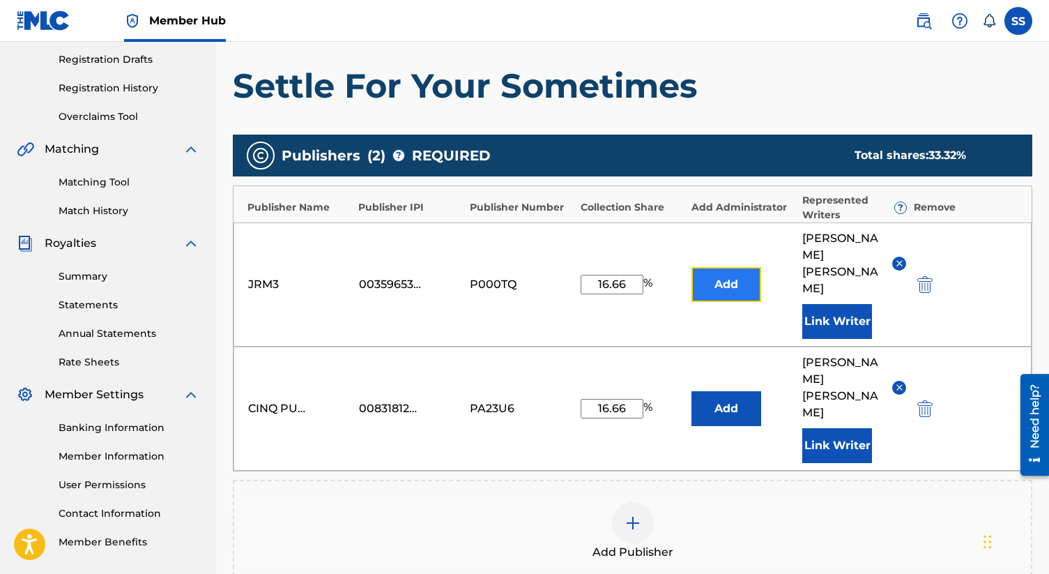
click at [738, 280] on button "Add" at bounding box center [726, 284] width 70 height 35
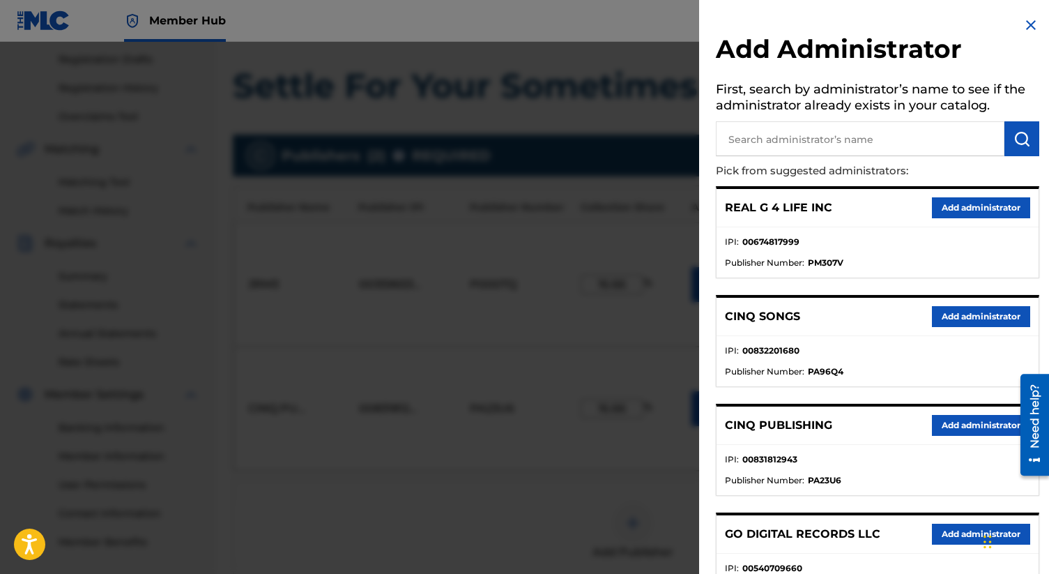
click at [769, 136] on input "text" at bounding box center [860, 138] width 289 height 35
type input "cinq"
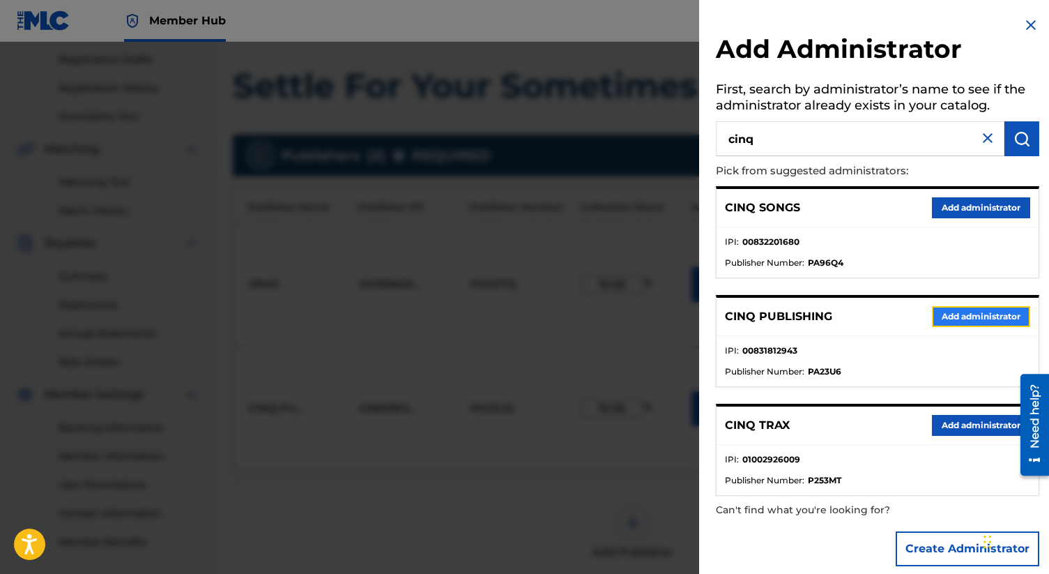
click at [954, 309] on button "Add administrator" at bounding box center [981, 316] width 98 height 21
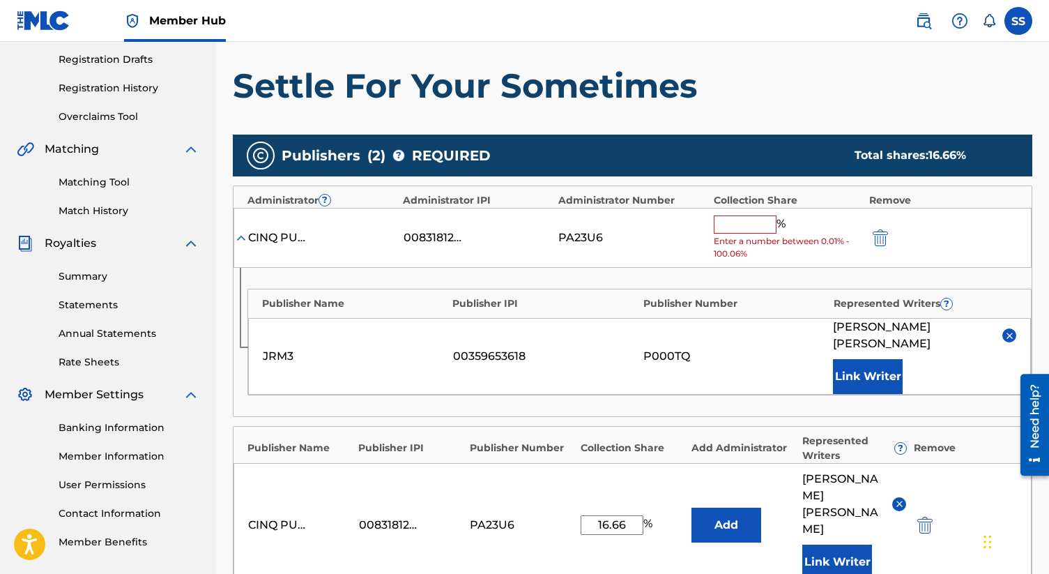
click at [735, 225] on input "text" at bounding box center [745, 224] width 63 height 18
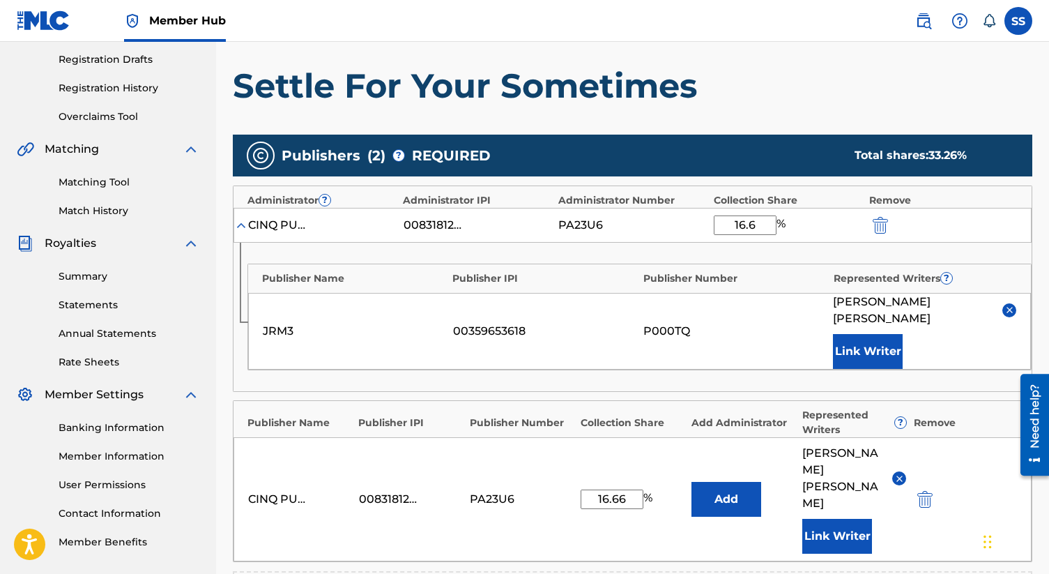
type input "16.66"
click button "submit" at bounding box center [878, 225] width 21 height 16
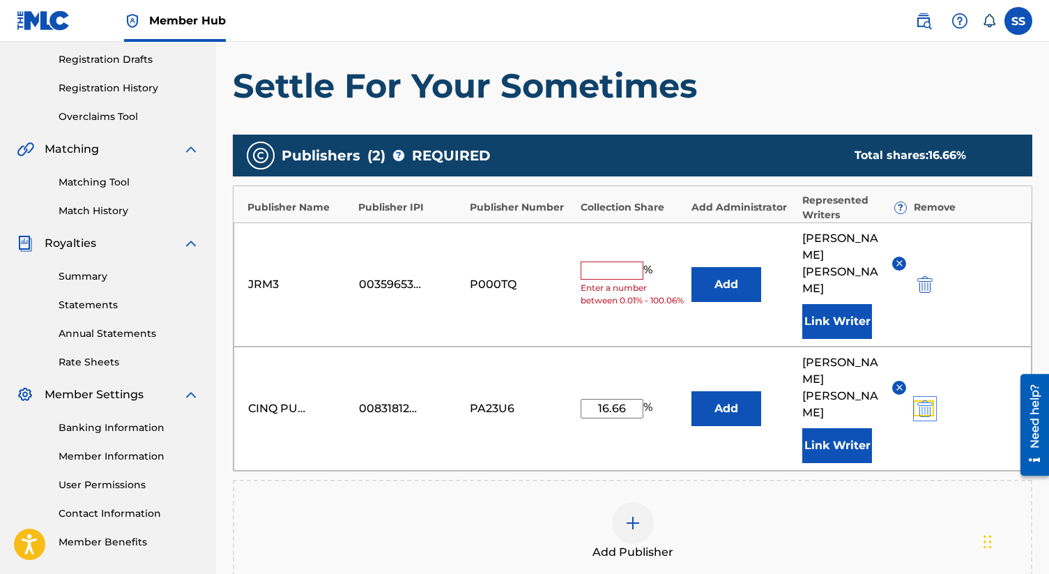
click at [931, 400] on img "submit" at bounding box center [924, 408] width 15 height 17
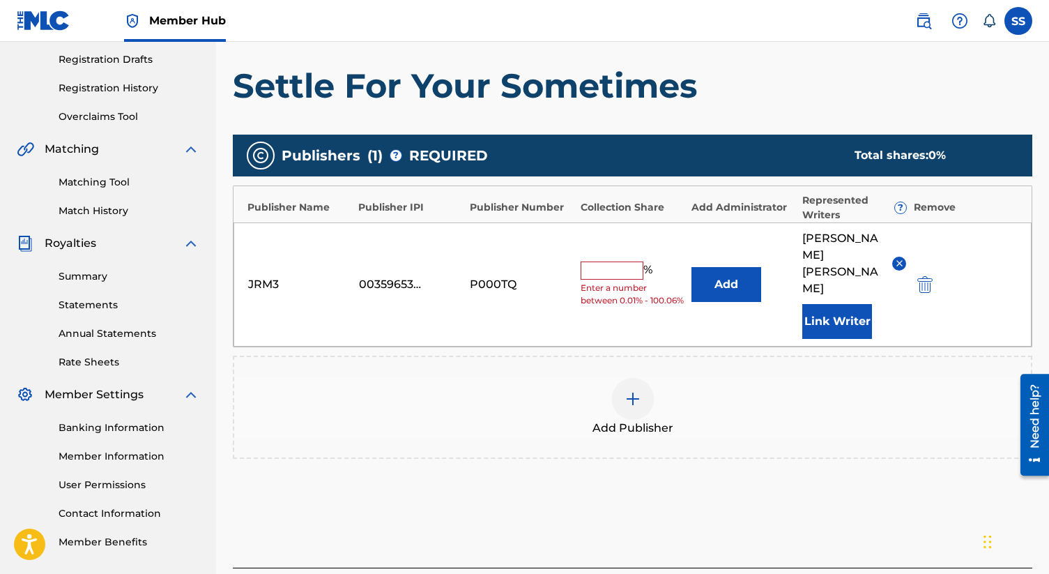
click at [610, 261] on input "text" at bounding box center [612, 270] width 63 height 18
type input "16.66"
click at [691, 267] on button "Add" at bounding box center [726, 284] width 70 height 35
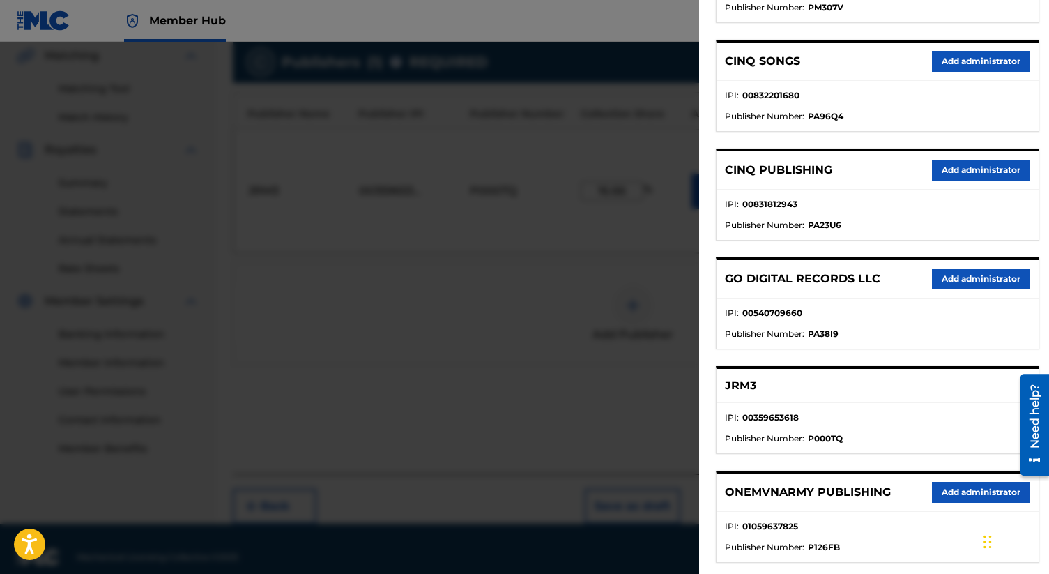
scroll to position [250, 0]
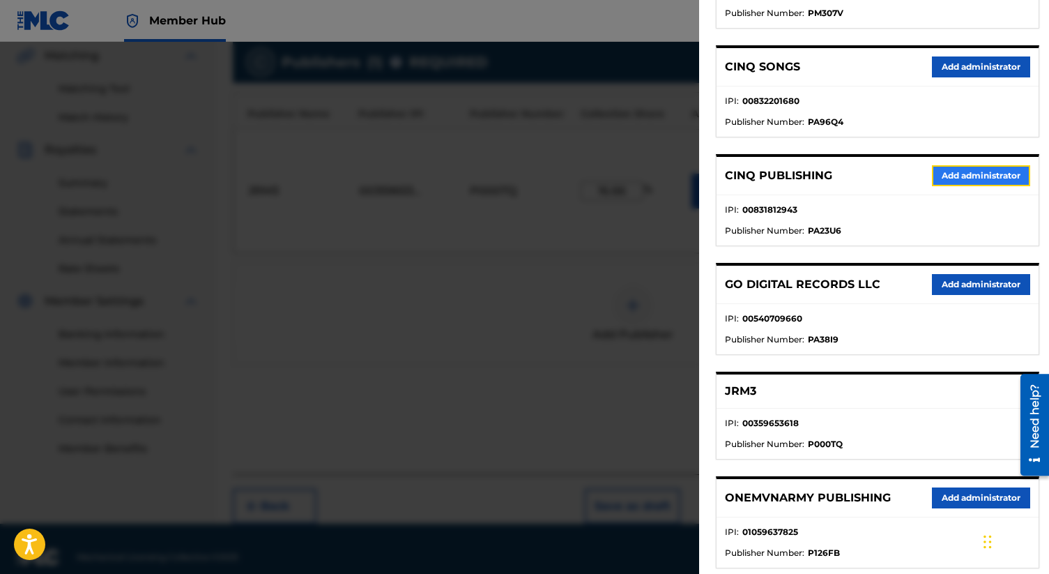
click at [975, 170] on button "Add administrator" at bounding box center [981, 175] width 98 height 21
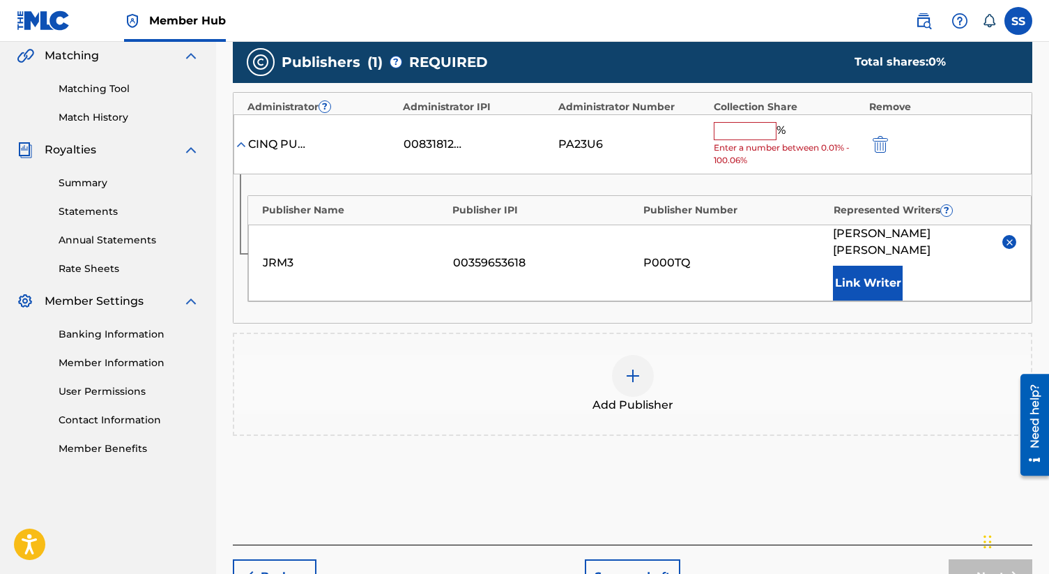
click at [758, 133] on input "text" at bounding box center [745, 131] width 63 height 18
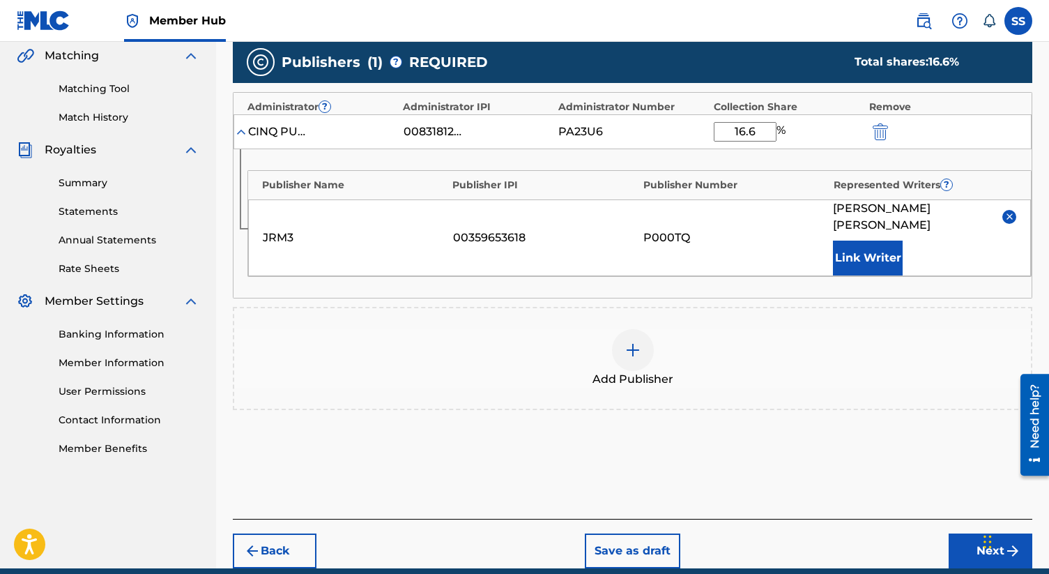
type input "16.66"
click button "submit" at bounding box center [878, 131] width 21 height 16
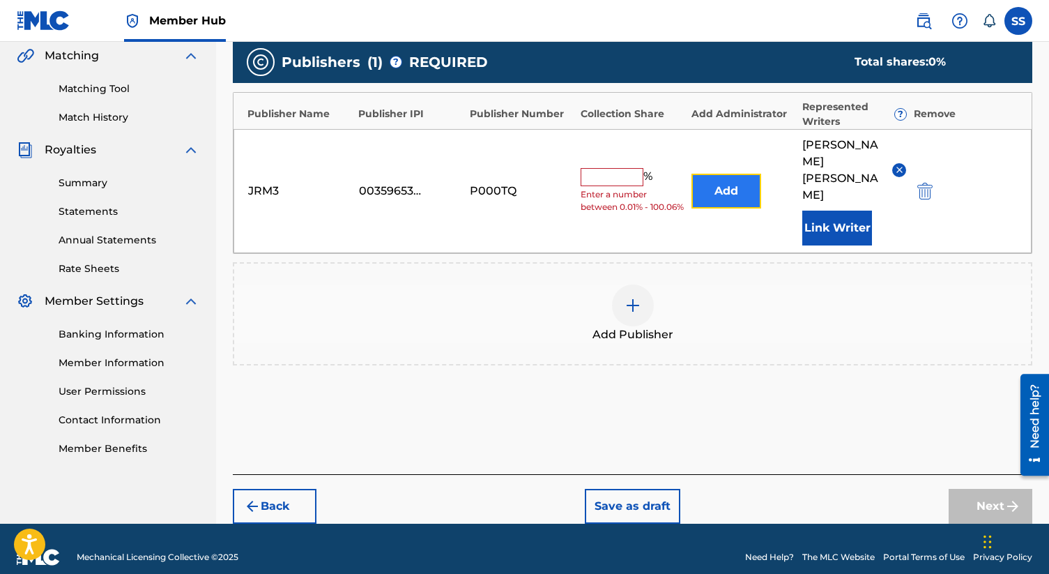
click at [723, 184] on button "Add" at bounding box center [726, 191] width 70 height 35
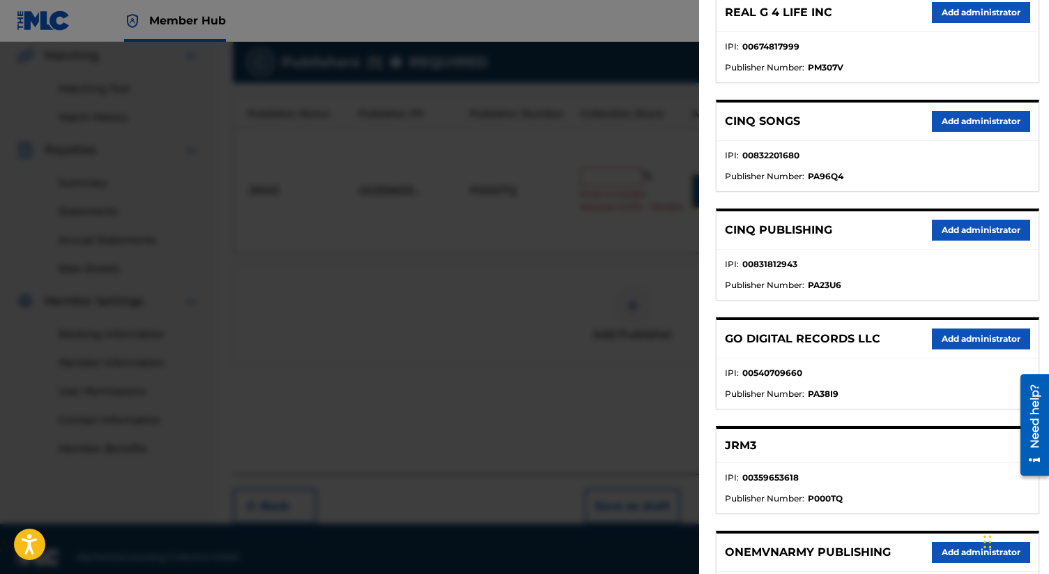
scroll to position [197, 0]
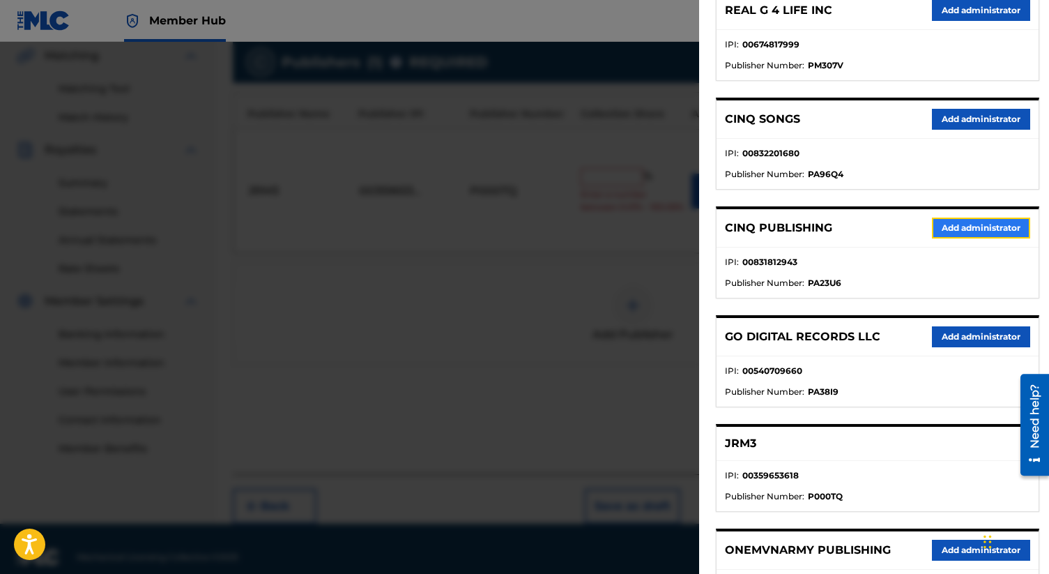
click at [977, 226] on button "Add administrator" at bounding box center [981, 227] width 98 height 21
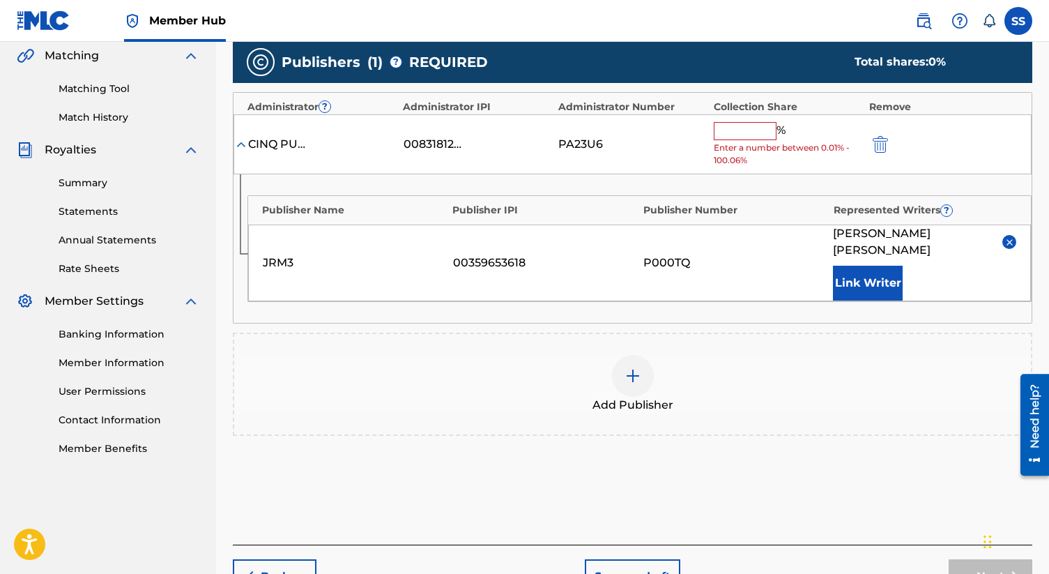
click at [738, 125] on input "text" at bounding box center [745, 131] width 63 height 18
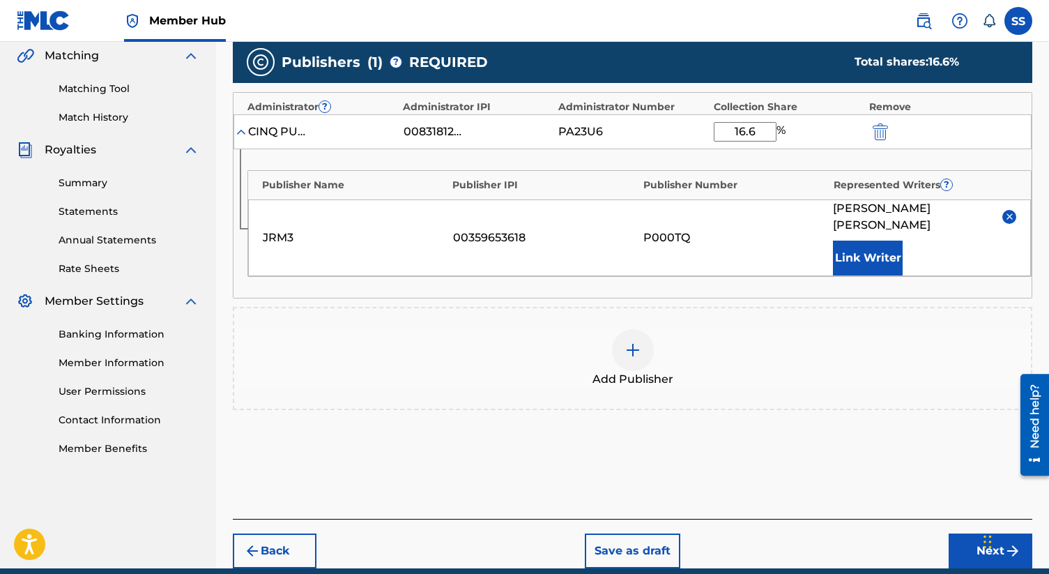
type input "16.66"
click button "submit" at bounding box center [878, 131] width 21 height 16
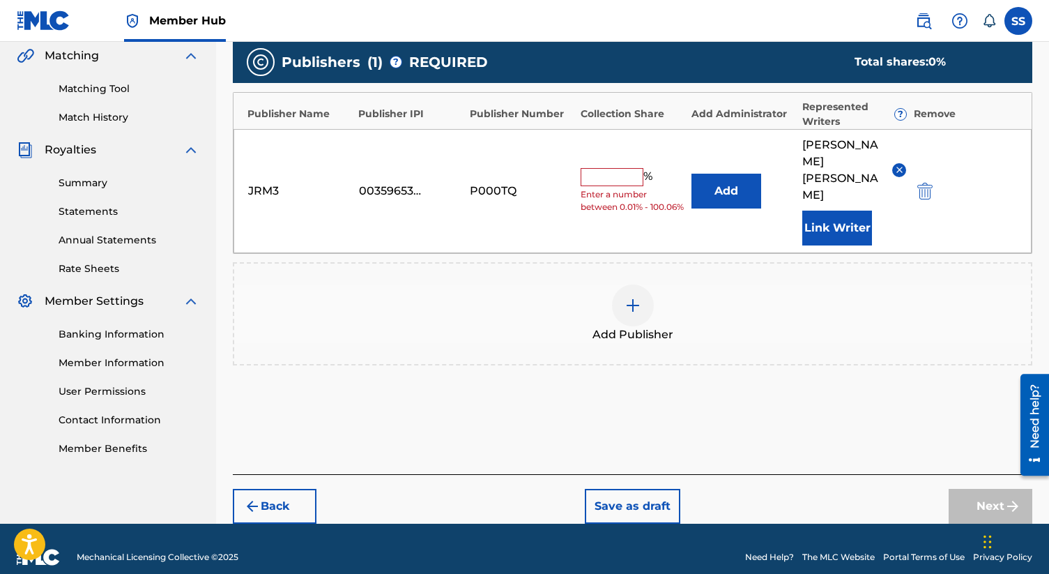
click at [621, 168] on input "text" at bounding box center [612, 177] width 63 height 18
type input "16.66"
click at [985, 489] on button "Next" at bounding box center [991, 506] width 84 height 35
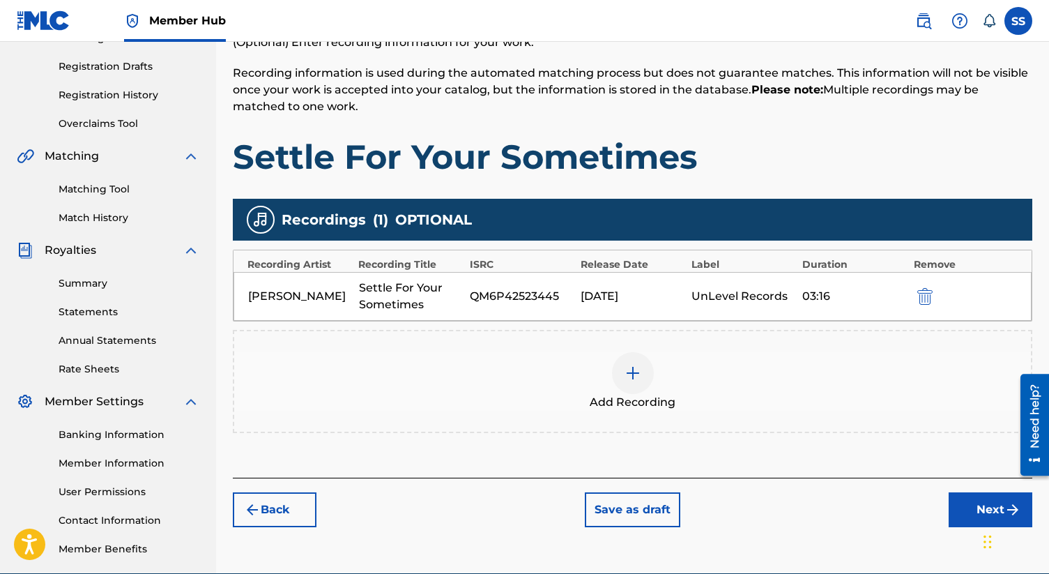
scroll to position [291, 0]
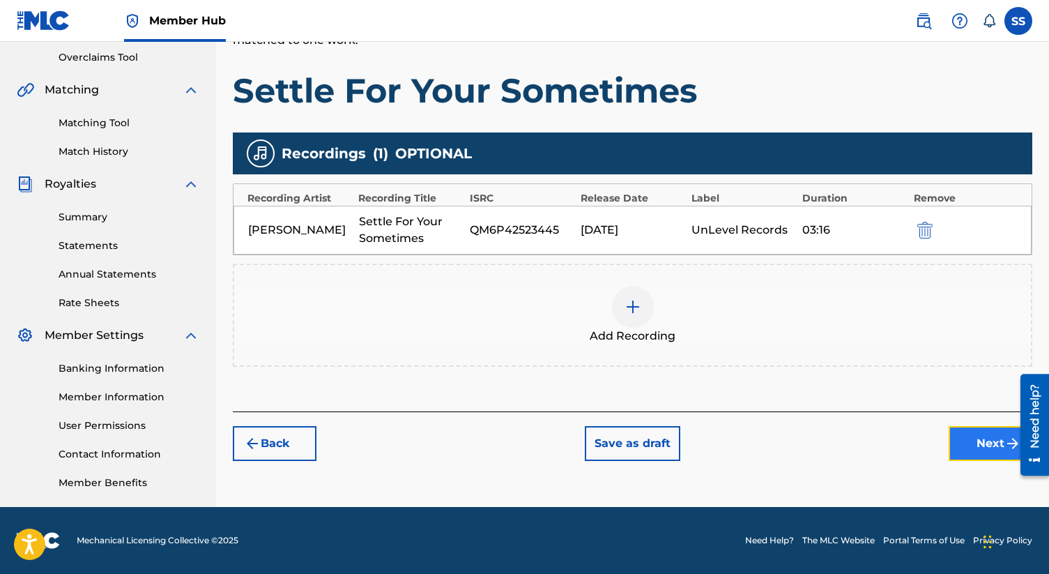
click at [985, 444] on button "Next" at bounding box center [991, 443] width 84 height 35
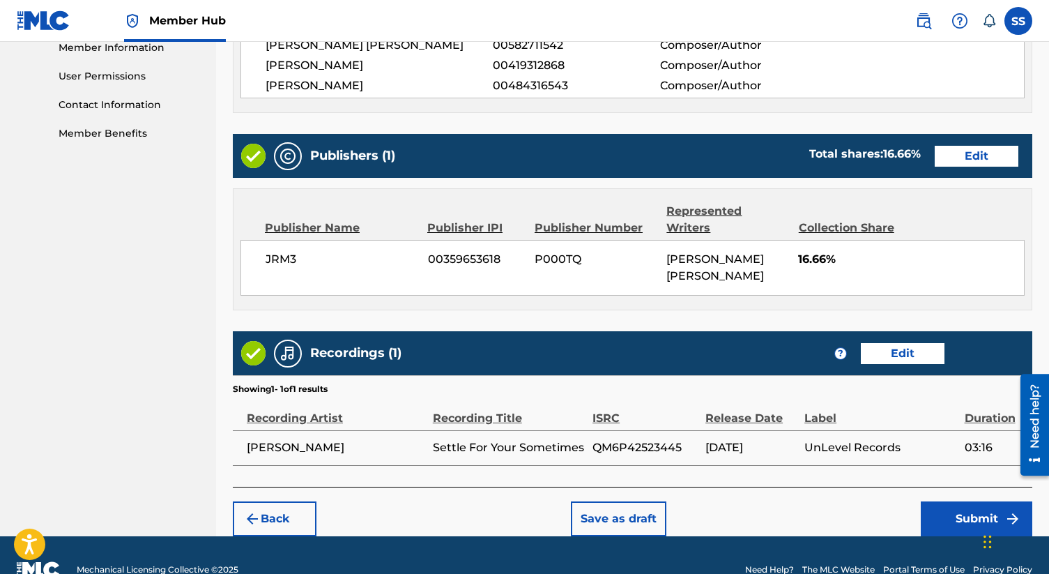
scroll to position [643, 0]
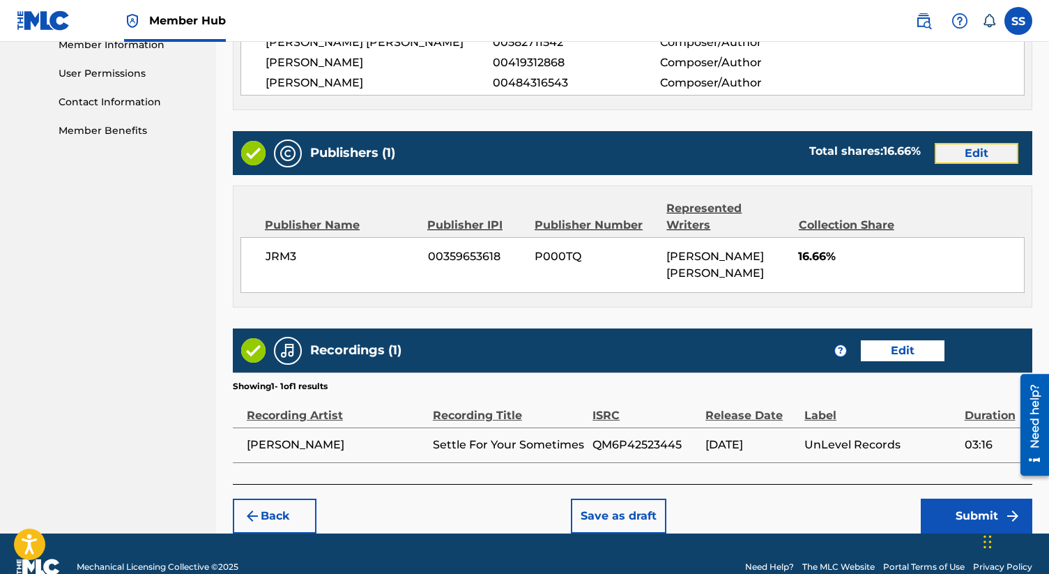
click at [976, 151] on button "Edit" at bounding box center [977, 153] width 84 height 21
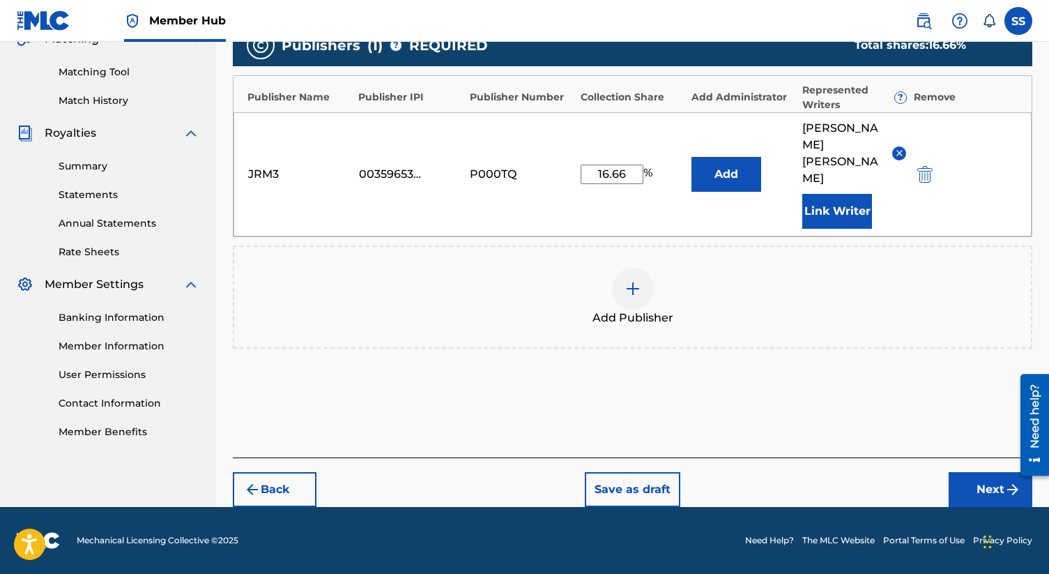
scroll to position [325, 0]
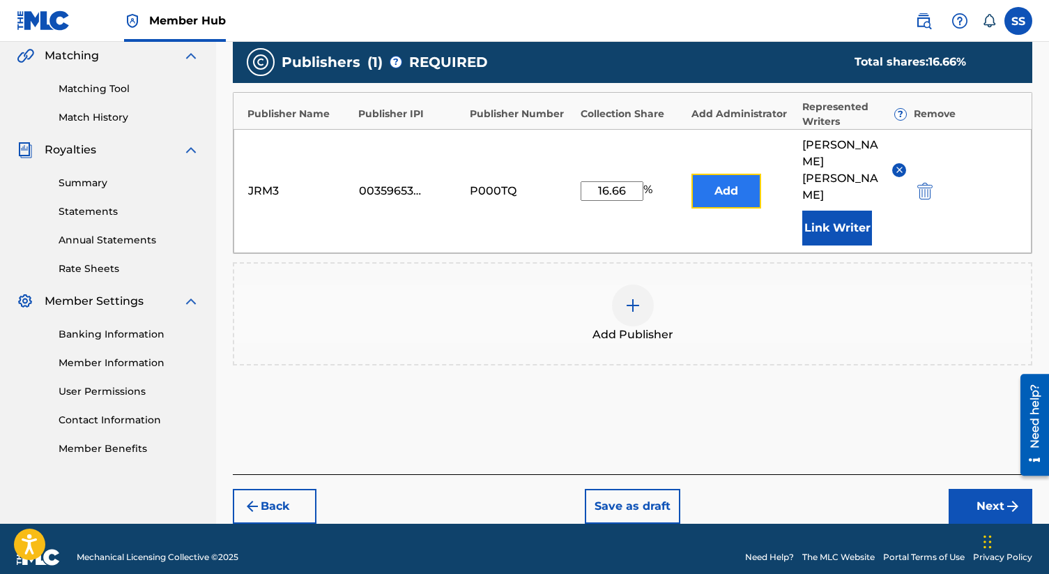
click at [723, 192] on button "Add" at bounding box center [726, 191] width 70 height 35
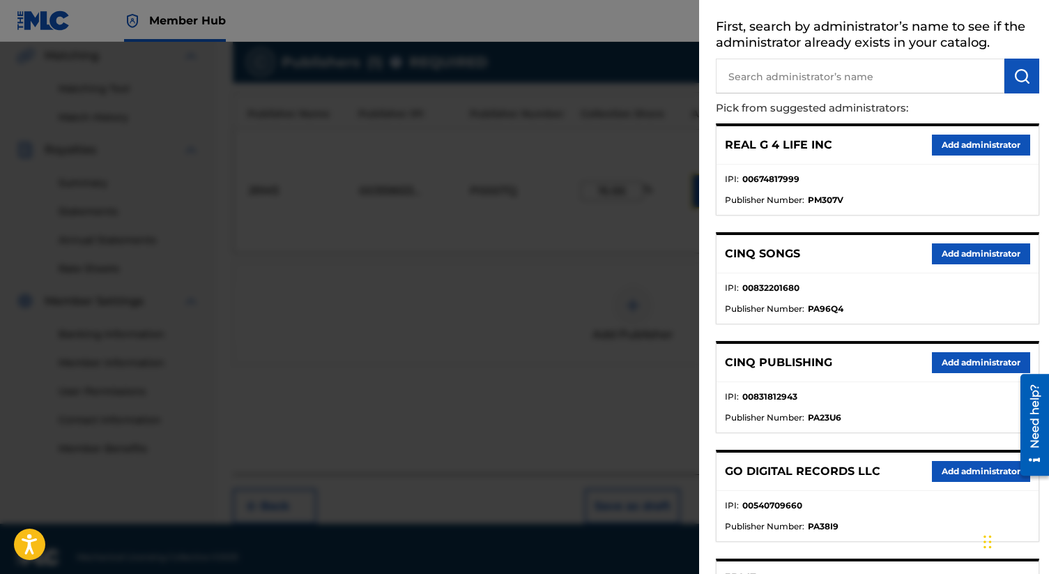
scroll to position [62, 0]
click at [824, 417] on strong "PA23U6" at bounding box center [824, 418] width 33 height 13
click at [743, 399] on strong "00831812943" at bounding box center [769, 397] width 55 height 13
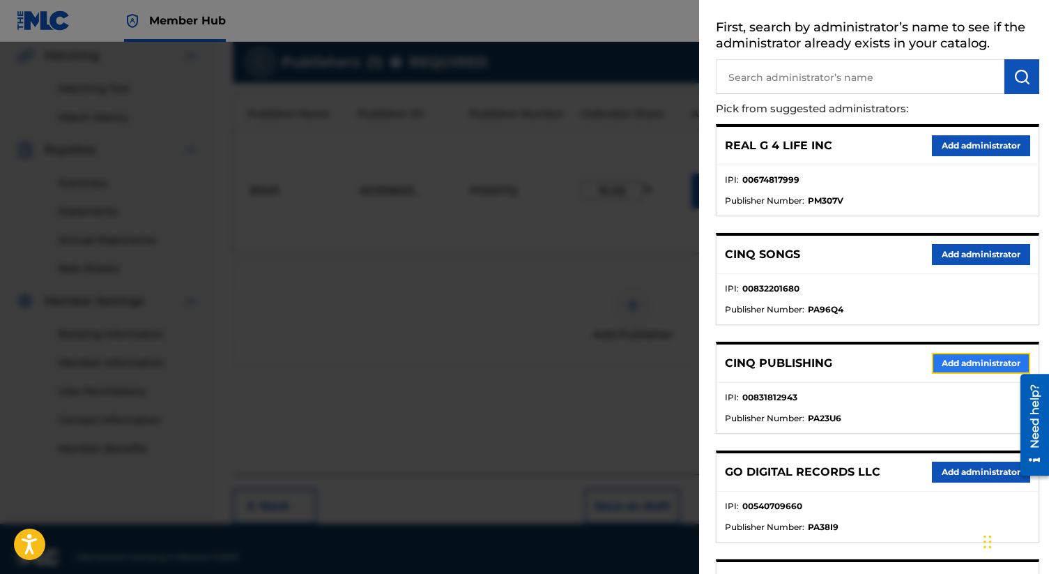
click at [1003, 367] on button "Add administrator" at bounding box center [981, 363] width 98 height 21
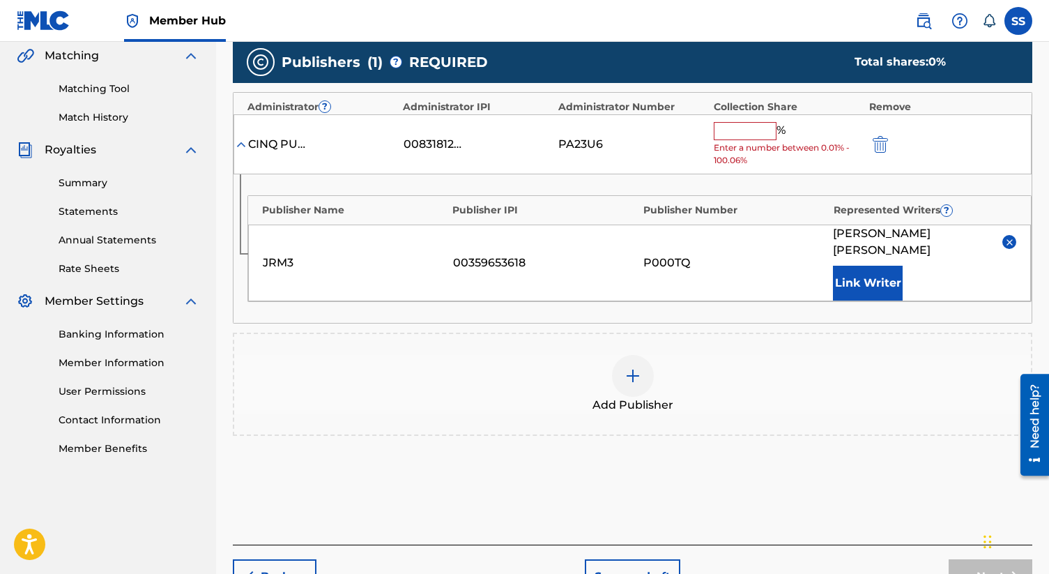
click at [738, 129] on input "text" at bounding box center [745, 131] width 63 height 18
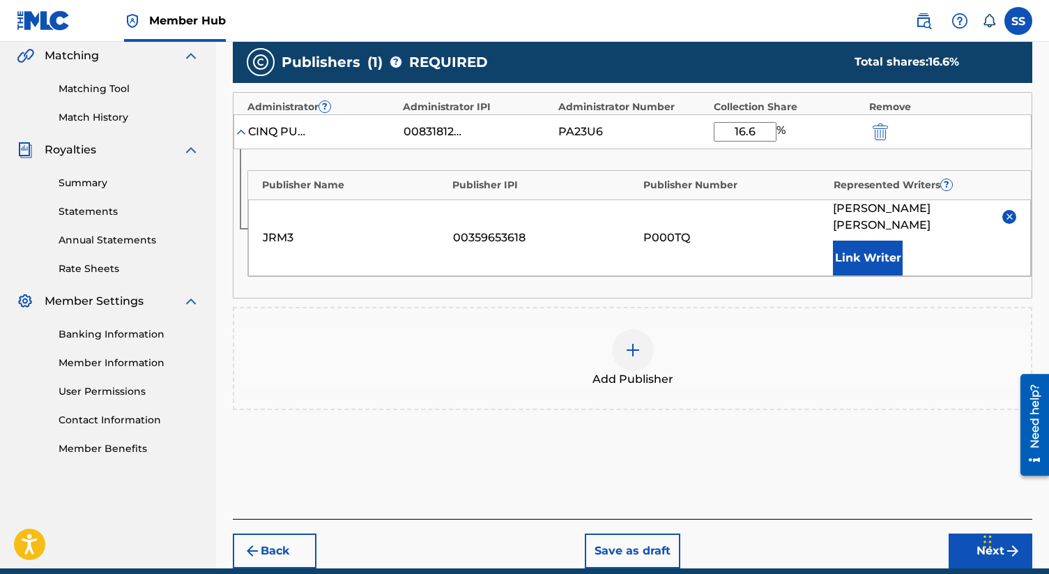
type input "16.66"
click button "submit" at bounding box center [878, 131] width 21 height 16
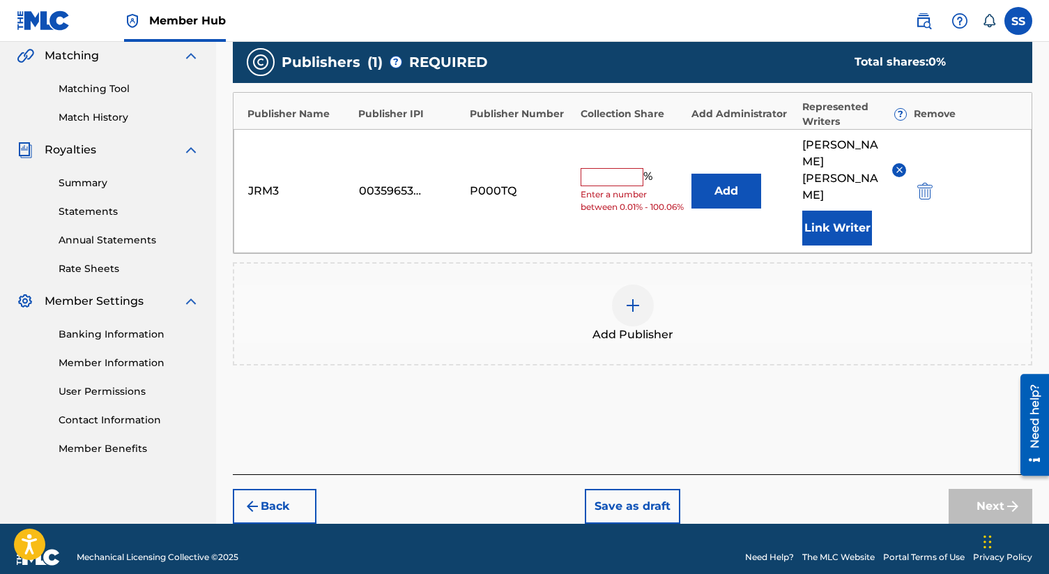
click at [256, 183] on div "JRM3" at bounding box center [279, 191] width 63 height 17
click at [275, 122] on div "Publisher Name Publisher IPI Publisher Number Collection Share Add Administrato…" at bounding box center [632, 111] width 798 height 36
click at [626, 168] on input "text" at bounding box center [612, 177] width 63 height 18
type input "16.66"
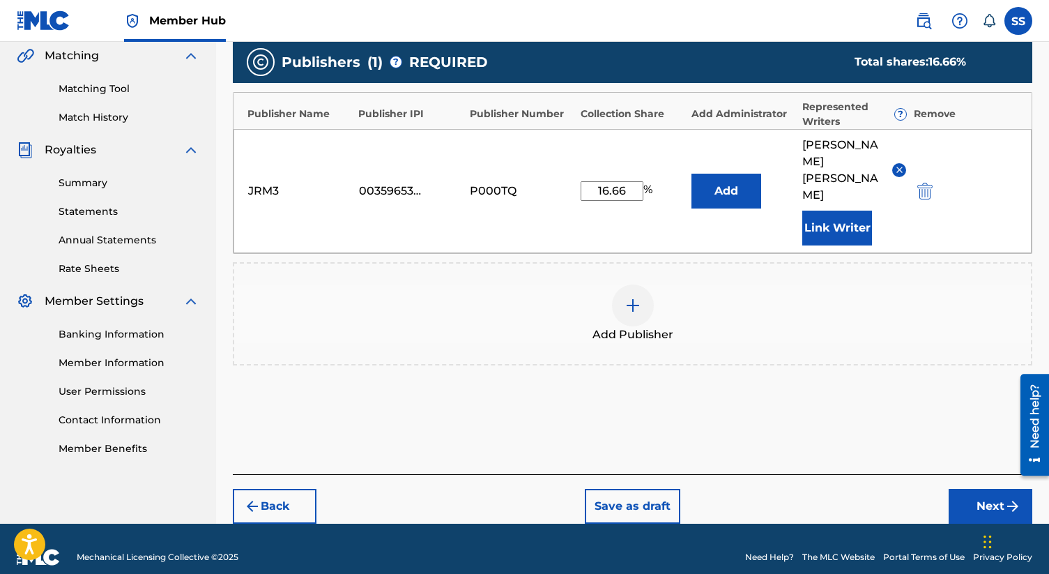
click at [631, 215] on div "JRM3 00359653618 P000TQ 16.66 % Add [PERSON_NAME] [PERSON_NAME] Link Writer" at bounding box center [632, 191] width 798 height 124
click at [993, 489] on button "Next" at bounding box center [991, 506] width 84 height 35
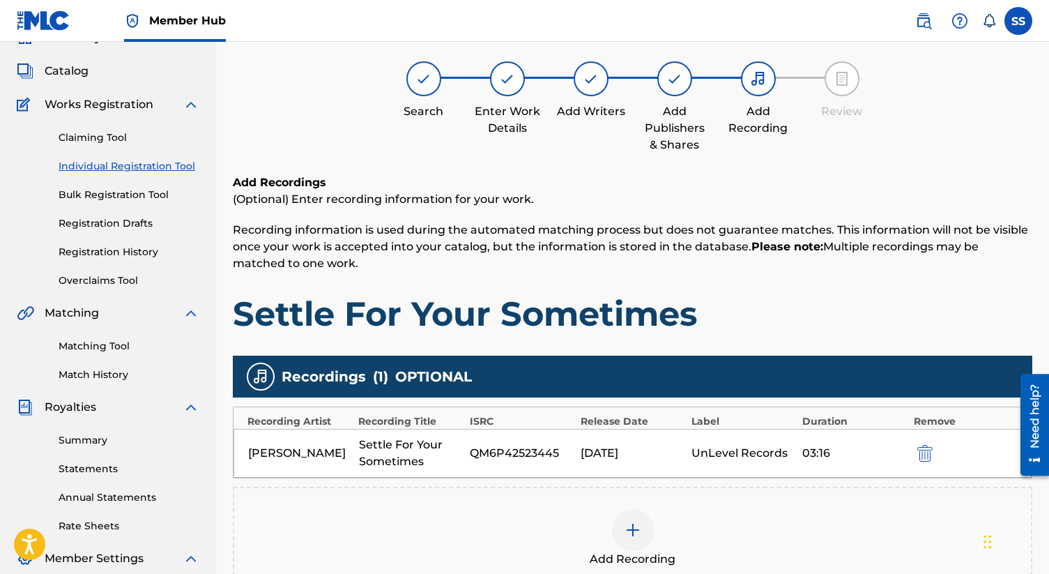
scroll to position [63, 0]
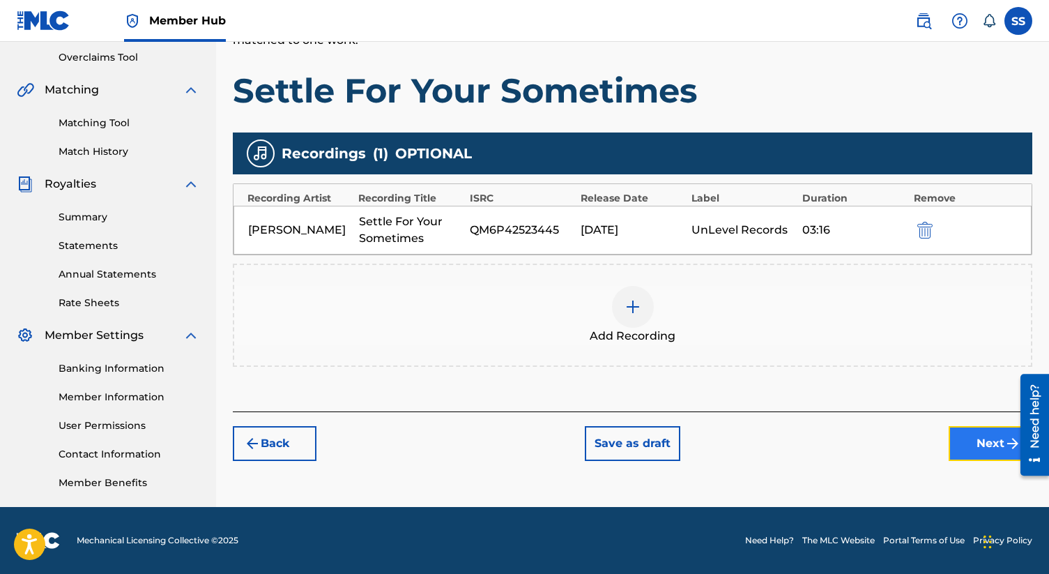
click at [981, 434] on button "Next" at bounding box center [991, 443] width 84 height 35
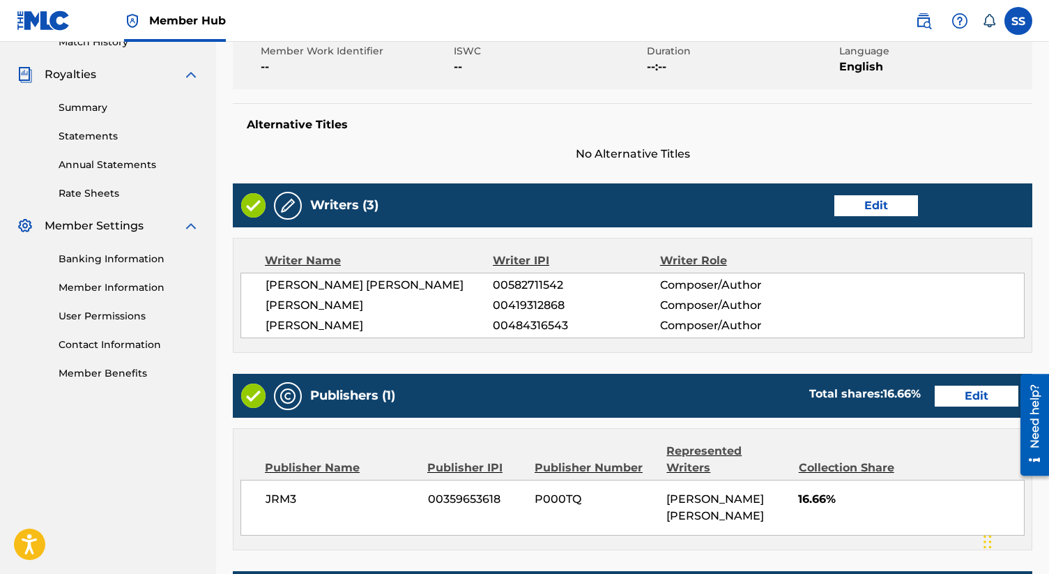
scroll to position [405, 0]
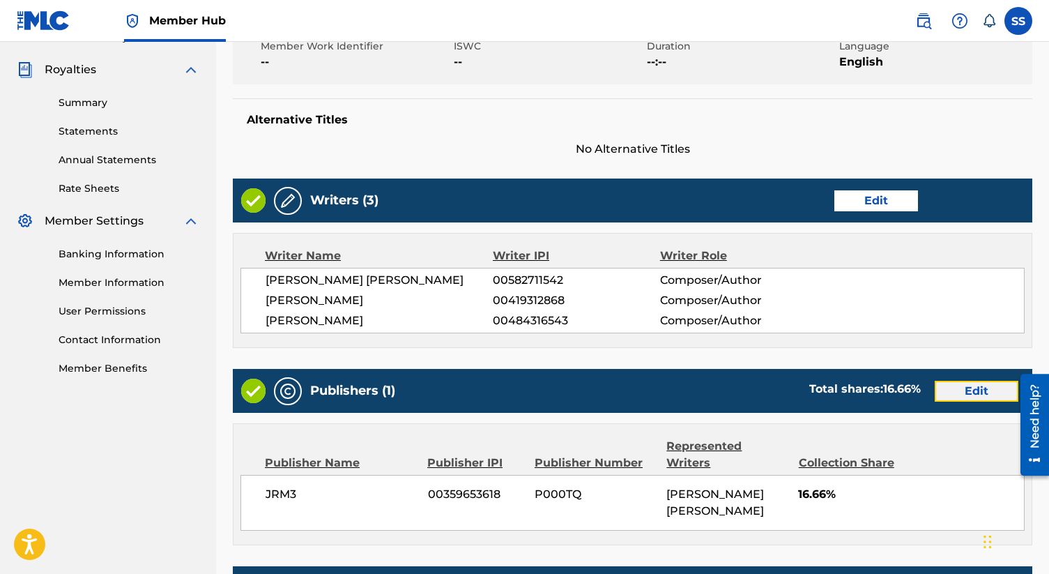
click at [997, 390] on button "Edit" at bounding box center [977, 391] width 84 height 21
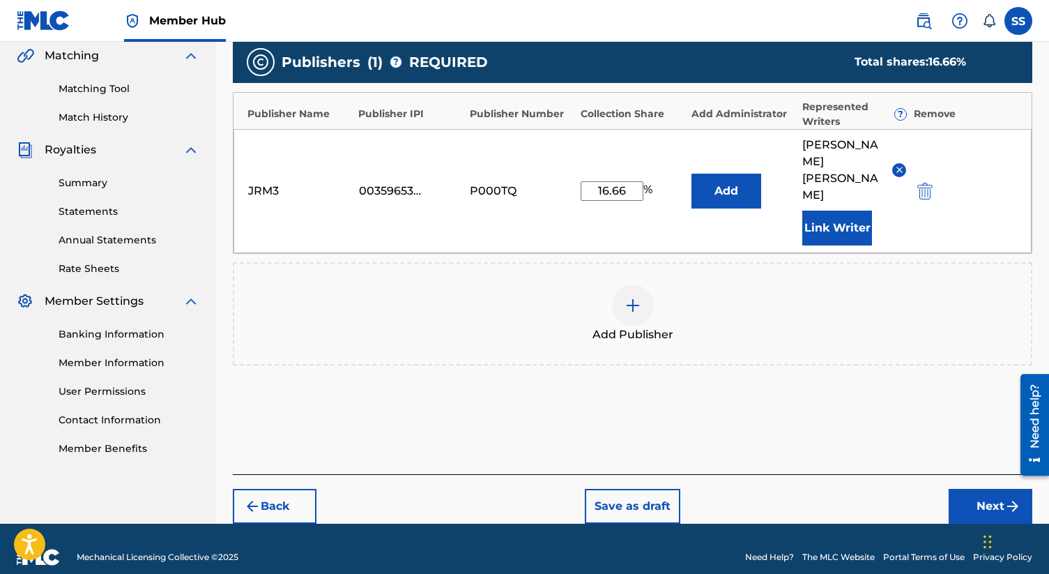
click at [631, 186] on input "16.66" at bounding box center [612, 191] width 63 height 20
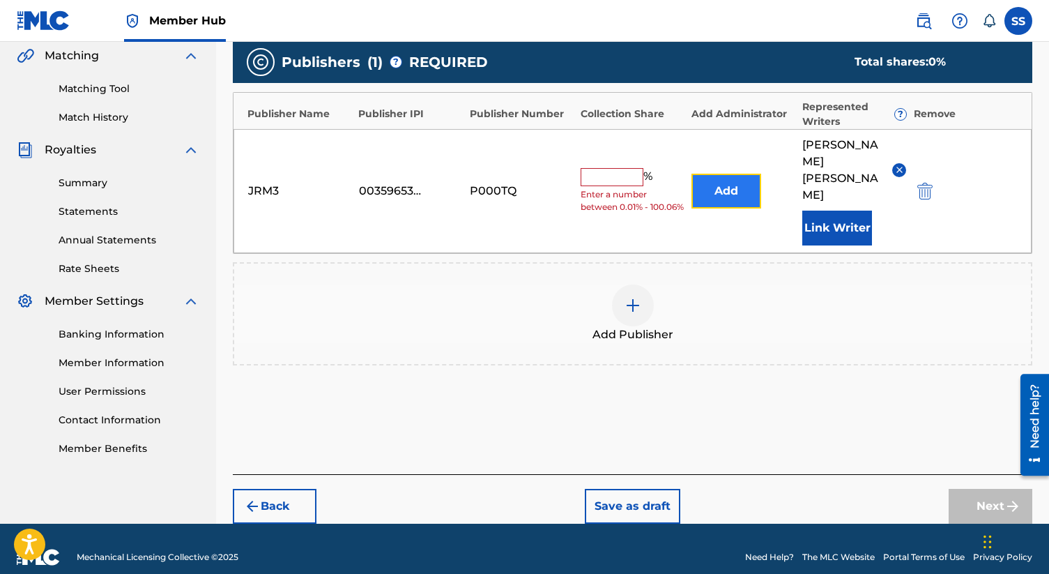
click at [734, 189] on button "Add" at bounding box center [726, 191] width 70 height 35
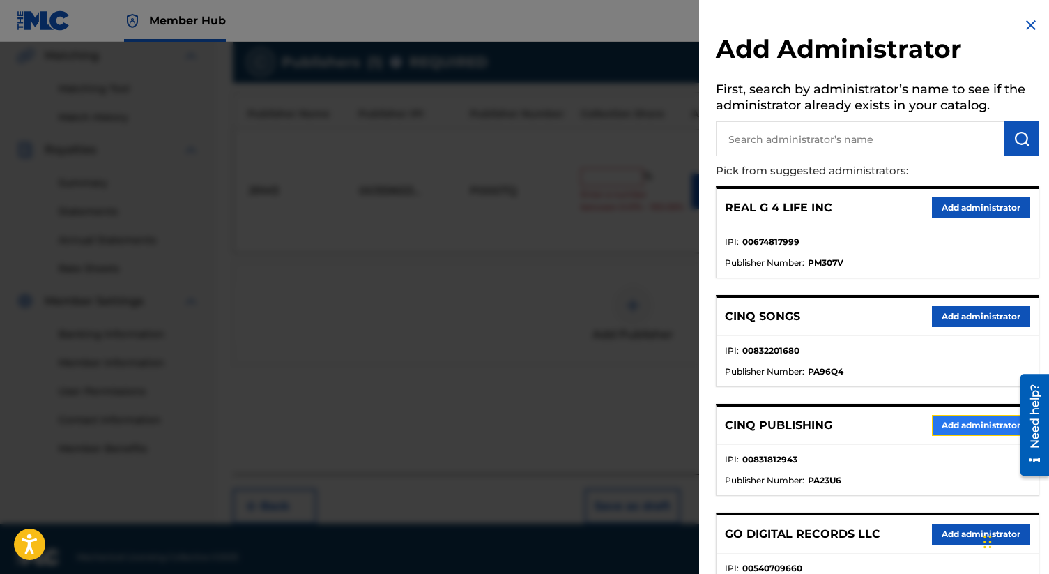
click at [963, 425] on button "Add administrator" at bounding box center [981, 425] width 98 height 21
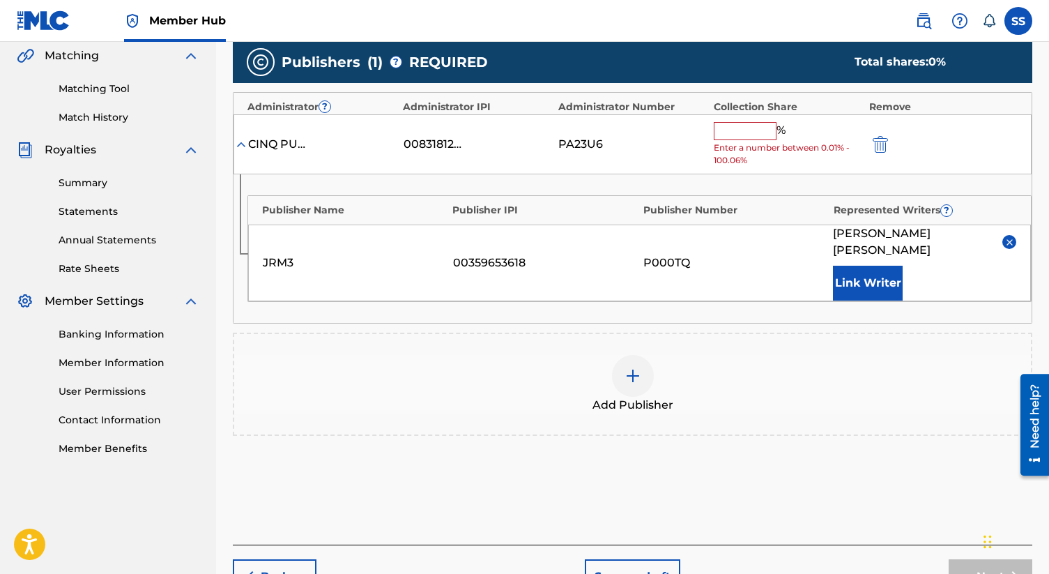
click at [749, 137] on input "text" at bounding box center [745, 131] width 63 height 18
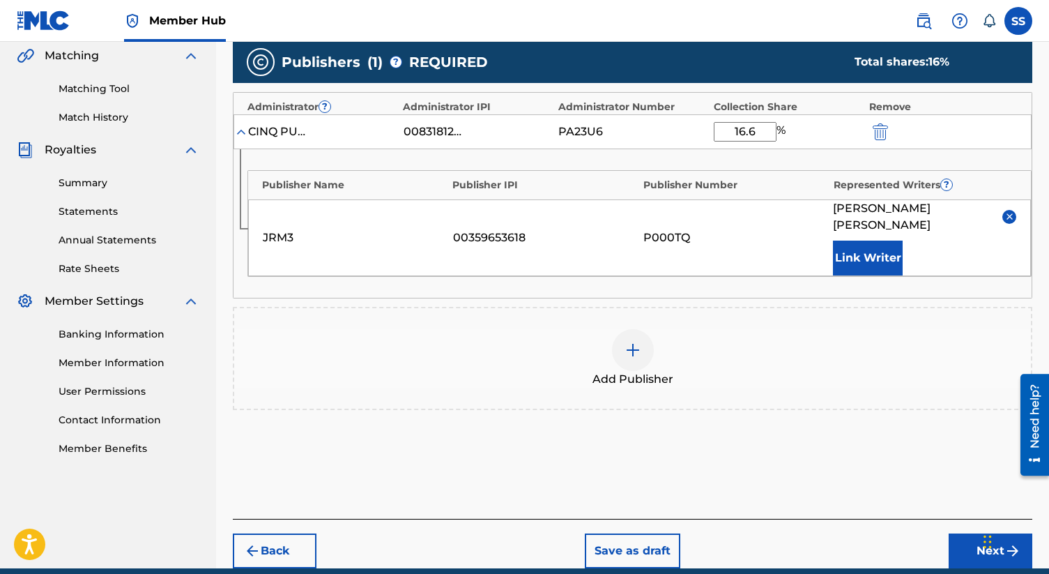
type input "16.66"
click button "submit" at bounding box center [878, 131] width 21 height 16
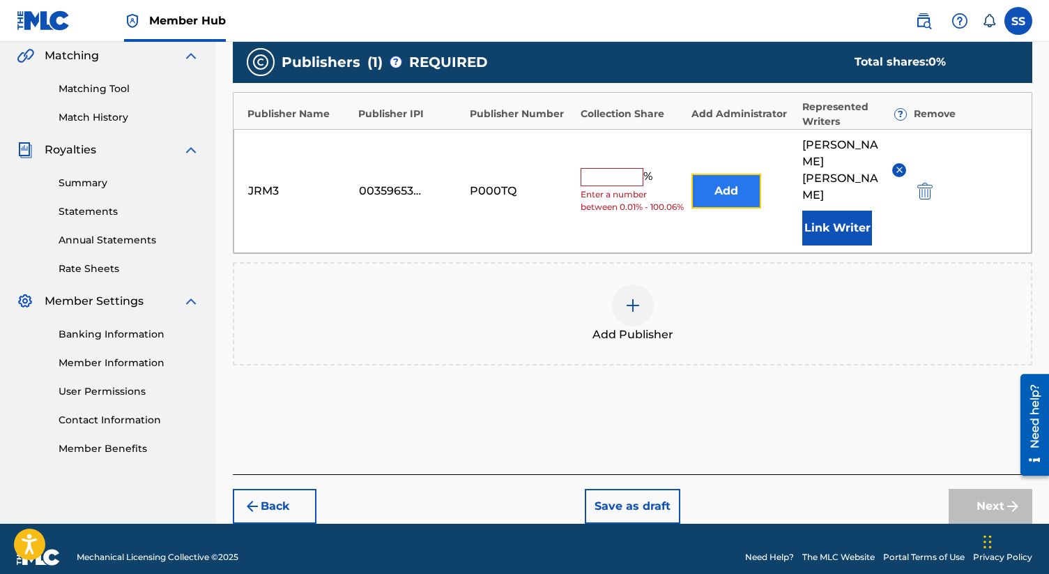
click at [728, 184] on button "Add" at bounding box center [726, 191] width 70 height 35
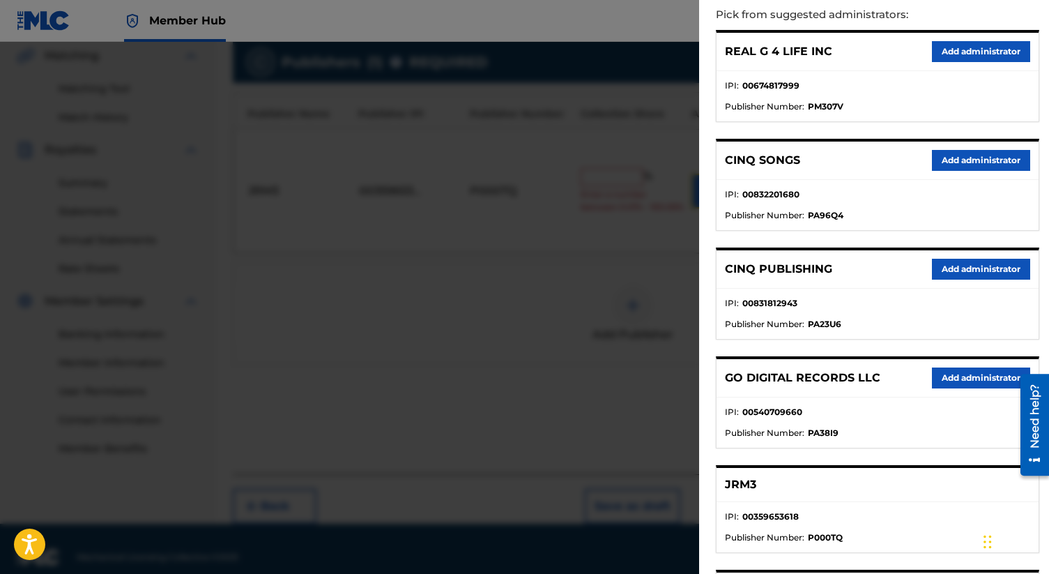
scroll to position [192, 0]
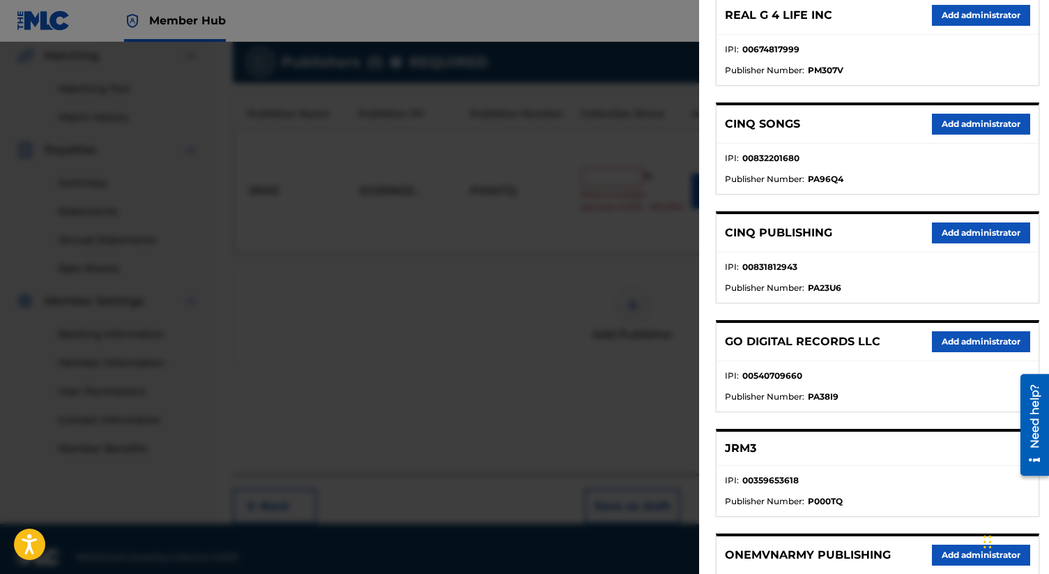
click at [767, 237] on p "CINQ PUBLISHING" at bounding box center [778, 232] width 107 height 17
click at [940, 238] on button "Add administrator" at bounding box center [981, 232] width 98 height 21
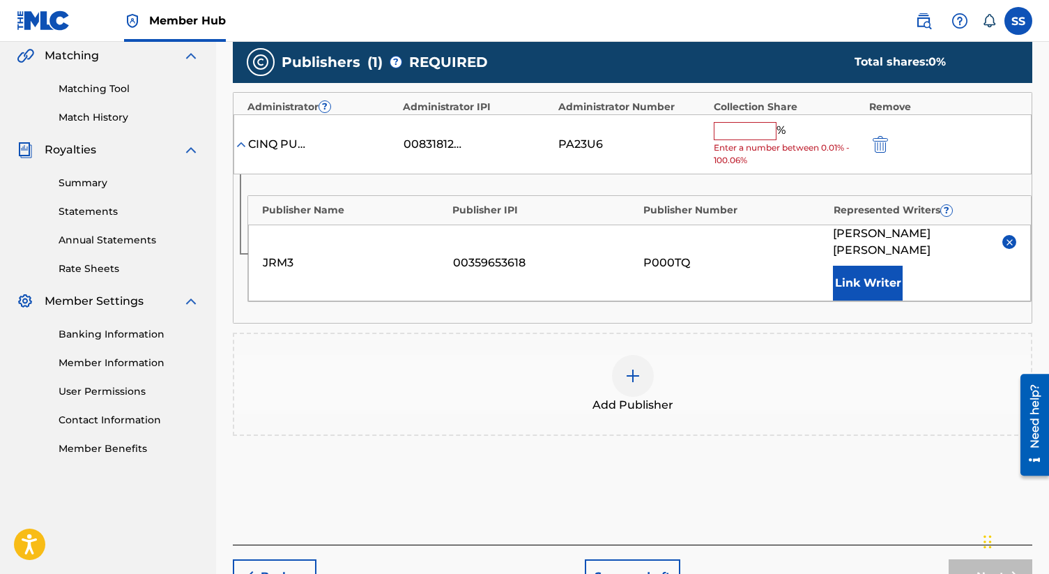
click at [761, 124] on input "text" at bounding box center [745, 131] width 63 height 18
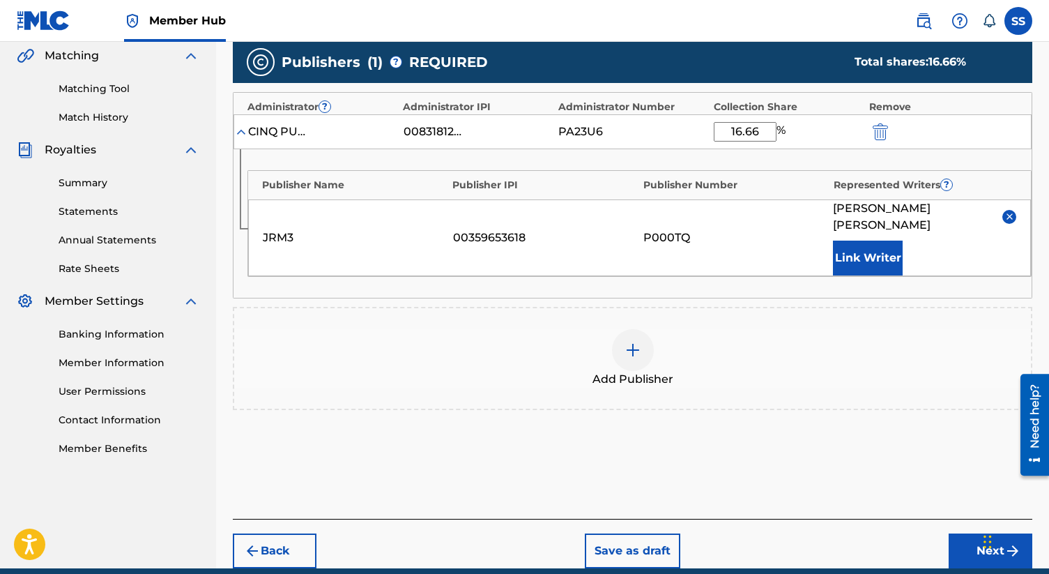
type input "16.66"
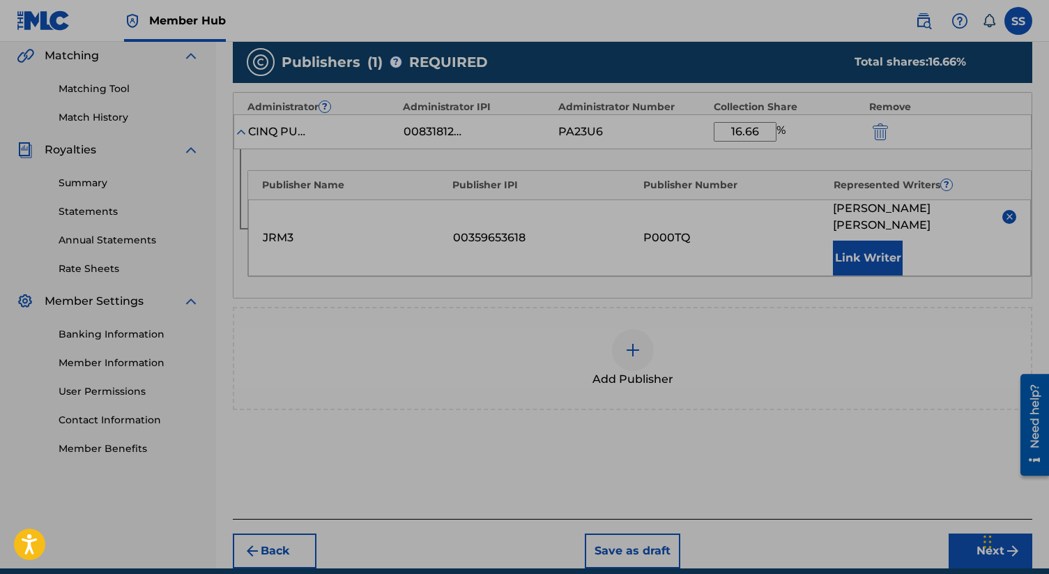
click at [865, 335] on div "Add Publisher" at bounding box center [632, 358] width 797 height 59
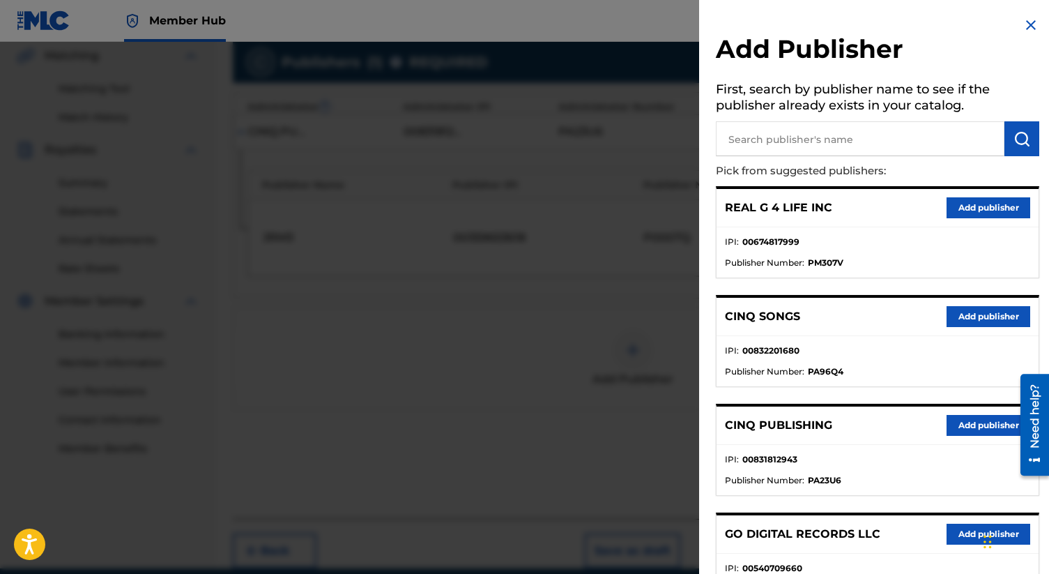
click at [1027, 21] on img at bounding box center [1030, 25] width 17 height 17
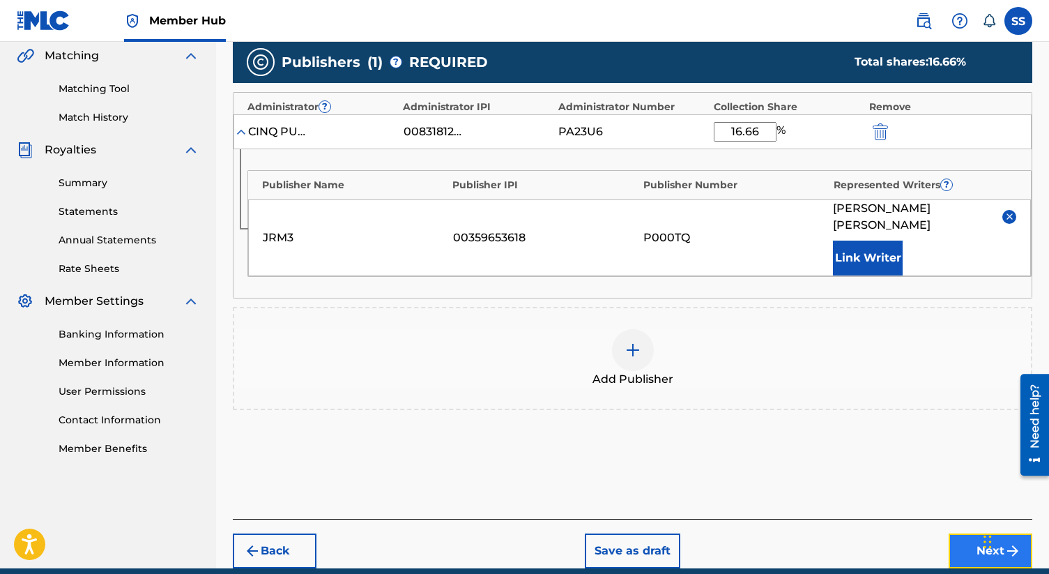
click at [976, 534] on button "Next" at bounding box center [991, 550] width 84 height 35
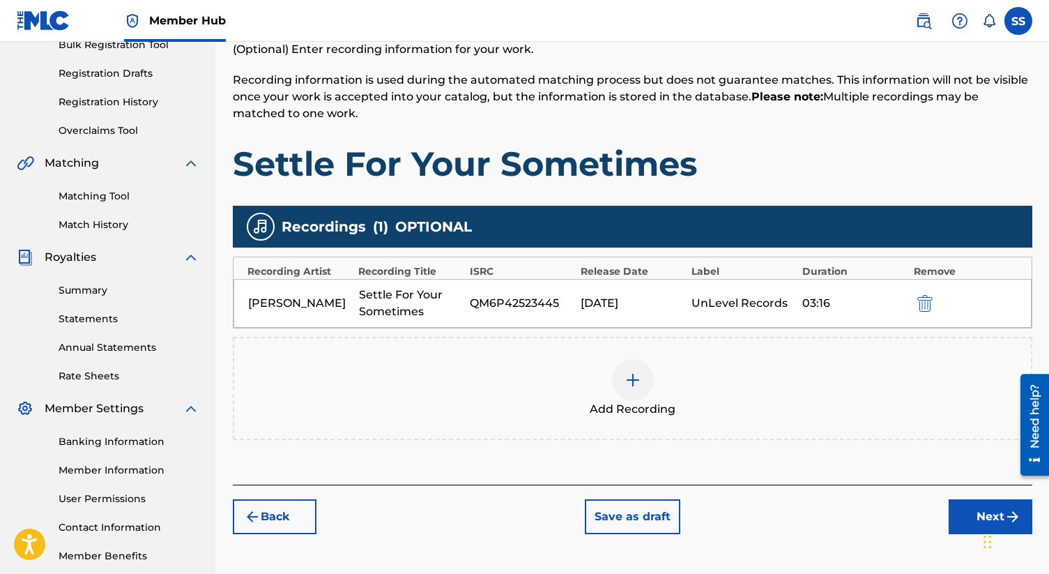
scroll to position [291, 0]
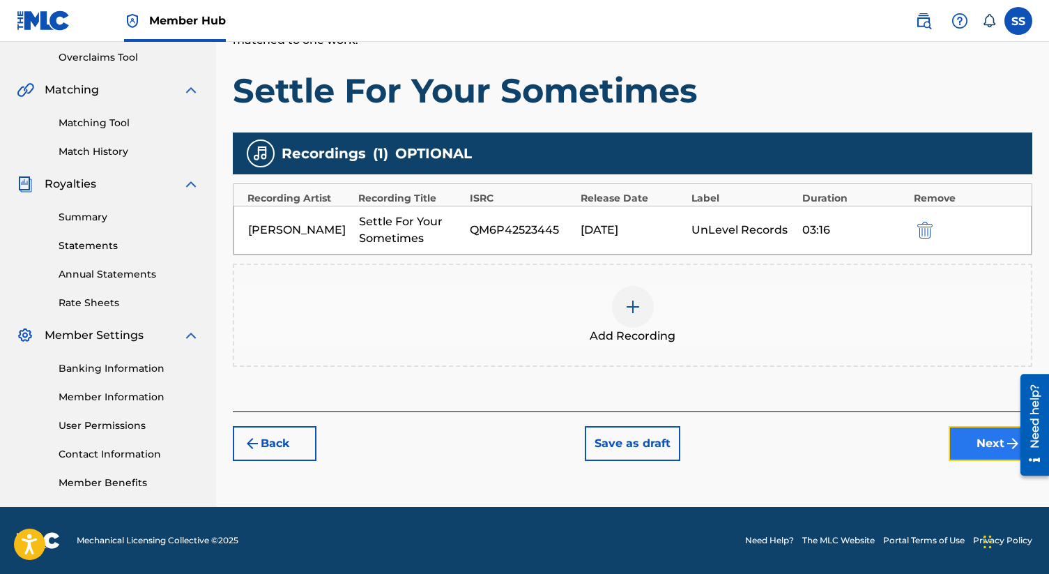
click at [974, 441] on button "Next" at bounding box center [991, 443] width 84 height 35
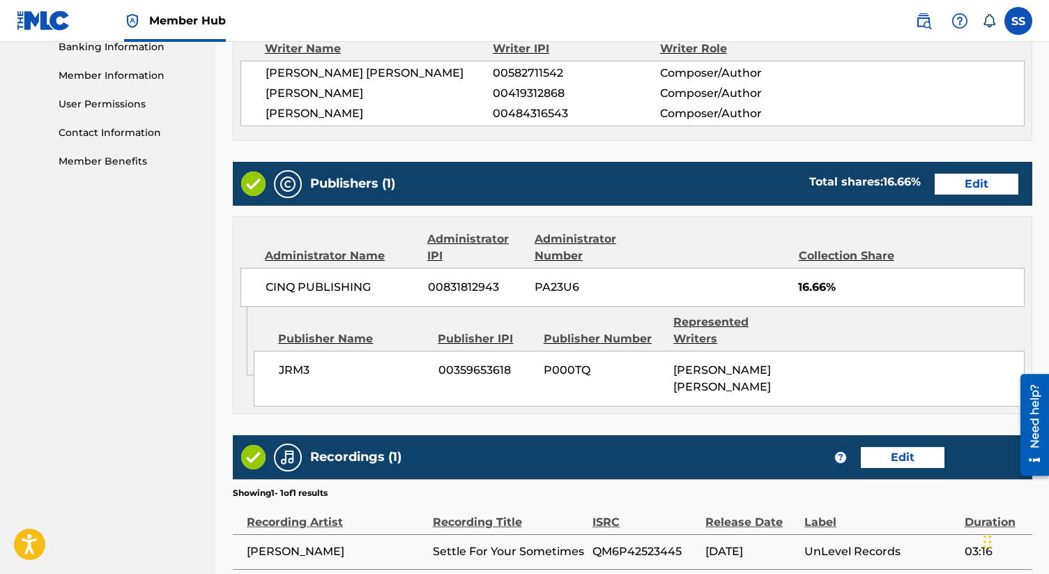
scroll to position [613, 0]
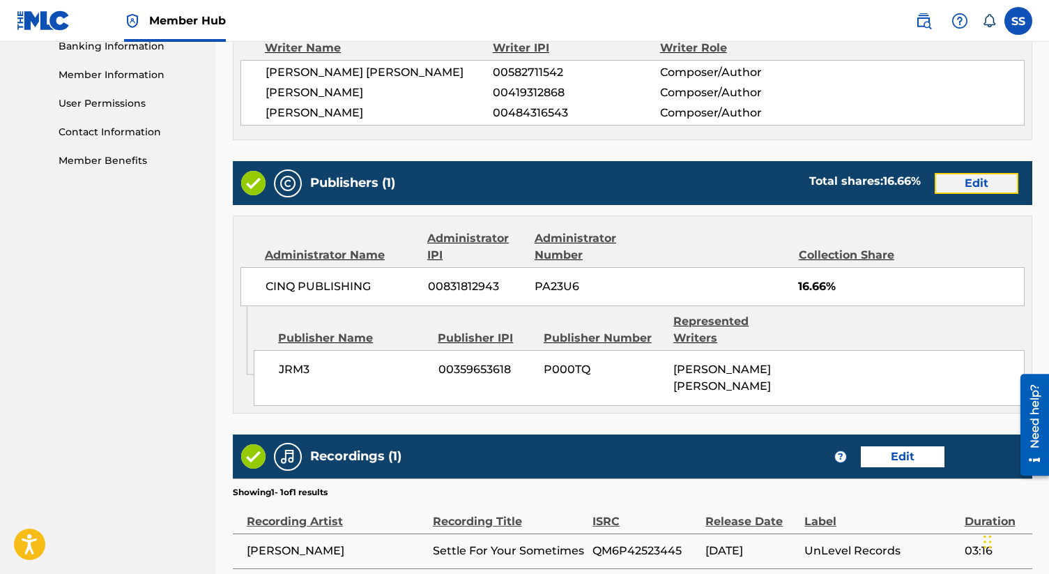
click at [974, 180] on button "Edit" at bounding box center [977, 183] width 84 height 21
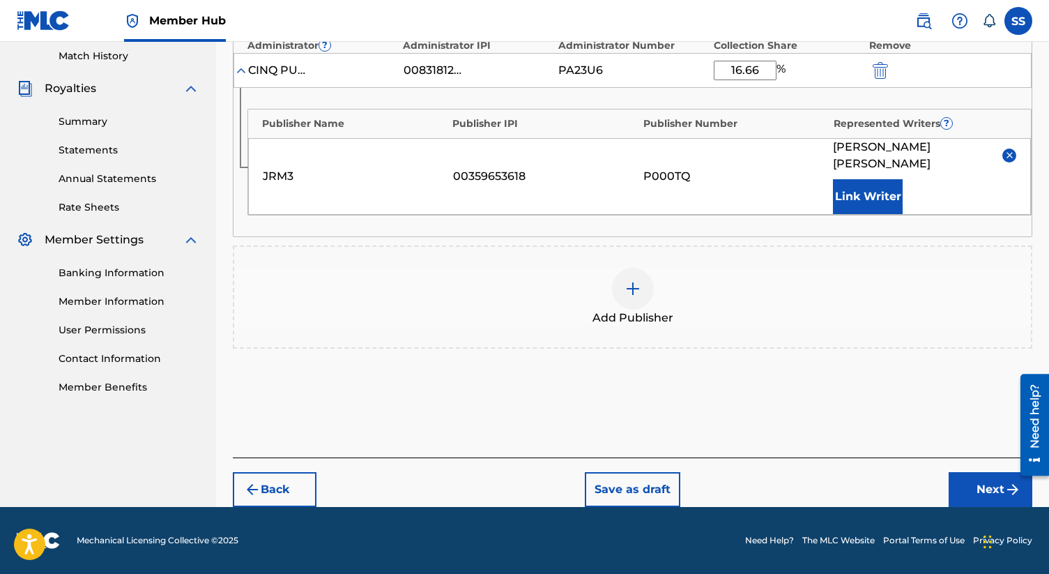
scroll to position [369, 0]
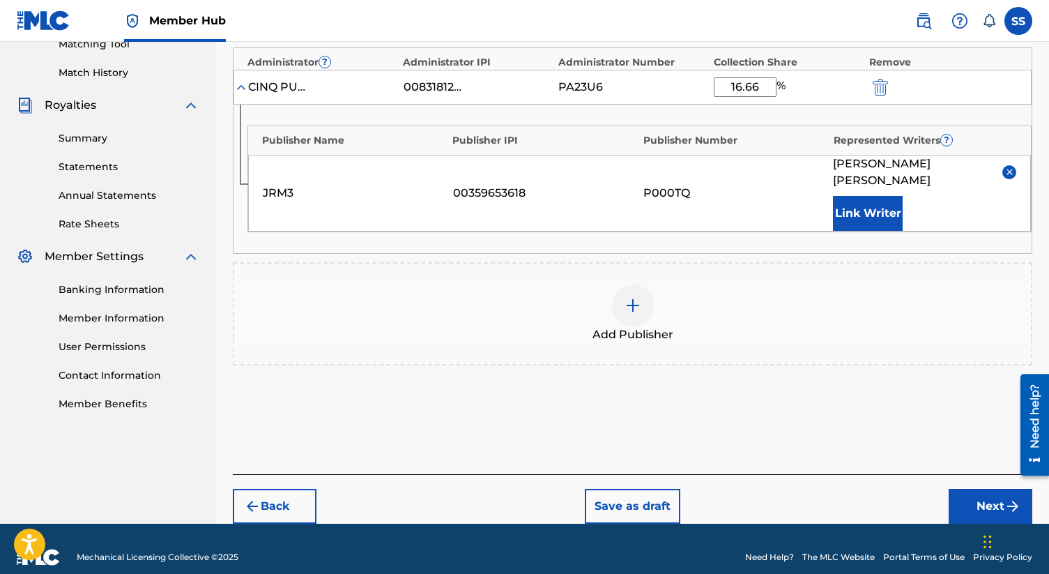
click at [627, 297] on img at bounding box center [633, 305] width 17 height 17
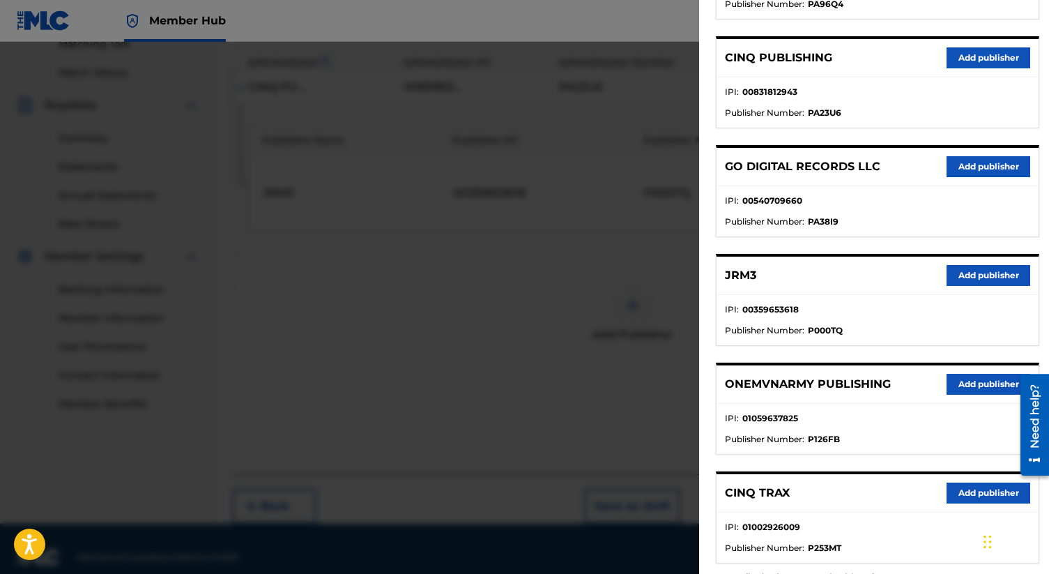
scroll to position [368, 0]
click at [969, 487] on button "Add publisher" at bounding box center [989, 492] width 84 height 21
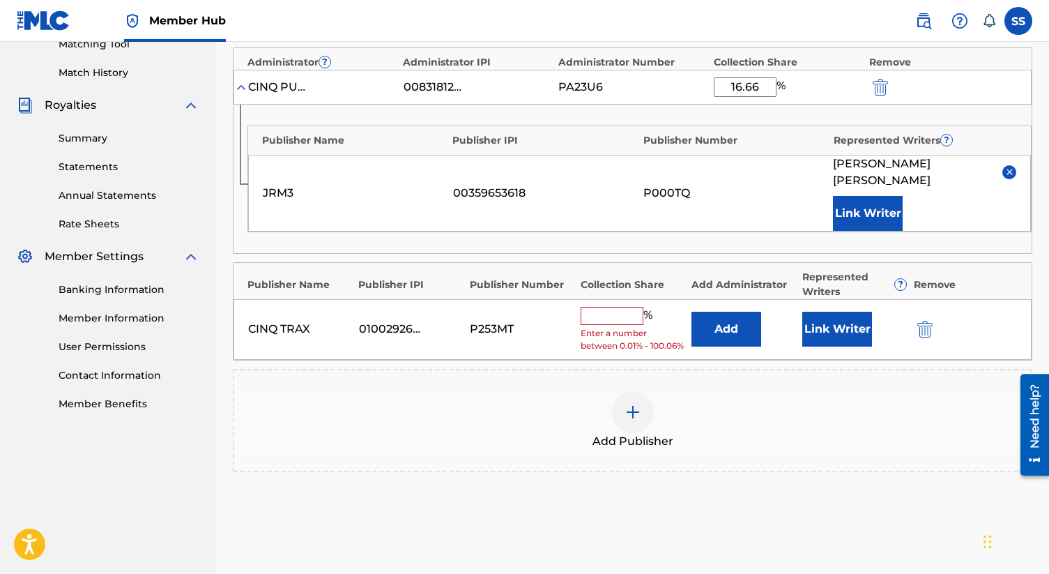
click at [613, 307] on input "text" at bounding box center [612, 316] width 63 height 18
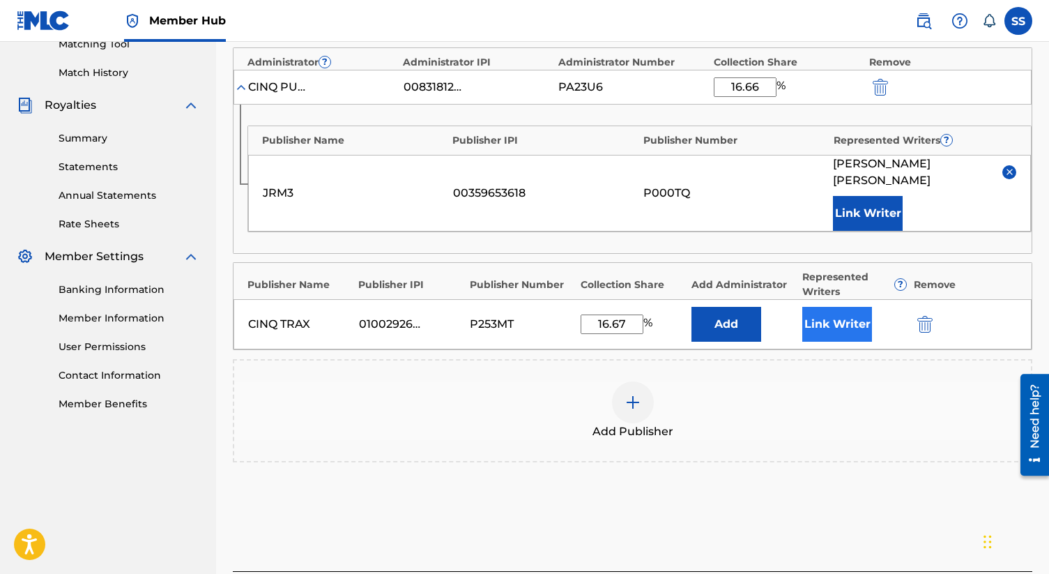
type input "16.67"
click at [822, 307] on button "Link Writer" at bounding box center [837, 324] width 70 height 35
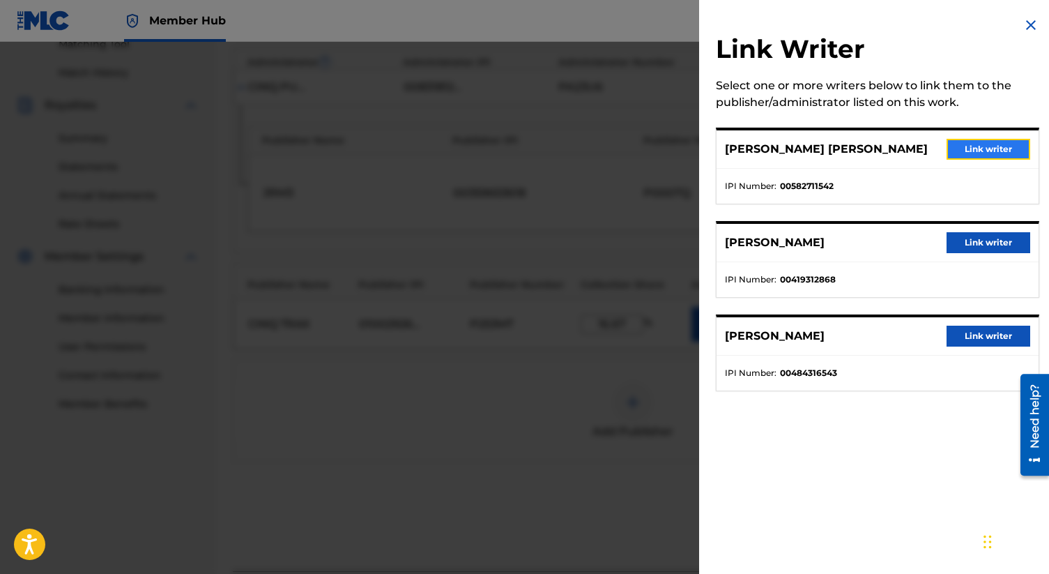
click at [988, 141] on button "Link writer" at bounding box center [989, 149] width 84 height 21
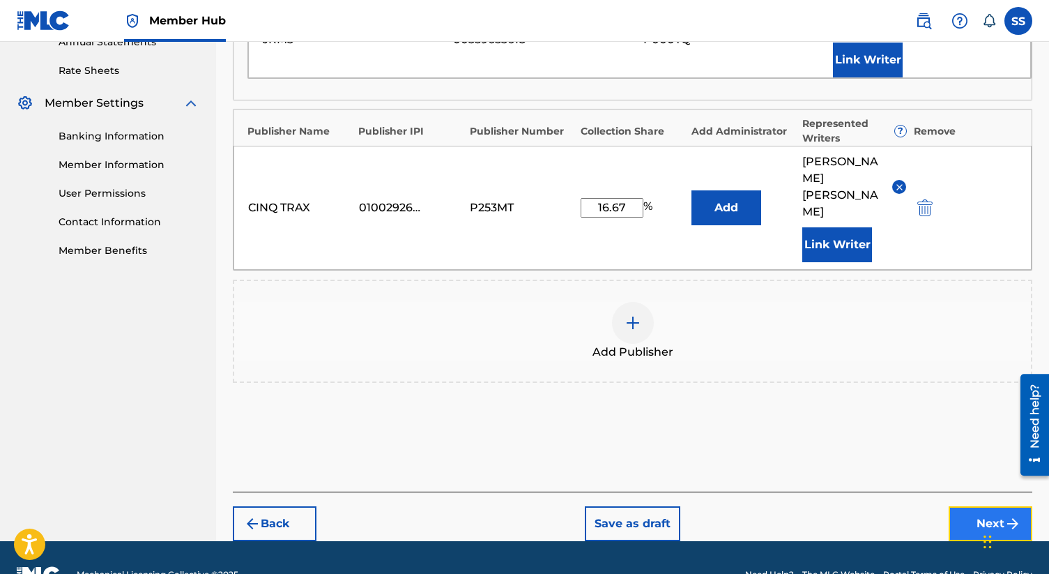
click at [989, 506] on button "Next" at bounding box center [991, 523] width 84 height 35
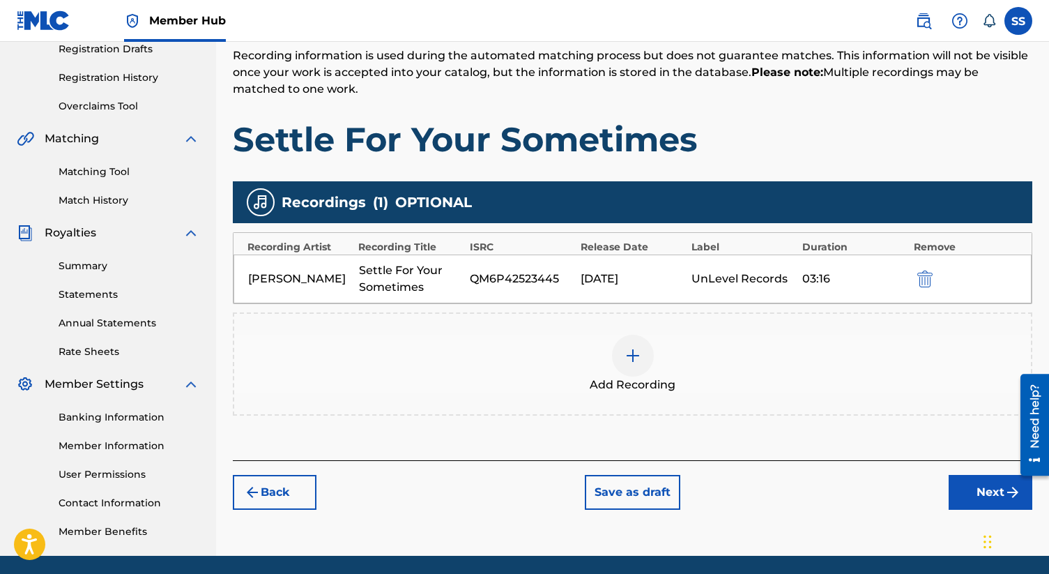
scroll to position [291, 0]
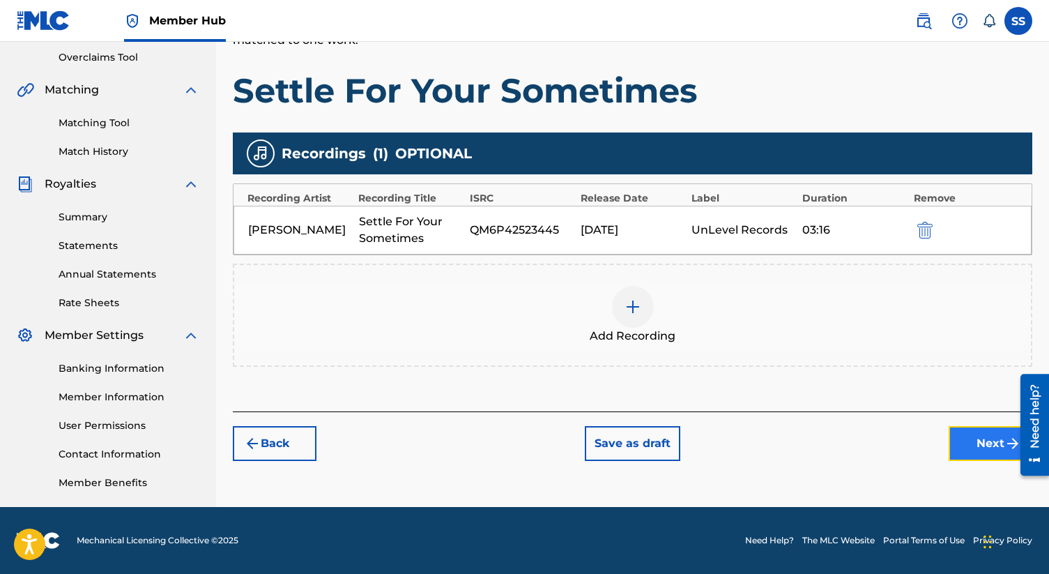
click at [997, 433] on button "Next" at bounding box center [991, 443] width 84 height 35
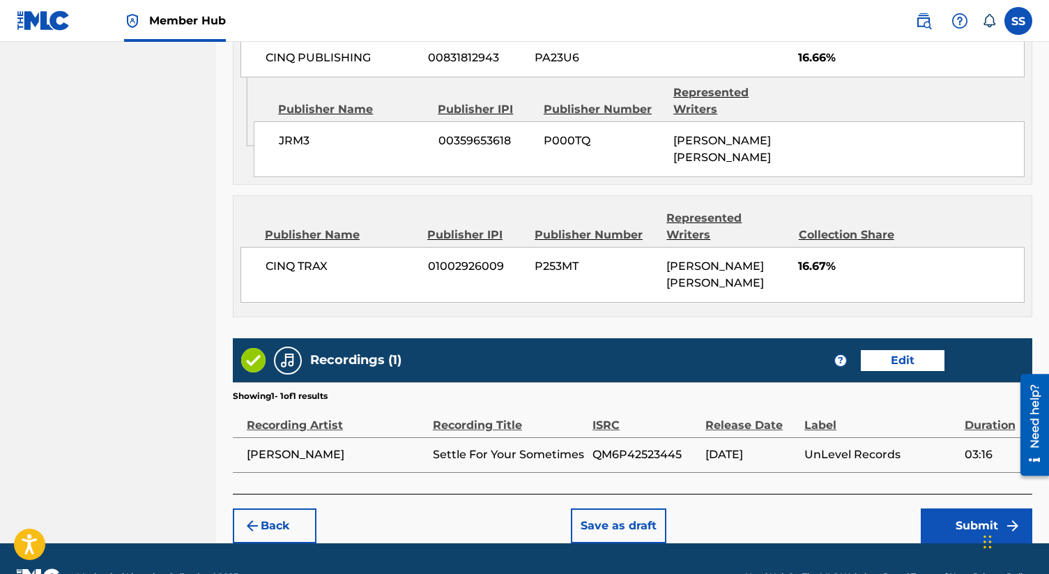
scroll to position [857, 0]
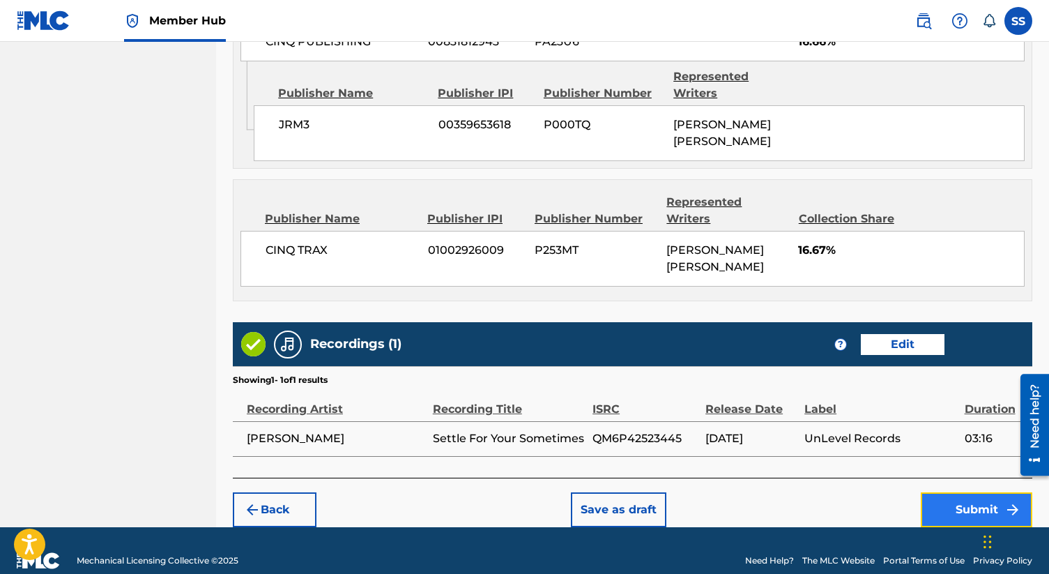
click at [970, 492] on button "Submit" at bounding box center [977, 509] width 112 height 35
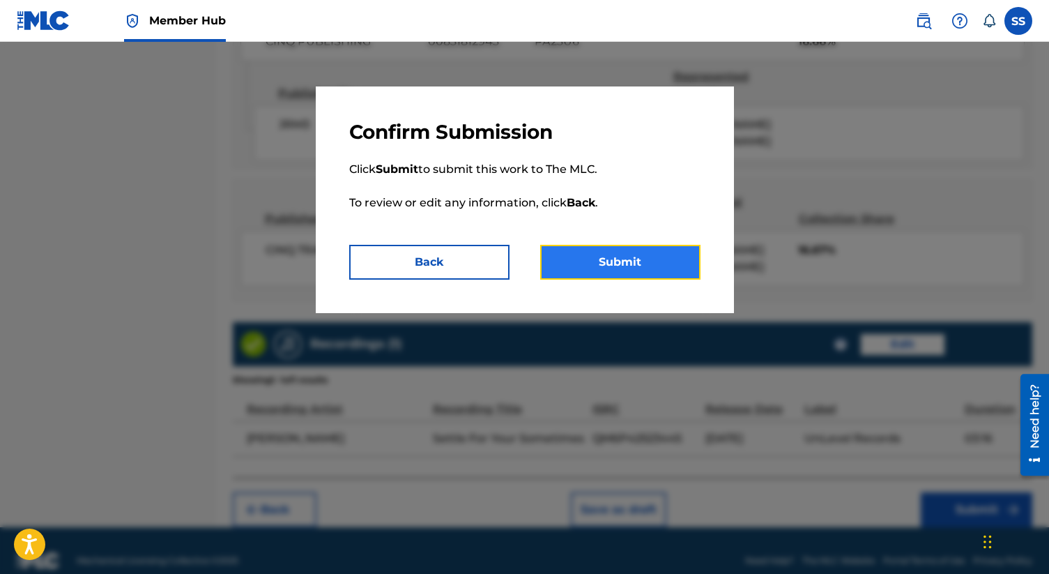
click at [634, 245] on button "Submit" at bounding box center [620, 262] width 160 height 35
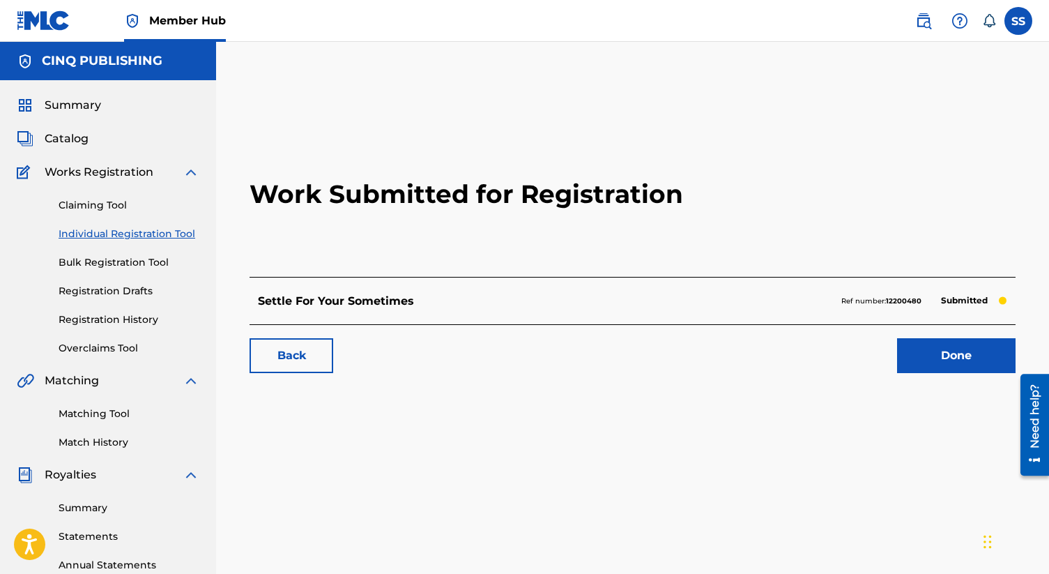
click at [658, 117] on h2 "Work Submitted for Registration" at bounding box center [633, 194] width 766 height 165
click at [148, 231] on link "Individual Registration Tool" at bounding box center [129, 234] width 141 height 15
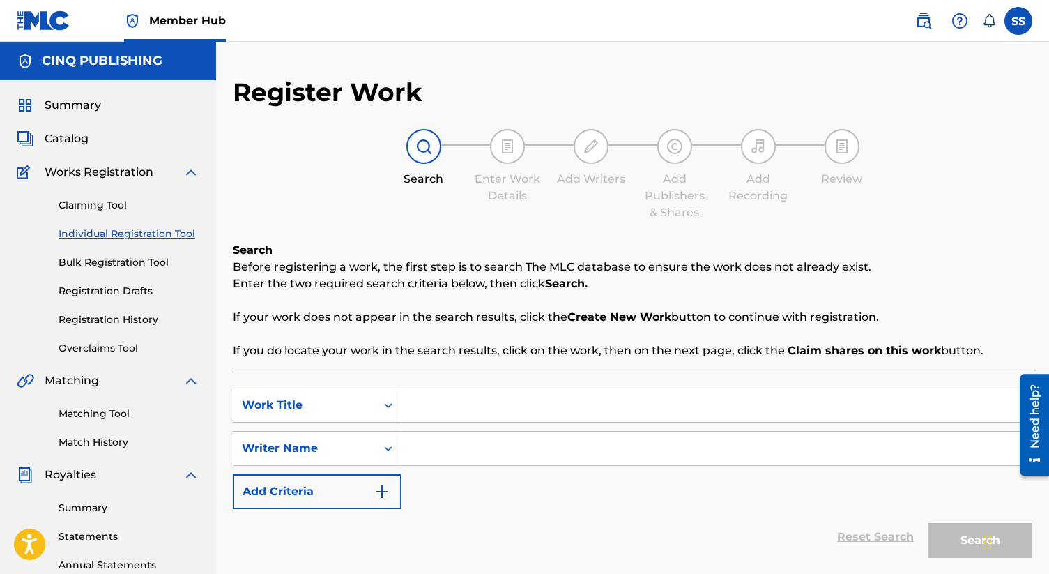
click at [452, 410] on input "Search Form" at bounding box center [716, 404] width 630 height 33
click at [436, 392] on input "Search Form" at bounding box center [716, 404] width 630 height 33
paste input "Settle For Your Sometimes"
type input "Settle For Your Sometimes"
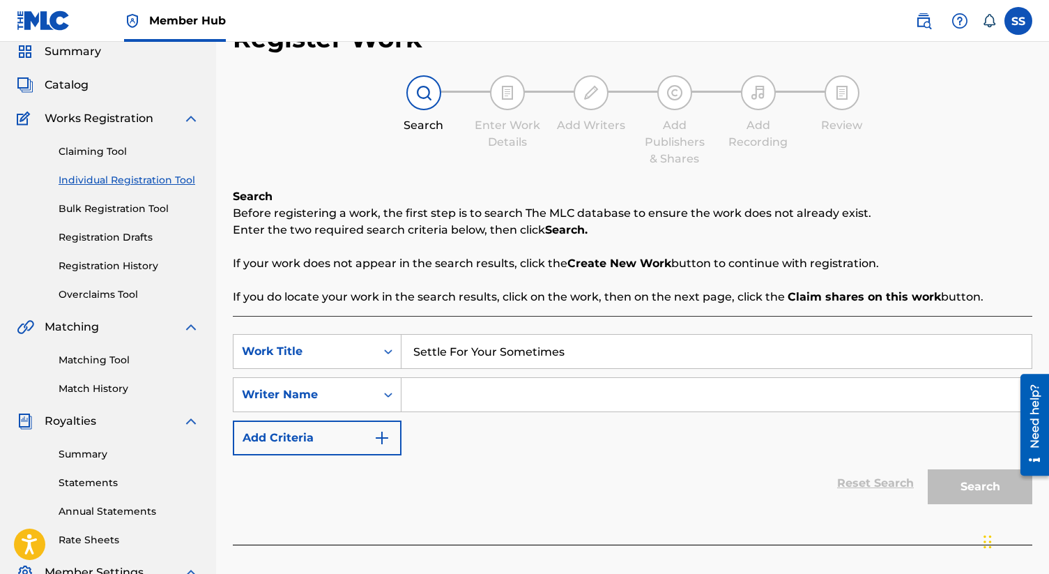
scroll to position [52, 0]
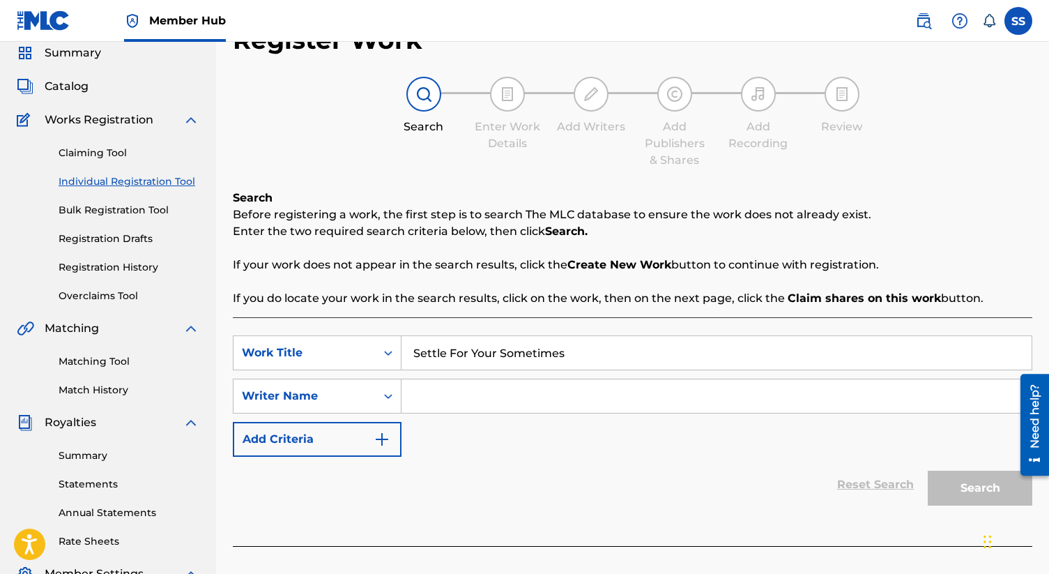
click at [595, 397] on input "Search Form" at bounding box center [716, 395] width 630 height 33
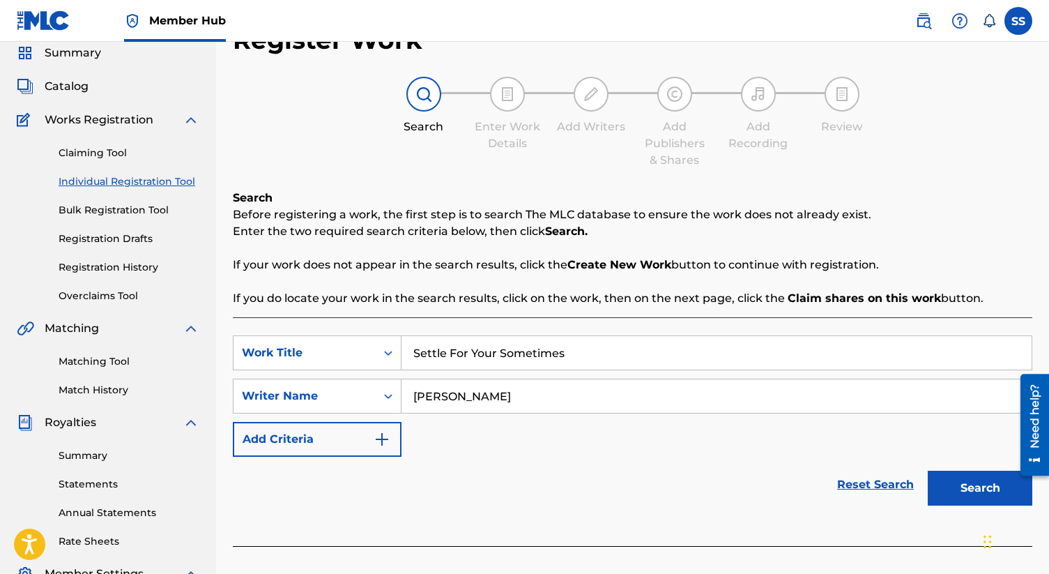
type input "[PERSON_NAME]"
click at [928, 470] on button "Search" at bounding box center [980, 487] width 105 height 35
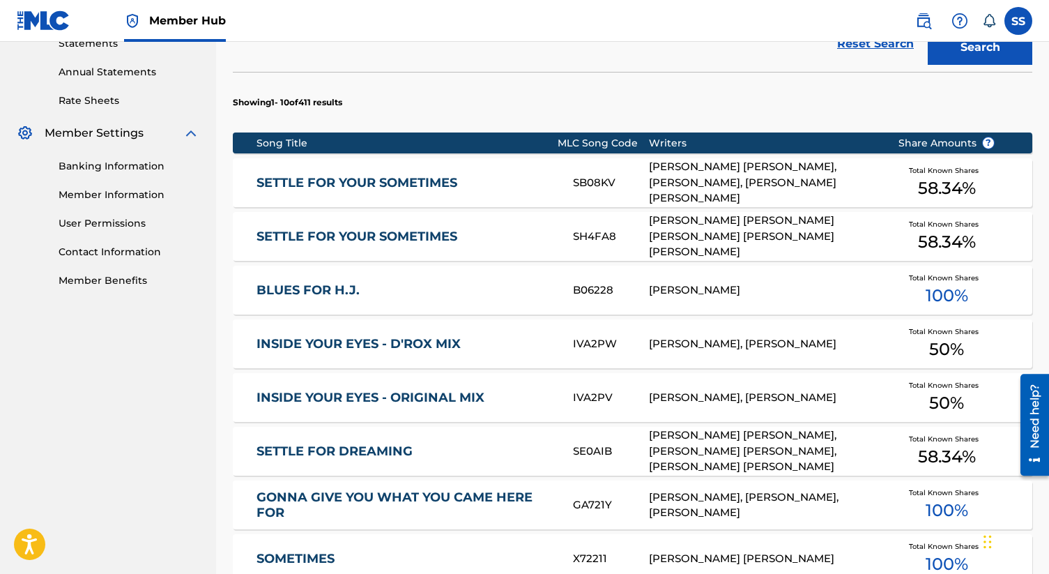
scroll to position [494, 0]
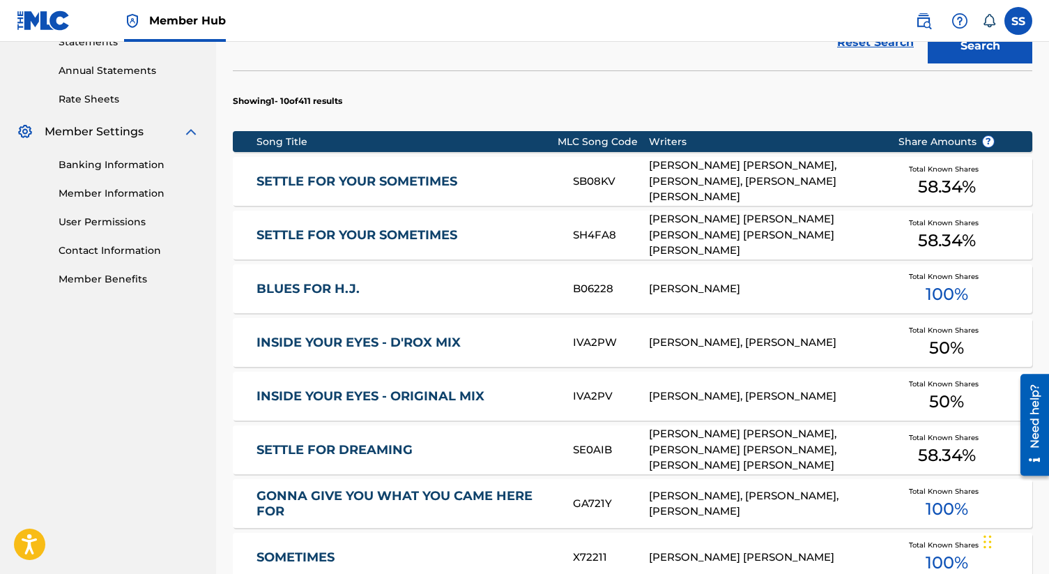
click at [696, 73] on section "Showing 1 - 10 of 411 results" at bounding box center [632, 97] width 799 height 54
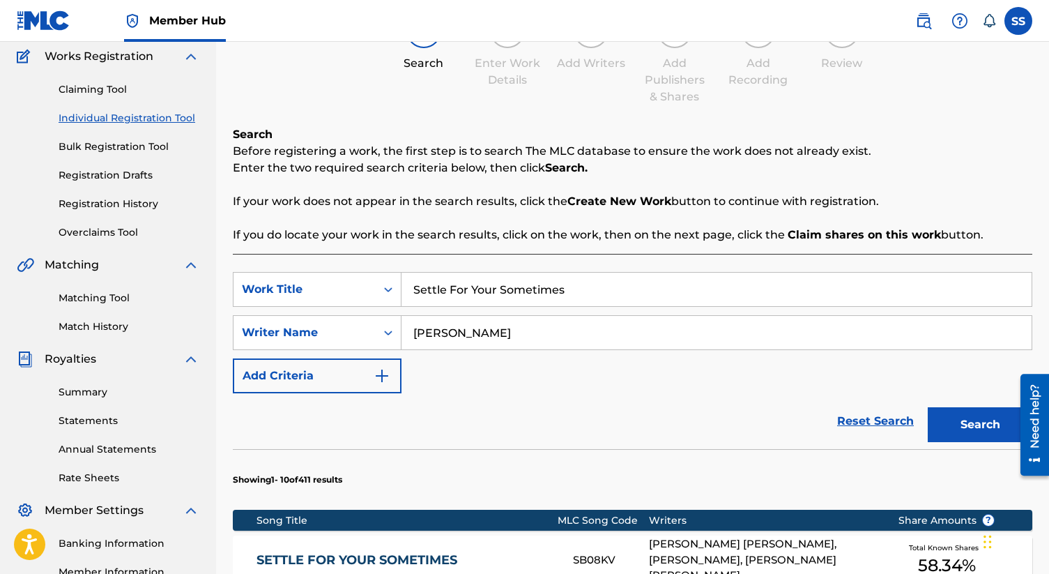
scroll to position [112, 0]
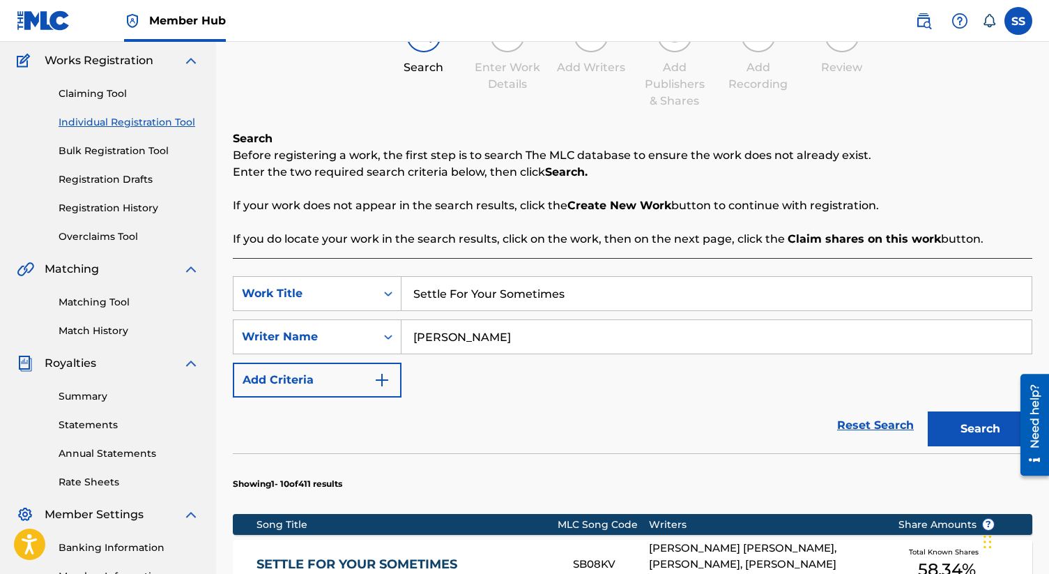
click at [470, 289] on input "Settle For Your Sometimes" at bounding box center [716, 293] width 630 height 33
click at [507, 288] on input "Settle For Your Sometimes" at bounding box center [716, 293] width 630 height 33
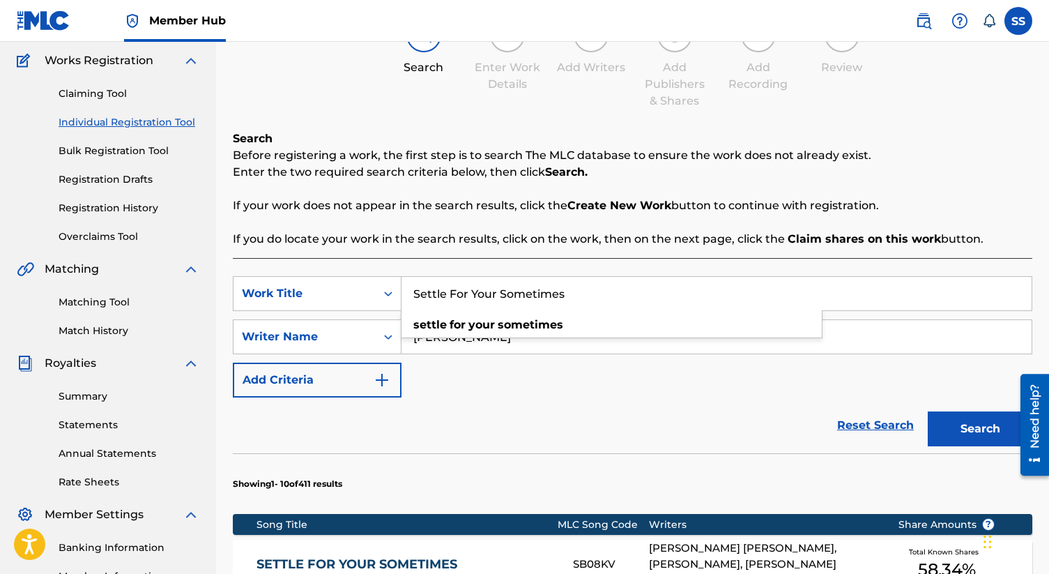
click at [507, 288] on input "Settle For Your Sometimes" at bounding box center [716, 293] width 630 height 33
paste input "Everybody Else"
type input "Everybody Else"
click at [928, 411] on button "Search" at bounding box center [980, 428] width 105 height 35
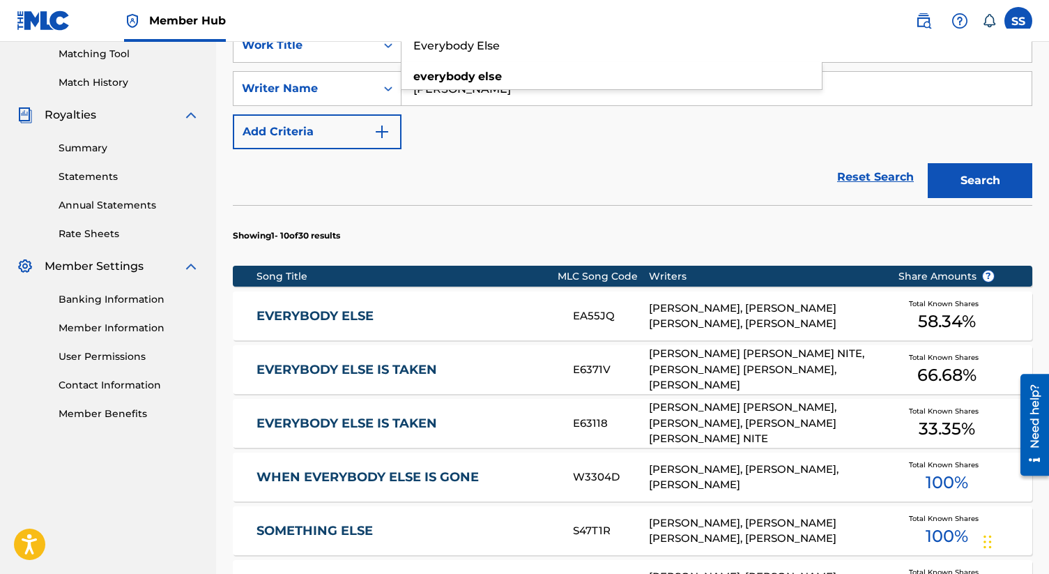
scroll to position [361, 0]
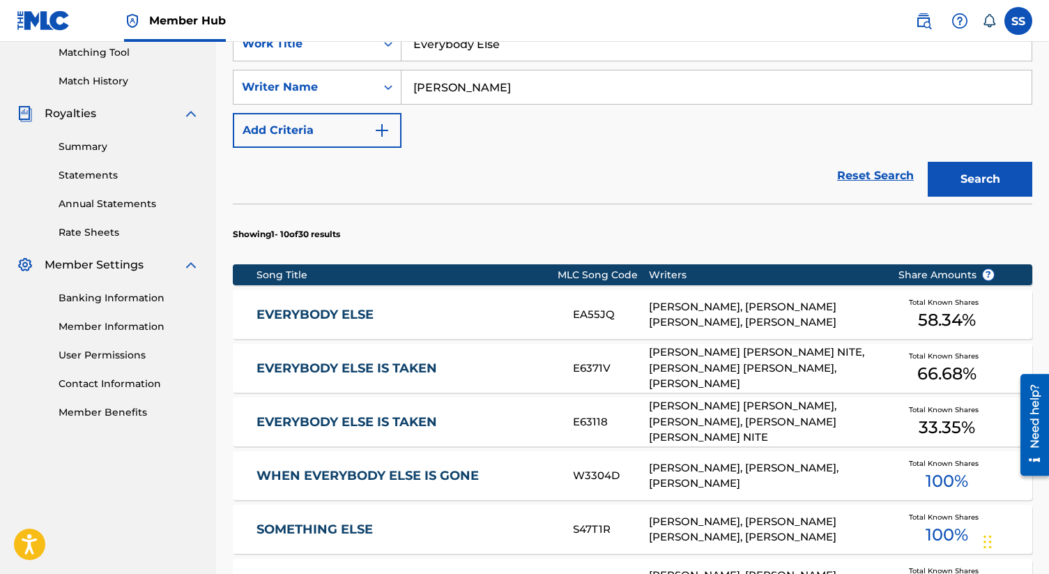
click at [753, 308] on div "[PERSON_NAME], [PERSON_NAME] [PERSON_NAME], [PERSON_NAME]" at bounding box center [763, 314] width 228 height 31
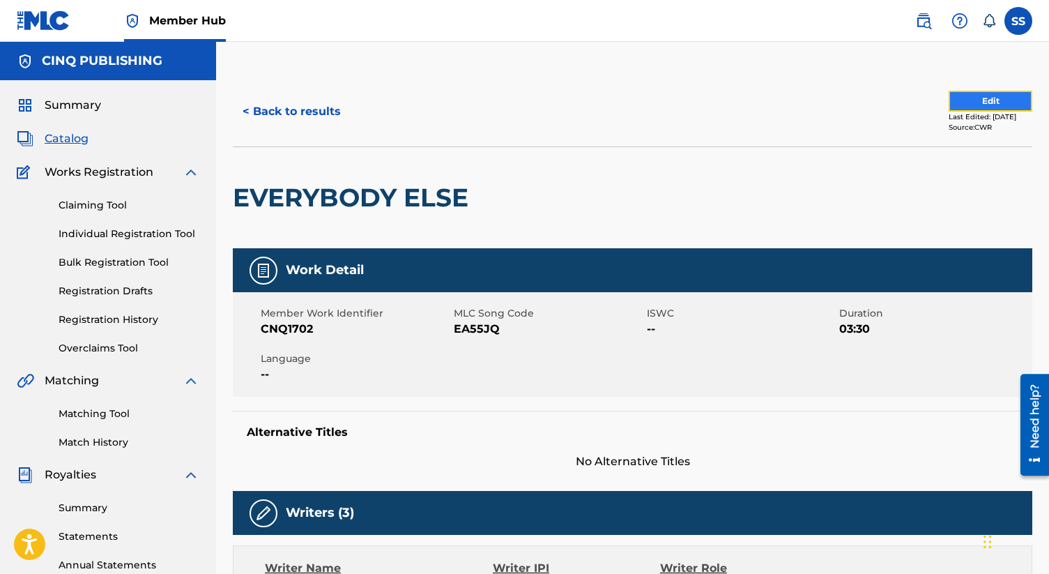
click at [965, 102] on button "Edit" at bounding box center [991, 101] width 84 height 21
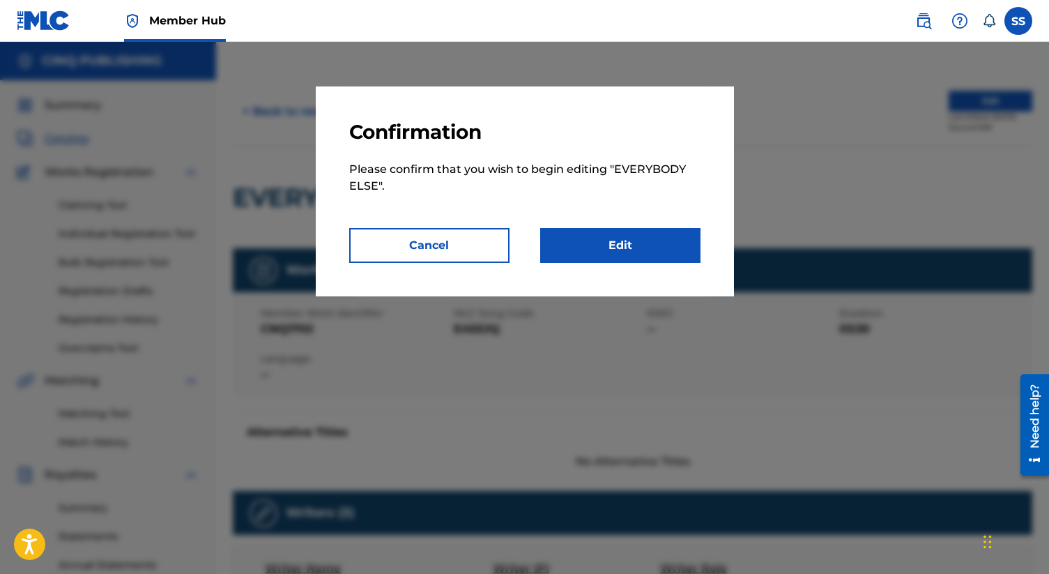
click at [594, 266] on div "Confirmation Please confirm that you wish to begin editing " EVERYBODY ELSE ". …" at bounding box center [525, 191] width 418 height 210
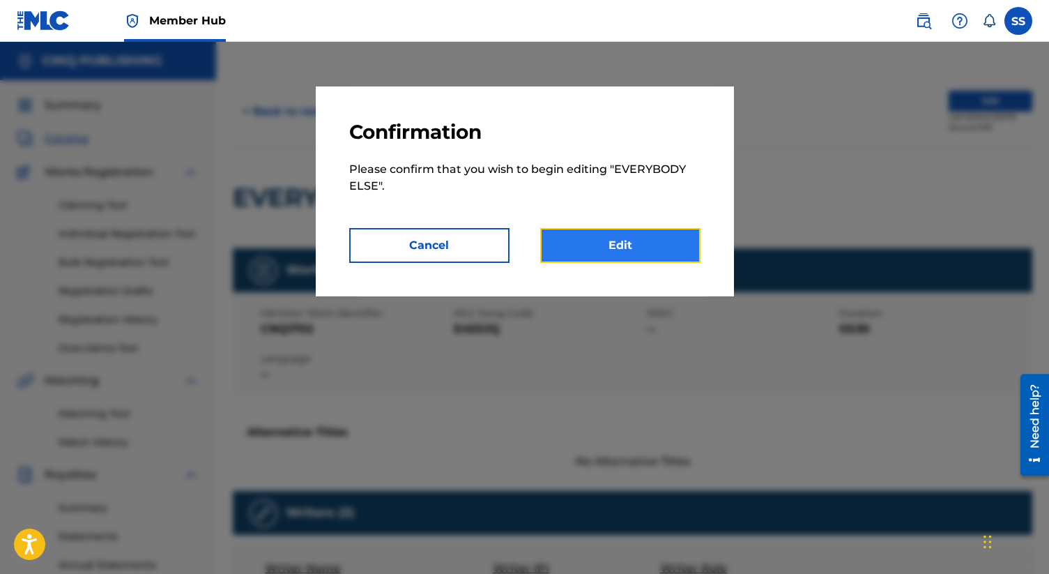
click at [611, 253] on link "Edit" at bounding box center [620, 245] width 160 height 35
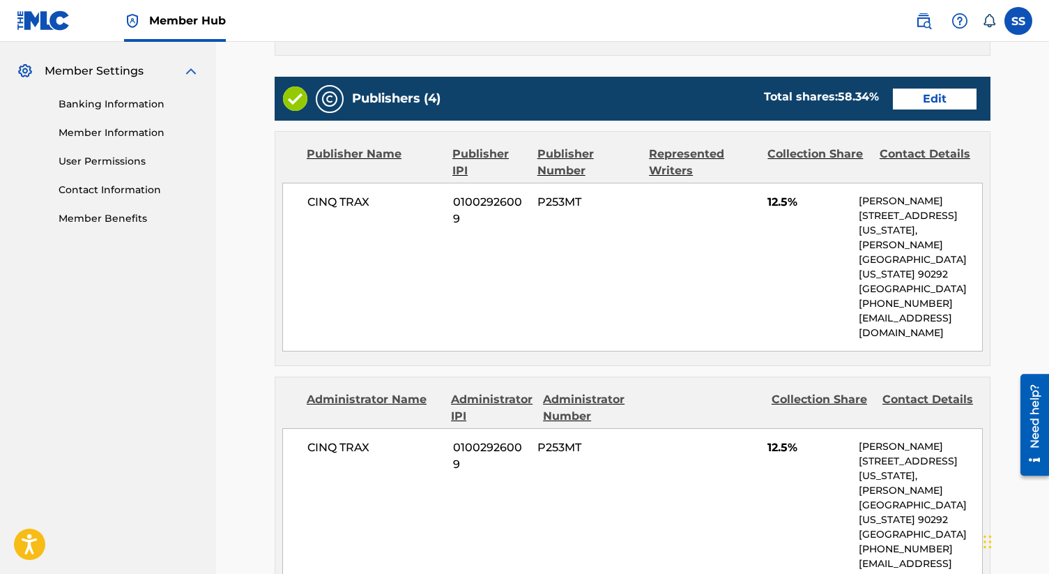
scroll to position [583, 0]
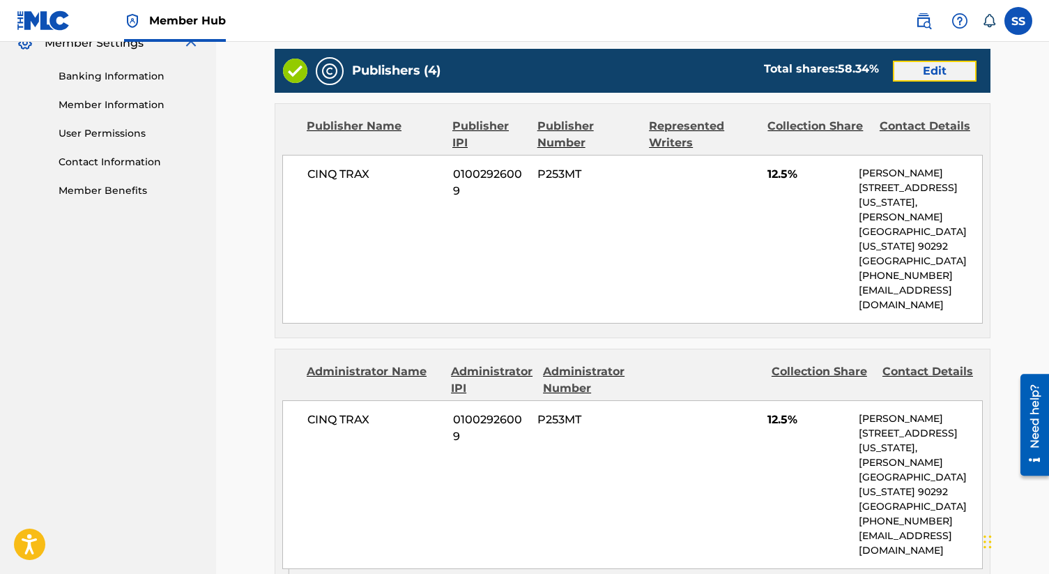
click at [930, 70] on link "Edit" at bounding box center [935, 71] width 84 height 21
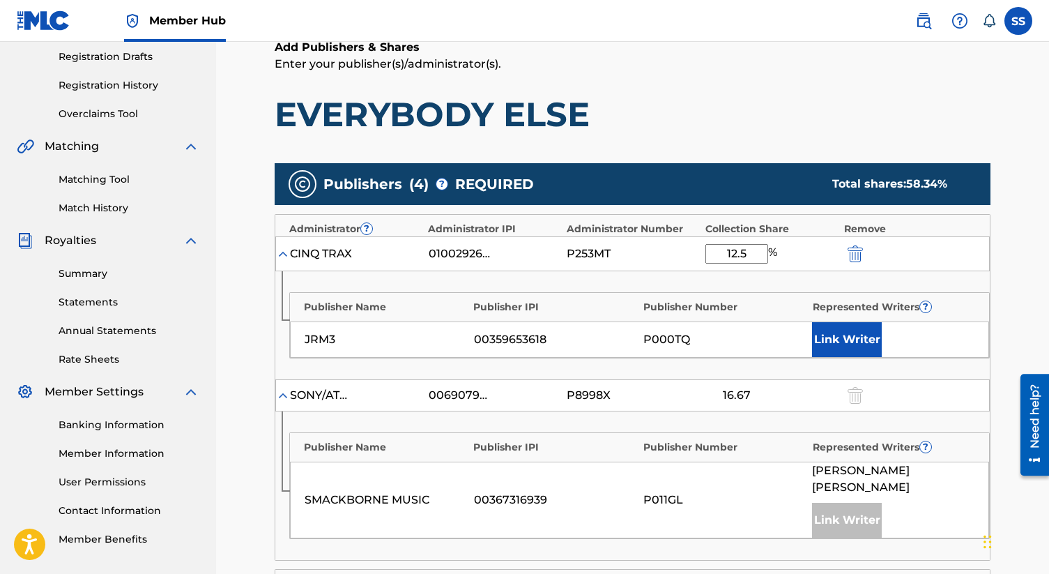
scroll to position [239, 0]
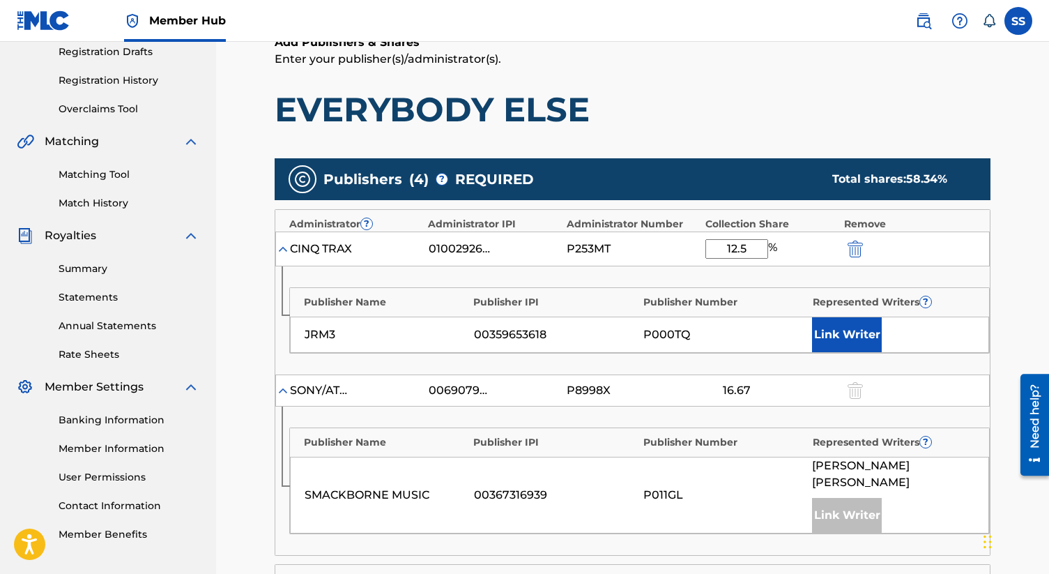
click at [749, 253] on input "12.5" at bounding box center [736, 249] width 63 height 20
type input "16.67"
click at [853, 329] on button "Link Writer" at bounding box center [847, 334] width 70 height 35
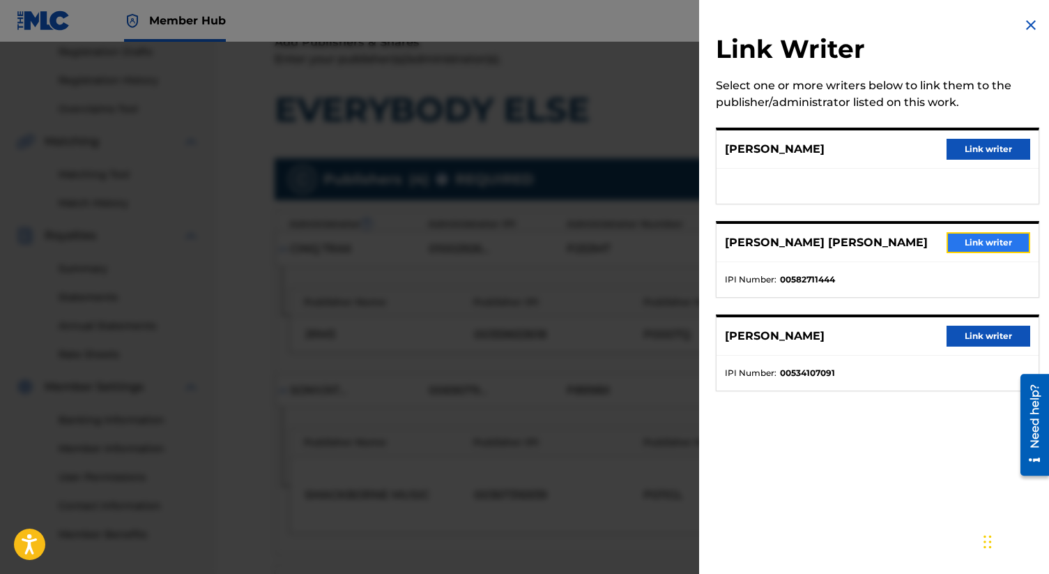
click at [970, 245] on button "Link writer" at bounding box center [989, 242] width 84 height 21
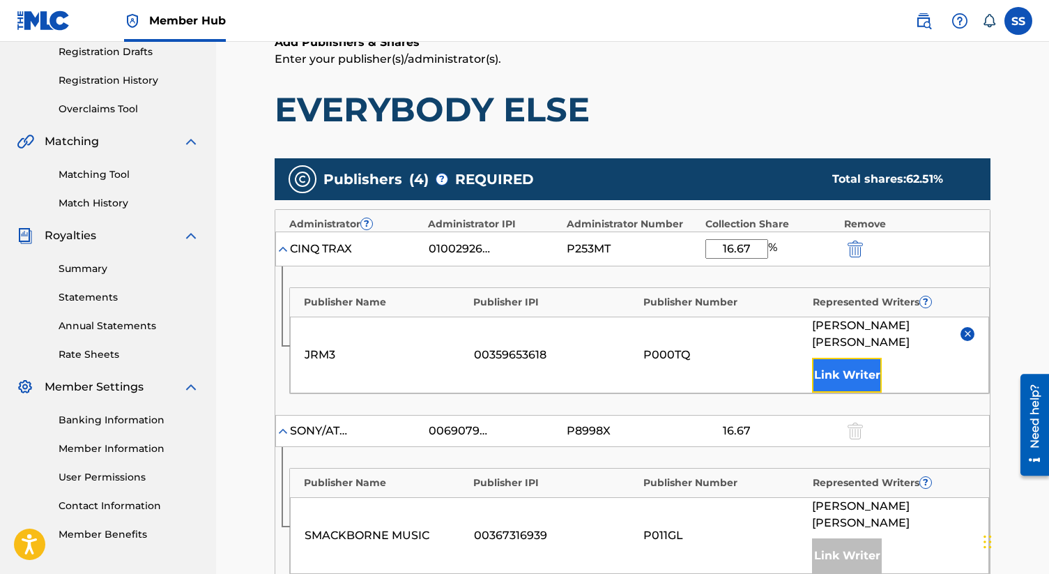
click at [855, 366] on button "Link Writer" at bounding box center [847, 375] width 70 height 35
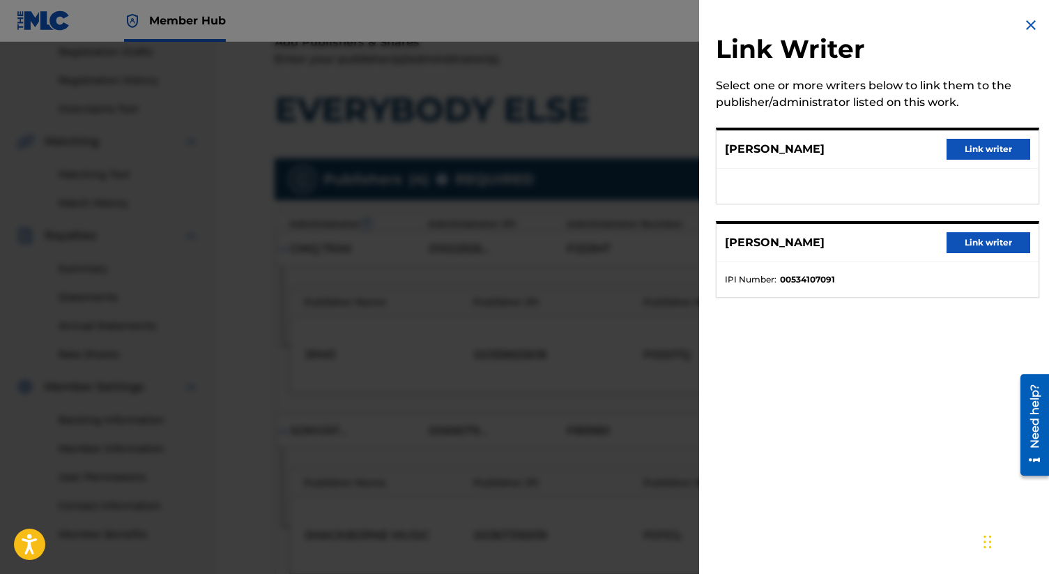
click at [1027, 13] on div "Link Writer Select one or more writers below to link them to the publisher/admi…" at bounding box center [877, 165] width 357 height 331
click at [1027, 25] on img at bounding box center [1030, 25] width 17 height 17
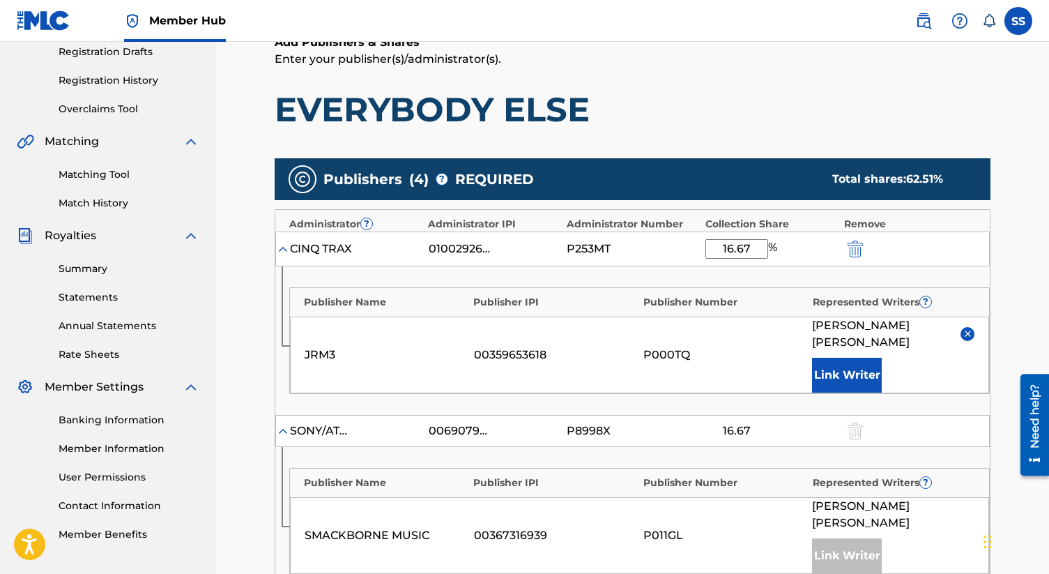
click at [970, 331] on img at bounding box center [968, 333] width 10 height 10
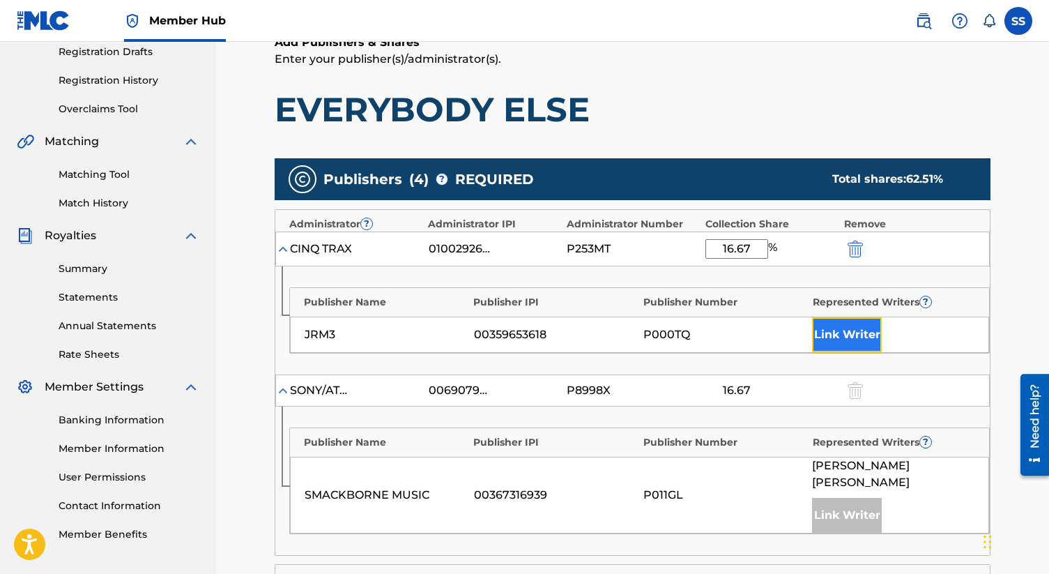
click at [850, 335] on button "Link Writer" at bounding box center [847, 334] width 70 height 35
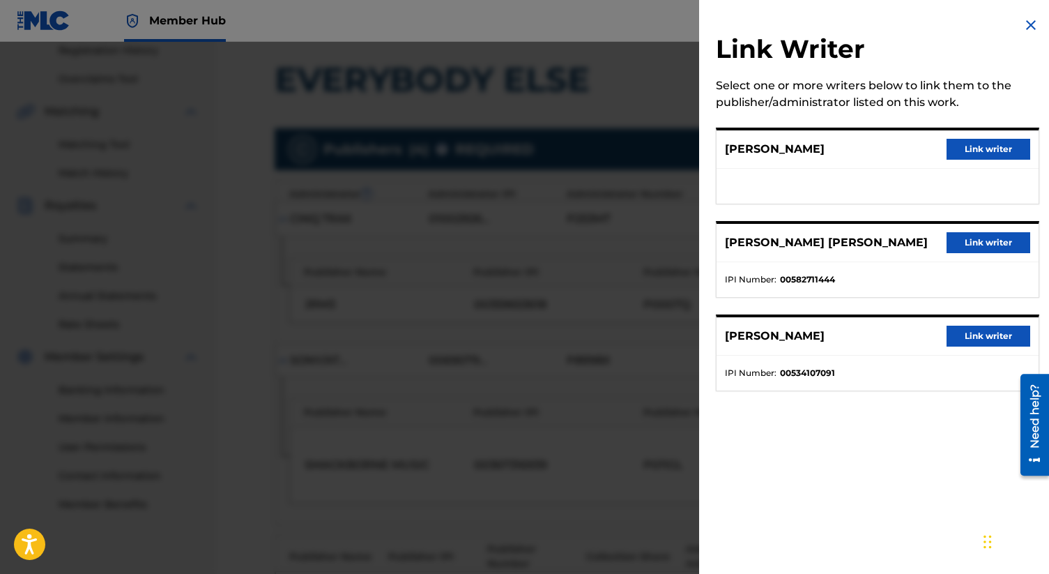
scroll to position [0, 0]
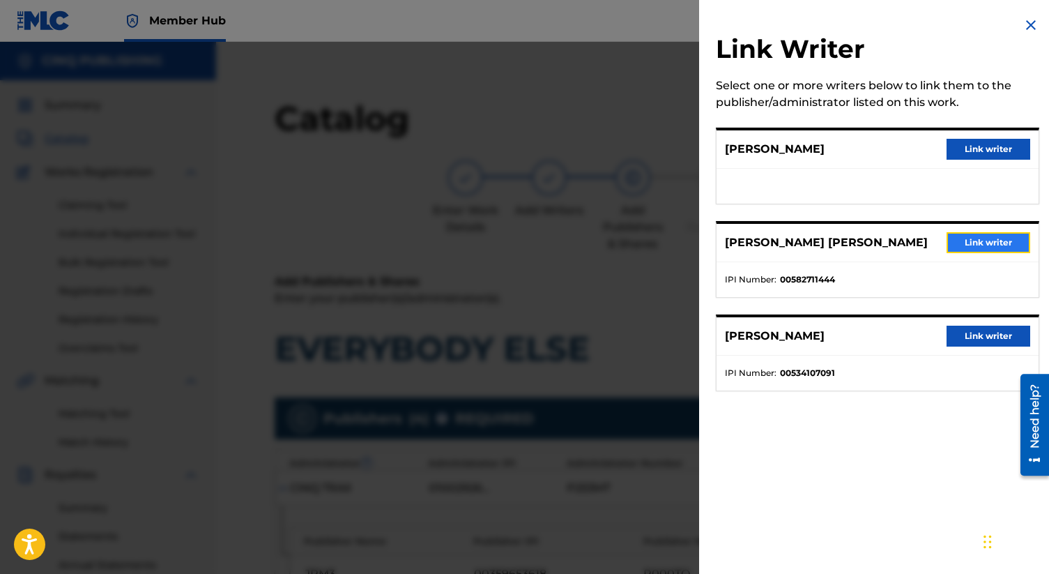
click at [977, 238] on button "Link writer" at bounding box center [989, 242] width 84 height 21
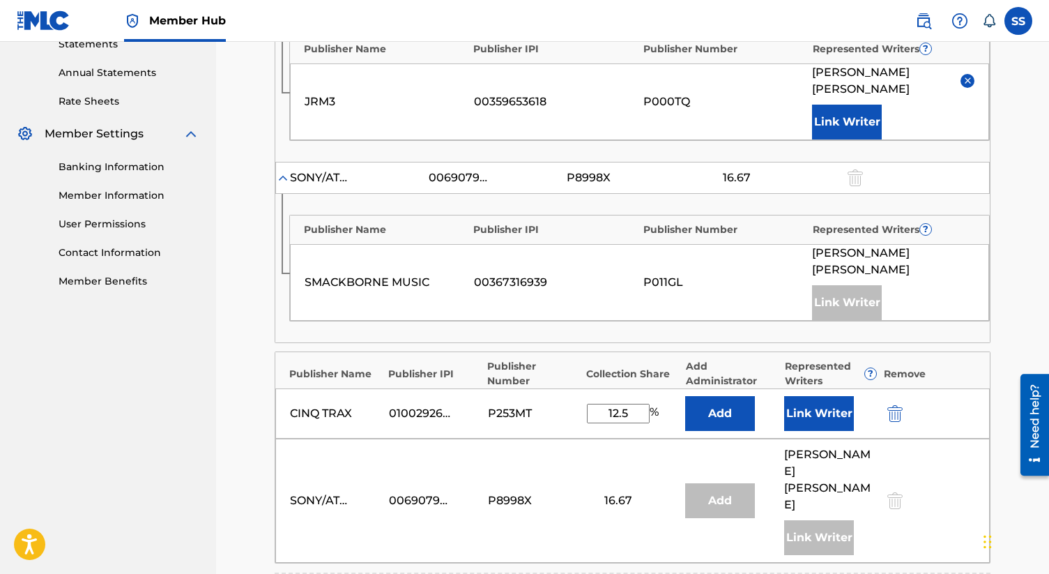
scroll to position [493, 0]
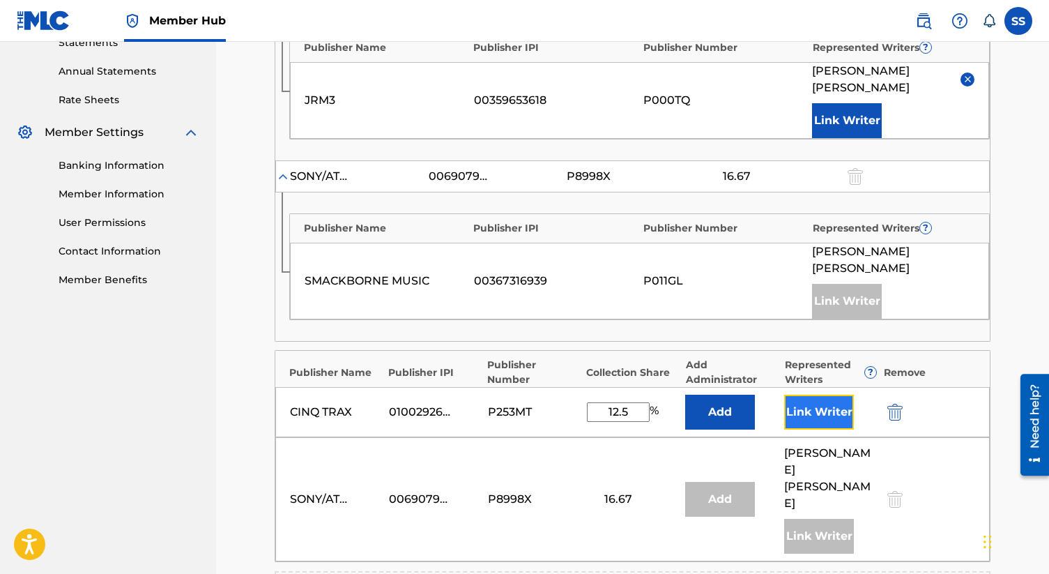
click at [819, 408] on button "Link Writer" at bounding box center [819, 411] width 70 height 35
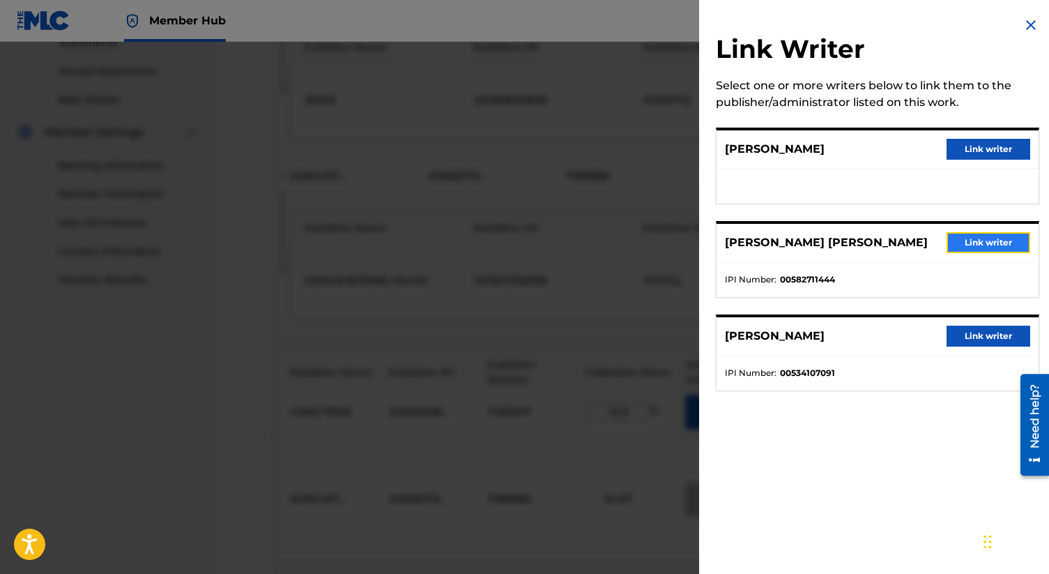
click at [990, 243] on button "Link writer" at bounding box center [989, 242] width 84 height 21
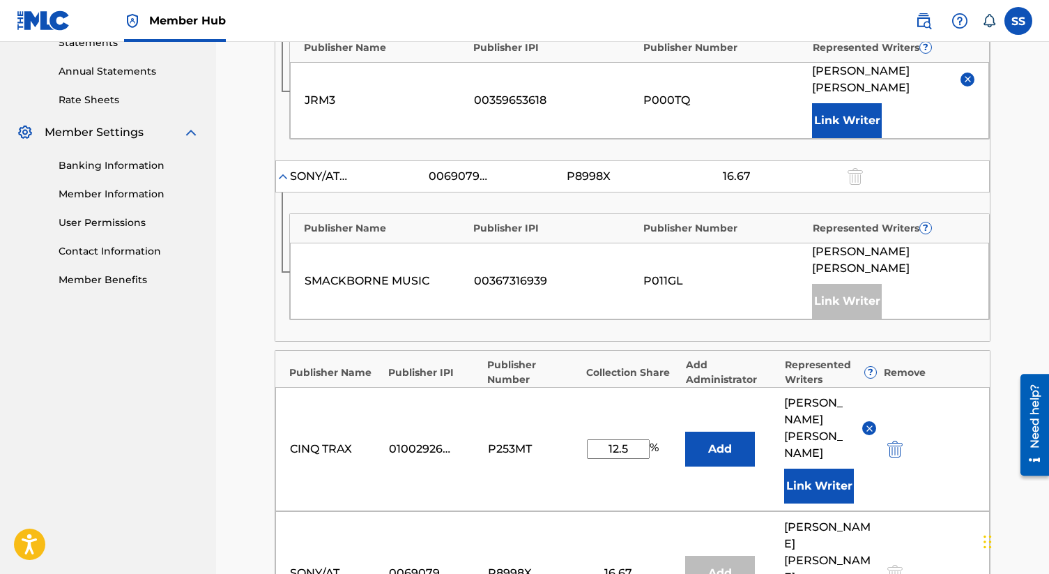
click at [631, 439] on input "12.5" at bounding box center [618, 449] width 63 height 20
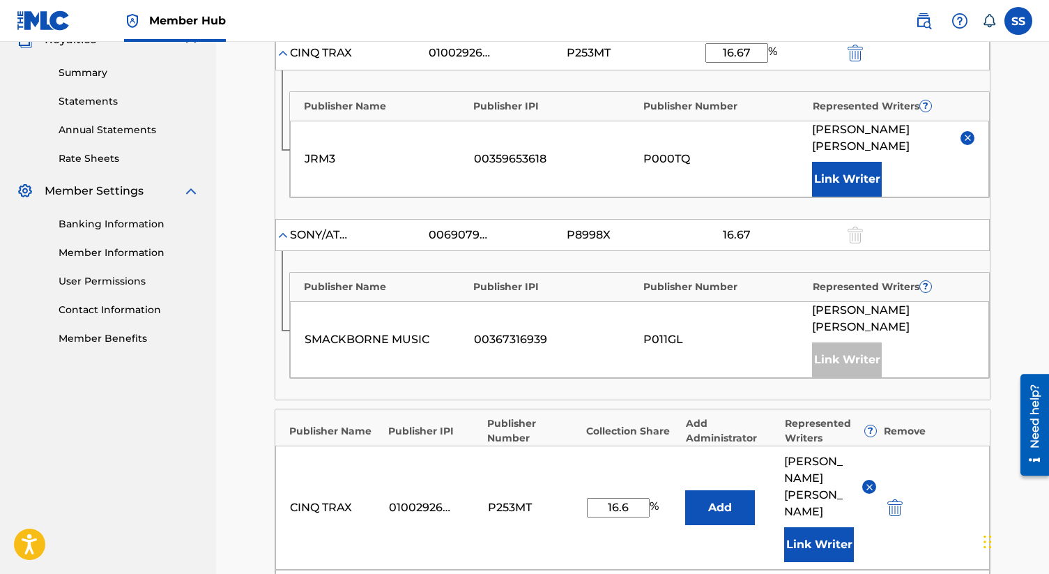
scroll to position [438, 0]
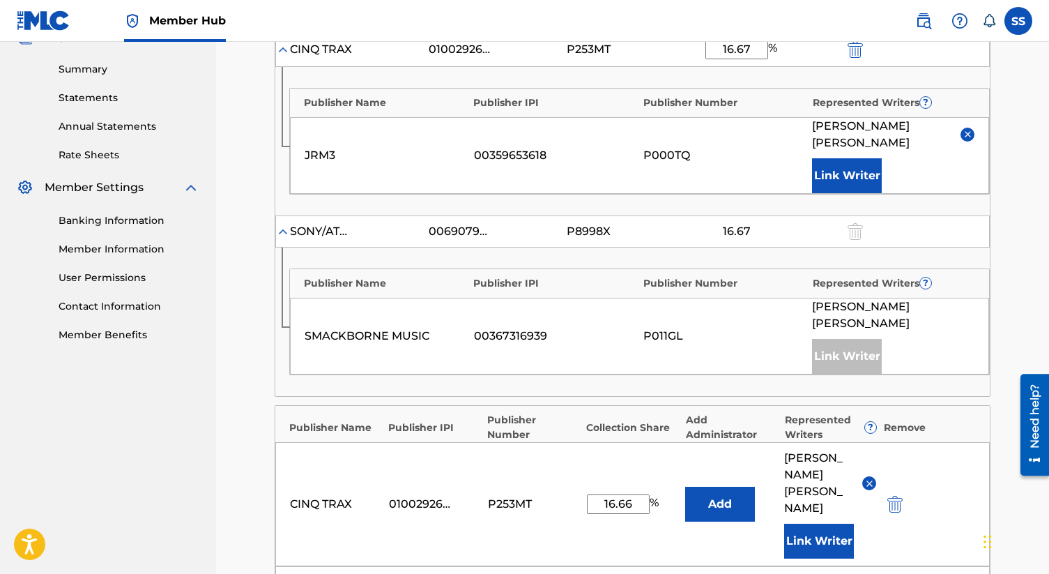
type input "16.66"
click at [649, 522] on div "CINQ TRAX 01002926009 P253MT 16.66 % Add [PERSON_NAME] [PERSON_NAME] Link Writer" at bounding box center [632, 504] width 714 height 124
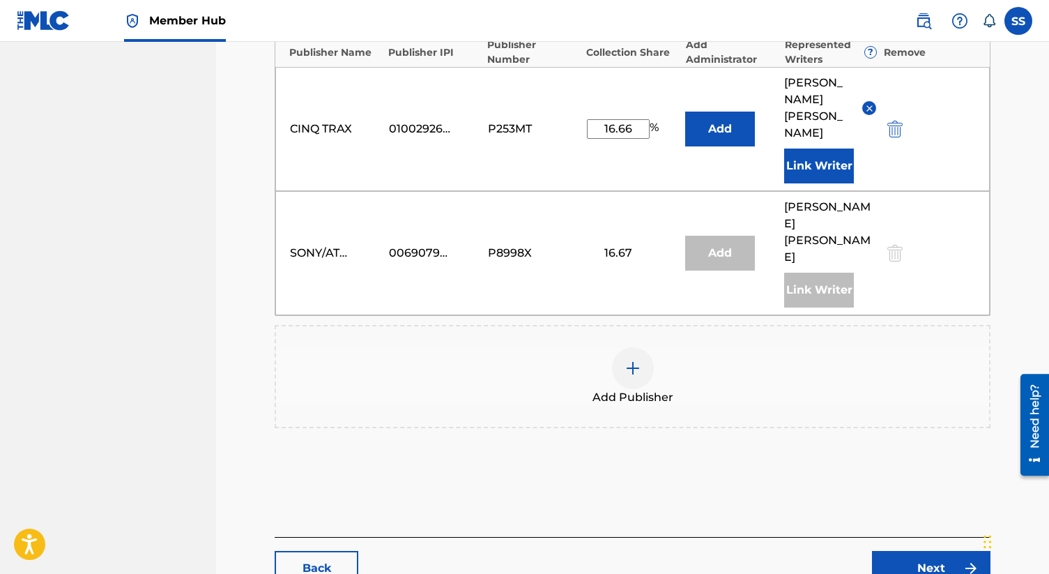
scroll to position [845, 0]
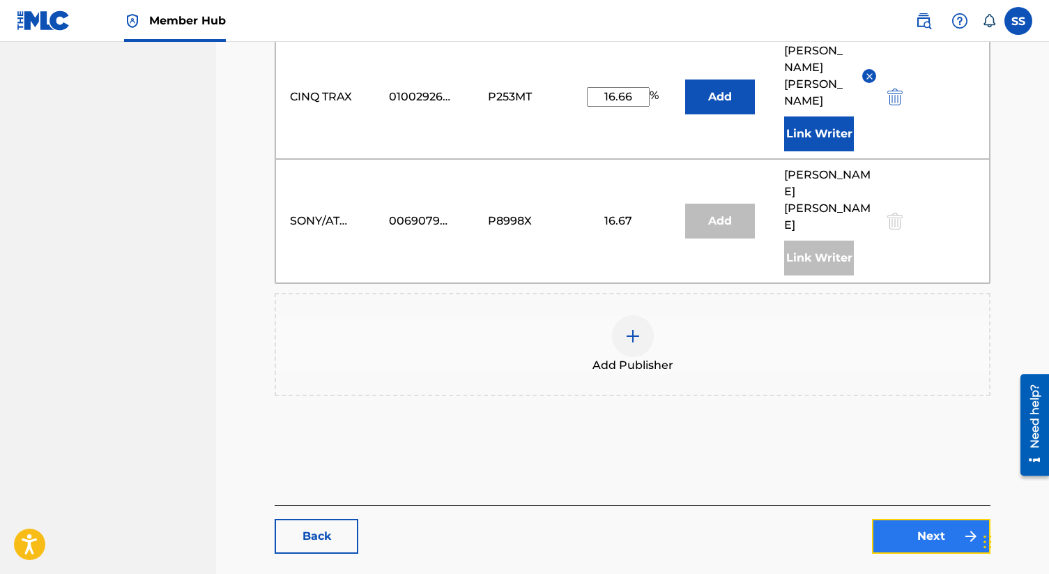
click at [921, 519] on link "Next" at bounding box center [931, 536] width 118 height 35
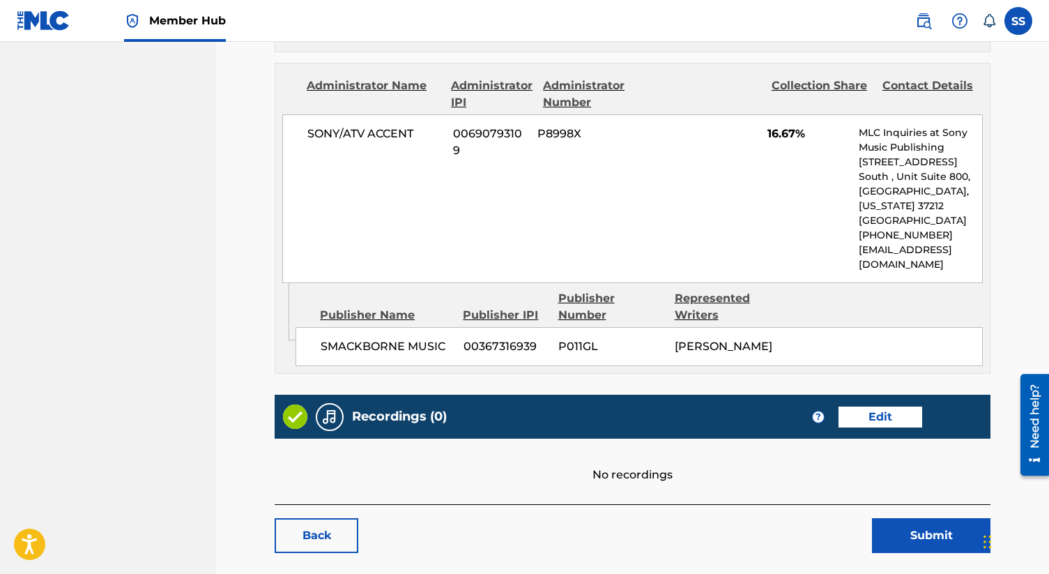
scroll to position [1455, 0]
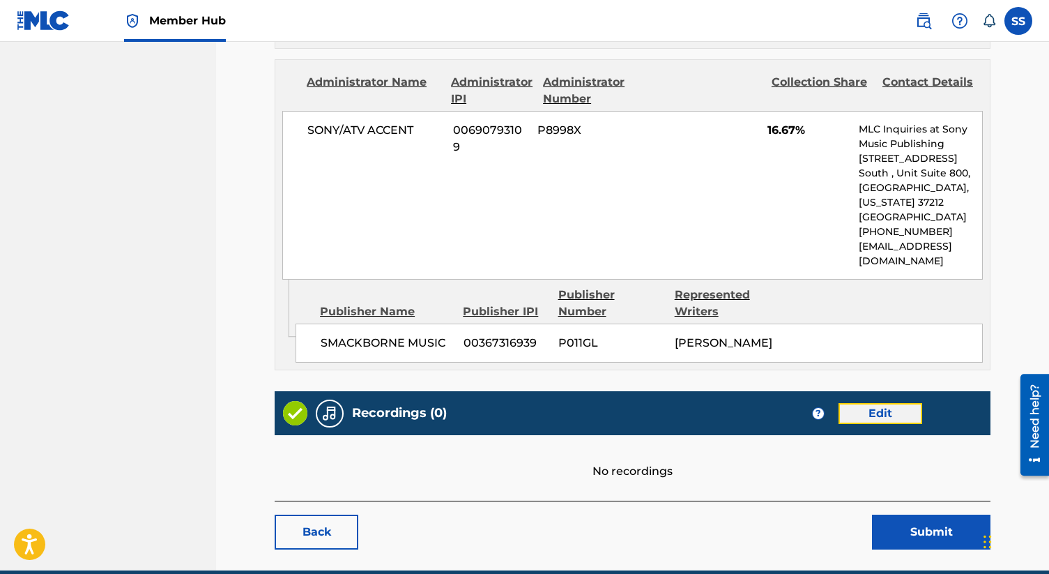
click at [891, 403] on link "Edit" at bounding box center [880, 413] width 84 height 21
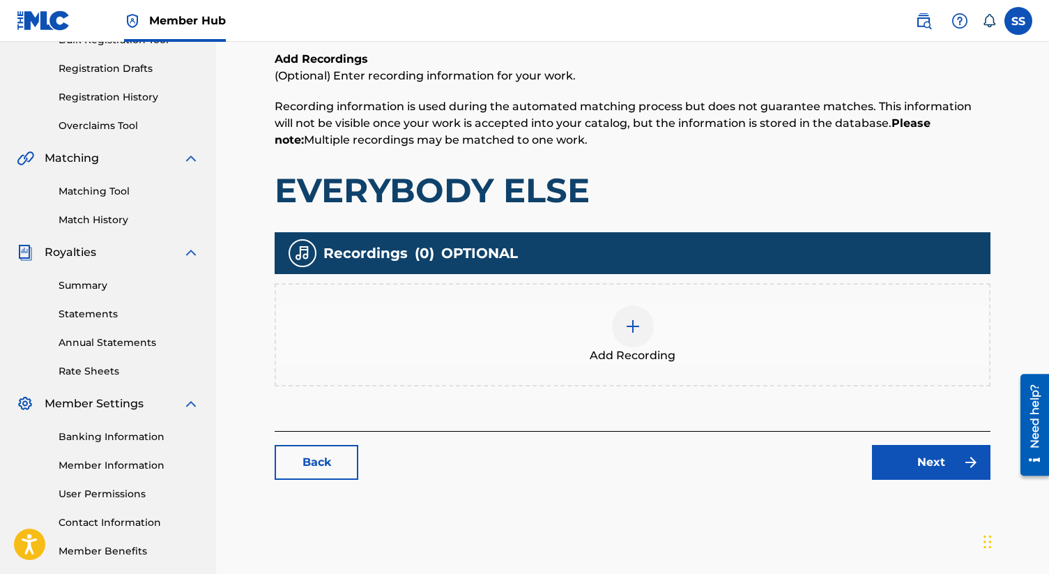
scroll to position [282, 0]
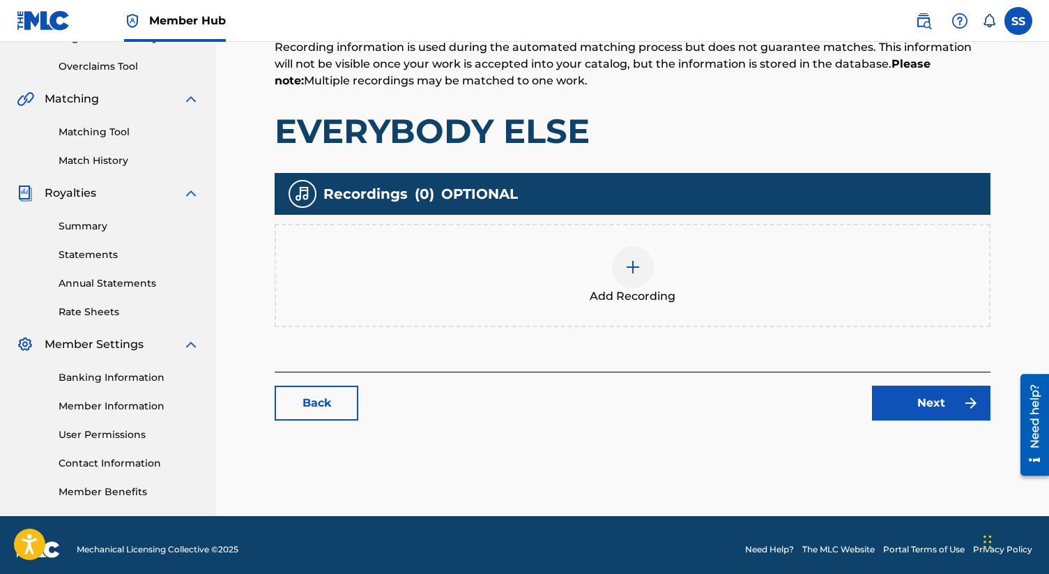
click at [627, 278] on div at bounding box center [633, 267] width 42 height 42
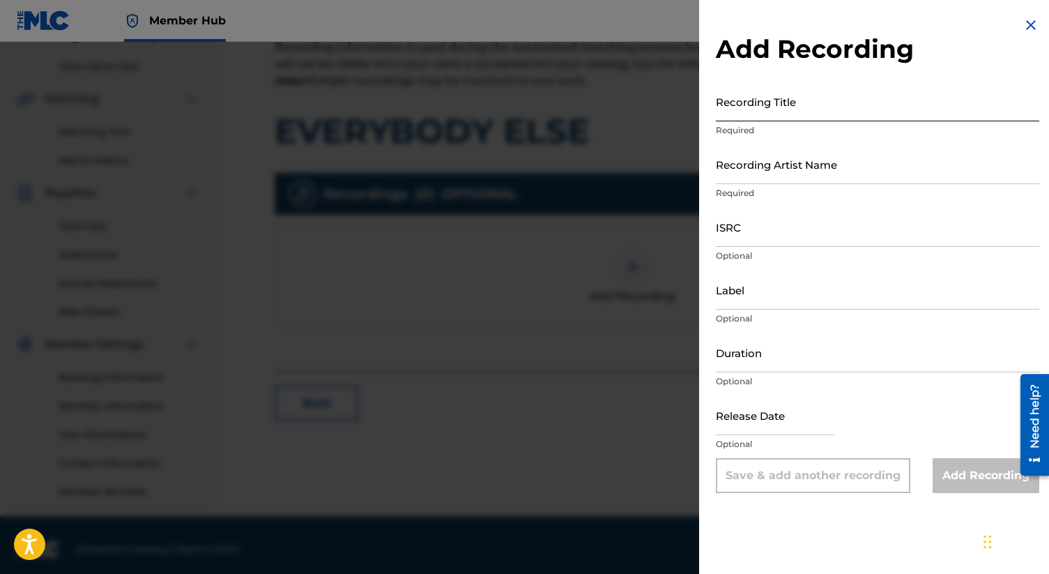
click at [763, 105] on input "Recording Title" at bounding box center [877, 102] width 323 height 40
paste input "Everybody Else"
type input "Everybody Else"
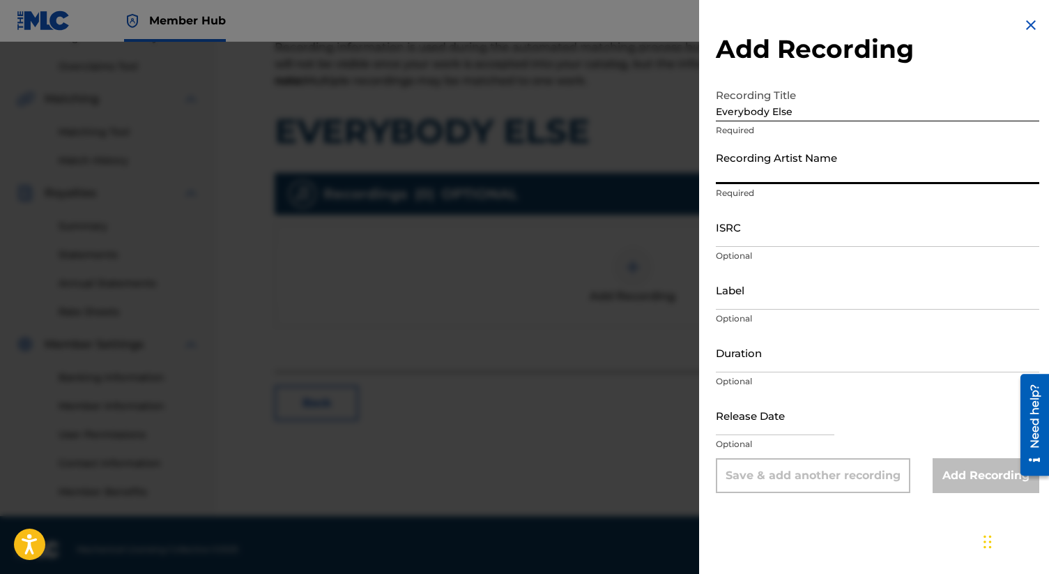
click at [744, 179] on input "Recording Artist Name" at bounding box center [877, 164] width 323 height 40
paste input "[PERSON_NAME]"
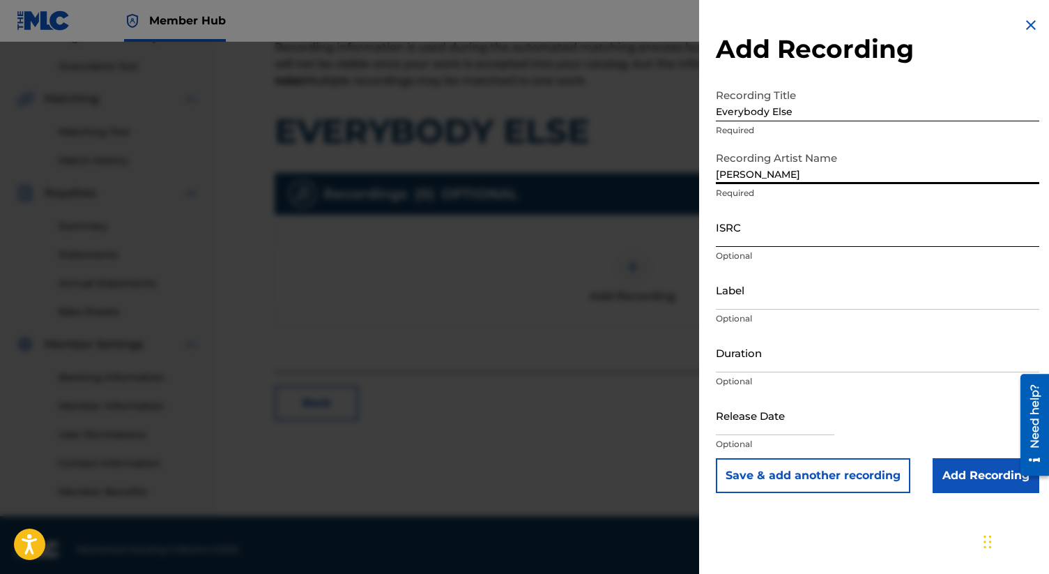
type input "[PERSON_NAME]"
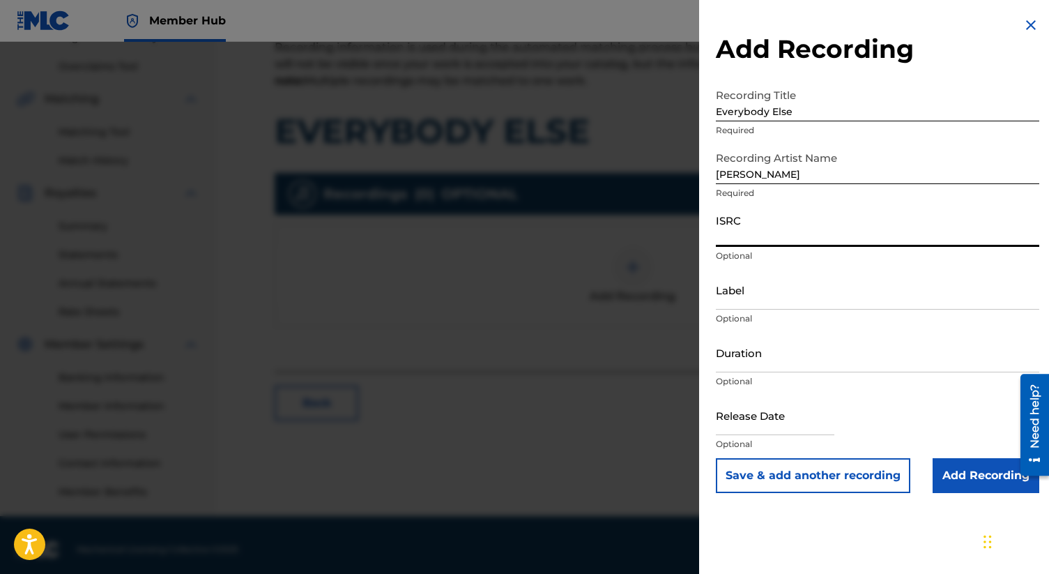
click at [740, 234] on input "ISRC" at bounding box center [877, 227] width 323 height 40
paste input "QM6P42523440"
type input "QM6P42523440"
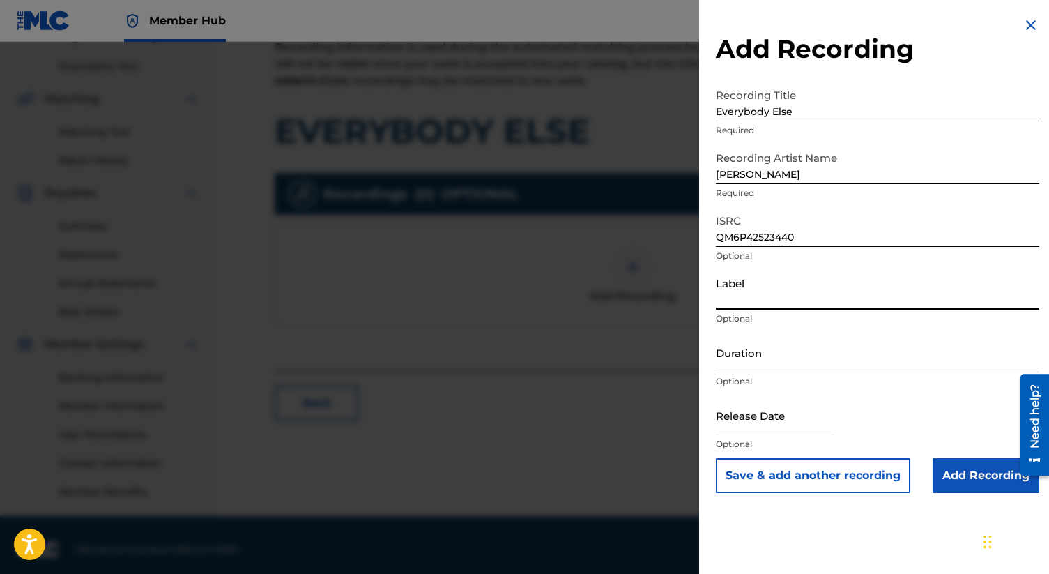
click at [783, 296] on input "Label" at bounding box center [877, 290] width 323 height 40
type input "UnLevel Records"
click at [786, 357] on input "Duration" at bounding box center [877, 352] width 323 height 40
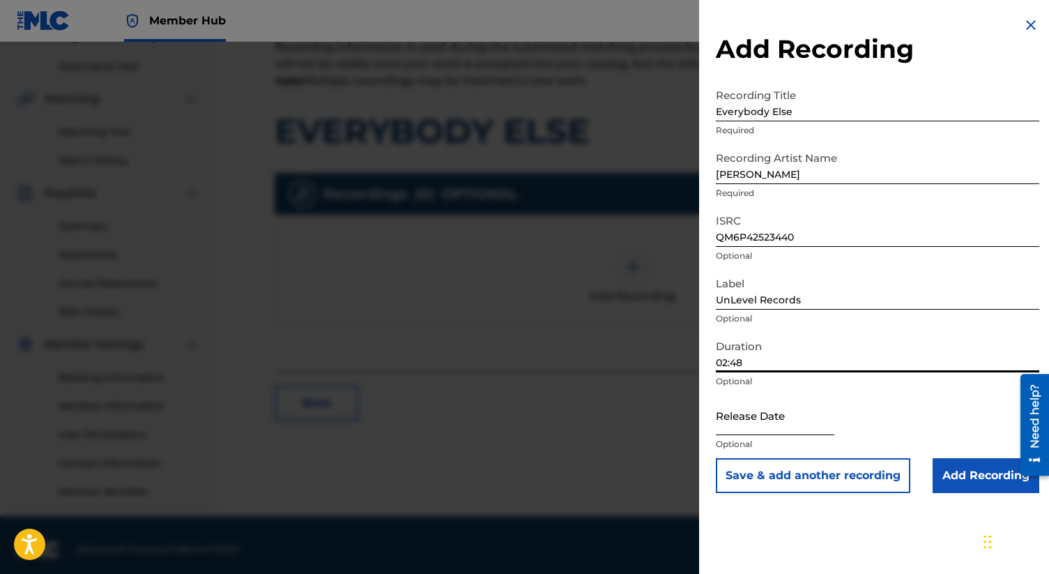
type input "02:48"
click at [774, 429] on input "text" at bounding box center [775, 415] width 118 height 40
select select "8"
select select "2025"
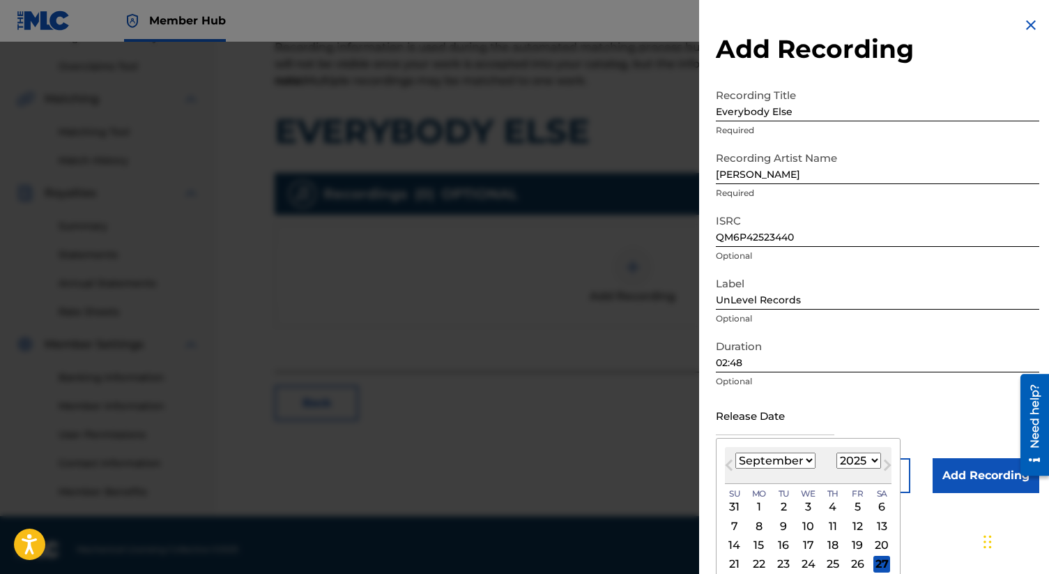
click at [797, 457] on select "January February March April May June July August September October November De…" at bounding box center [775, 460] width 80 height 16
select select "7"
click at [735, 452] on select "January February March April May June July August September October November De…" at bounding box center [775, 460] width 80 height 16
click at [854, 507] on div "1" at bounding box center [857, 506] width 17 height 17
type input "[DATE]"
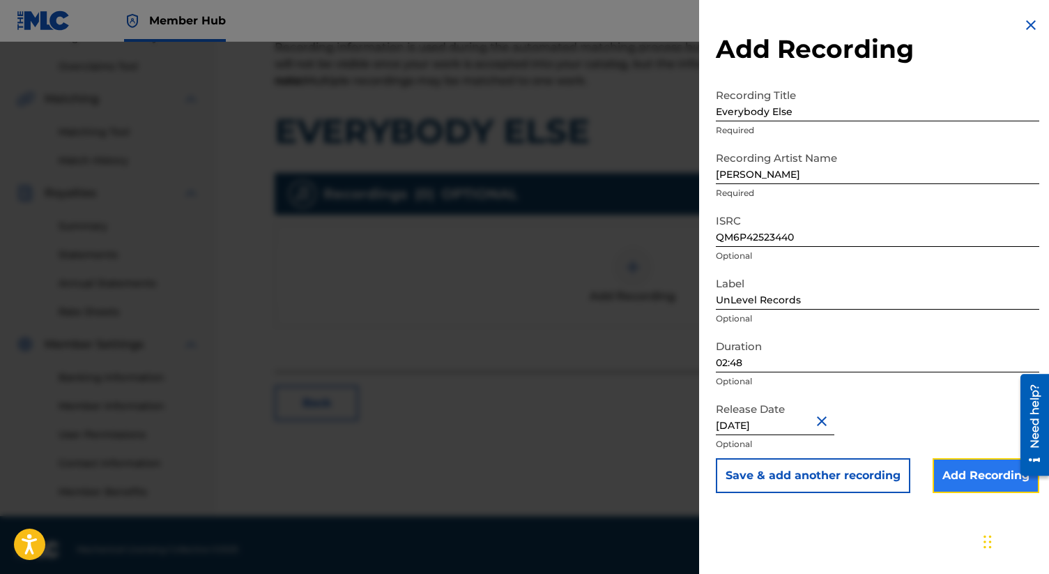
click at [961, 480] on input "Add Recording" at bounding box center [986, 475] width 107 height 35
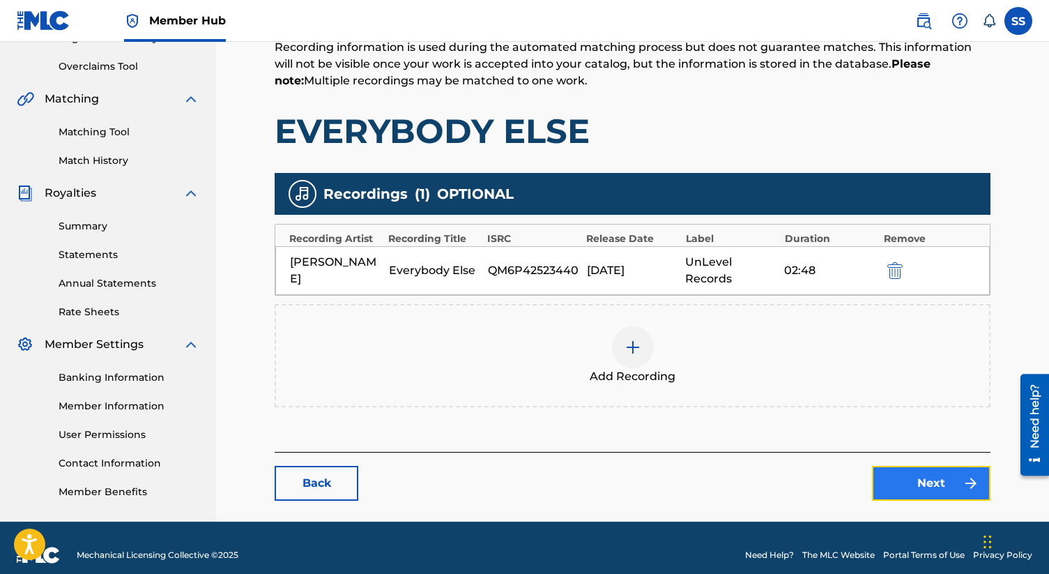
click at [917, 486] on link "Next" at bounding box center [931, 483] width 118 height 35
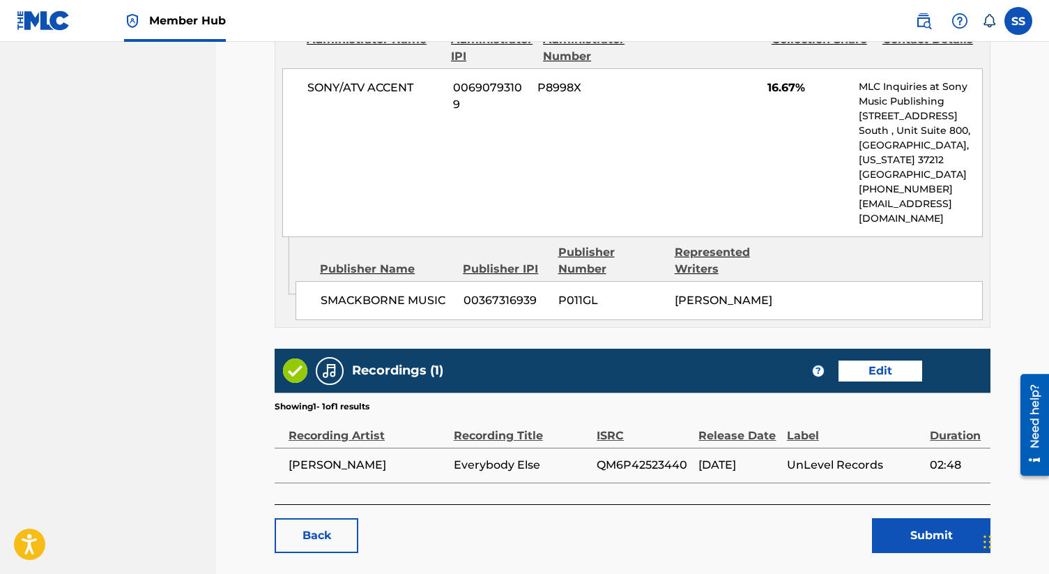
scroll to position [1501, 0]
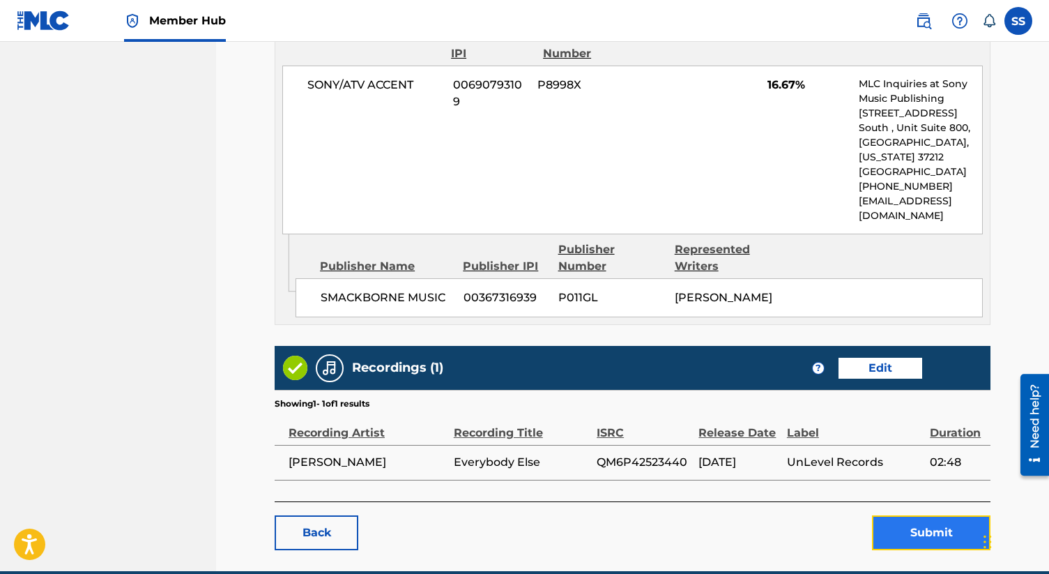
click at [918, 515] on button "Submit" at bounding box center [931, 532] width 118 height 35
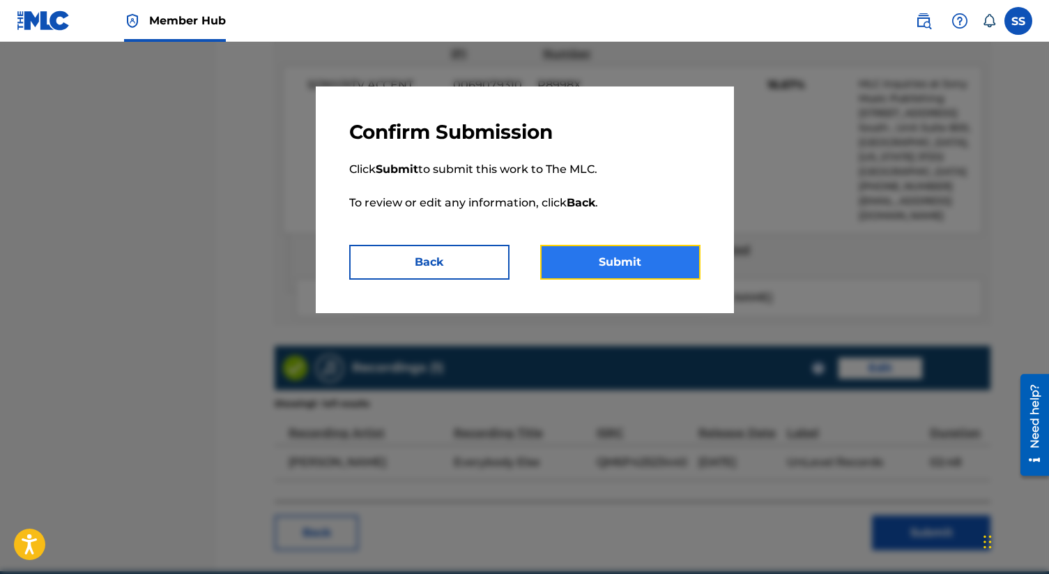
click at [606, 273] on button "Submit" at bounding box center [620, 262] width 160 height 35
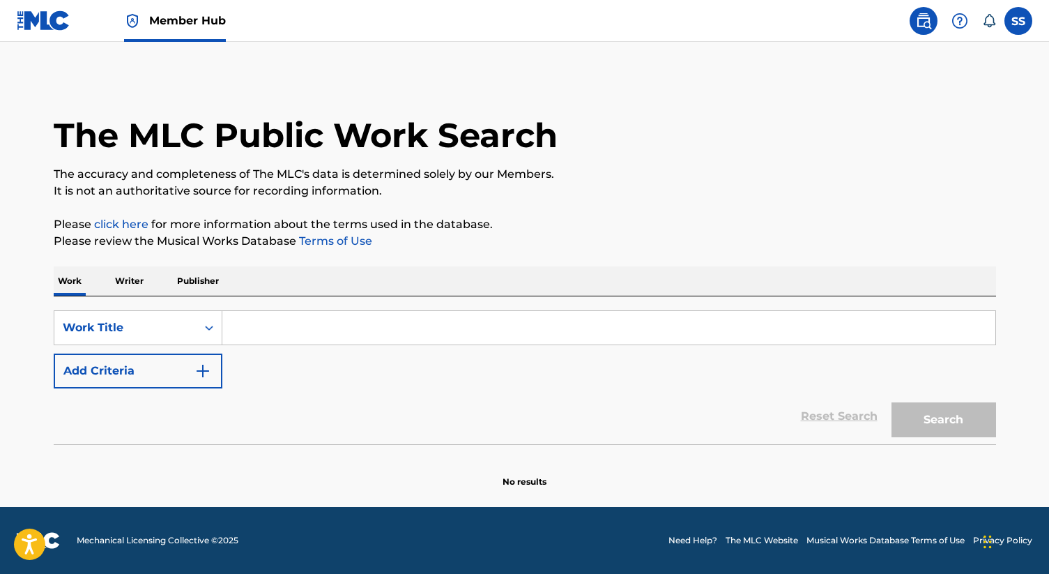
click at [256, 350] on div "SearchWithCriteria747ab36e-8d98-4567-adf5-b1ea00f1f4b7 Work Title Add Criteria" at bounding box center [525, 349] width 942 height 78
click at [256, 336] on input "Search Form" at bounding box center [608, 327] width 773 height 33
paste input "Settle For Your Sometimes"
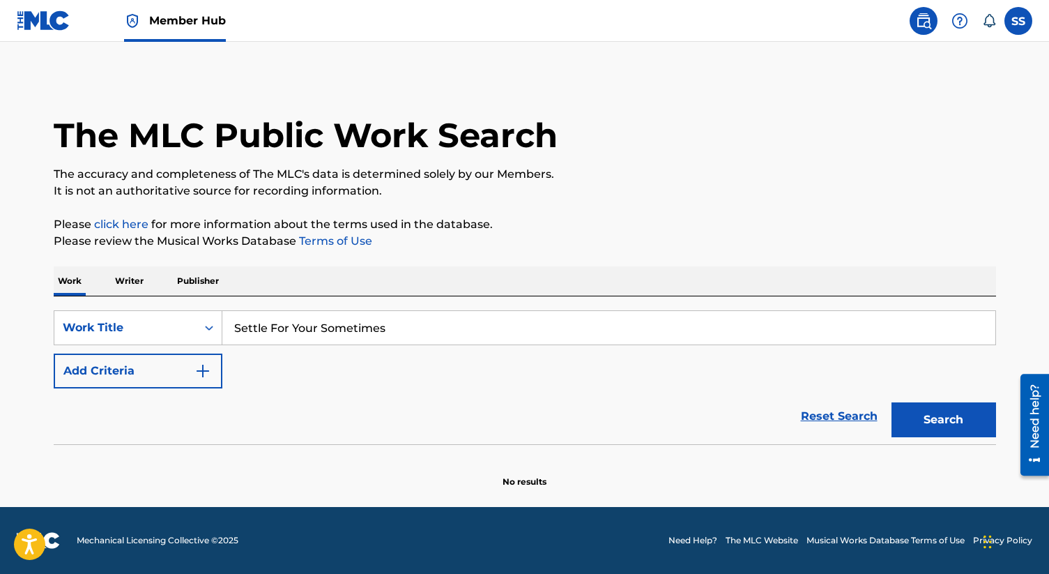
type input "Settle For Your Sometimes"
click at [891, 402] on button "Search" at bounding box center [943, 419] width 105 height 35
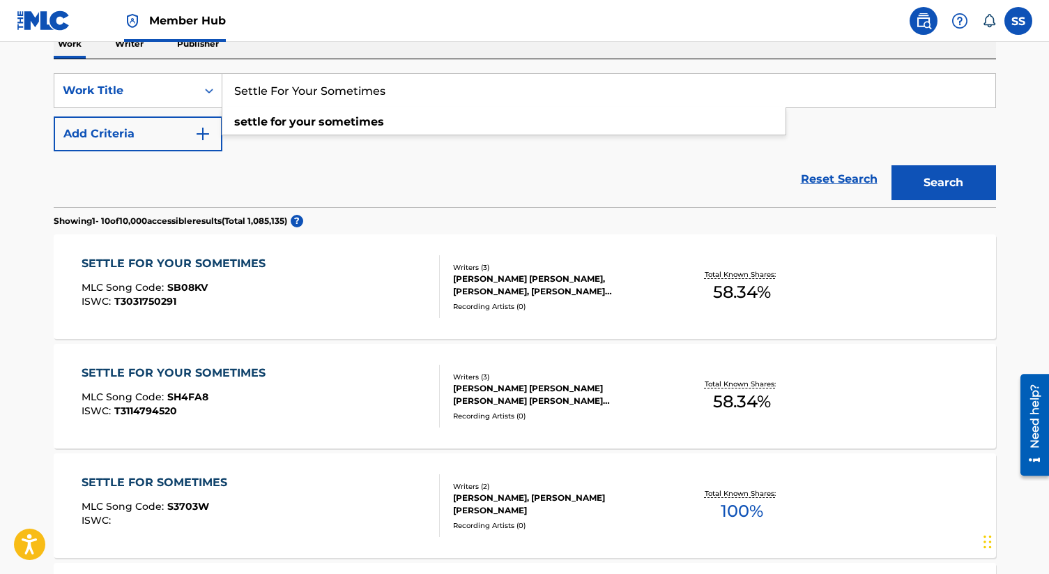
scroll to position [239, 0]
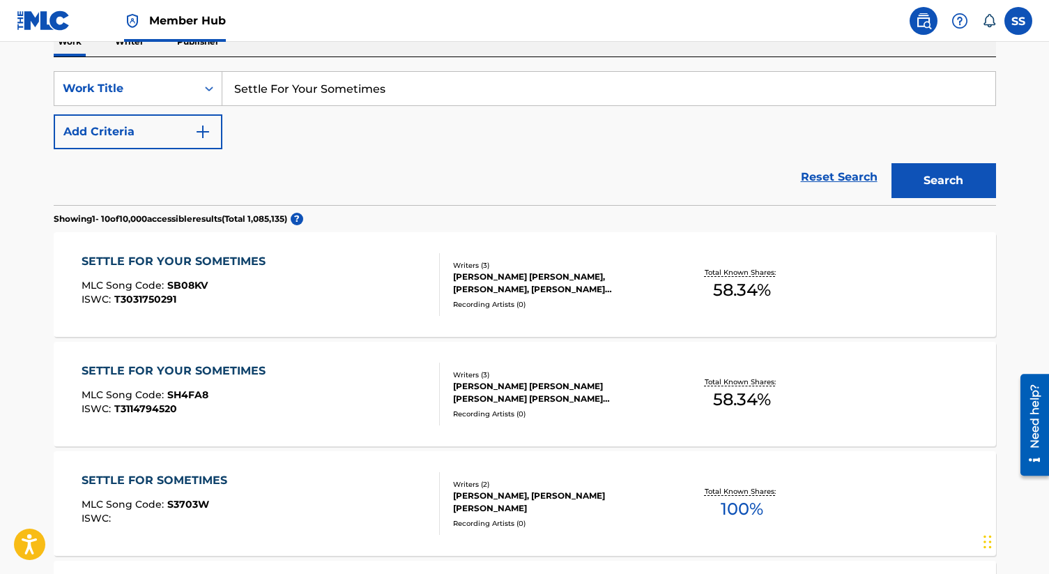
click at [620, 276] on div "[PERSON_NAME] [PERSON_NAME], [PERSON_NAME], [PERSON_NAME] [PERSON_NAME]" at bounding box center [558, 282] width 210 height 25
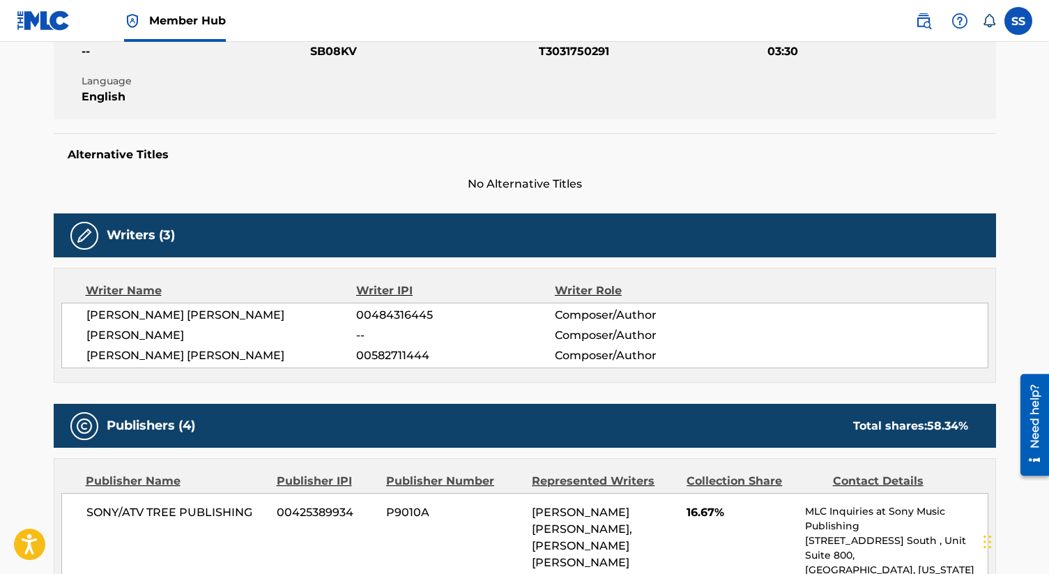
scroll to position [276, 0]
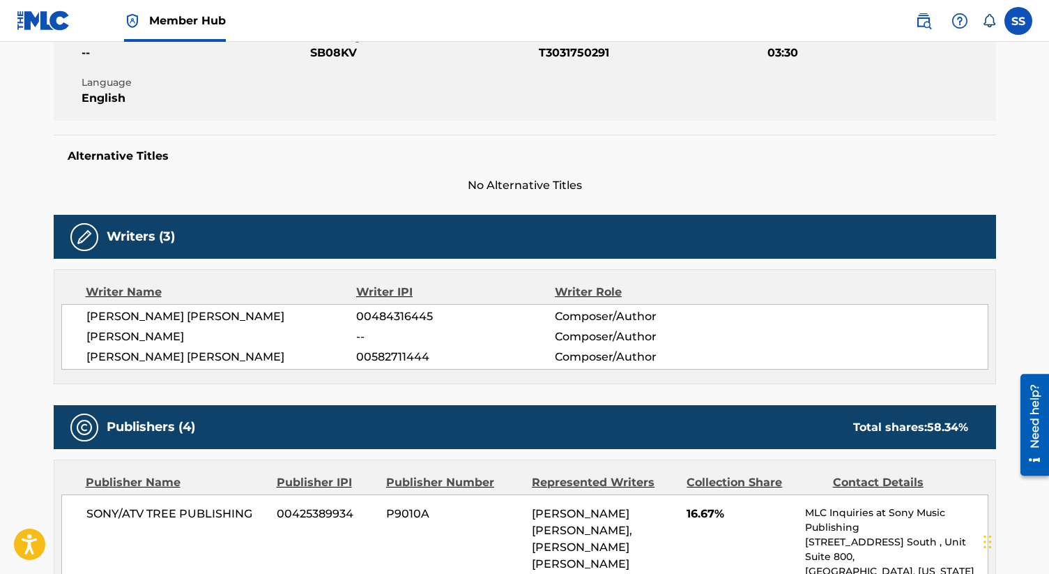
click at [165, 315] on span "[PERSON_NAME] [PERSON_NAME]" at bounding box center [221, 316] width 270 height 17
copy div "[PERSON_NAME] [PERSON_NAME]"
click at [1022, 23] on label at bounding box center [1018, 21] width 28 height 28
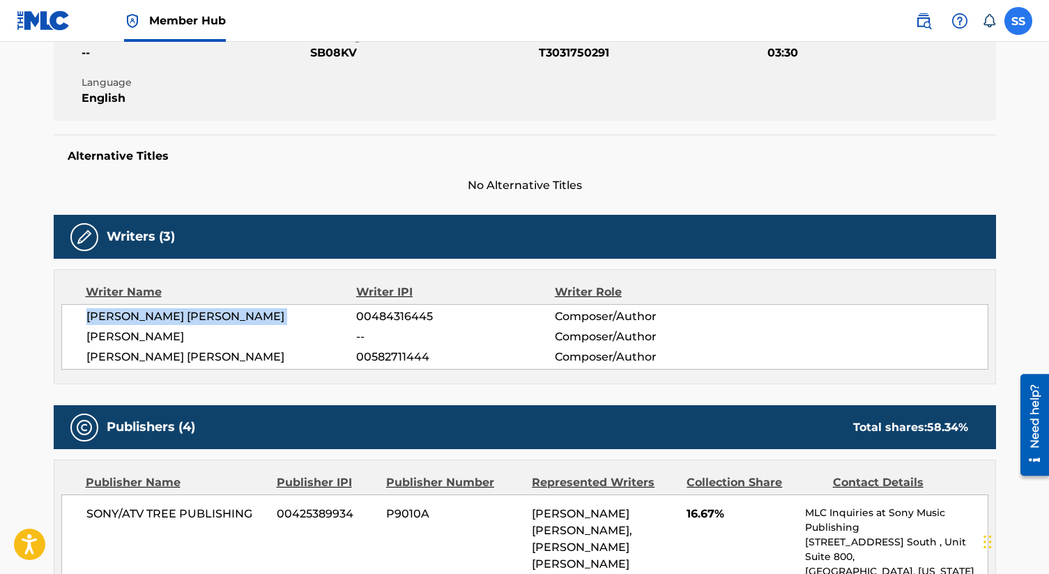
click at [1018, 21] on input "SS Steve Scott sscott@cinqmusic.com Notification Preferences Profile Log out" at bounding box center [1018, 21] width 0 height 0
click at [687, 109] on div "Member Work Identifier -- MLC Song Code SB08KV ISWC T3031750291 Duration 03:30 …" at bounding box center [525, 68] width 942 height 105
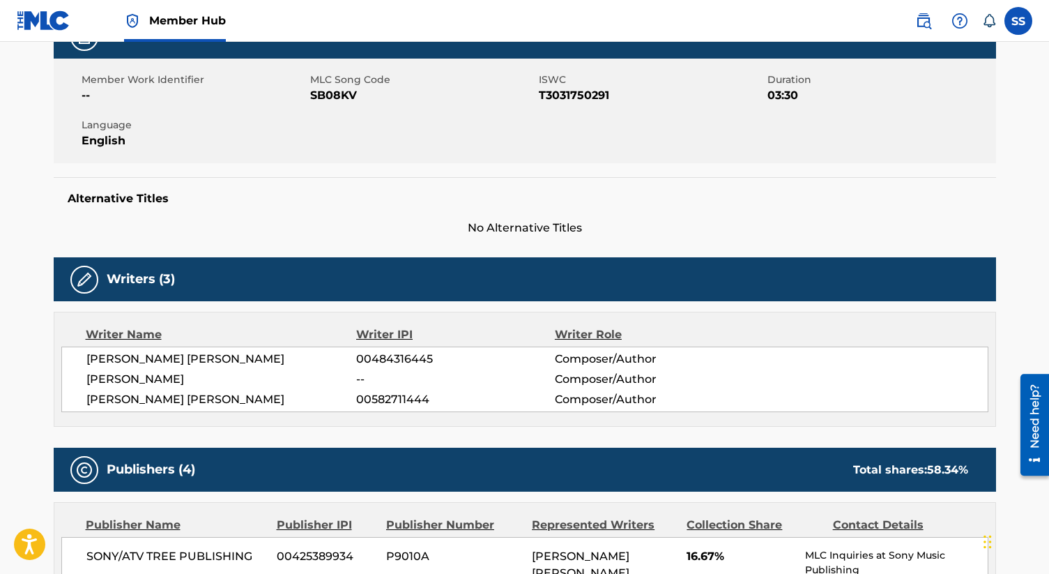
scroll to position [233, 0]
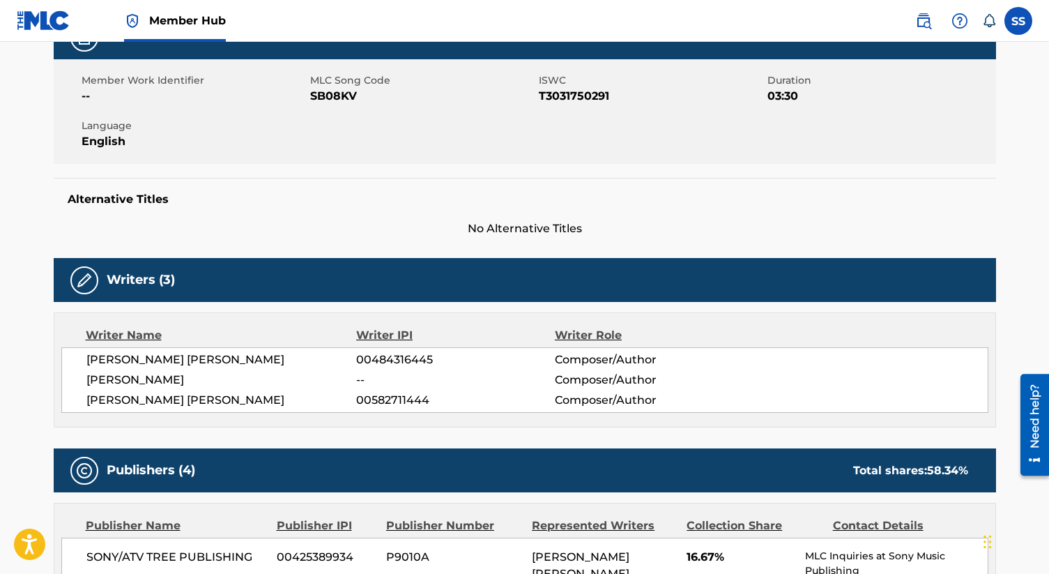
click at [137, 401] on span "[PERSON_NAME] [PERSON_NAME]" at bounding box center [221, 400] width 270 height 17
copy div "[PERSON_NAME] [PERSON_NAME]"
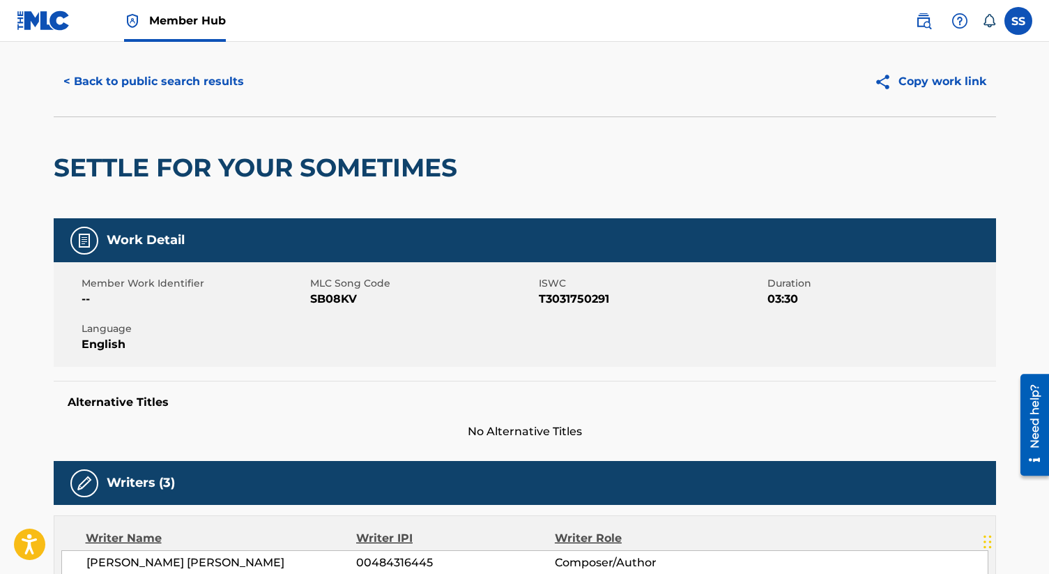
scroll to position [0, 0]
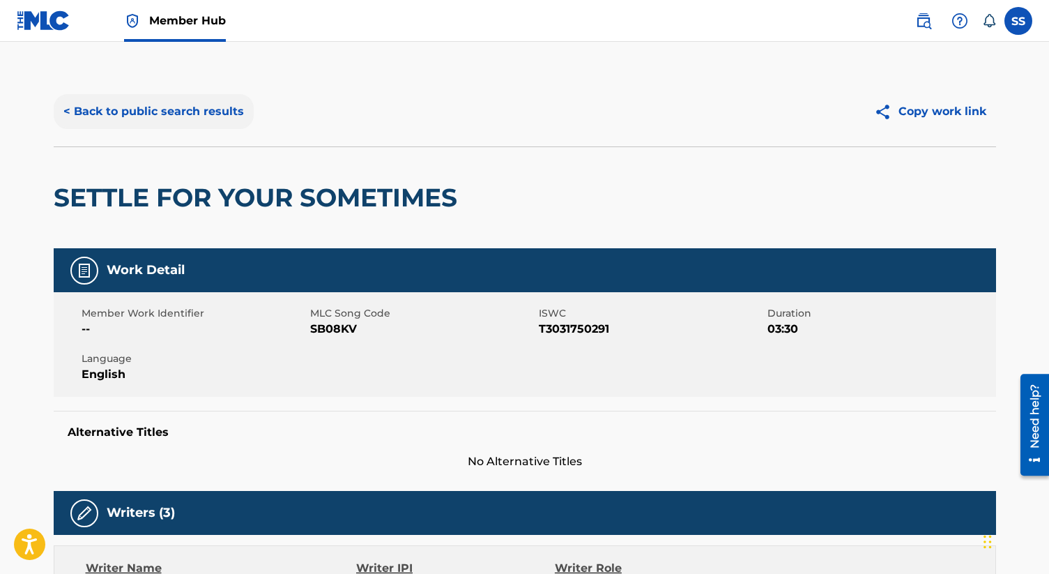
click at [187, 107] on button "< Back to public search results" at bounding box center [154, 111] width 200 height 35
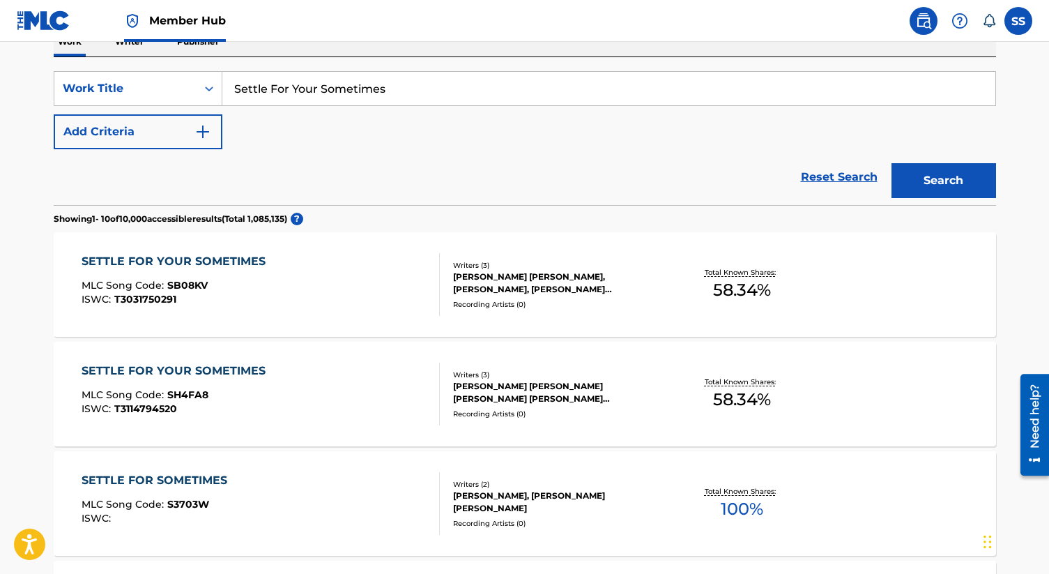
click at [385, 93] on input "Settle For Your Sometimes" at bounding box center [608, 88] width 773 height 33
paste input "Everybody Else"
type input "Everybody Else"
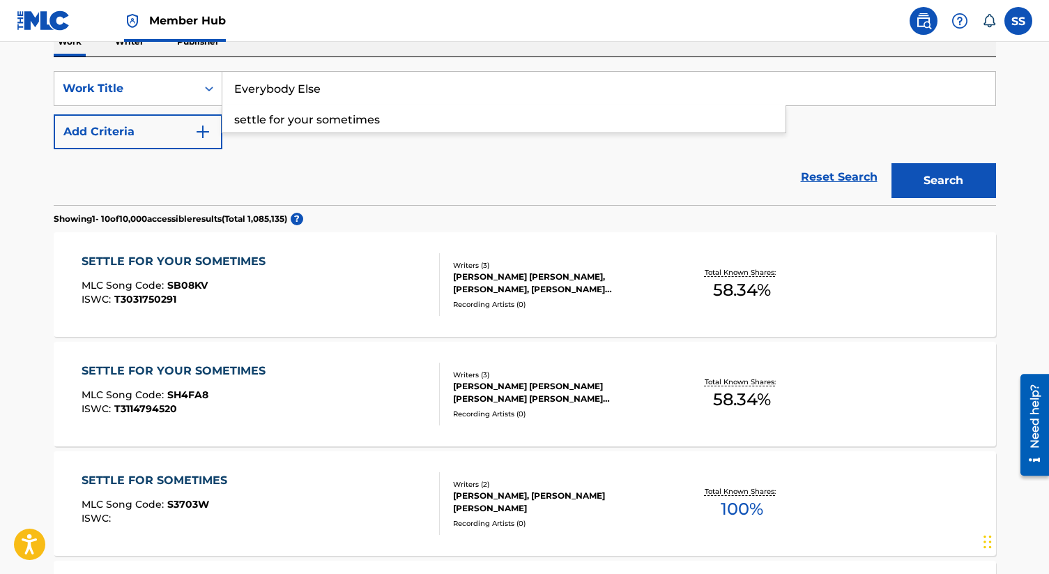
click at [891, 163] on button "Search" at bounding box center [943, 180] width 105 height 35
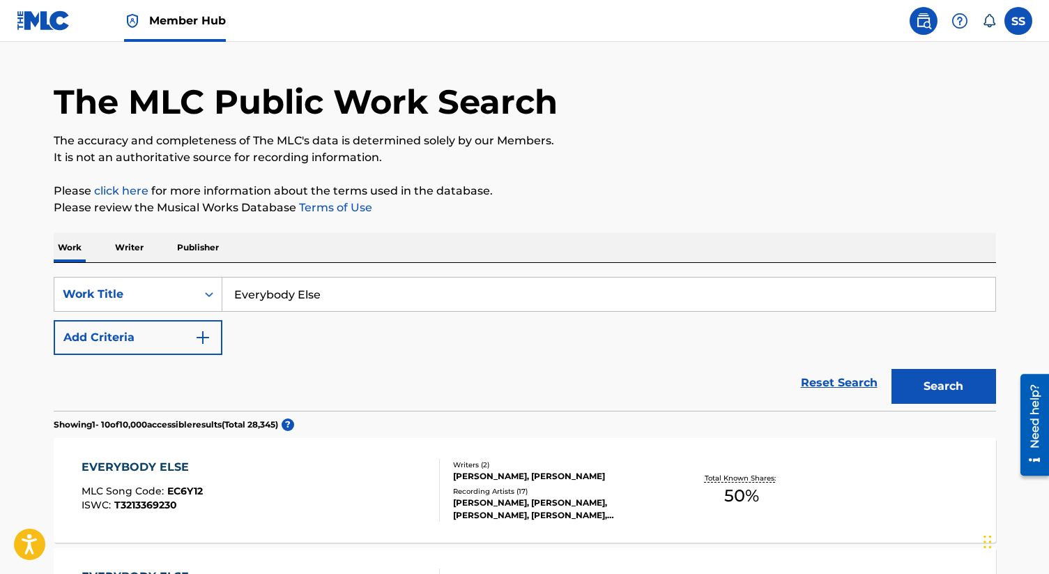
click at [554, 148] on p "The accuracy and completeness of The MLC's data is determined solely by our Mem…" at bounding box center [525, 140] width 942 height 17
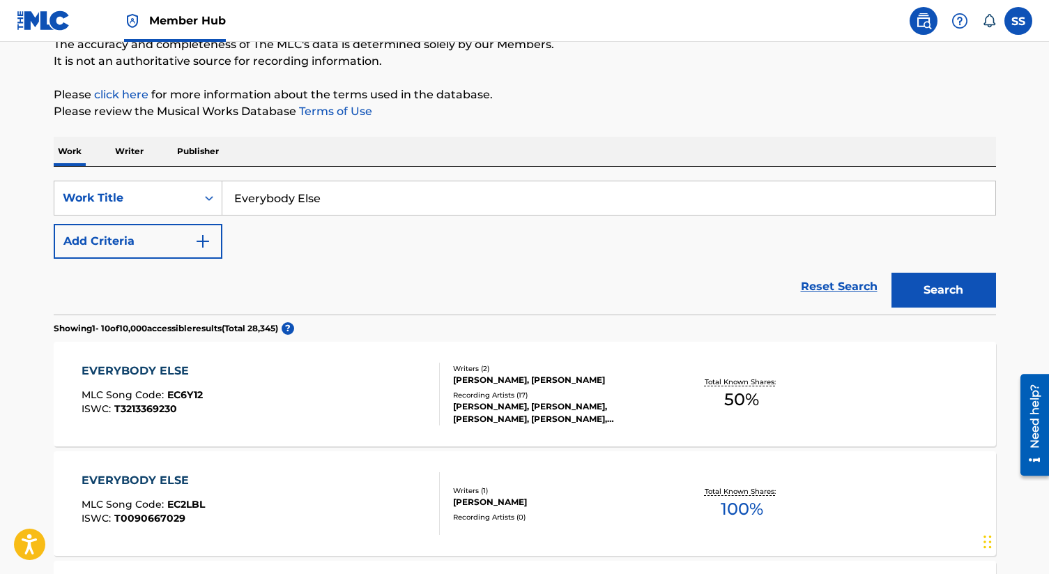
scroll to position [0, 0]
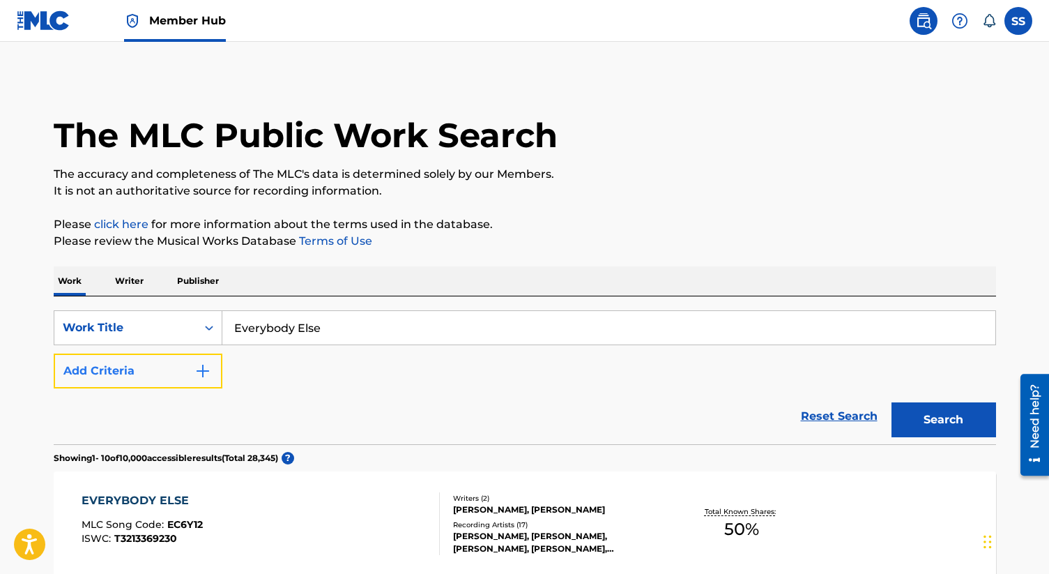
click at [208, 377] on img "Search Form" at bounding box center [202, 370] width 17 height 17
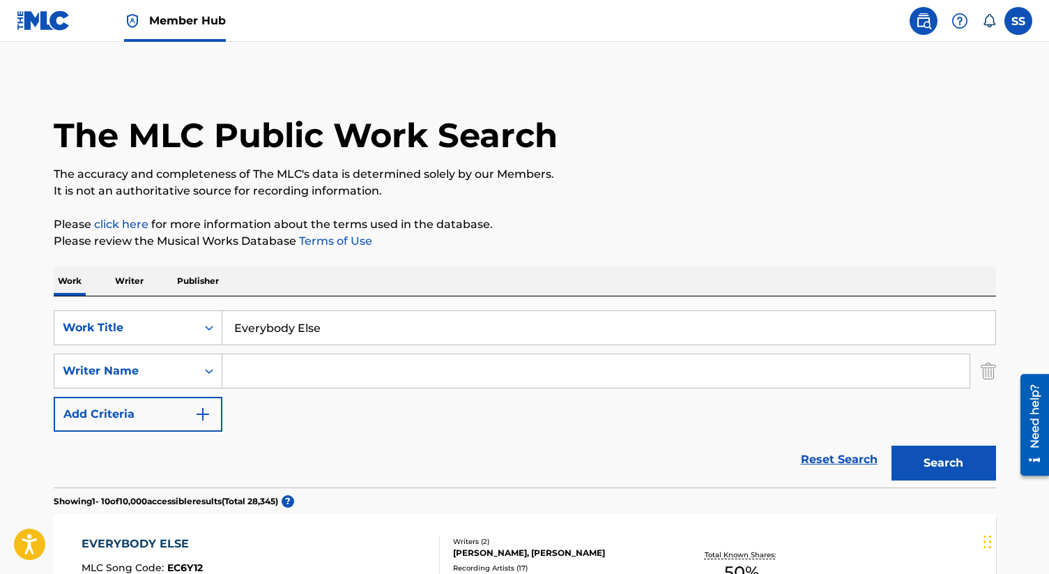
click at [279, 369] on input "Search Form" at bounding box center [595, 370] width 747 height 33
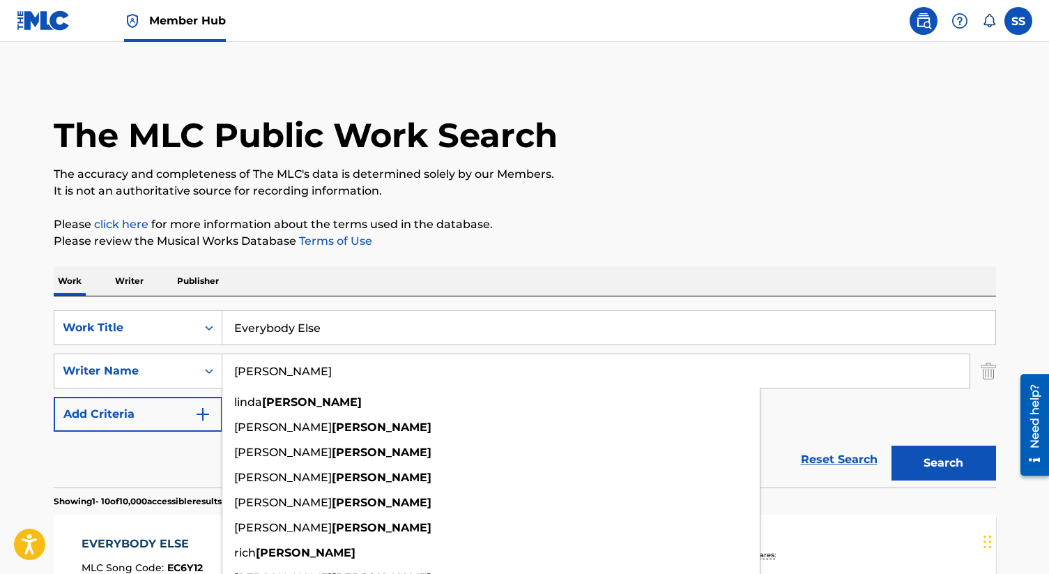
type input "[PERSON_NAME]"
click at [891, 445] on button "Search" at bounding box center [943, 462] width 105 height 35
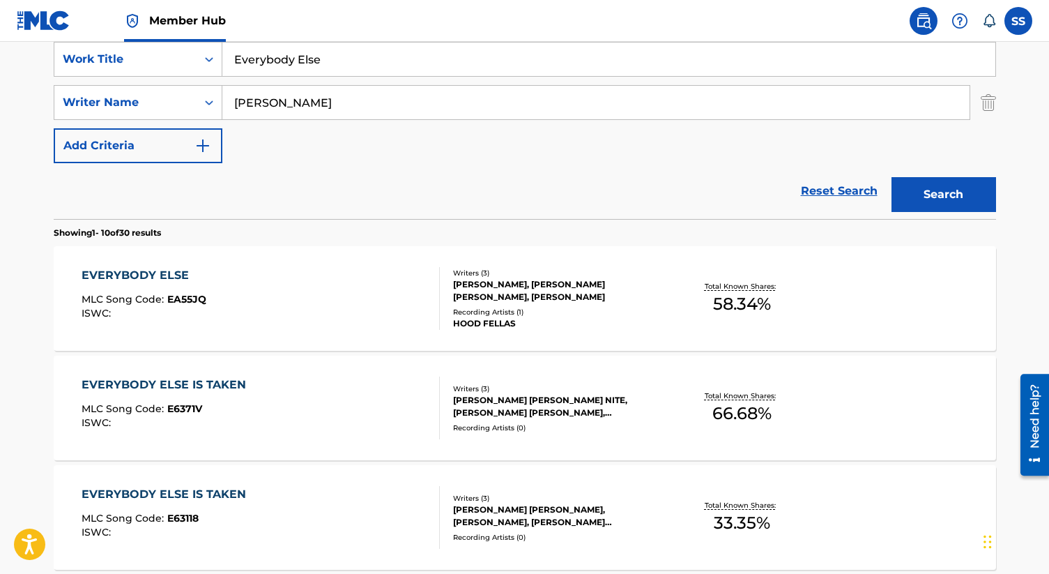
scroll to position [291, 0]
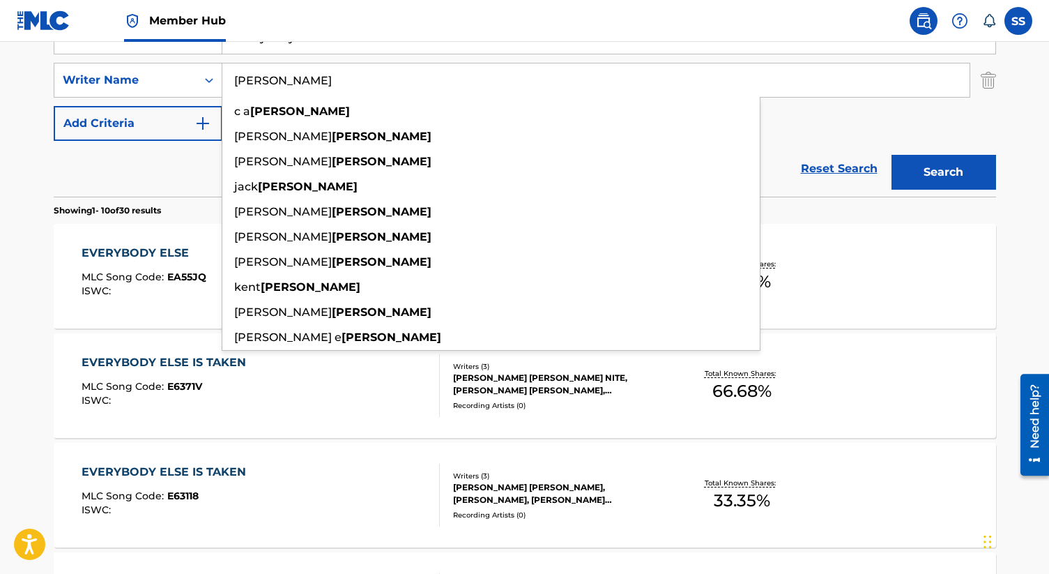
click at [973, 283] on div "EVERYBODY ELSE MLC Song Code : EA55JQ ISWC : Writers ( 3 ) MIKE ELI, JAMES MICH…" at bounding box center [525, 276] width 942 height 105
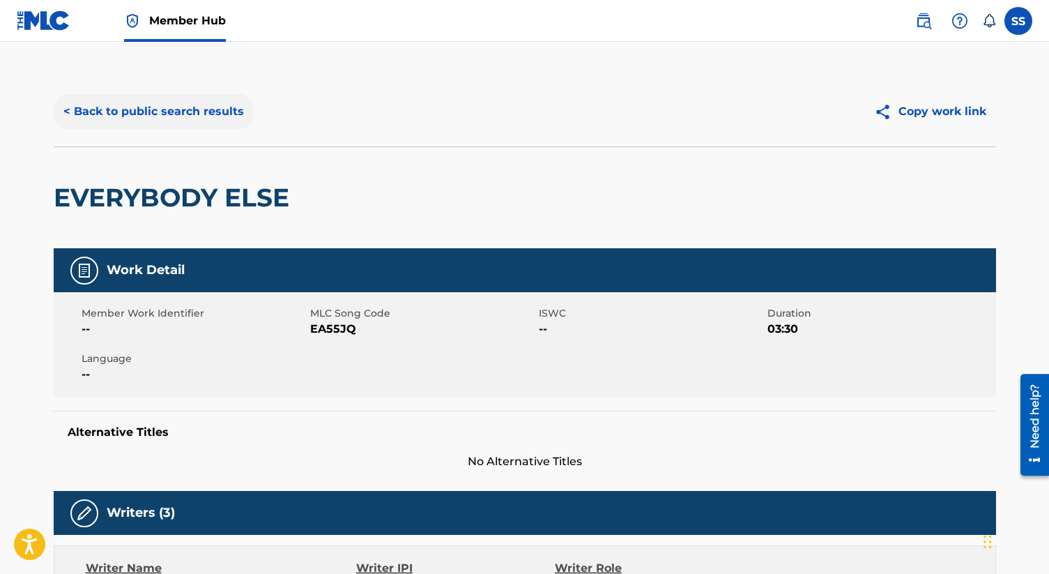
click at [239, 107] on button "< Back to public search results" at bounding box center [154, 111] width 200 height 35
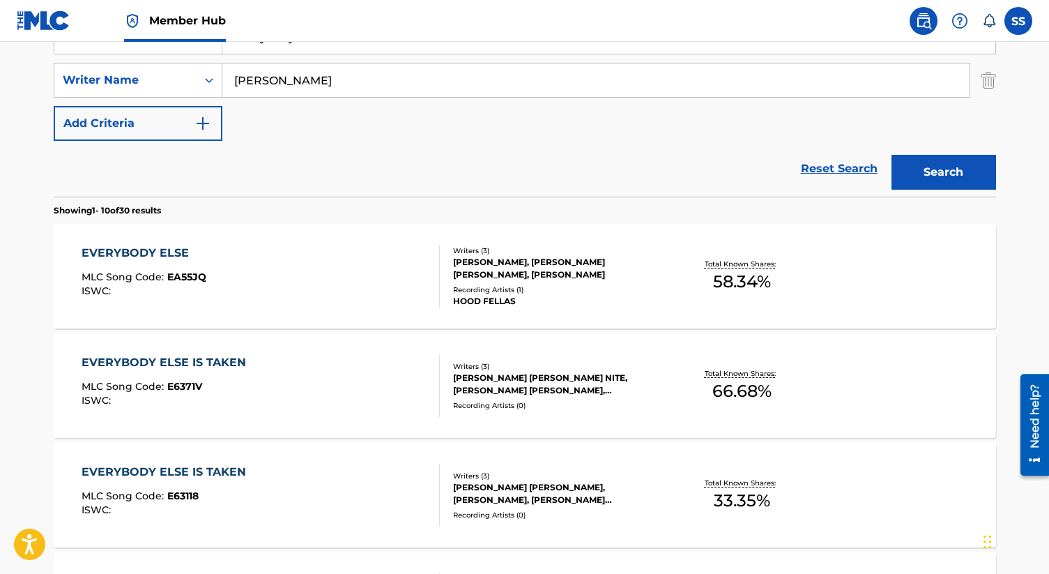
click at [298, 88] on input "[PERSON_NAME]" at bounding box center [595, 79] width 747 height 33
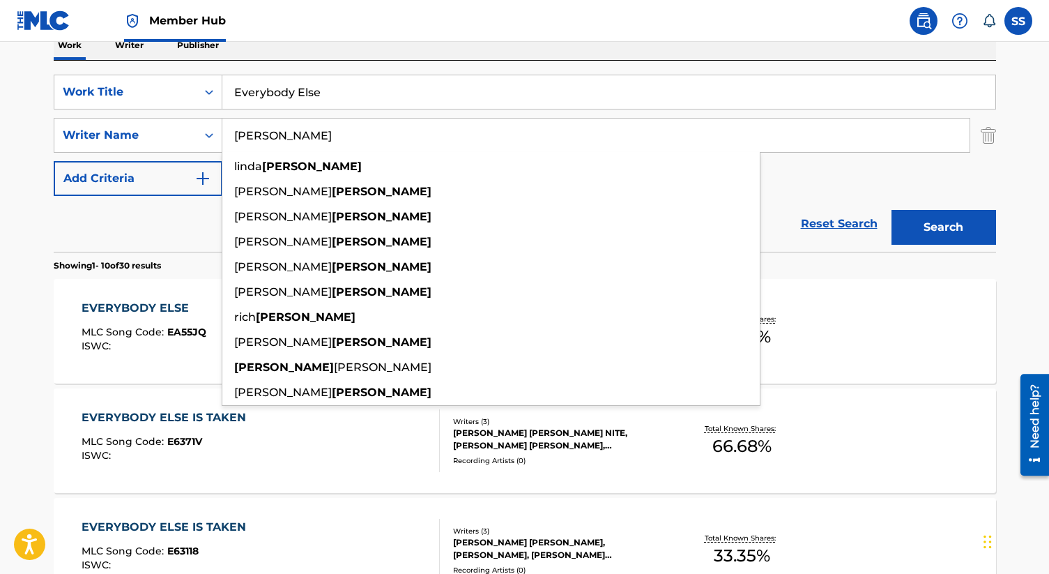
scroll to position [235, 0]
click at [298, 88] on input "Everybody Else" at bounding box center [608, 92] width 773 height 33
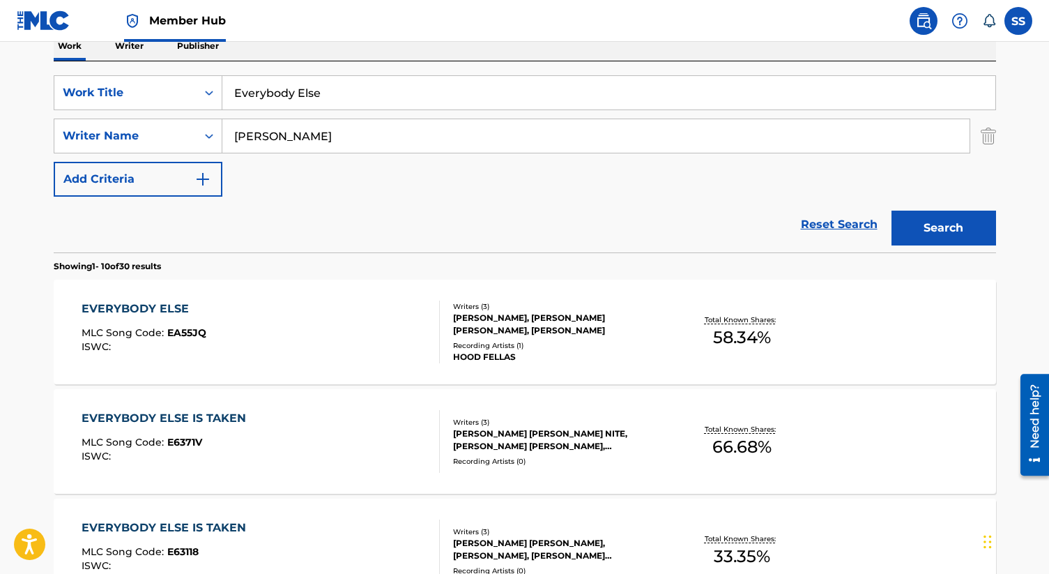
click at [298, 88] on input "Everybody Else" at bounding box center [608, 92] width 773 height 33
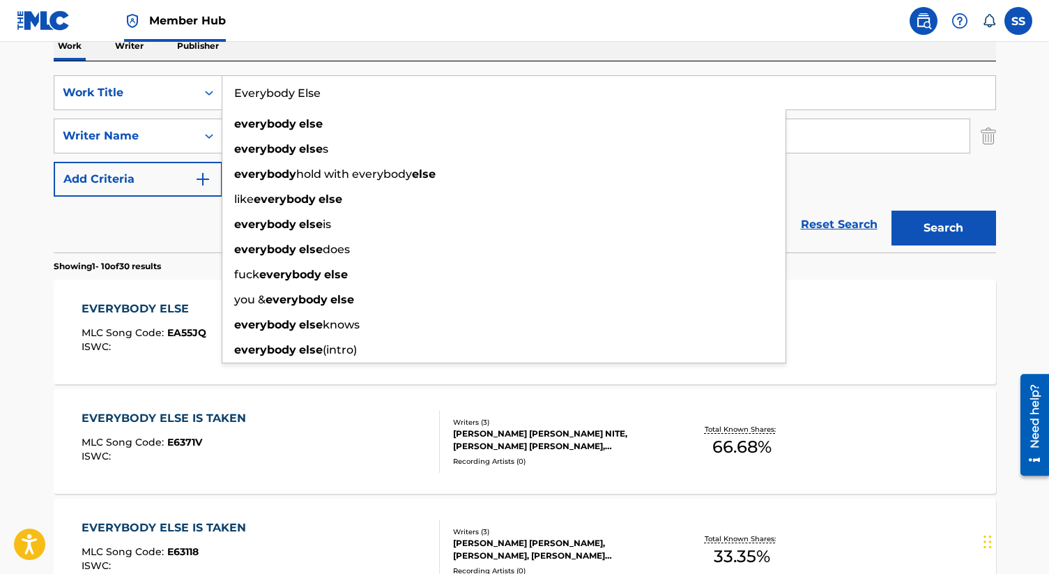
click at [298, 88] on input "Everybody Else" at bounding box center [608, 92] width 773 height 33
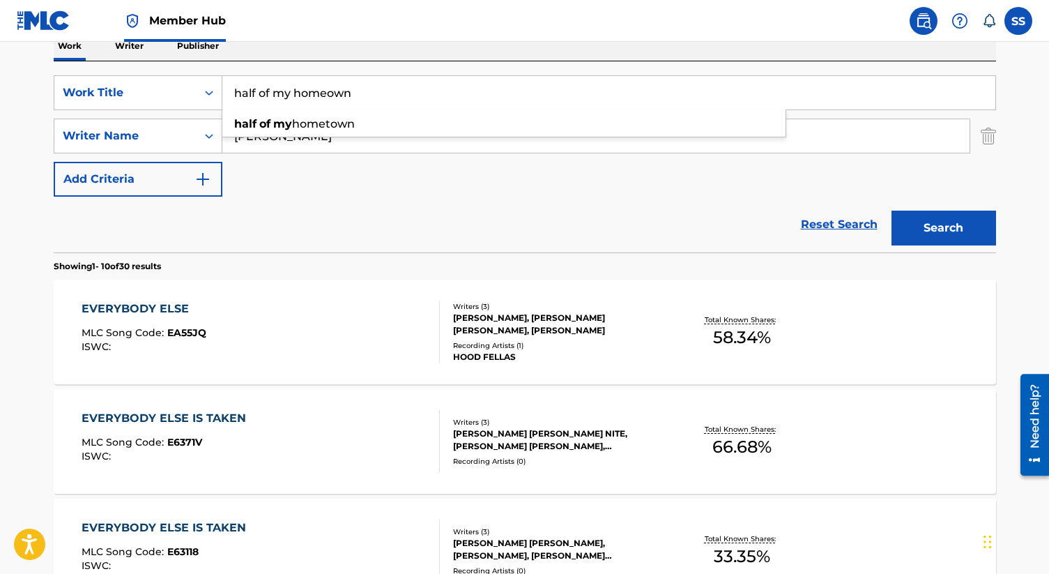
type input "half of my homeown"
click at [891, 210] on button "Search" at bounding box center [943, 227] width 105 height 35
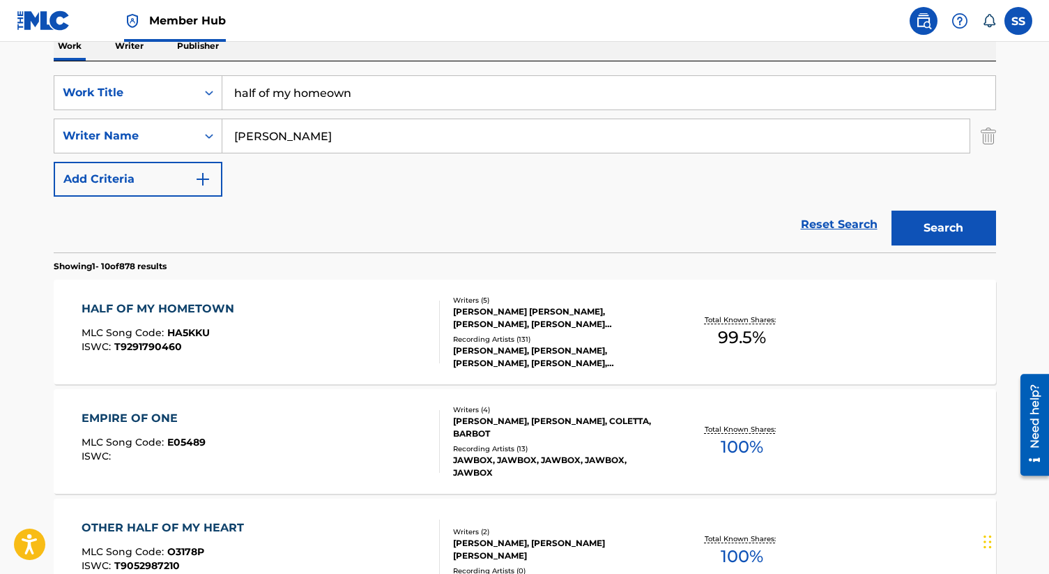
click at [574, 319] on div "JAMES MICHAEL ROBBINS, ROSS COPPERMAN, SHANE LAMAR MCANALLY, KELSEA NICOLE BALL…" at bounding box center [558, 317] width 210 height 25
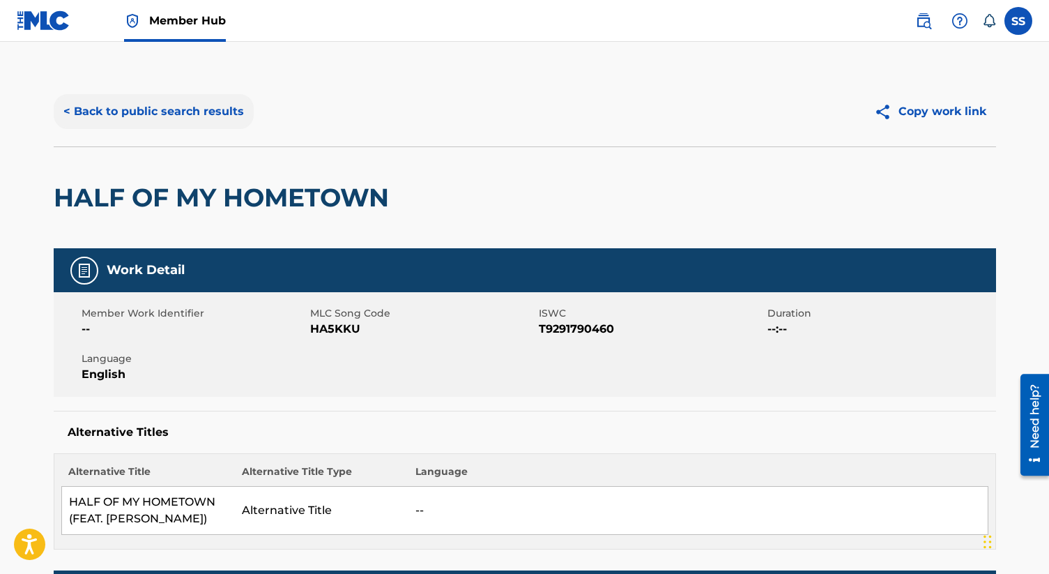
click at [219, 109] on button "< Back to public search results" at bounding box center [154, 111] width 200 height 35
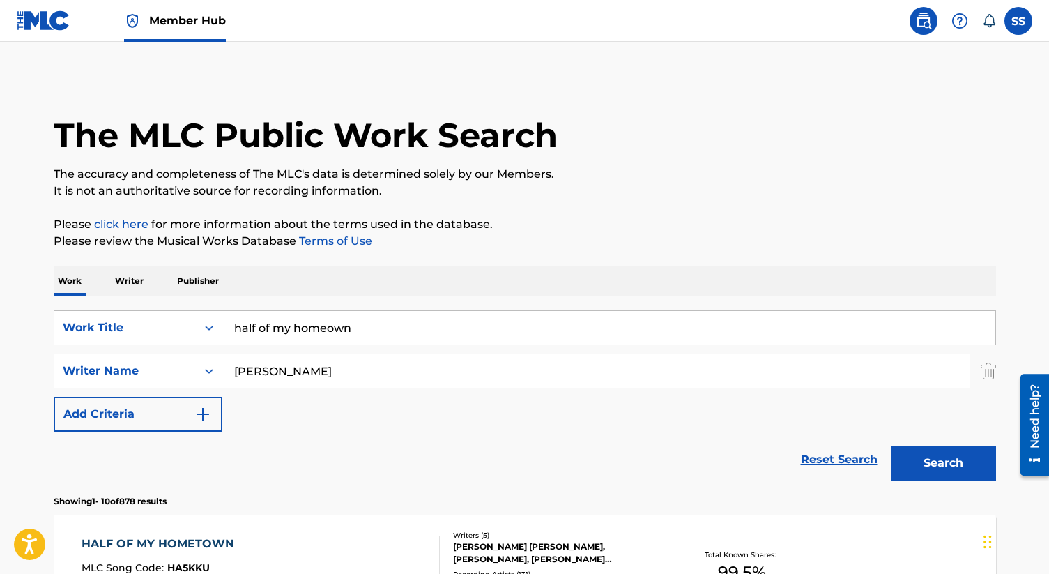
scroll to position [235, 0]
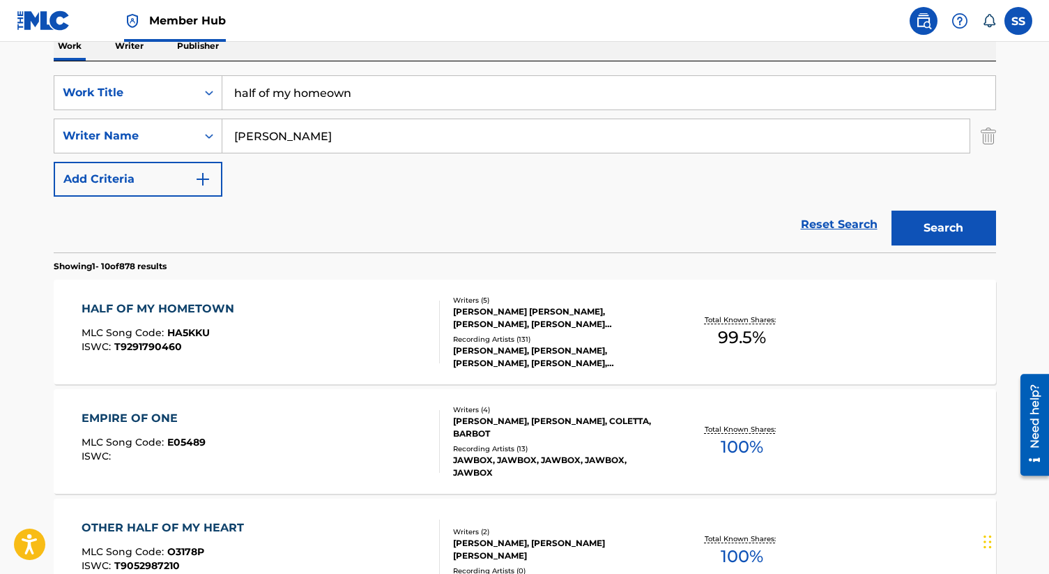
click at [339, 96] on input "half of my homeown" at bounding box center [608, 92] width 773 height 33
type input "circles around this town"
click at [891, 210] on button "Search" at bounding box center [943, 227] width 105 height 35
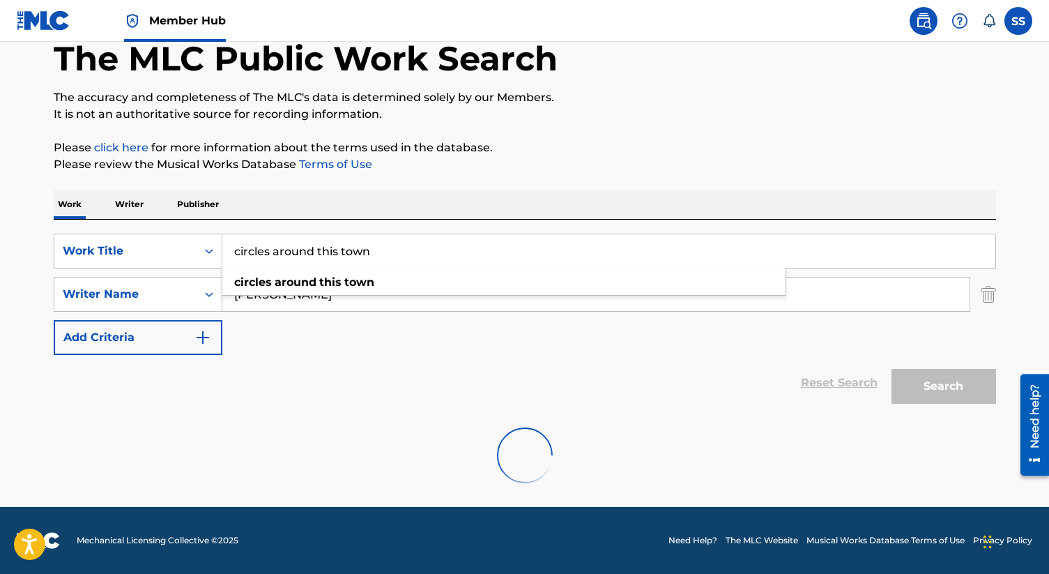
scroll to position [77, 0]
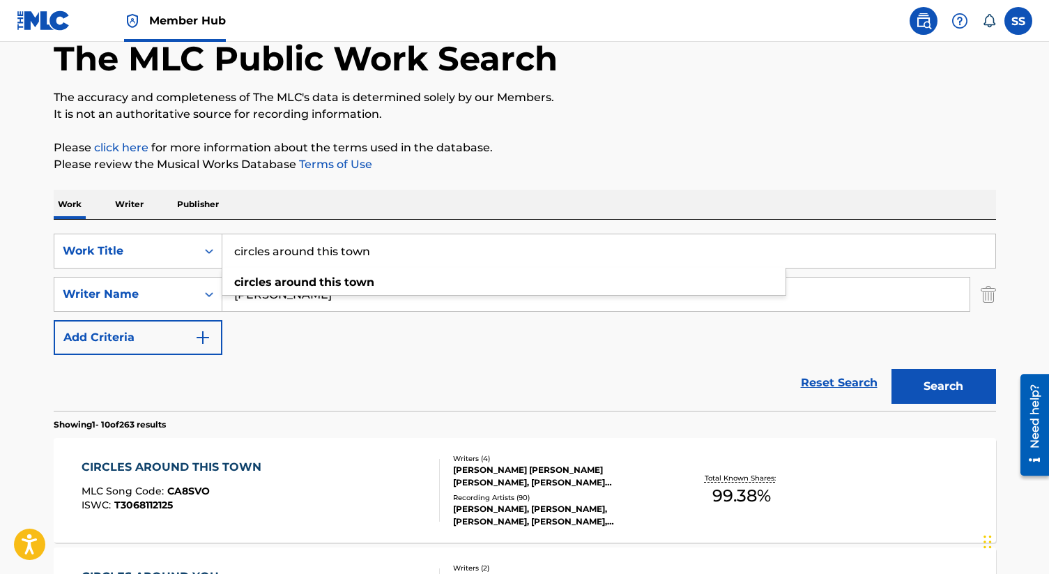
click at [541, 477] on div "JULIA CARIN CAVAZOS, MAREN LARAE MORRIS, RYAN JAMES HURD, JAMES MICHAEL ROBBINS" at bounding box center [558, 476] width 210 height 25
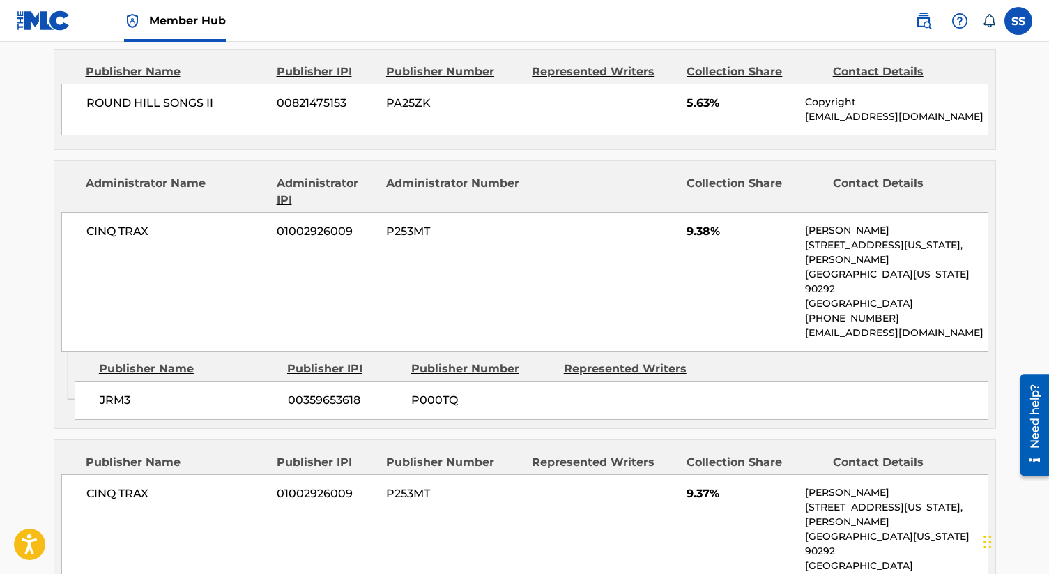
scroll to position [1178, 0]
